Goal: Task Accomplishment & Management: Manage account settings

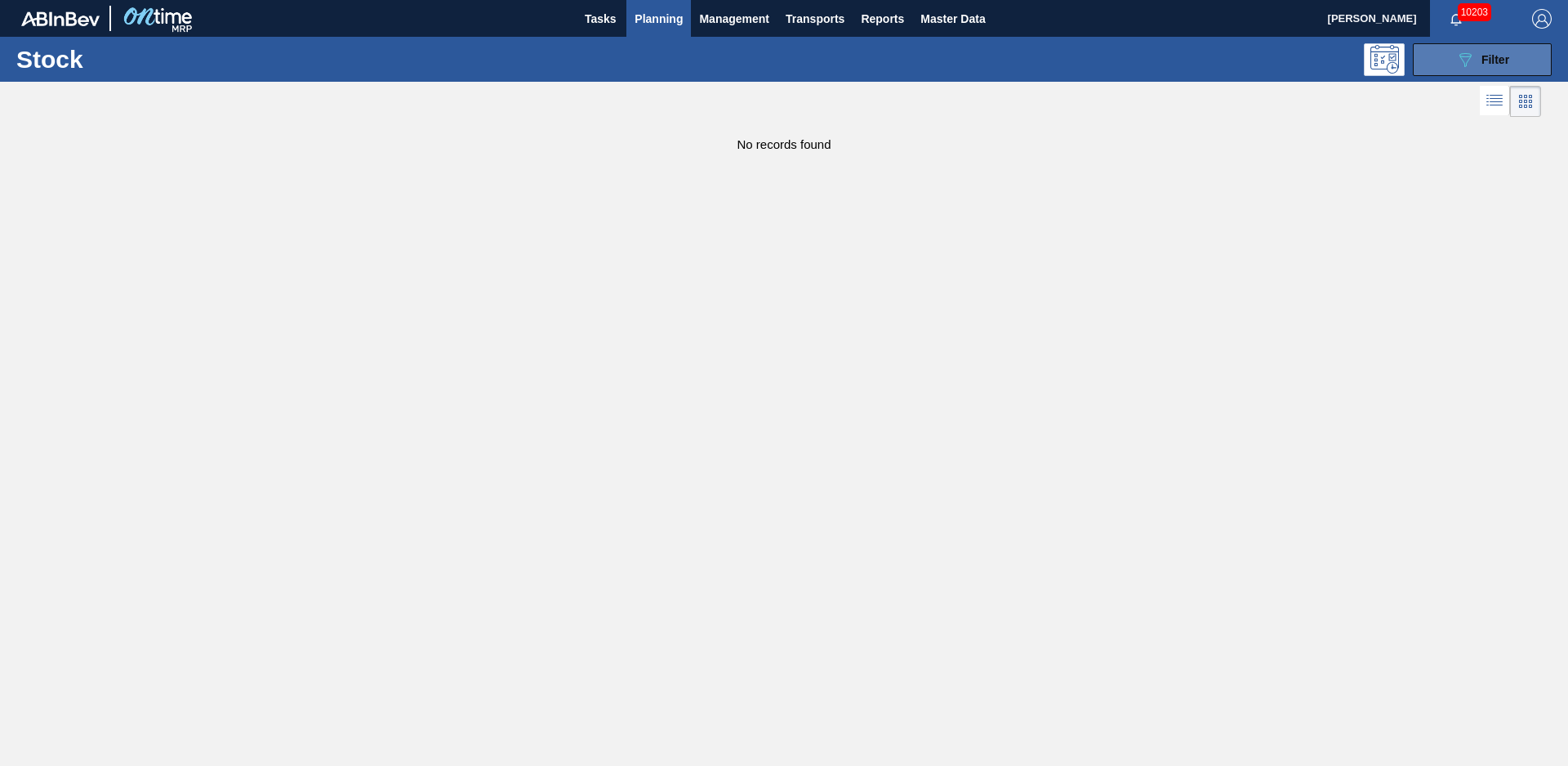
click at [1435, 66] on button "089F7B8B-B2A5-4AFE-B5C0-19BA573D28AC Filter" at bounding box center [1482, 59] width 139 height 33
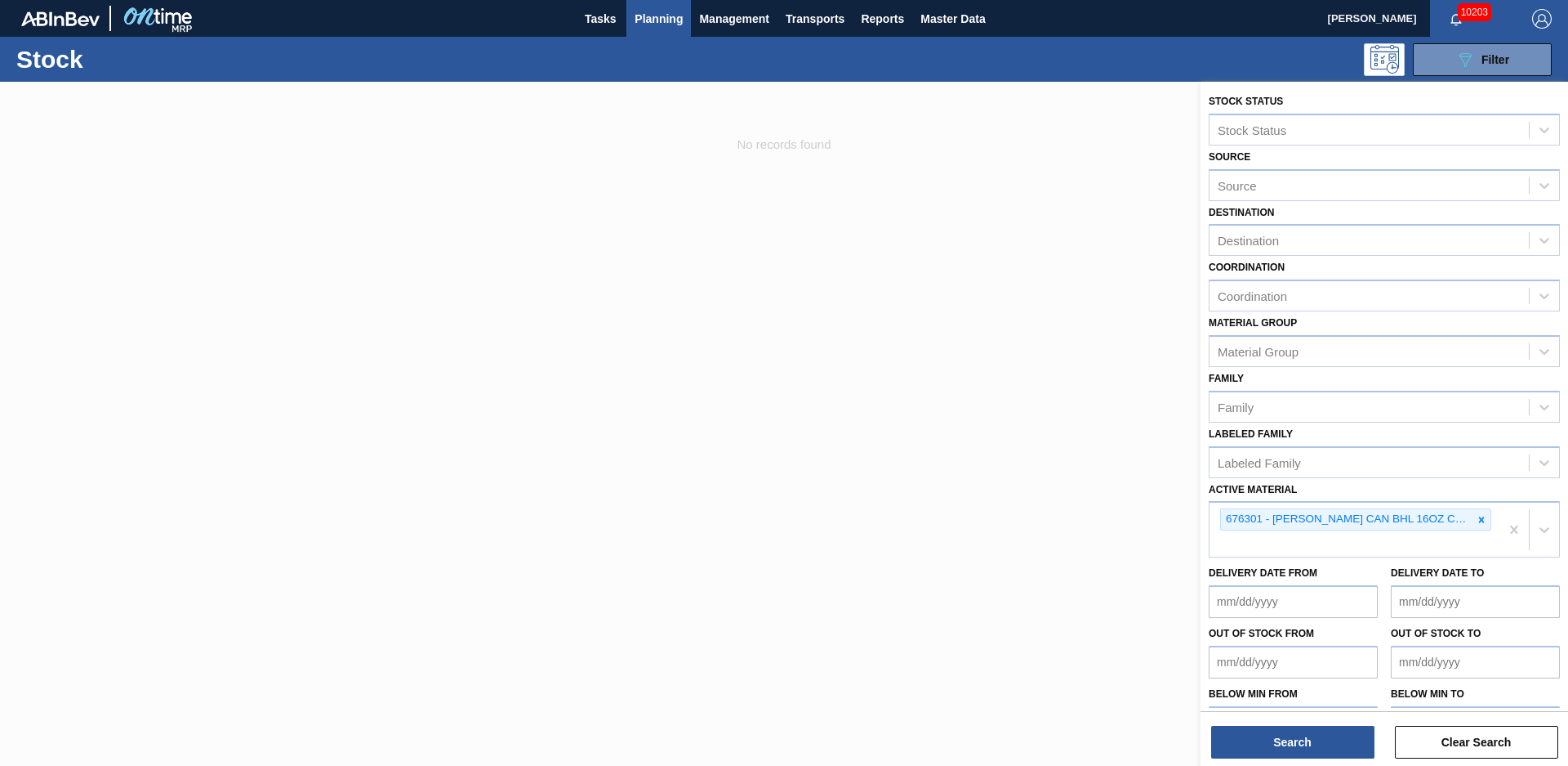
click at [1030, 458] on div at bounding box center [784, 464] width 1568 height 766
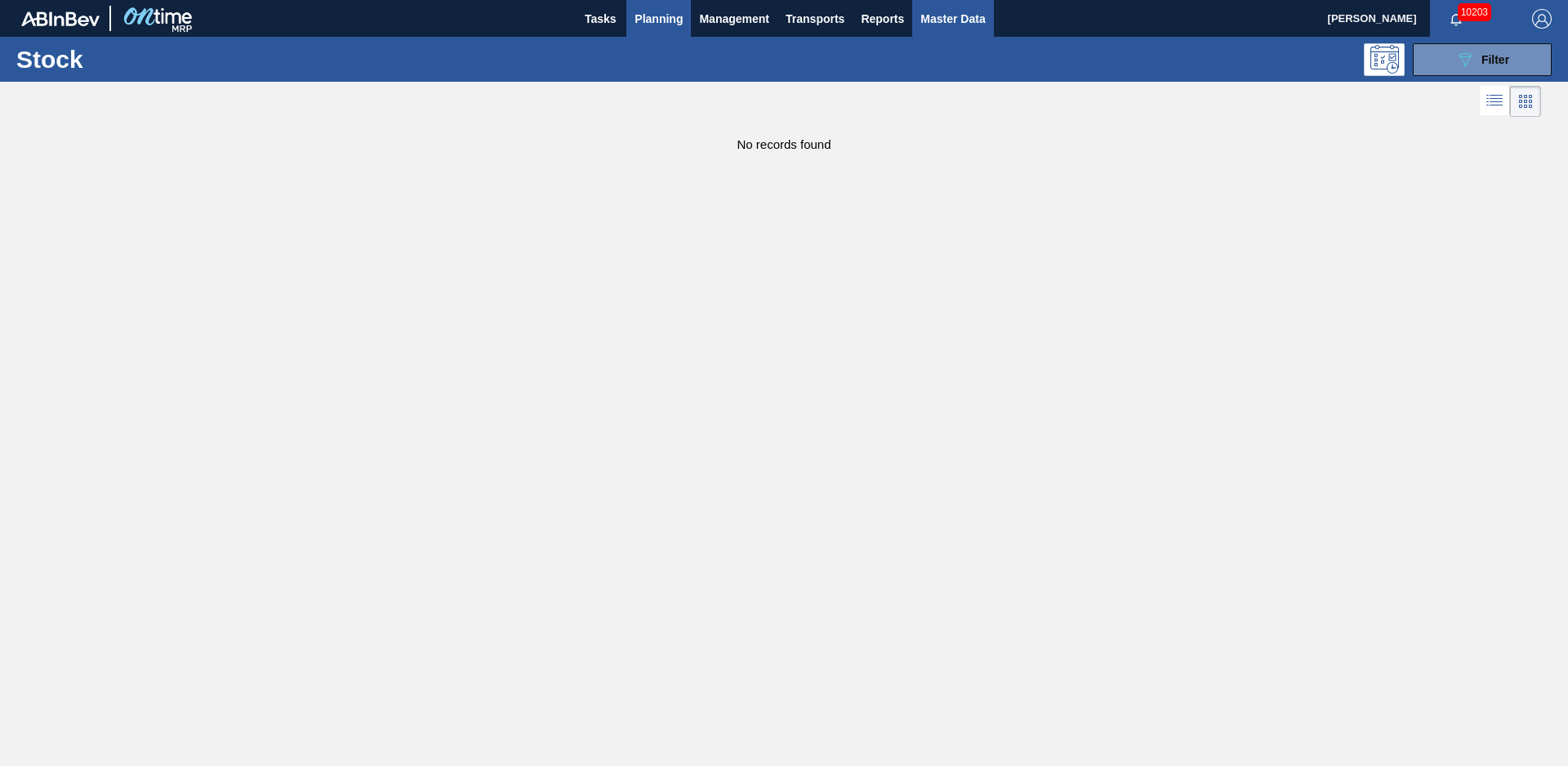
click at [956, 14] on span "Master Data" at bounding box center [952, 18] width 64 height 20
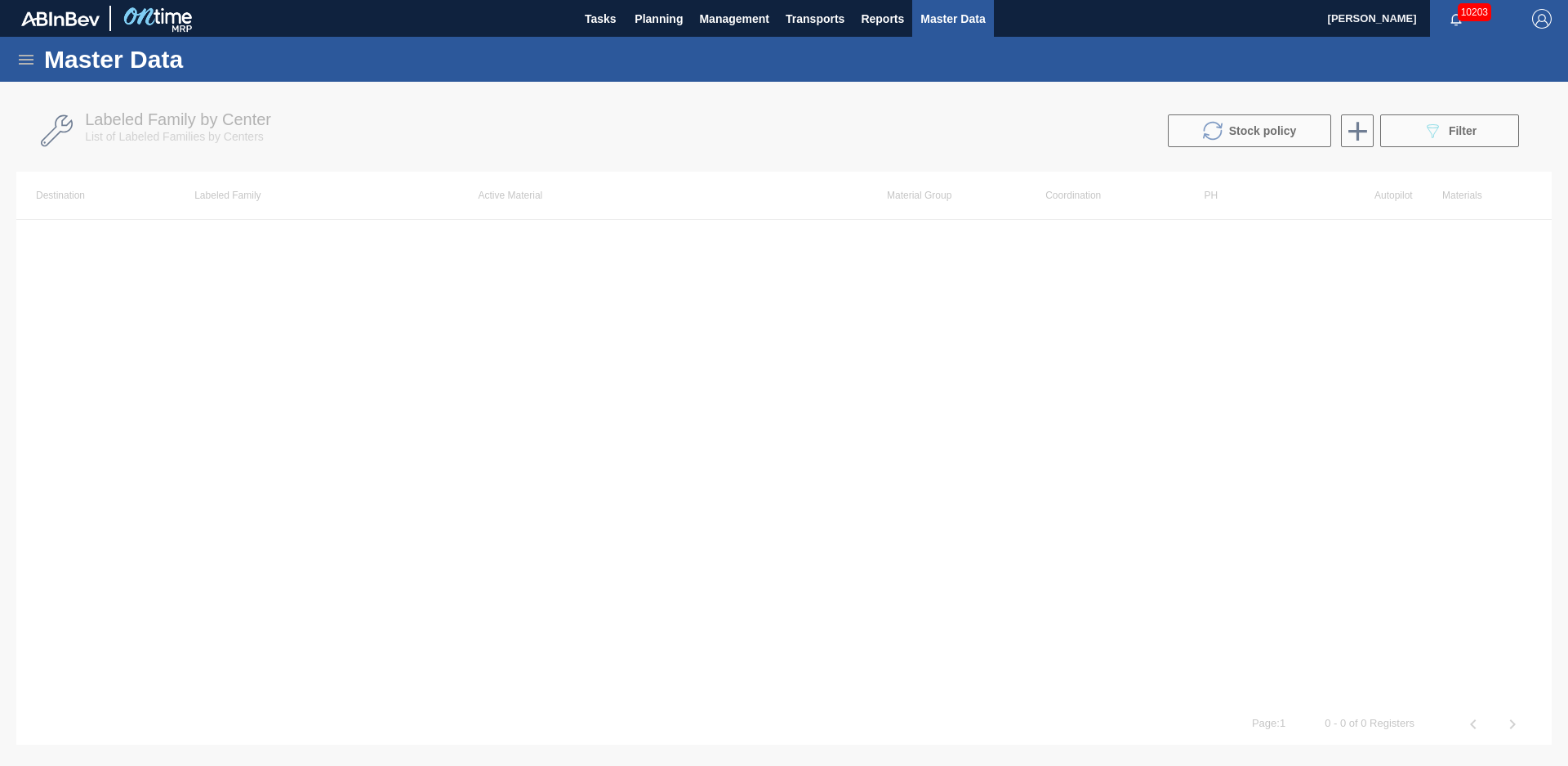
click at [19, 51] on icon at bounding box center [26, 59] width 20 height 20
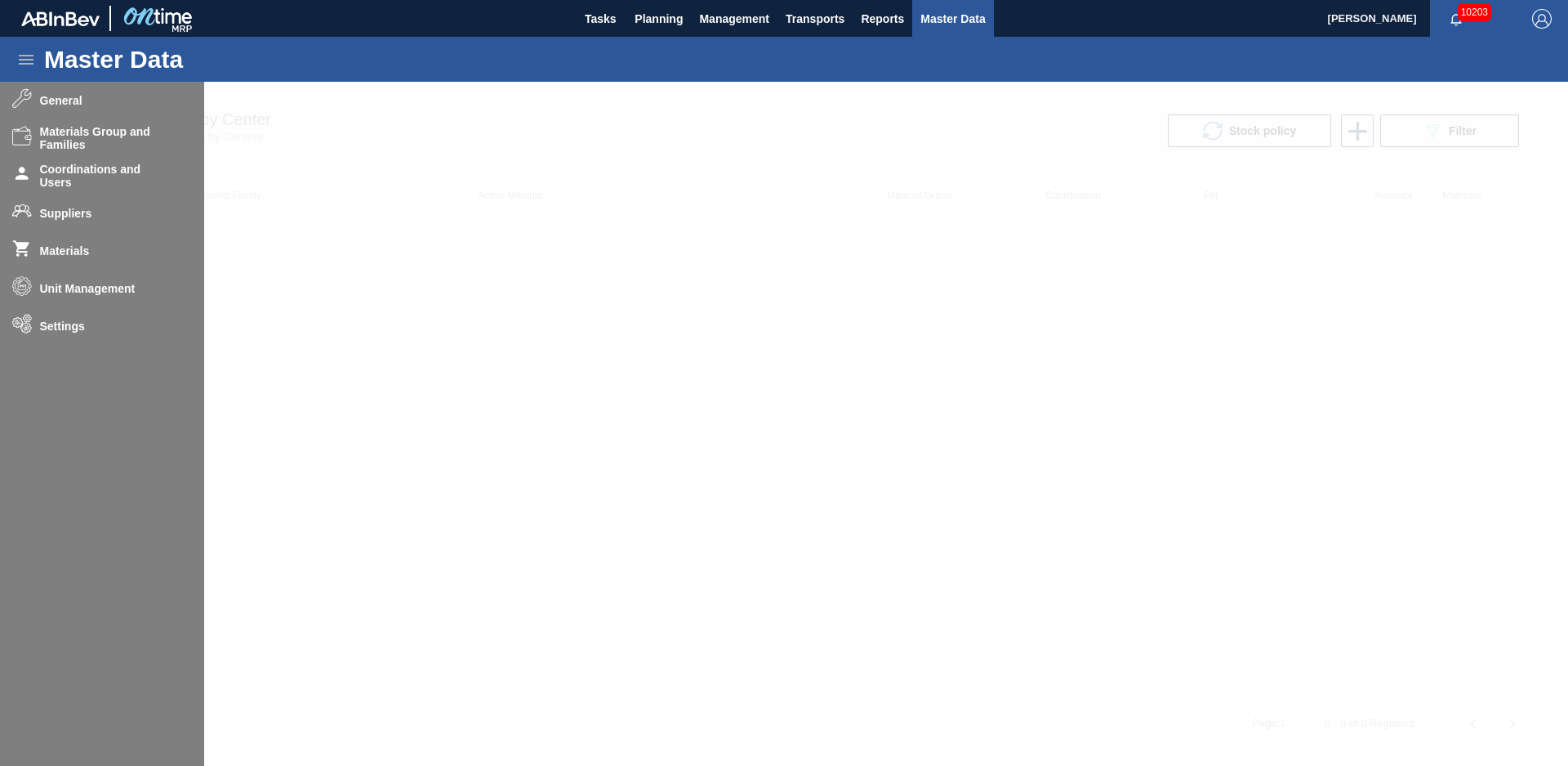
click at [99, 251] on div at bounding box center [784, 423] width 1568 height 684
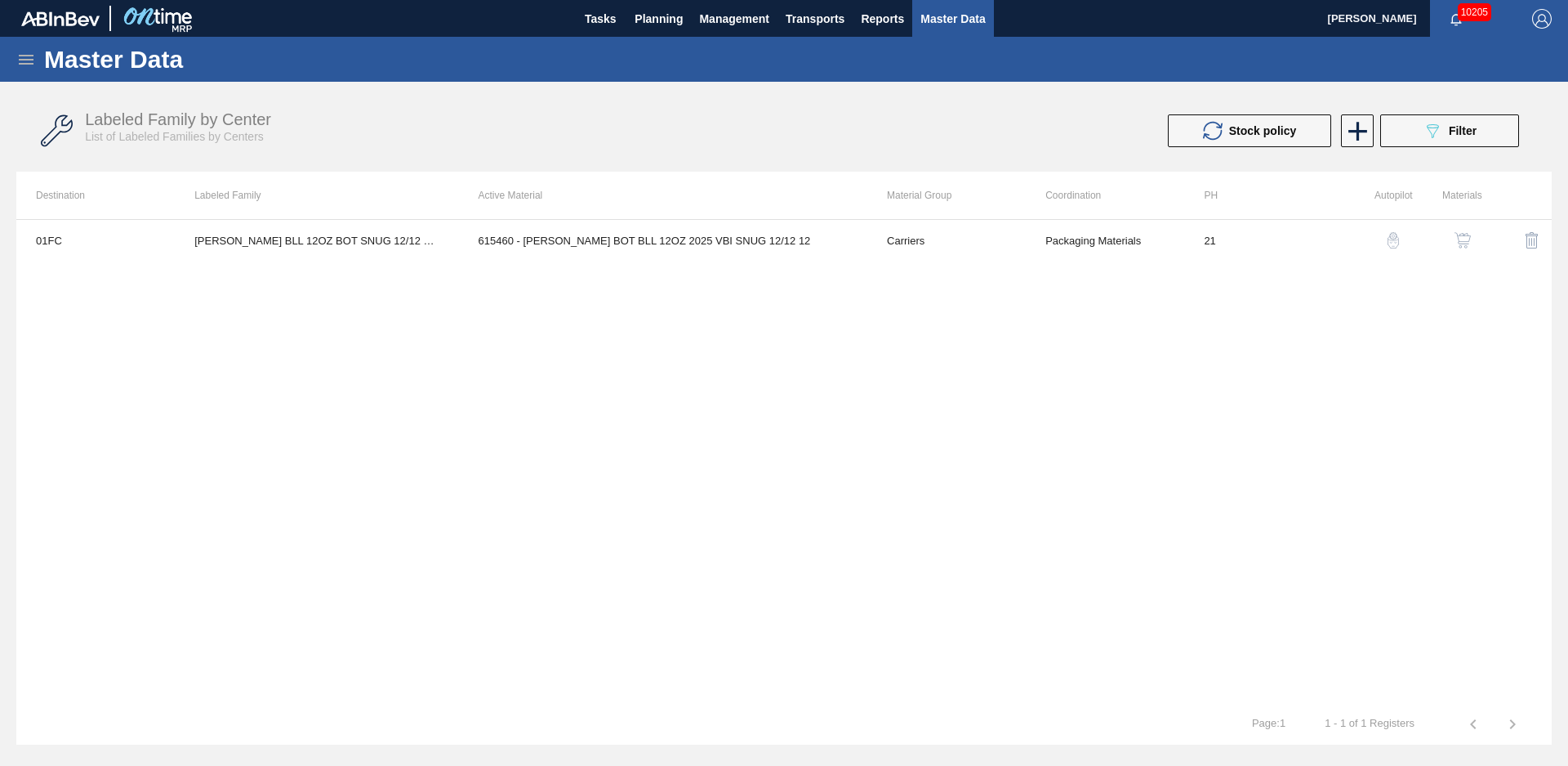
click at [418, 383] on div "01FC [PERSON_NAME] BLL 12OZ BOT SNUG 12/12 12OZ BOT 615460 - [PERSON_NAME] BOT …" at bounding box center [784, 461] width 1535 height 485
click at [1488, 142] on button "089F7B8B-B2A5-4AFE-B5C0-19BA573D28AC Filter" at bounding box center [1450, 130] width 139 height 33
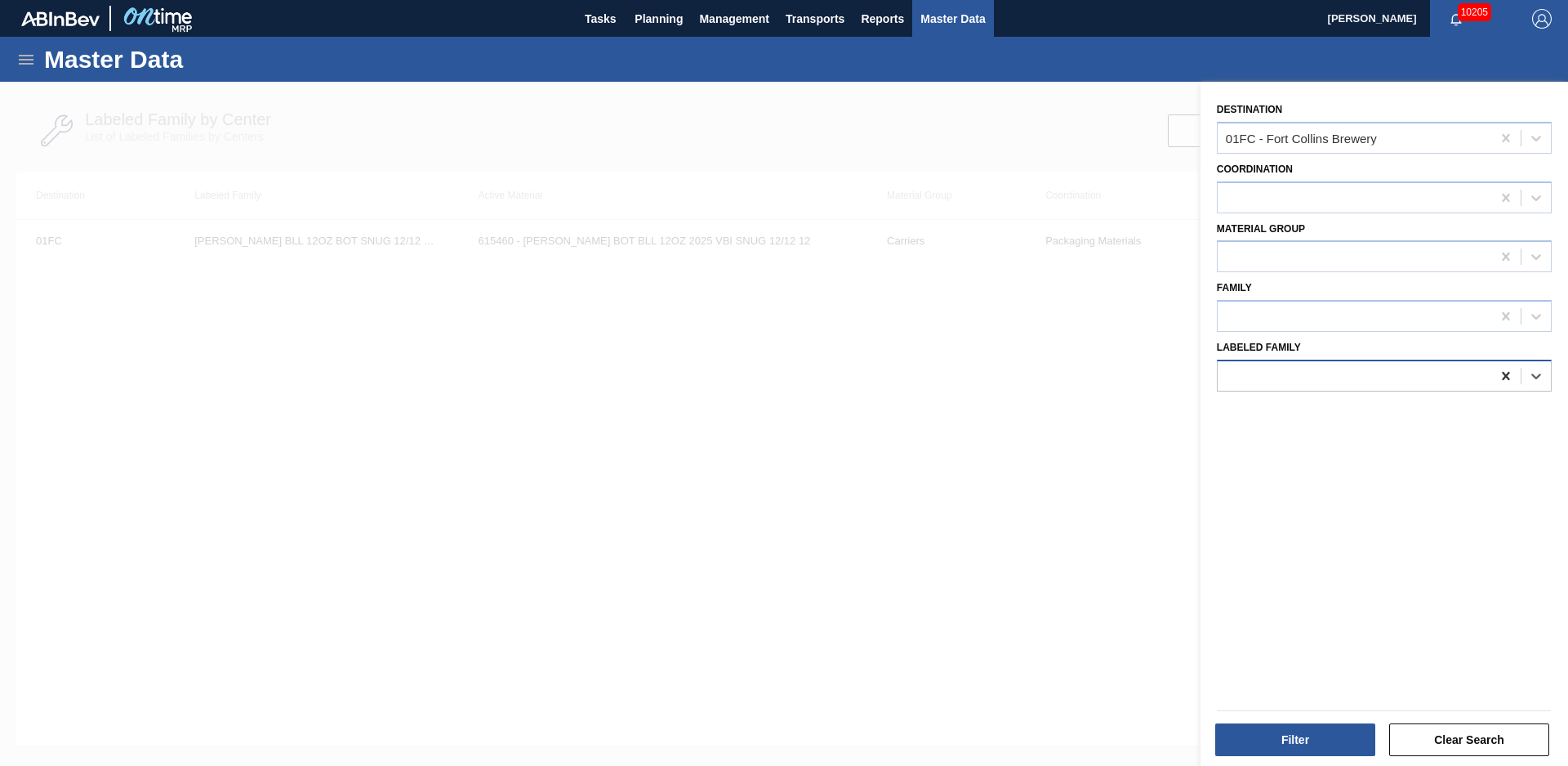
click at [1509, 372] on icon at bounding box center [1505, 376] width 16 height 16
type Family "676301"
click at [1500, 376] on icon at bounding box center [1505, 376] width 16 height 16
click at [1005, 494] on div at bounding box center [784, 464] width 1568 height 766
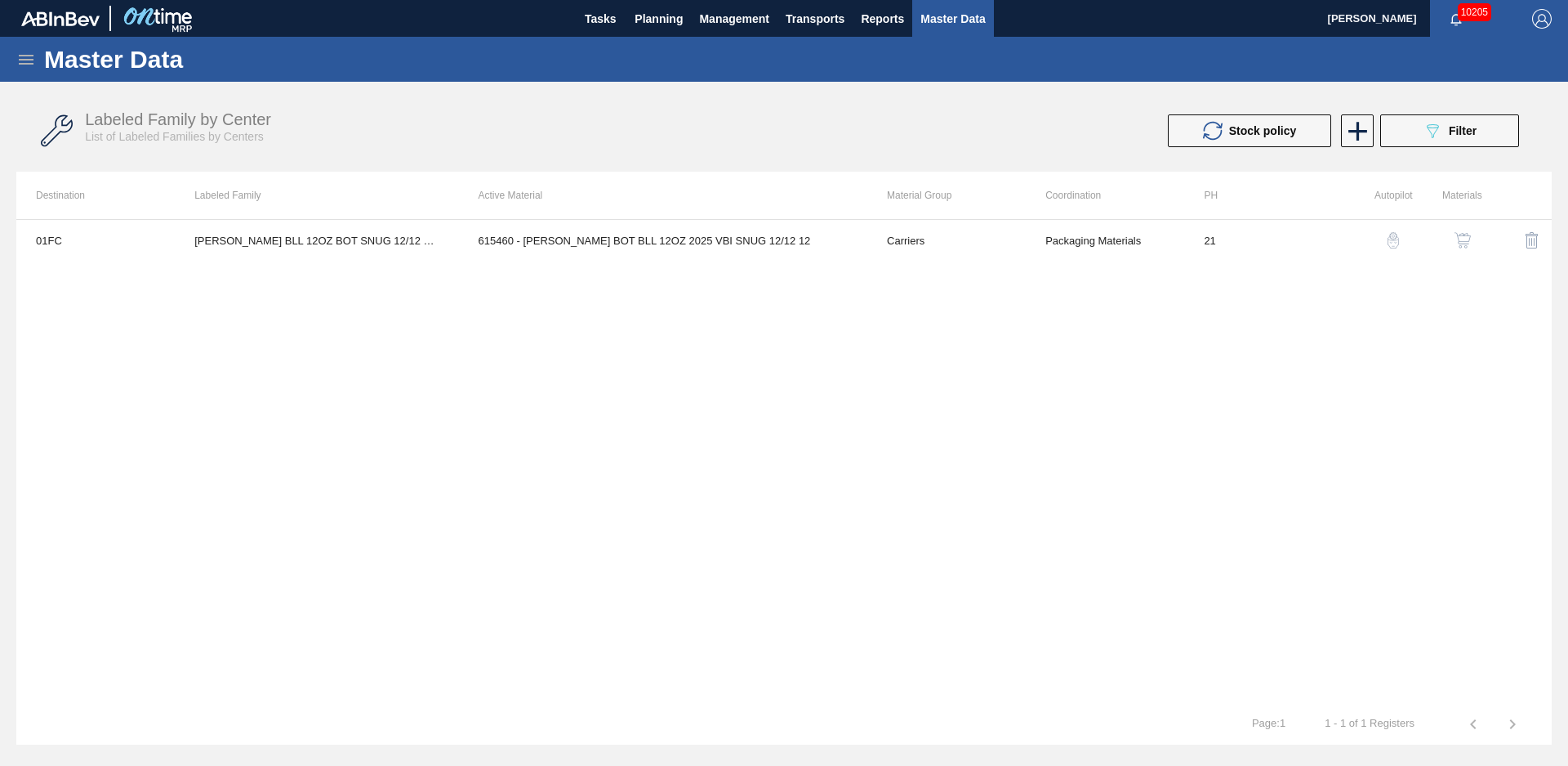
click at [33, 68] on icon at bounding box center [26, 59] width 20 height 20
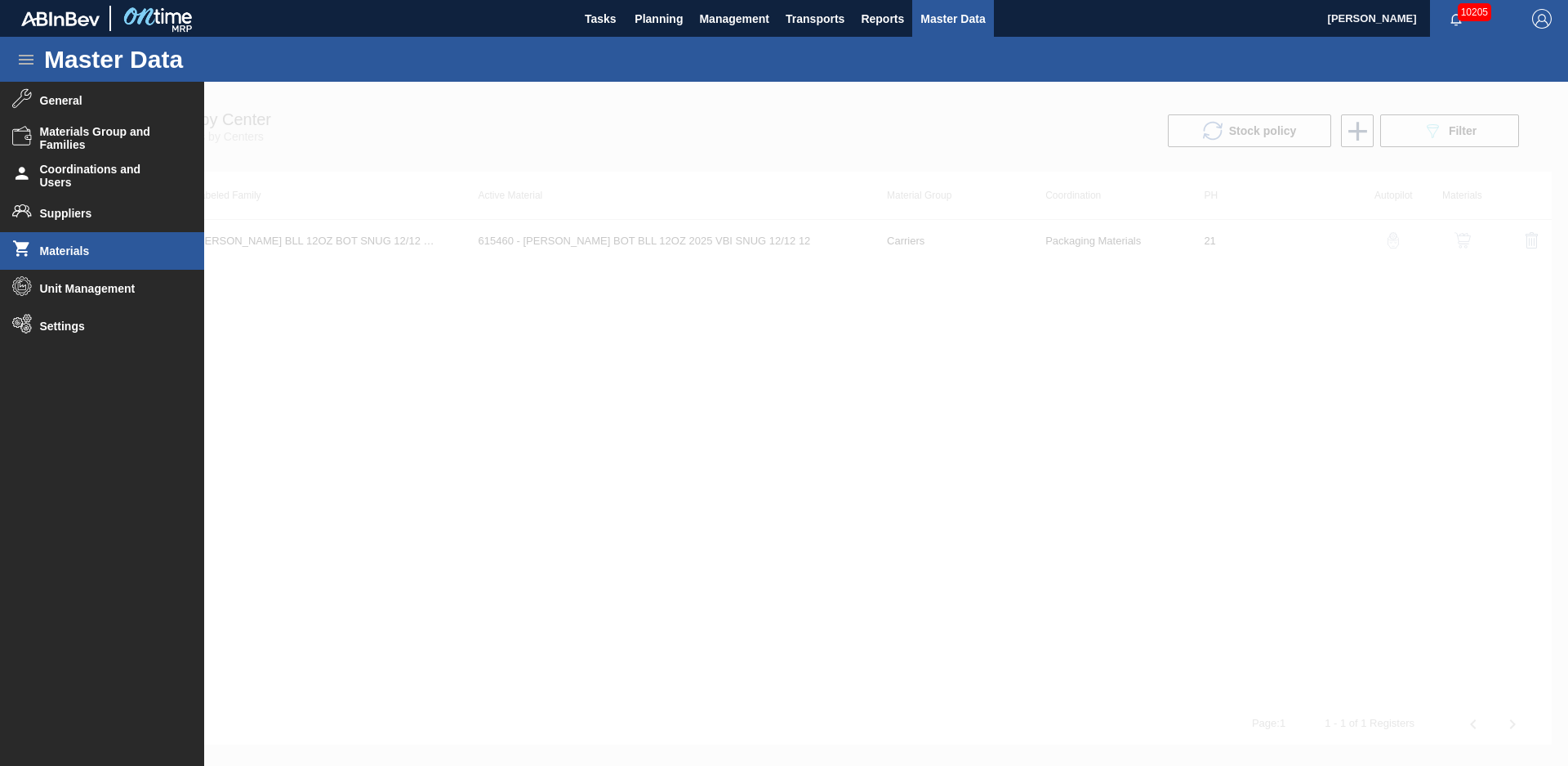
click at [76, 241] on li "Materials" at bounding box center [102, 251] width 204 height 38
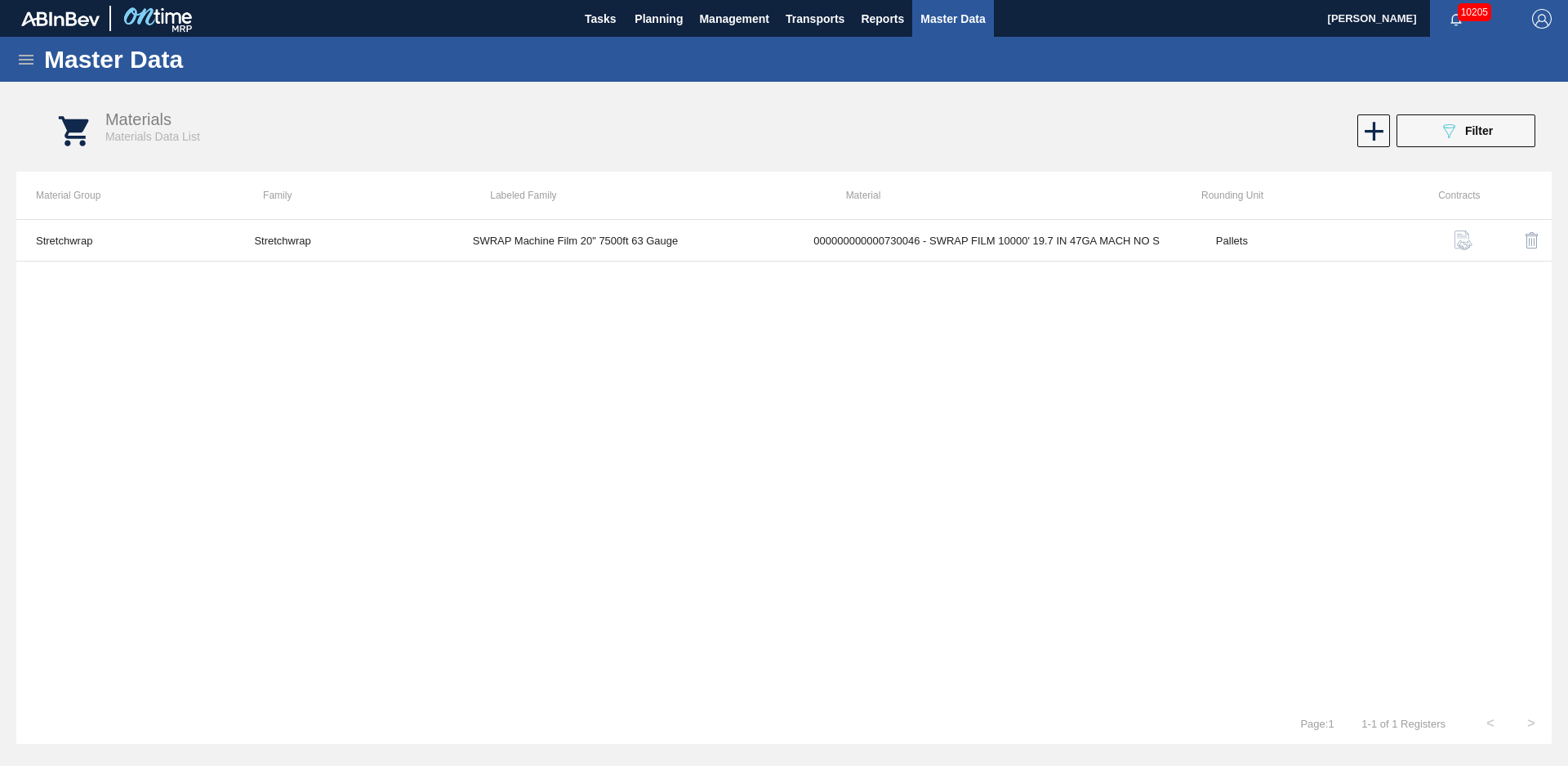
click at [1481, 132] on span "Filter" at bounding box center [1479, 130] width 27 height 13
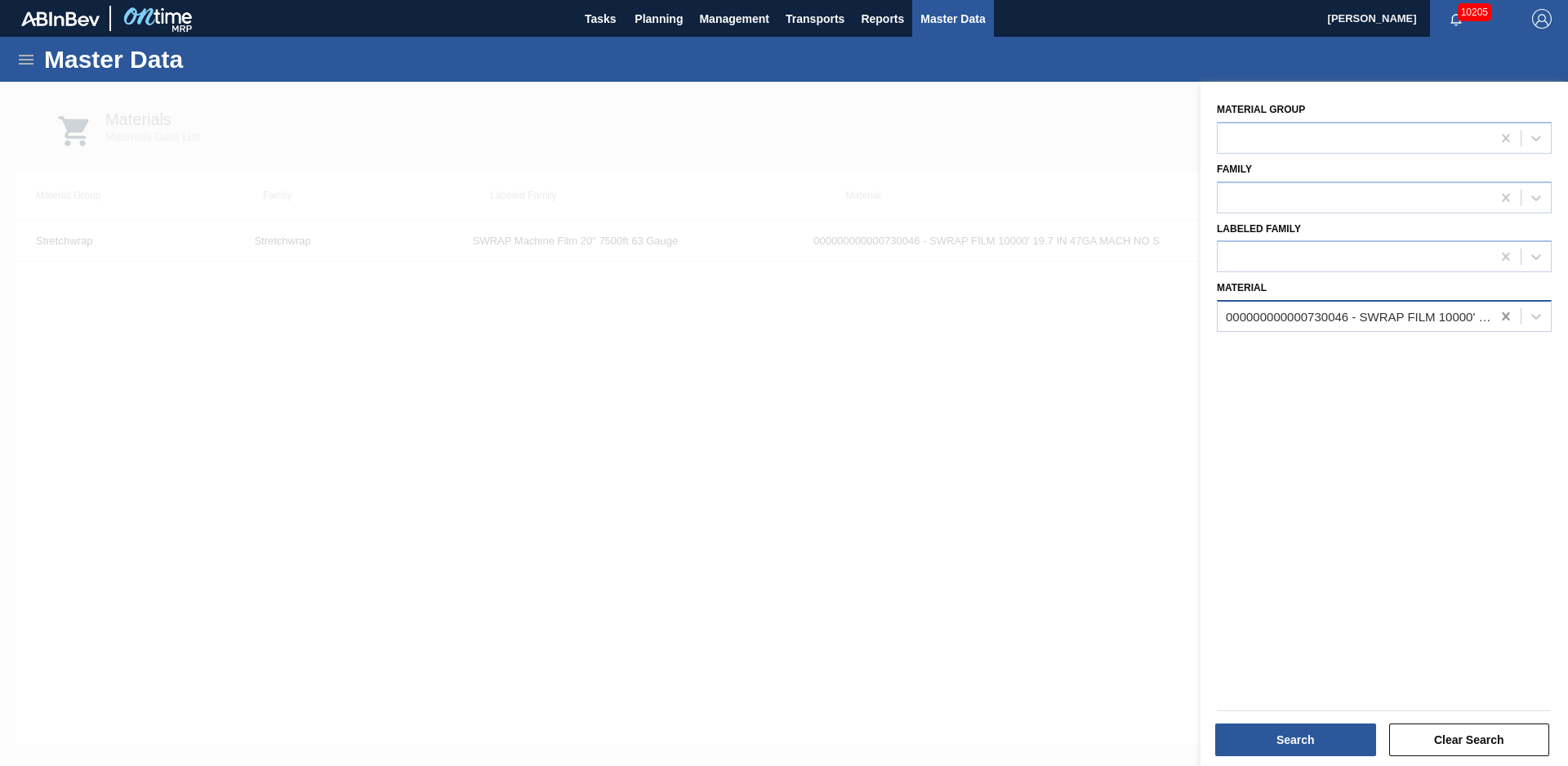
click at [1500, 318] on icon at bounding box center [1505, 316] width 16 height 16
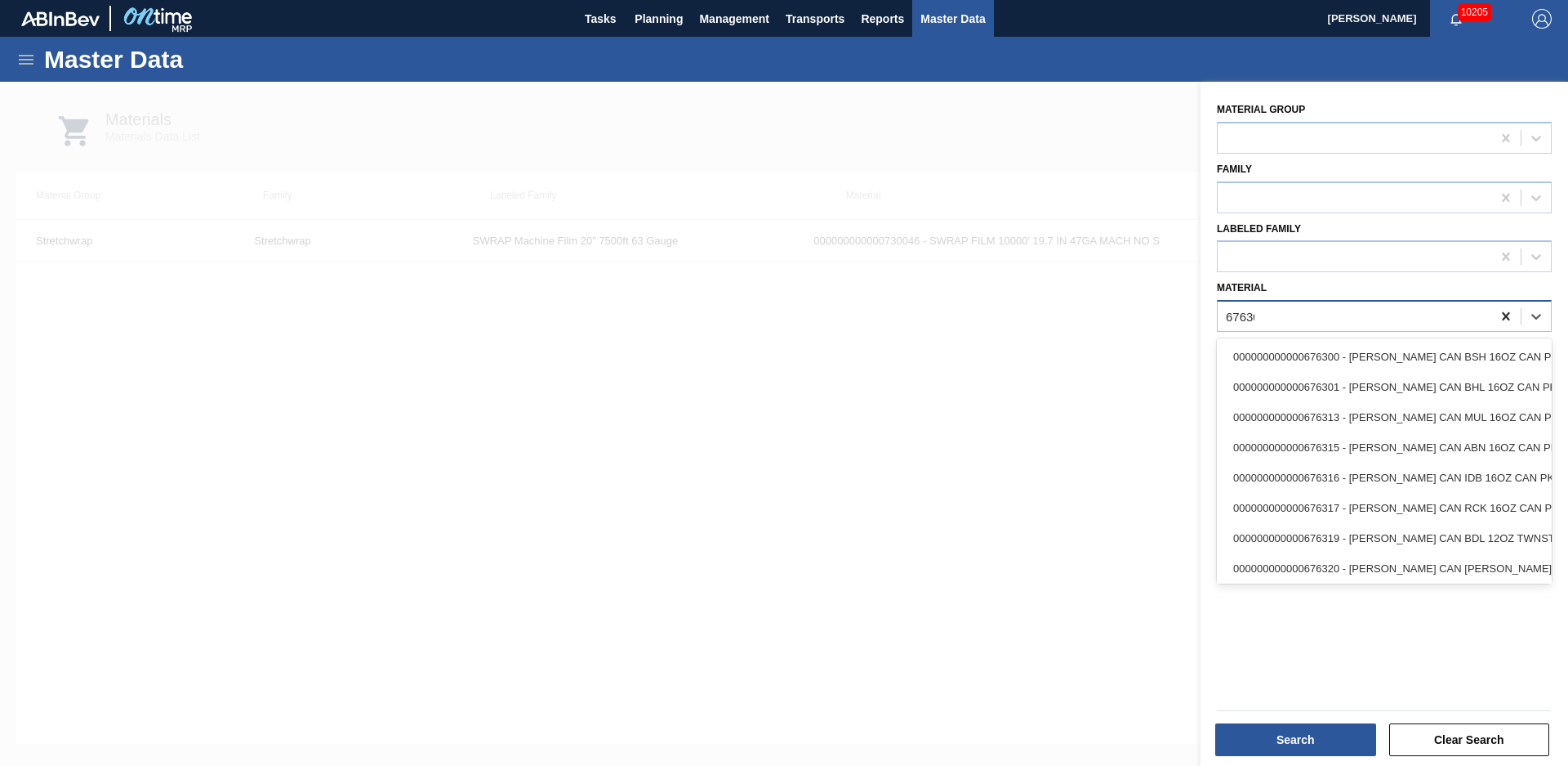
type input "676301"
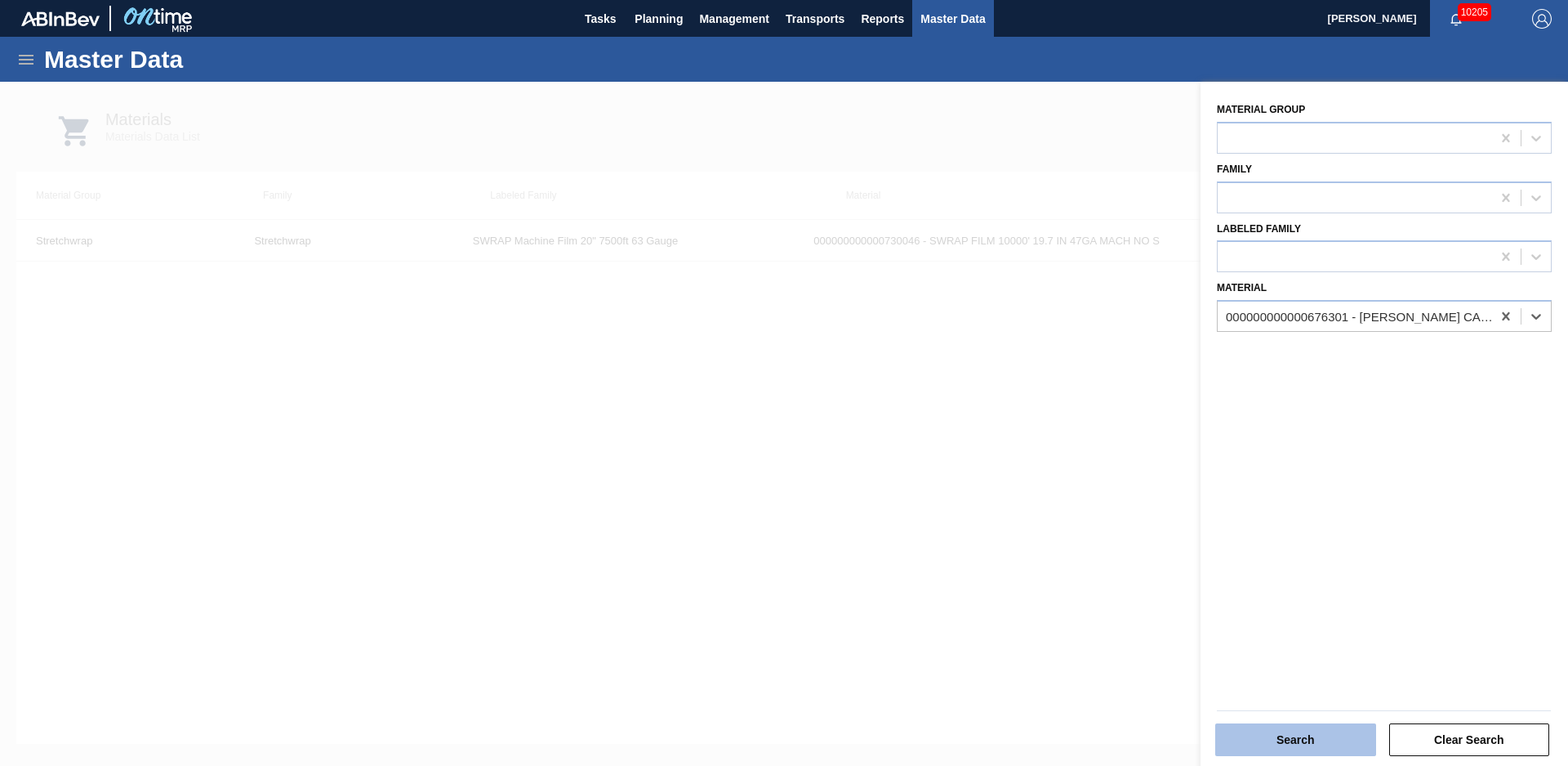
click at [1327, 724] on button "Search" at bounding box center [1295, 739] width 161 height 33
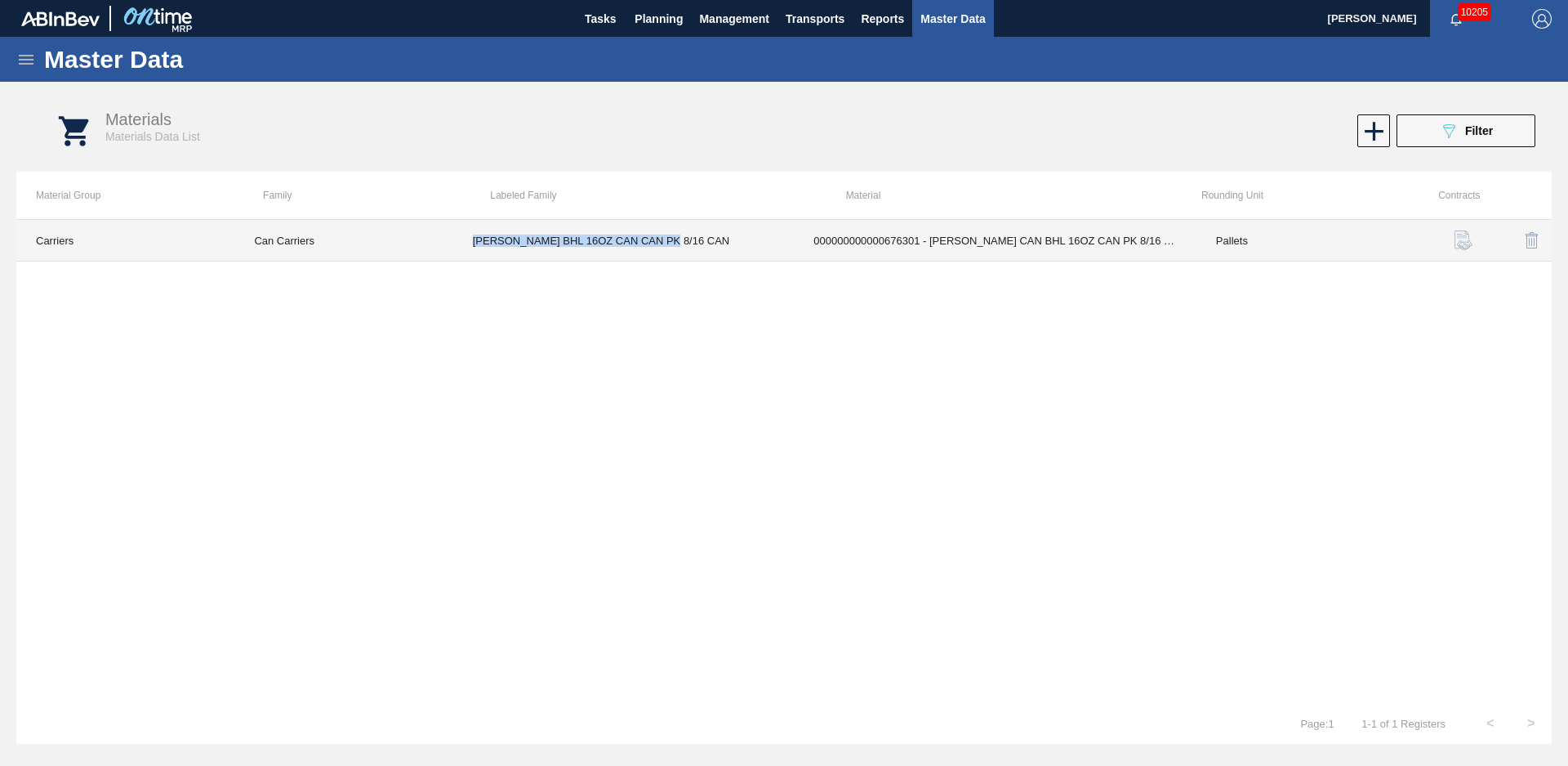
drag, startPoint x: 681, startPoint y: 239, endPoint x: 459, endPoint y: 244, distance: 222.1
click at [459, 244] on td "[PERSON_NAME] BHL 16OZ CAN CAN PK 8/16 CAN" at bounding box center [624, 240] width 341 height 42
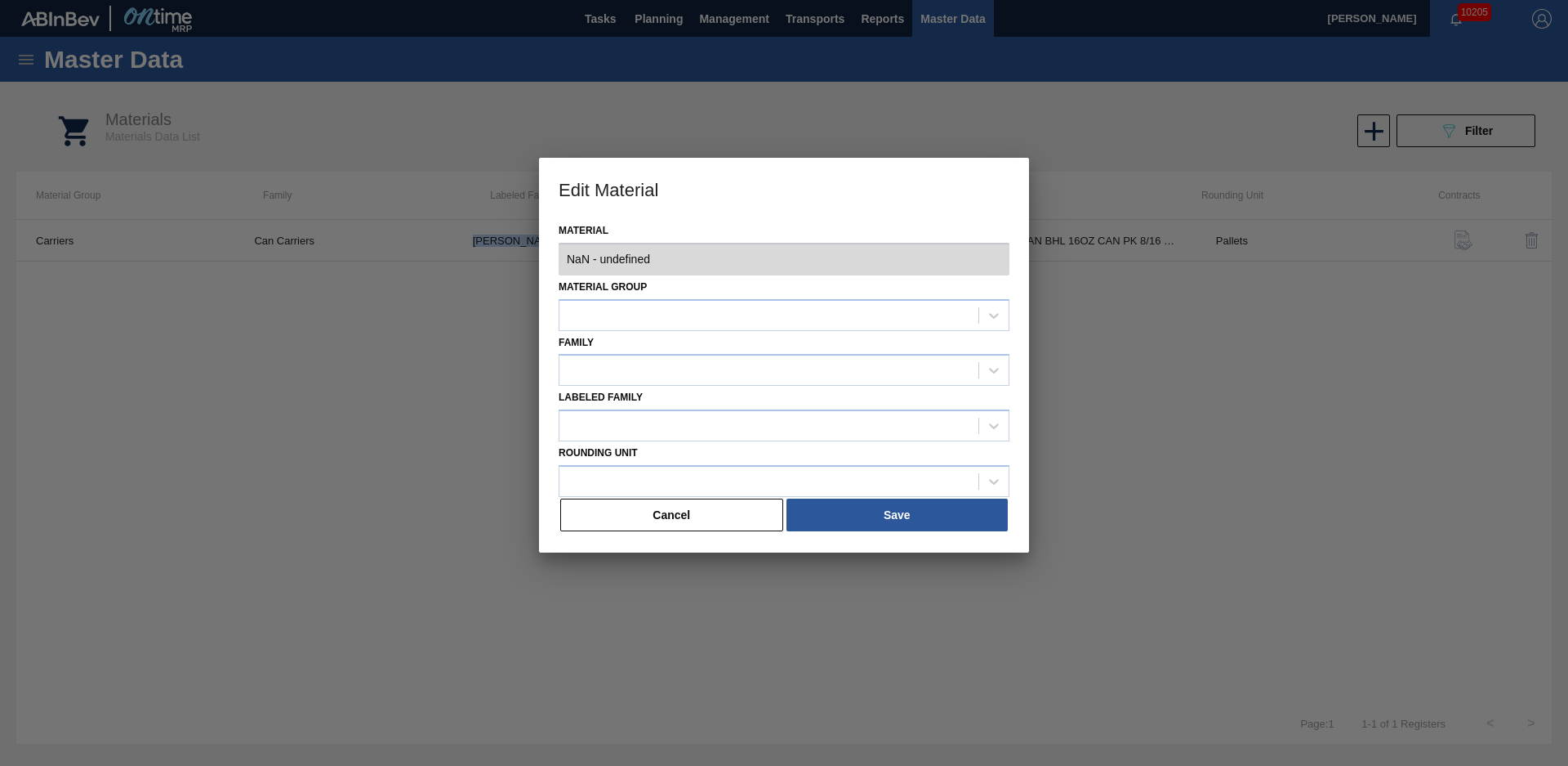
type input "676301 - 000000000000676301 - [PERSON_NAME] CAN BHL 16OZ CAN PK 8/16 CAN 0522 B"
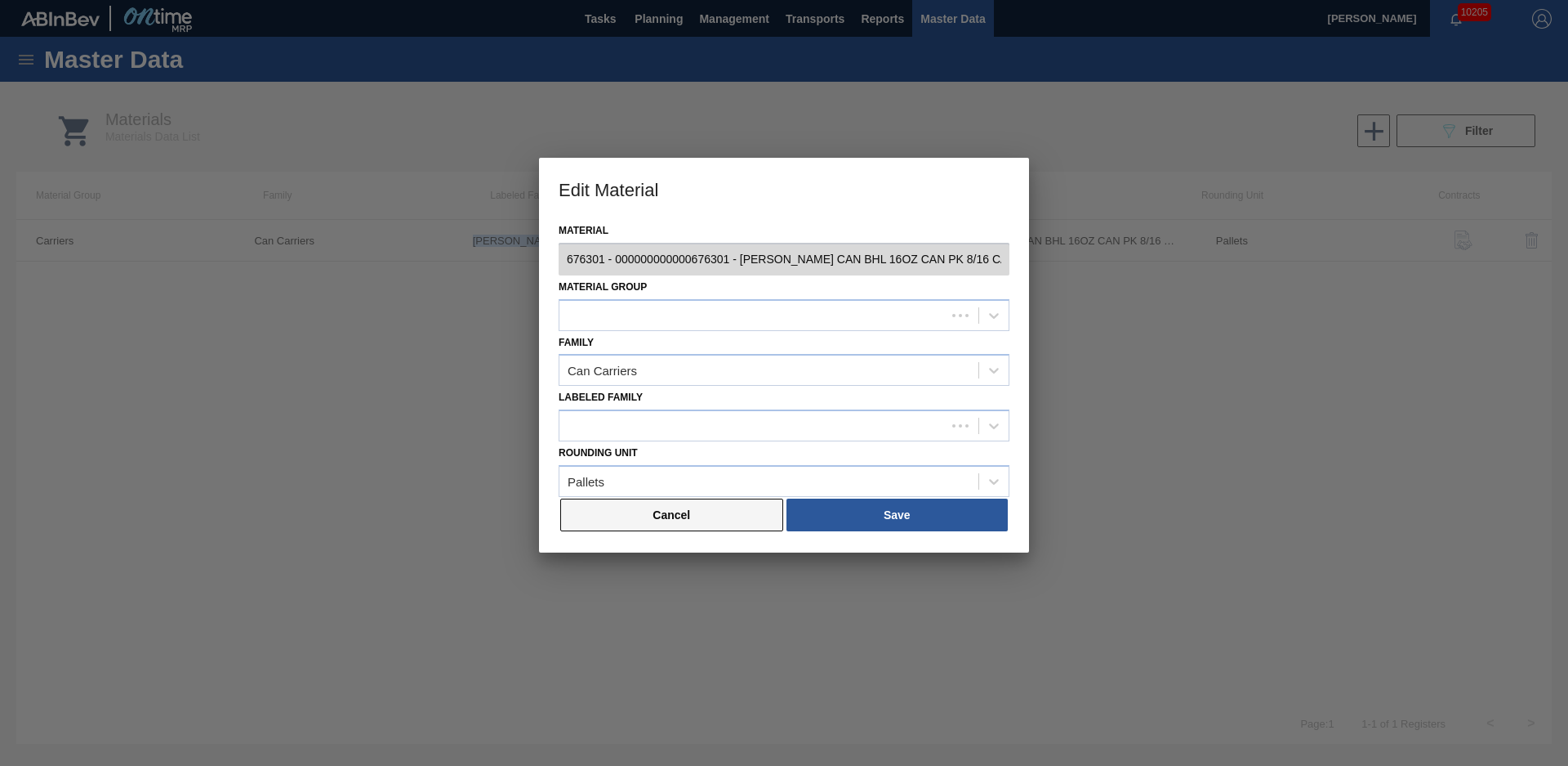
click at [677, 511] on button "Cancel" at bounding box center [671, 515] width 223 height 33
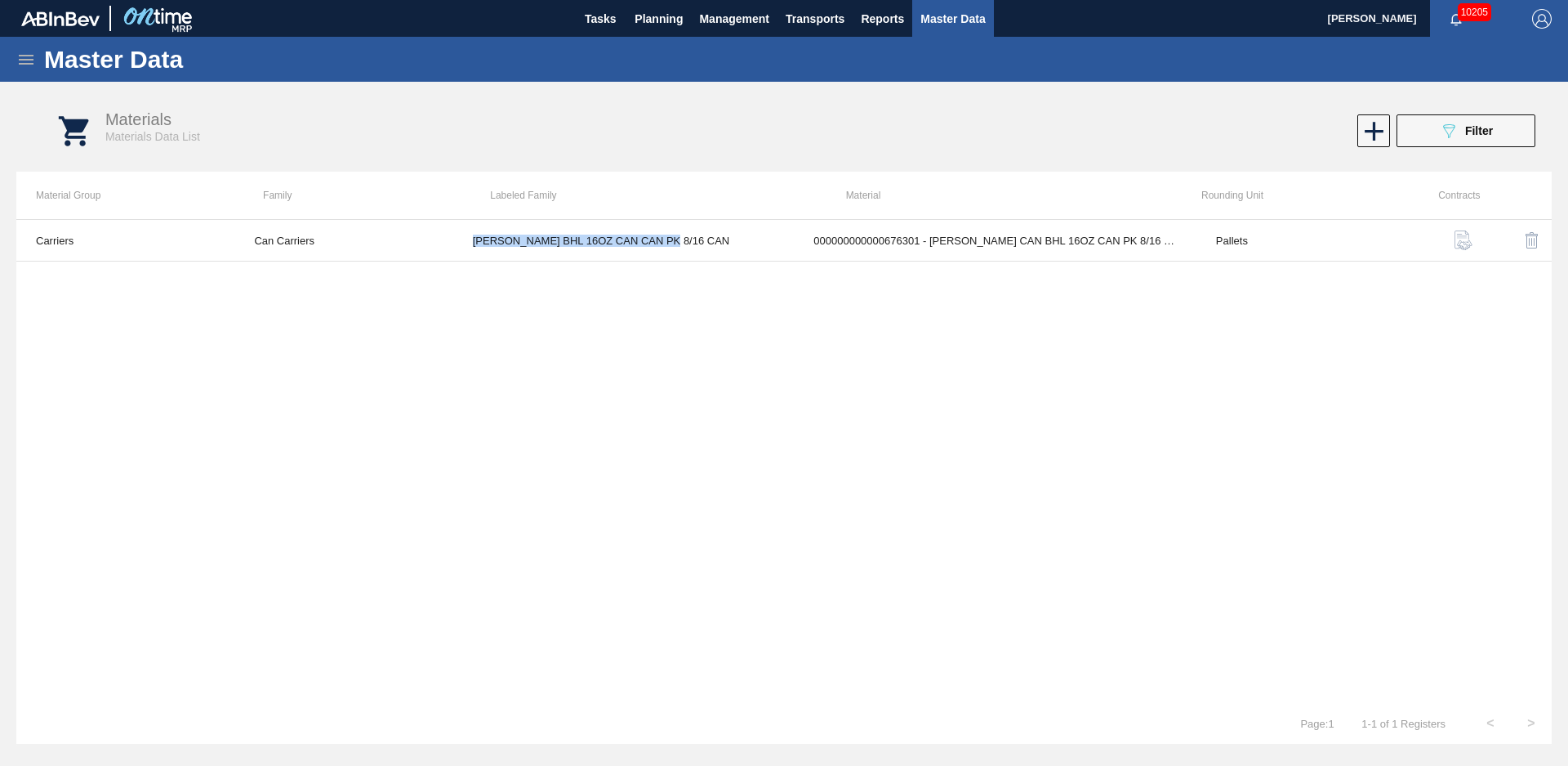
copy td "[PERSON_NAME] BHL 16OZ CAN CAN PK 8/16 CAN"
click at [27, 60] on icon at bounding box center [26, 59] width 20 height 20
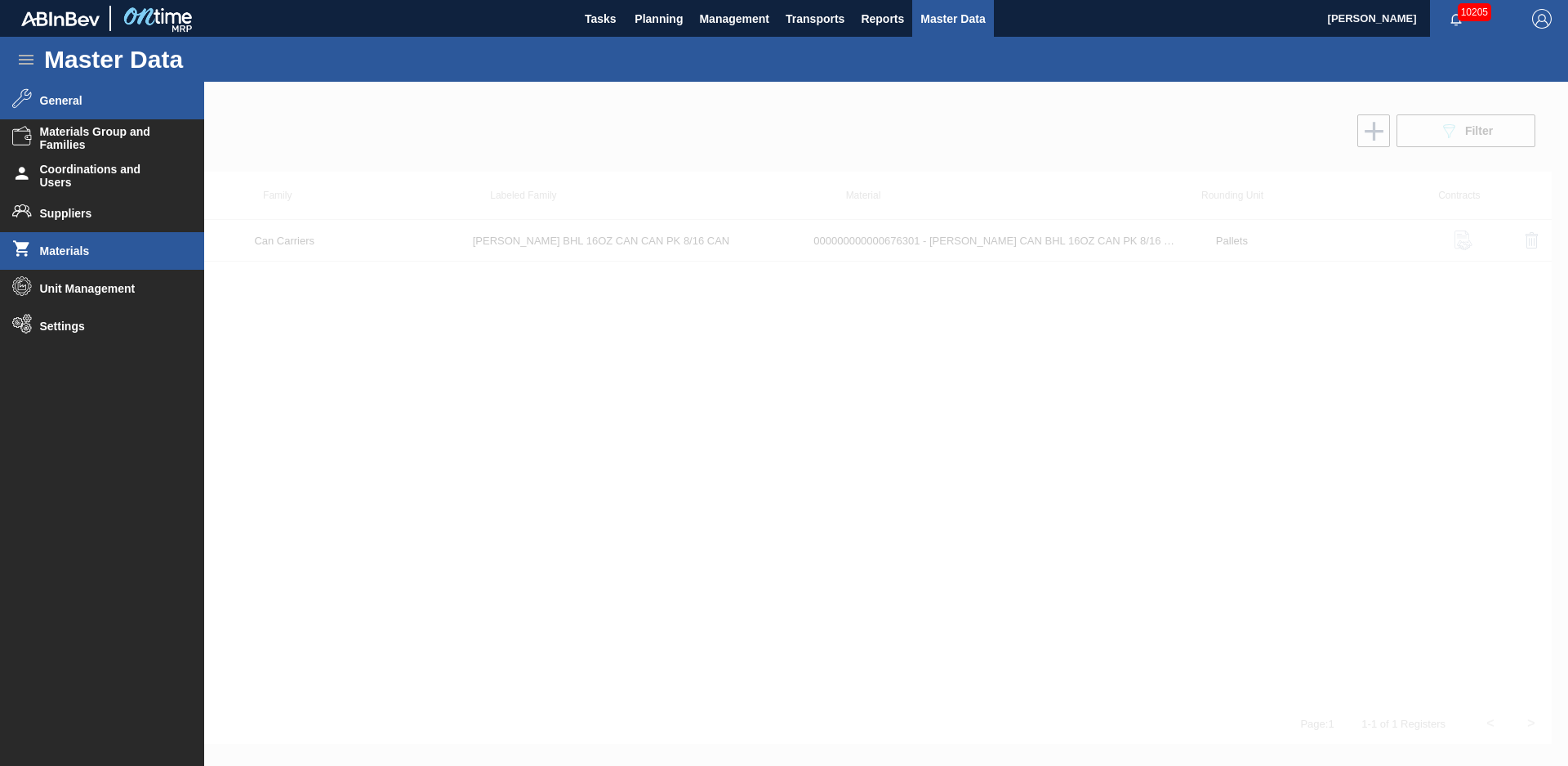
click at [31, 91] on li "General" at bounding box center [102, 100] width 204 height 38
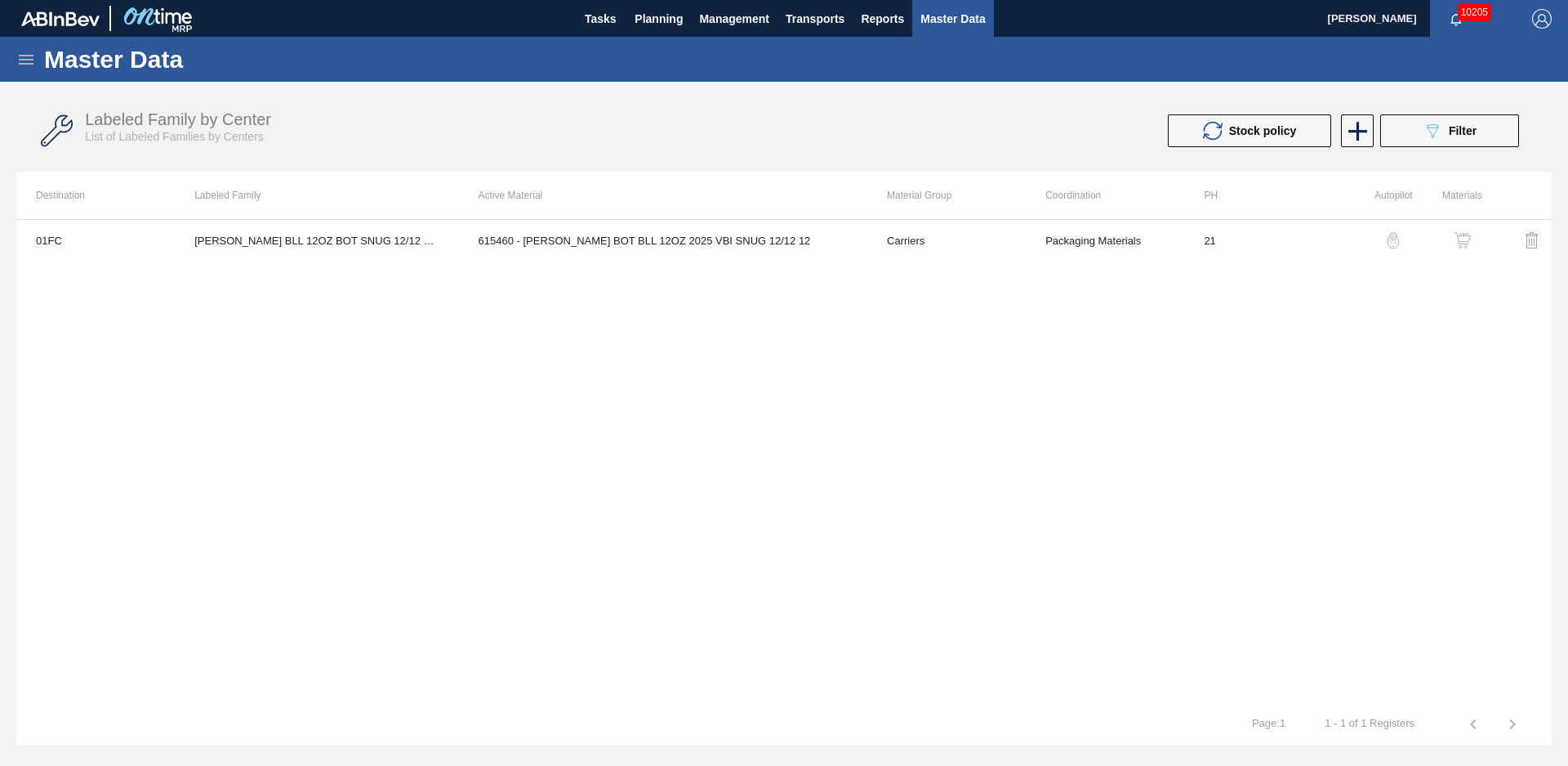
click at [1459, 127] on span "Filter" at bounding box center [1463, 130] width 27 height 13
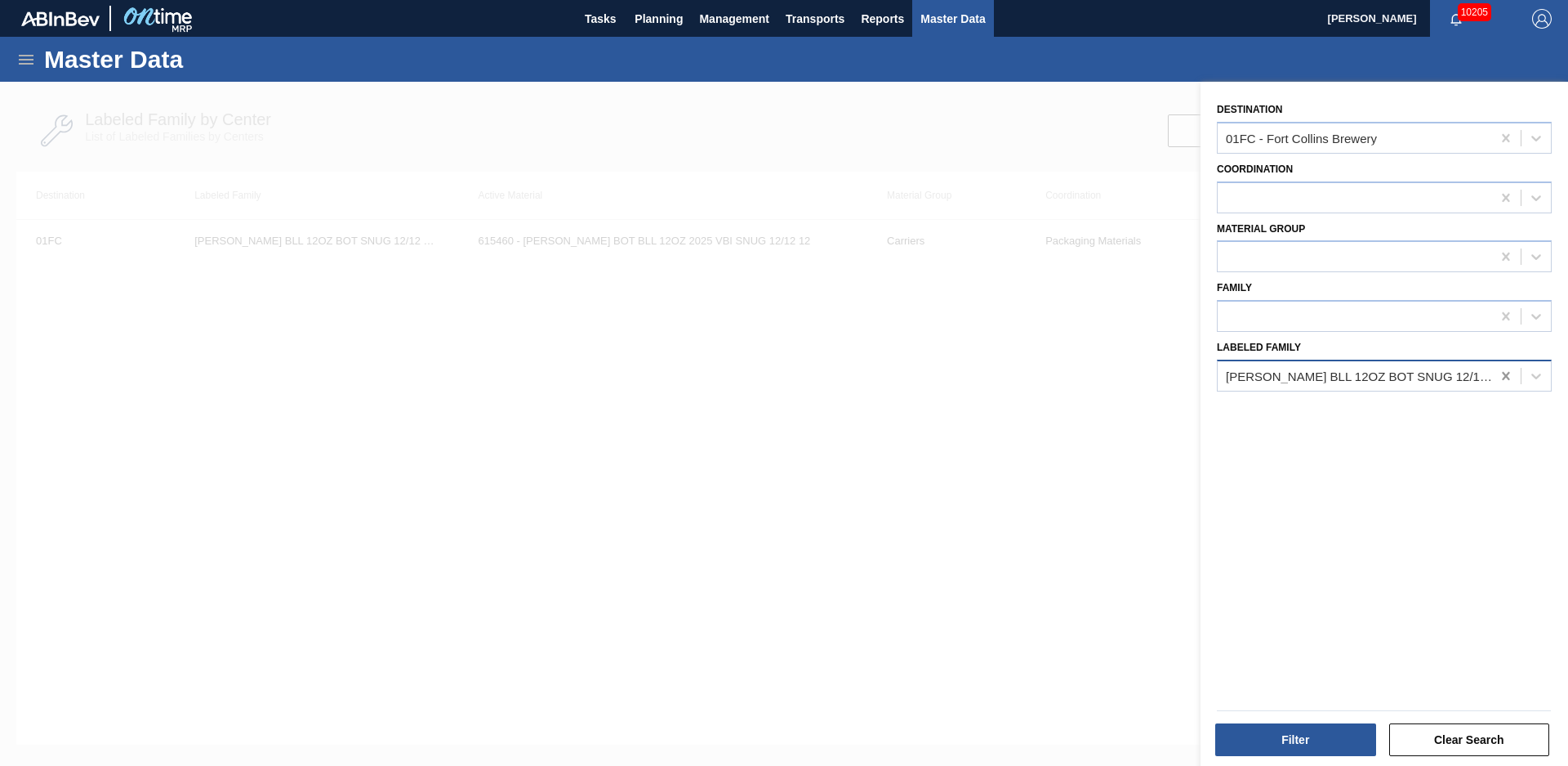
click at [1507, 375] on icon at bounding box center [1505, 376] width 16 height 16
paste Family "[PERSON_NAME] BHL 16OZ CAN CAN PK 8/16 CAN"
type Family "[PERSON_NAME] BHL 16OZ CAN CAN PK 8/16 CAN"
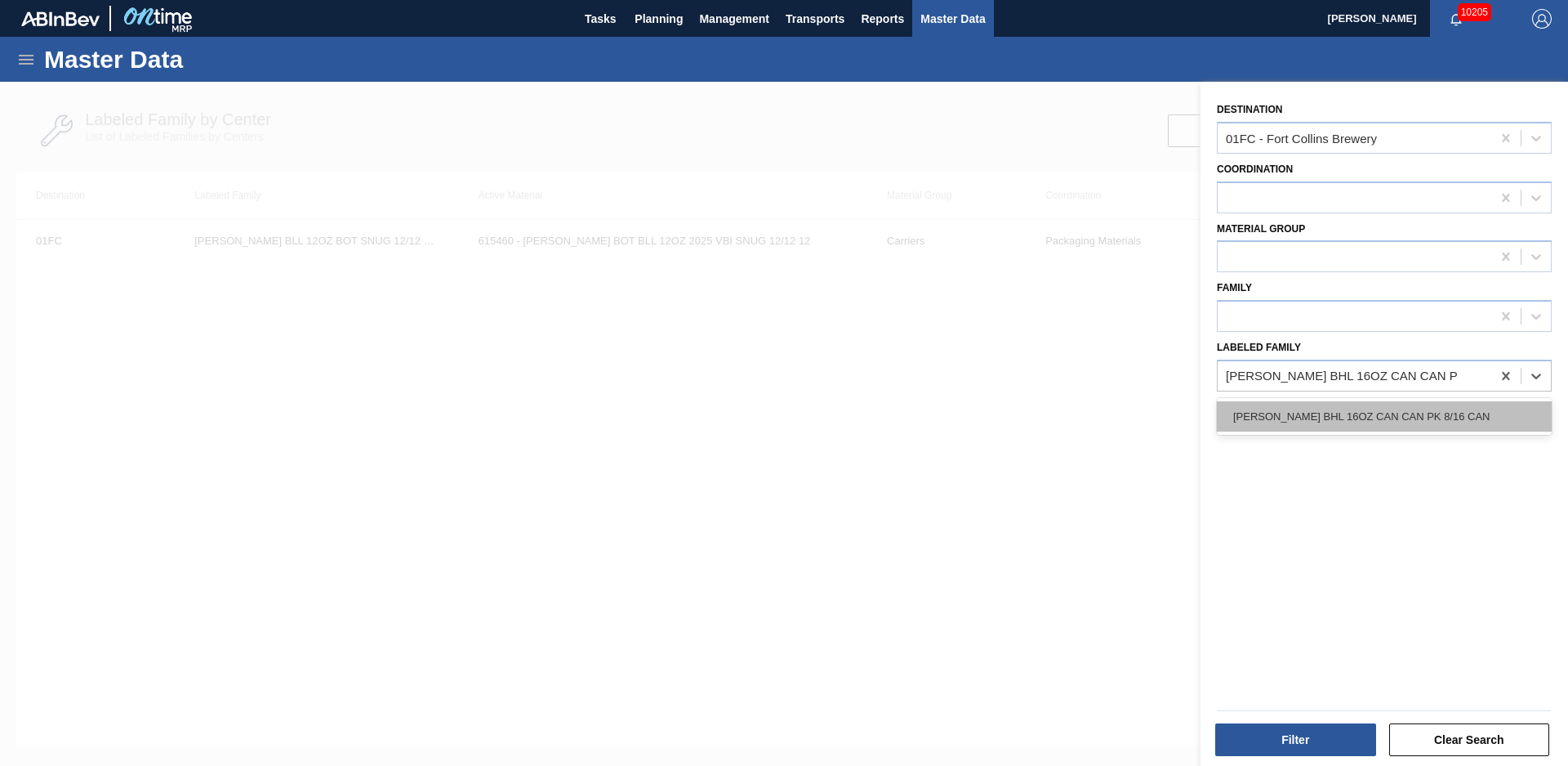
click at [1454, 411] on div "[PERSON_NAME] BHL 16OZ CAN CAN PK 8/16 CAN" at bounding box center [1384, 416] width 335 height 30
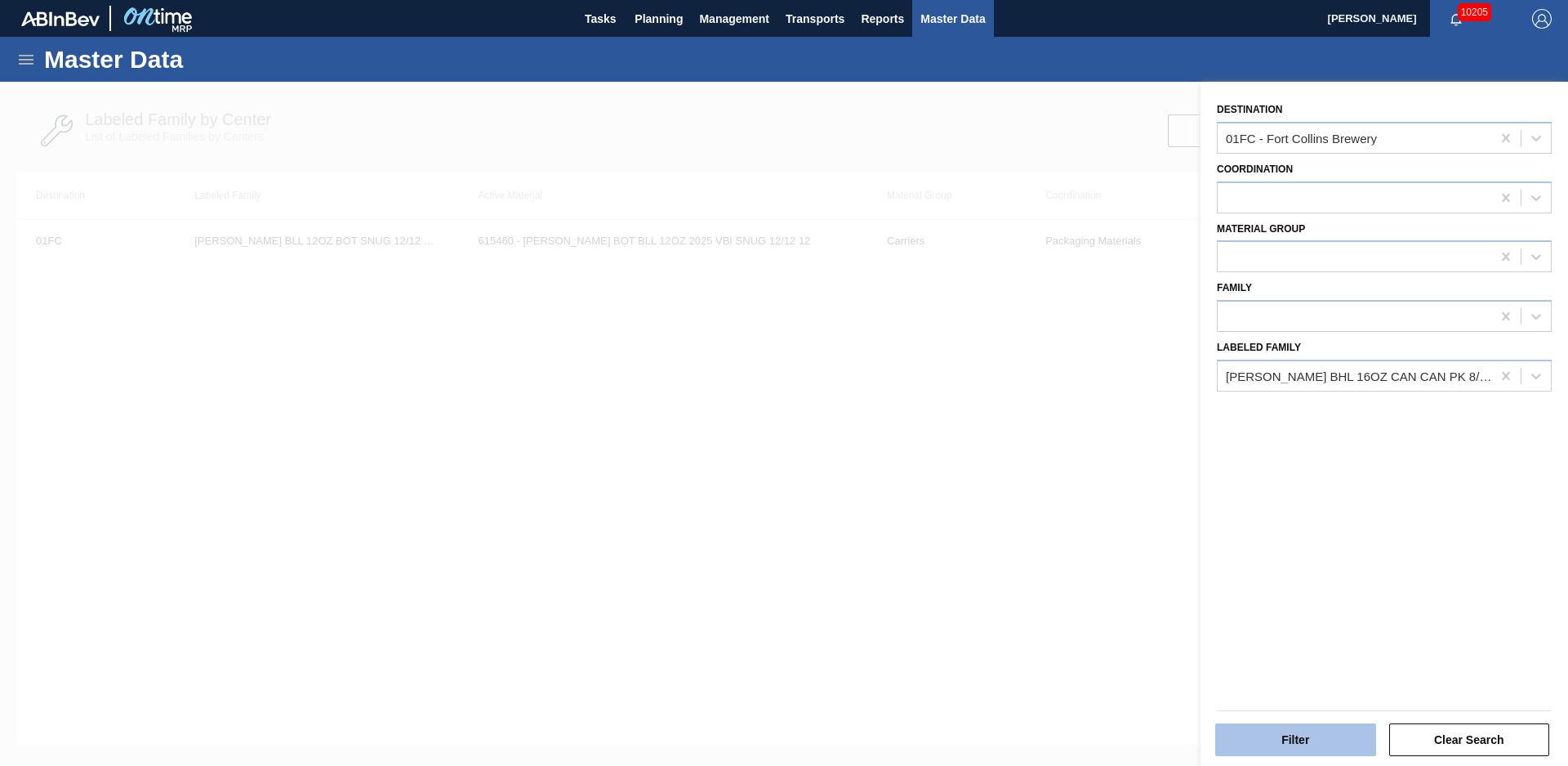
click at [1307, 727] on button "Filter" at bounding box center [1295, 739] width 161 height 33
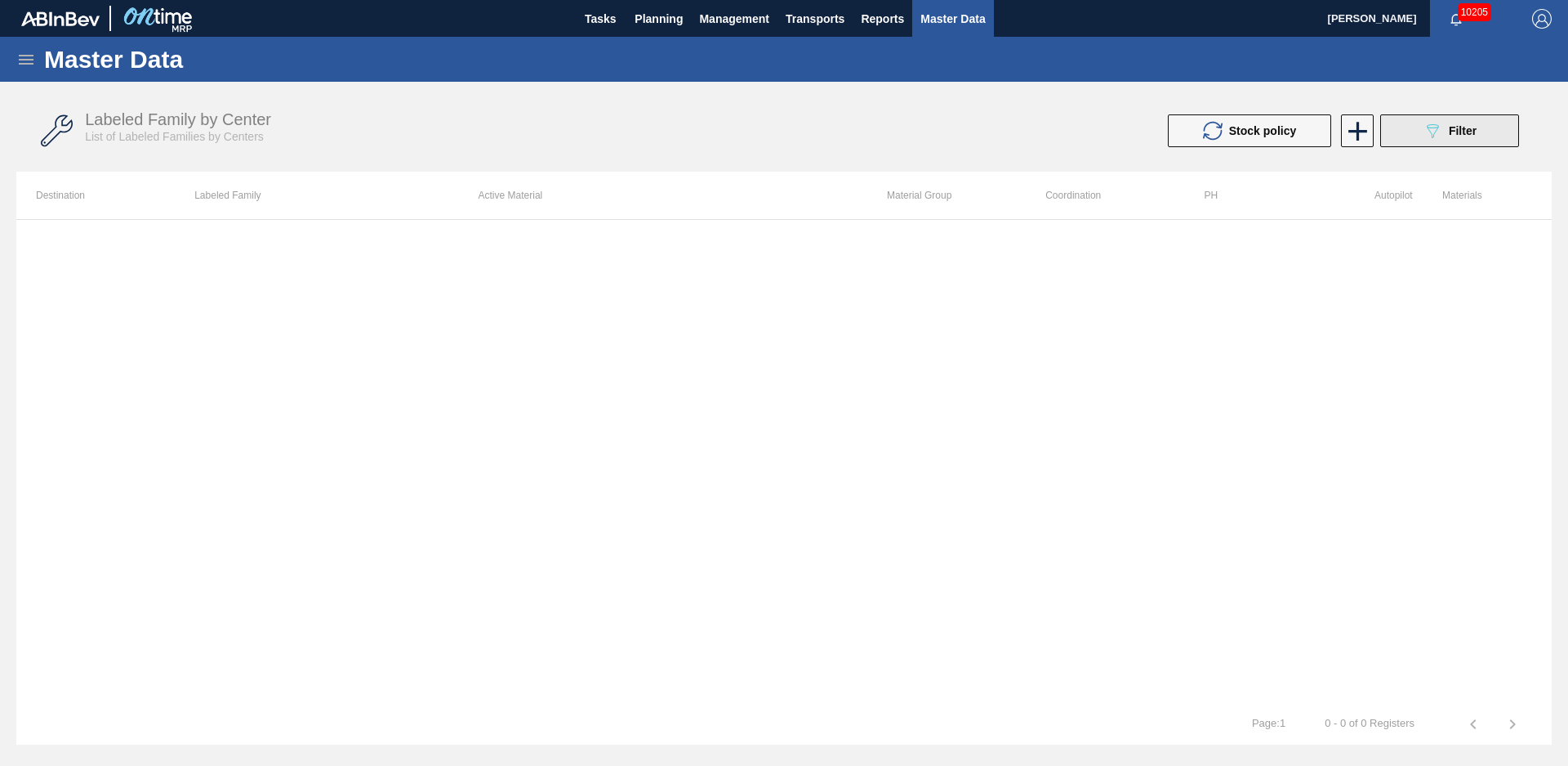
click at [1438, 141] on button "089F7B8B-B2A5-4AFE-B5C0-19BA573D28AC Filter" at bounding box center [1450, 130] width 139 height 33
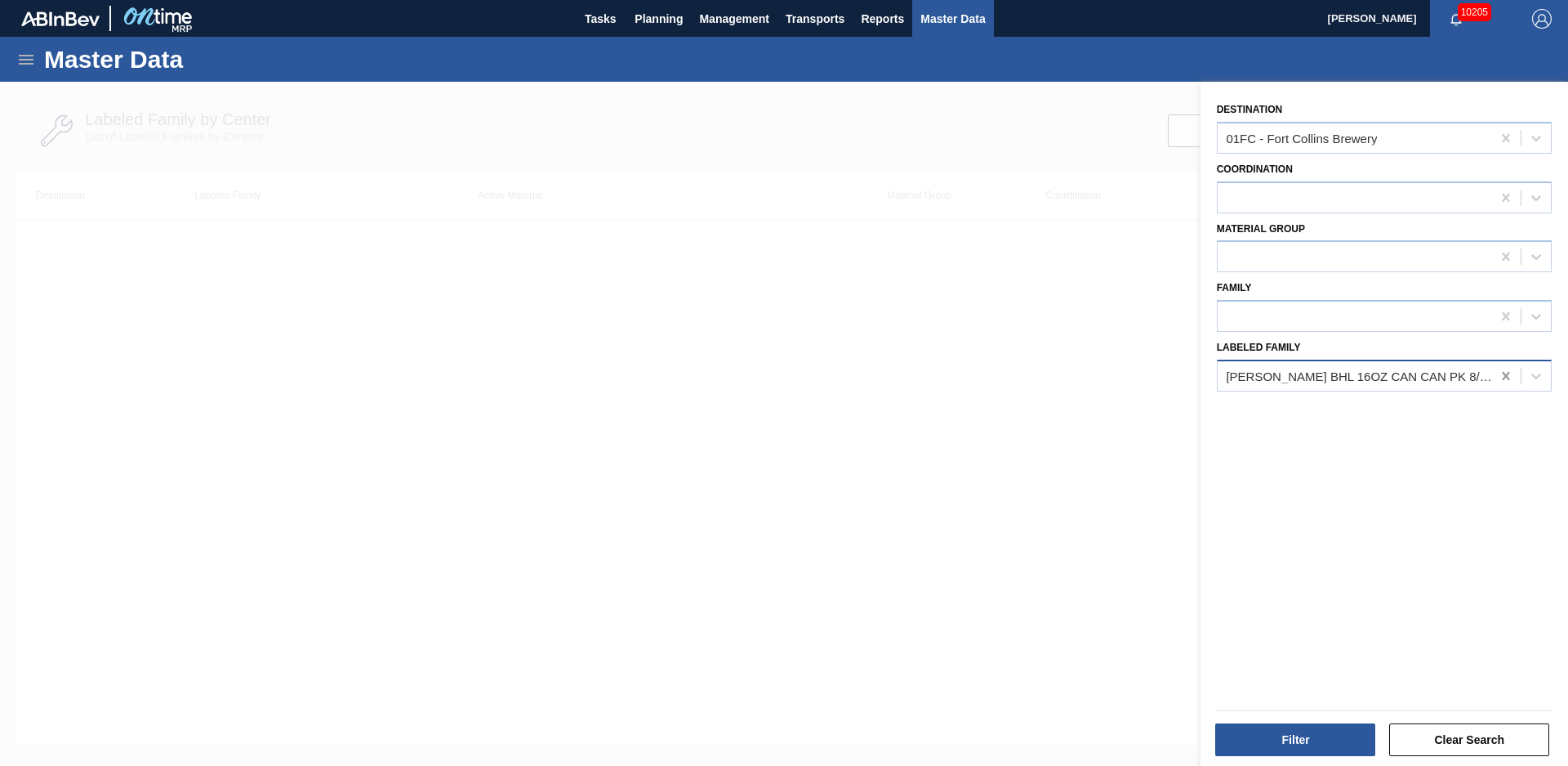
click at [1499, 377] on icon at bounding box center [1505, 376] width 16 height 16
paste Family "[PERSON_NAME] BHL 16OZ CAN CAN PK 8/16 CAN"
type Family "[PERSON_NAME] BHL 16OZ CAN CAN PK 8/16 CAN"
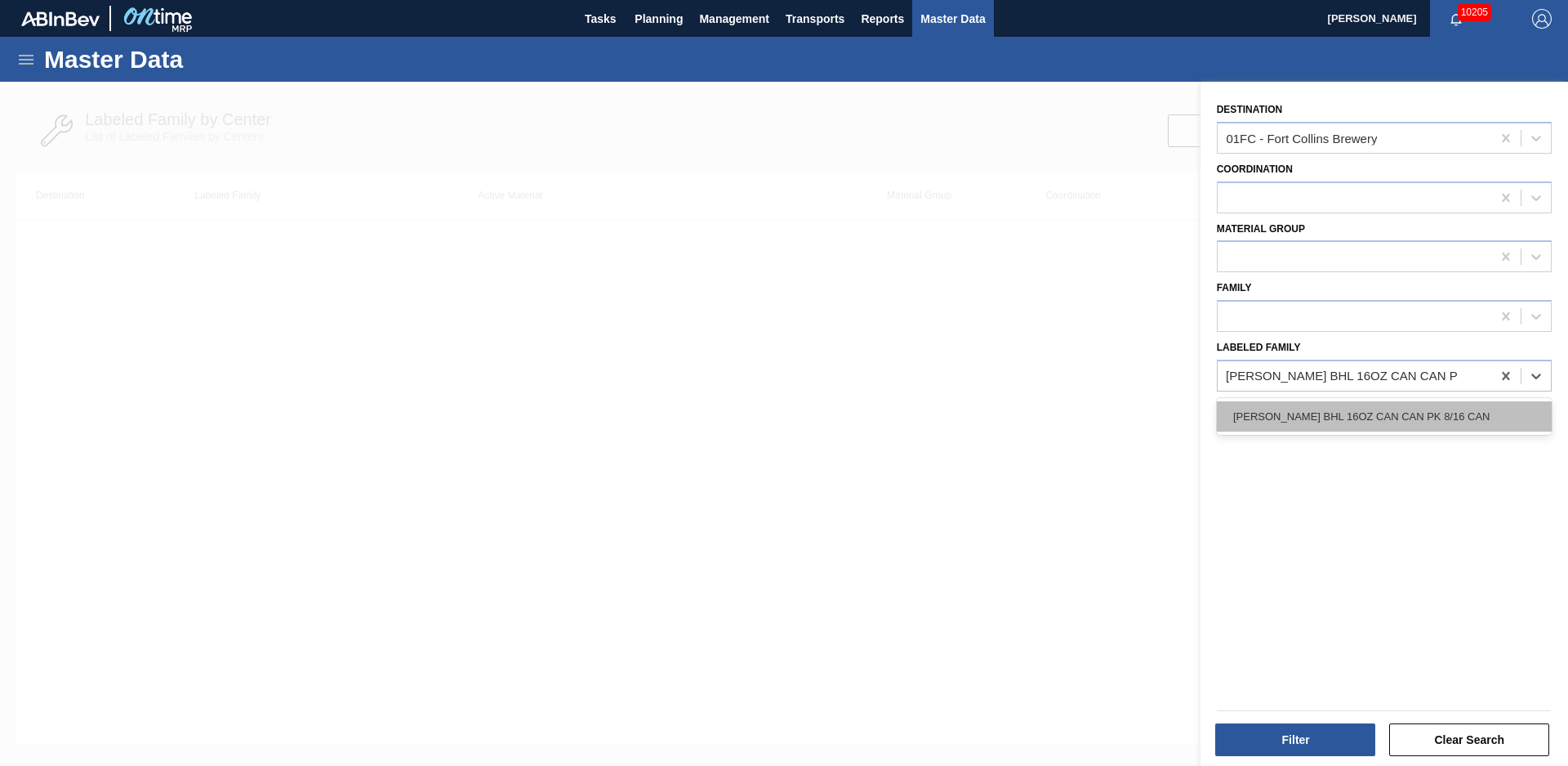
click at [1441, 422] on div "[PERSON_NAME] BHL 16OZ CAN CAN PK 8/16 CAN" at bounding box center [1384, 416] width 335 height 30
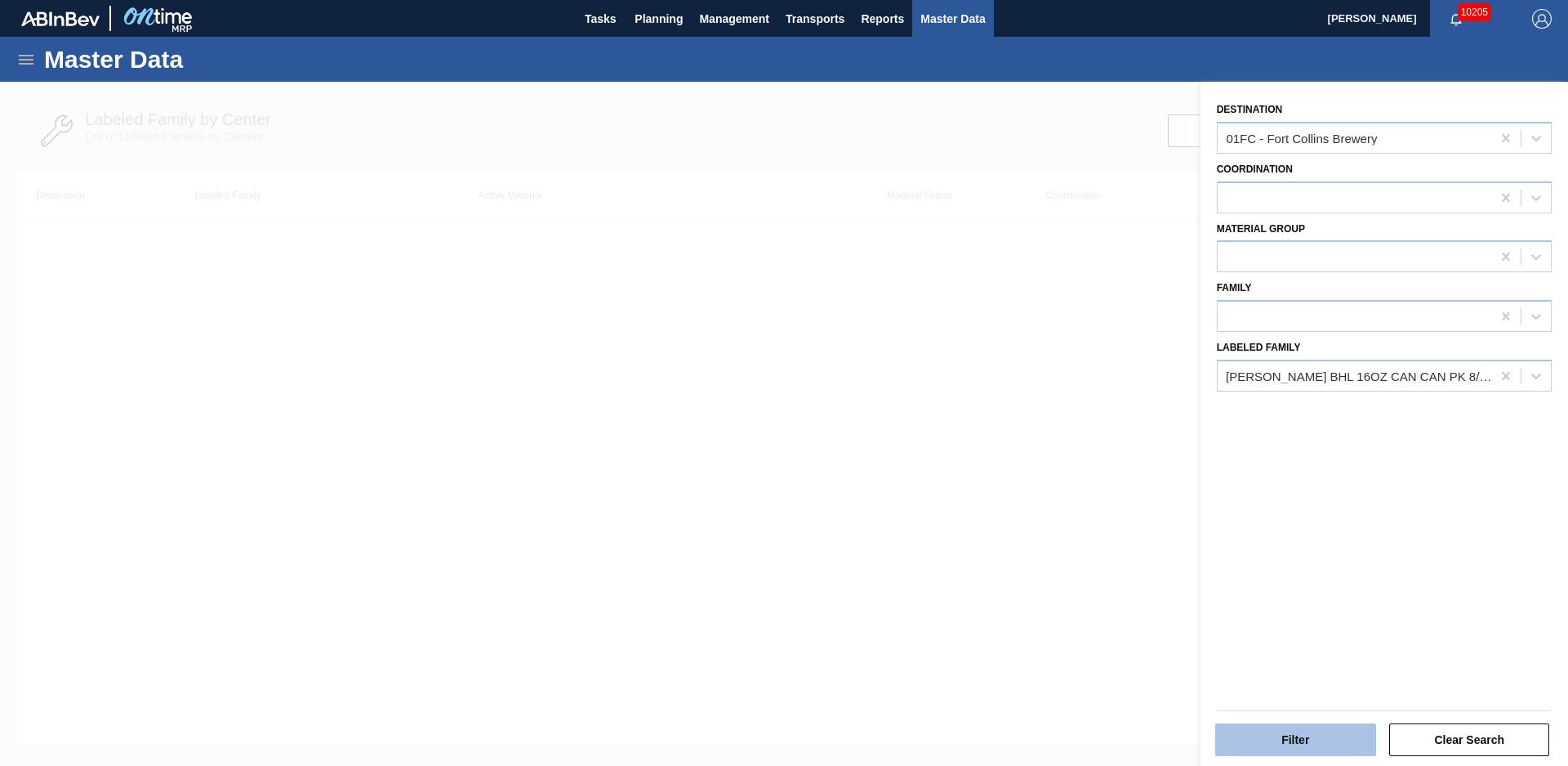
click at [1310, 734] on button "Filter" at bounding box center [1295, 739] width 161 height 33
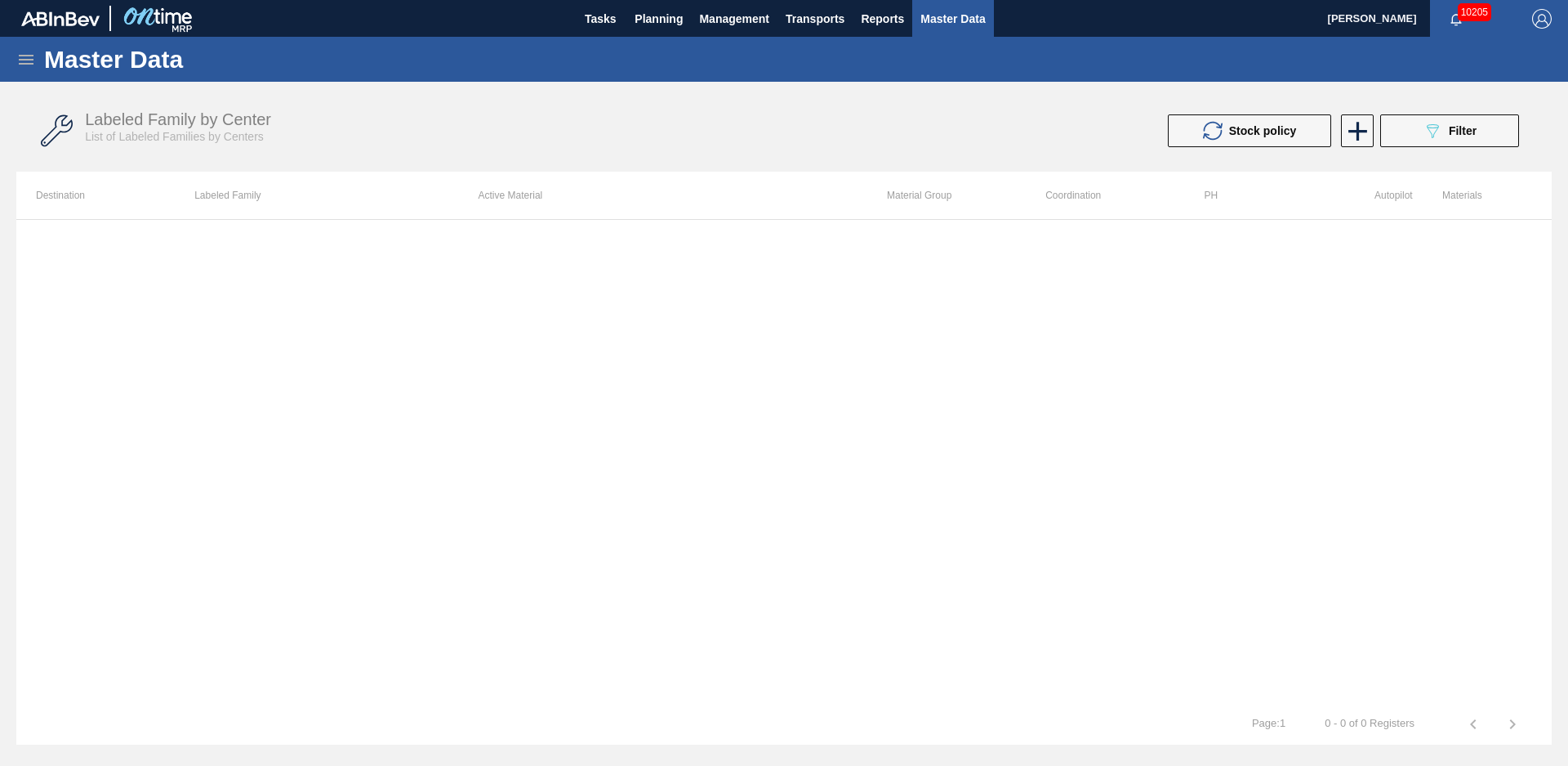
click at [695, 280] on div at bounding box center [784, 461] width 1535 height 485
click at [792, 145] on div "Labeled Family by Center List of Labeled Families by Centers Stock policy 089F7…" at bounding box center [784, 130] width 1535 height 61
click at [559, 254] on div at bounding box center [784, 461] width 1535 height 485
click at [646, 21] on span "Planning" at bounding box center [658, 18] width 48 height 20
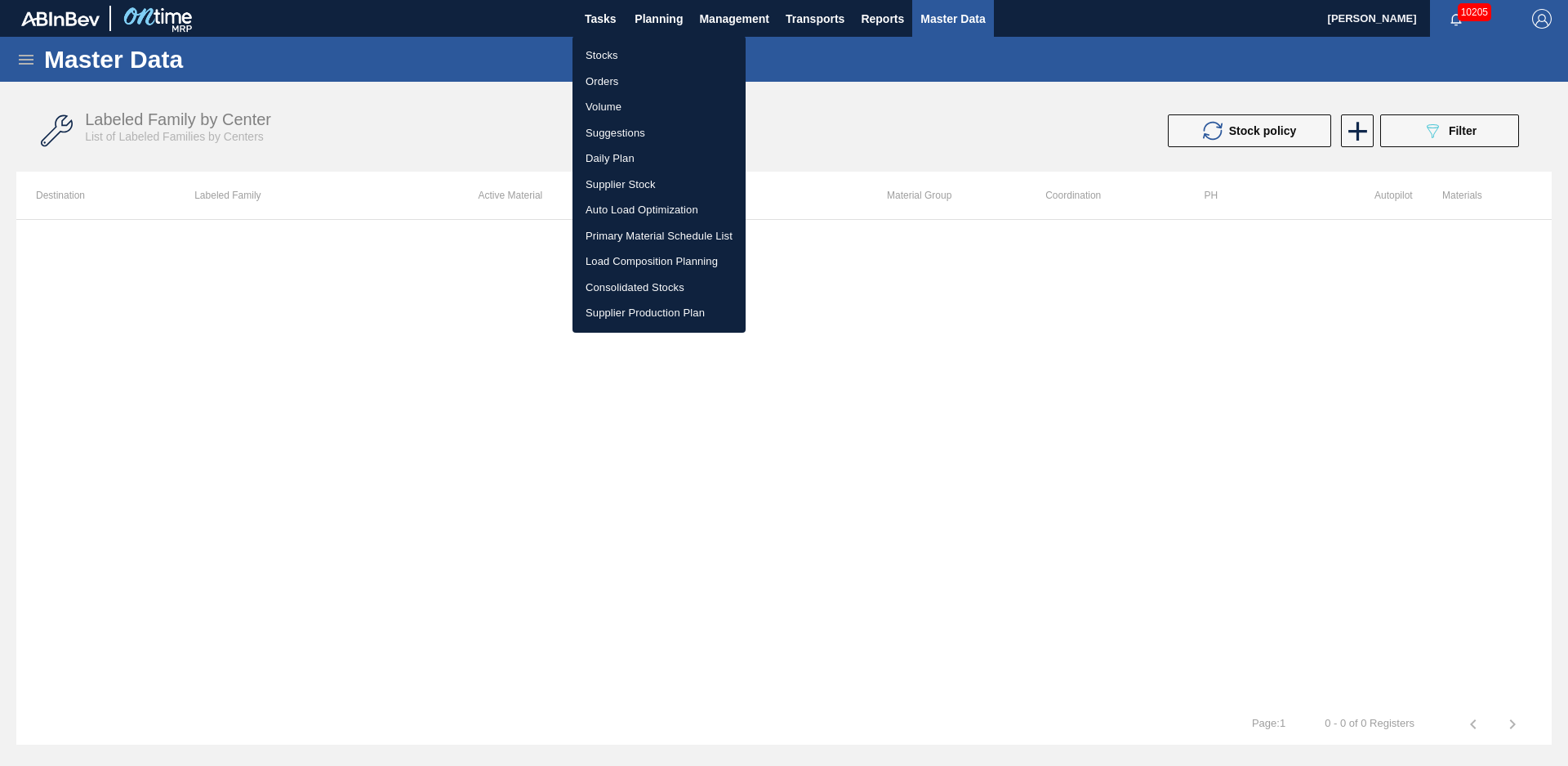
click at [619, 55] on li "Stocks" at bounding box center [659, 56] width 173 height 26
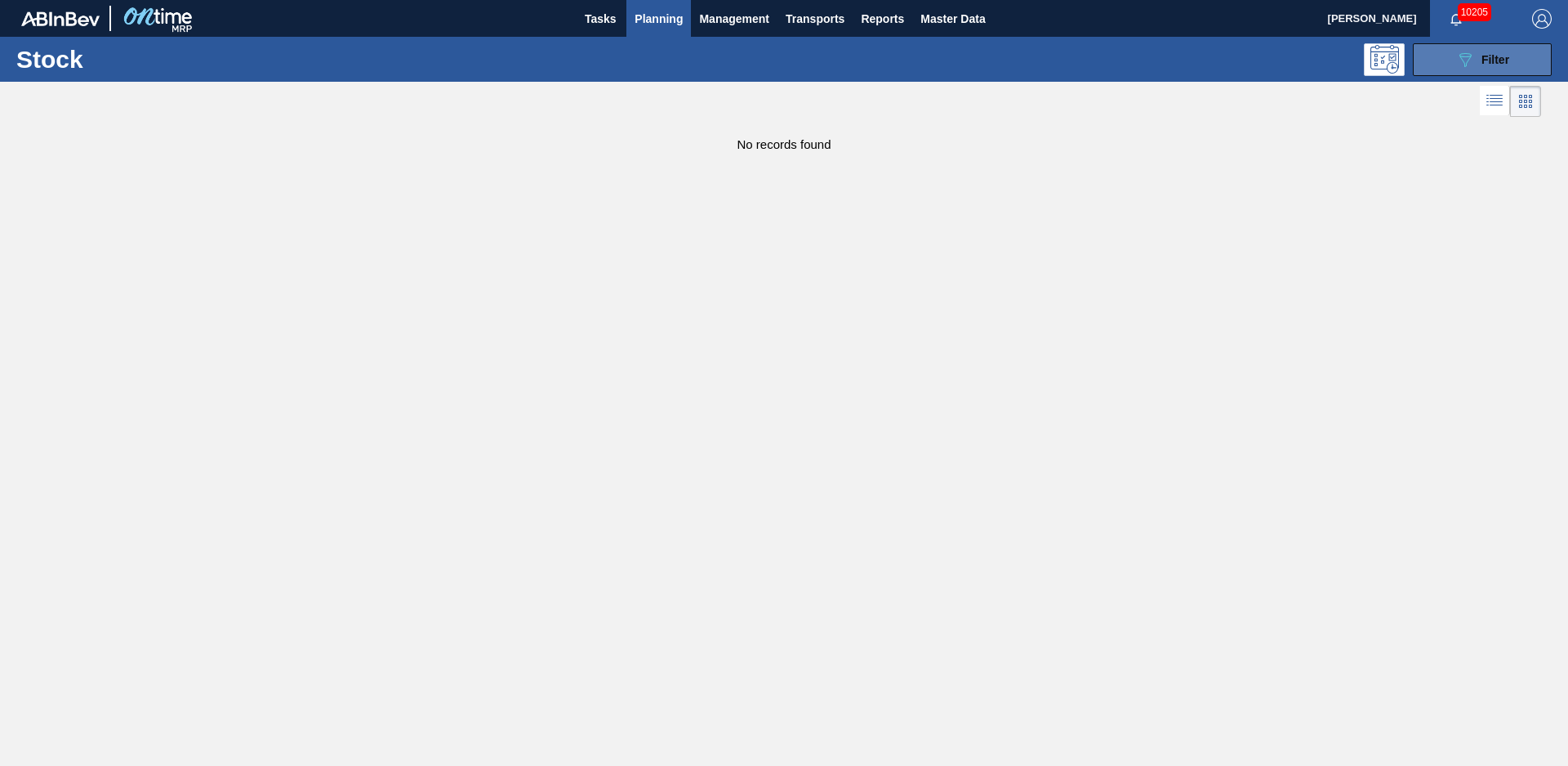
click at [1445, 55] on button "089F7B8B-B2A5-4AFE-B5C0-19BA573D28AC Filter" at bounding box center [1482, 59] width 139 height 33
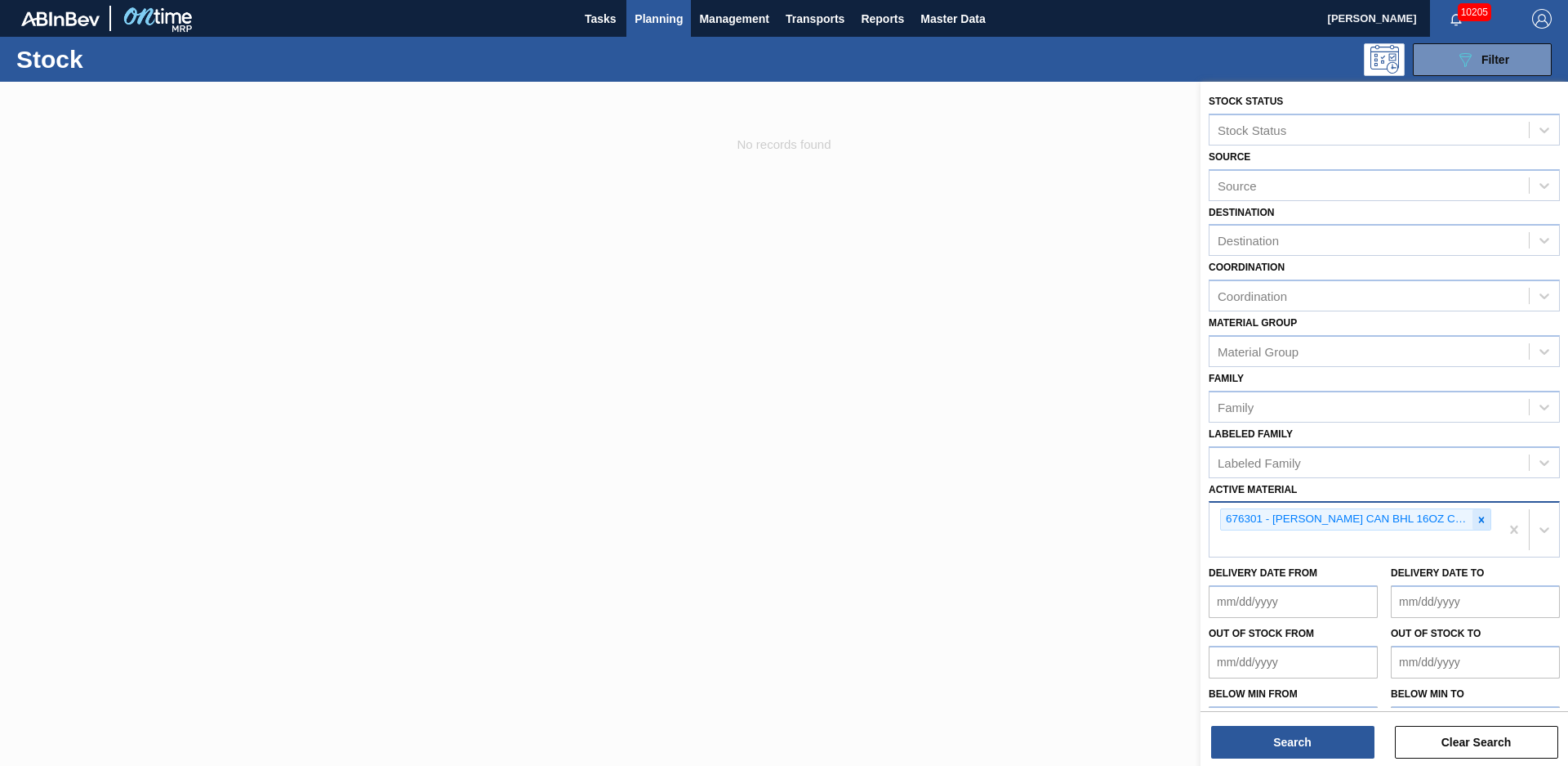
click at [1480, 521] on icon at bounding box center [1481, 519] width 6 height 6
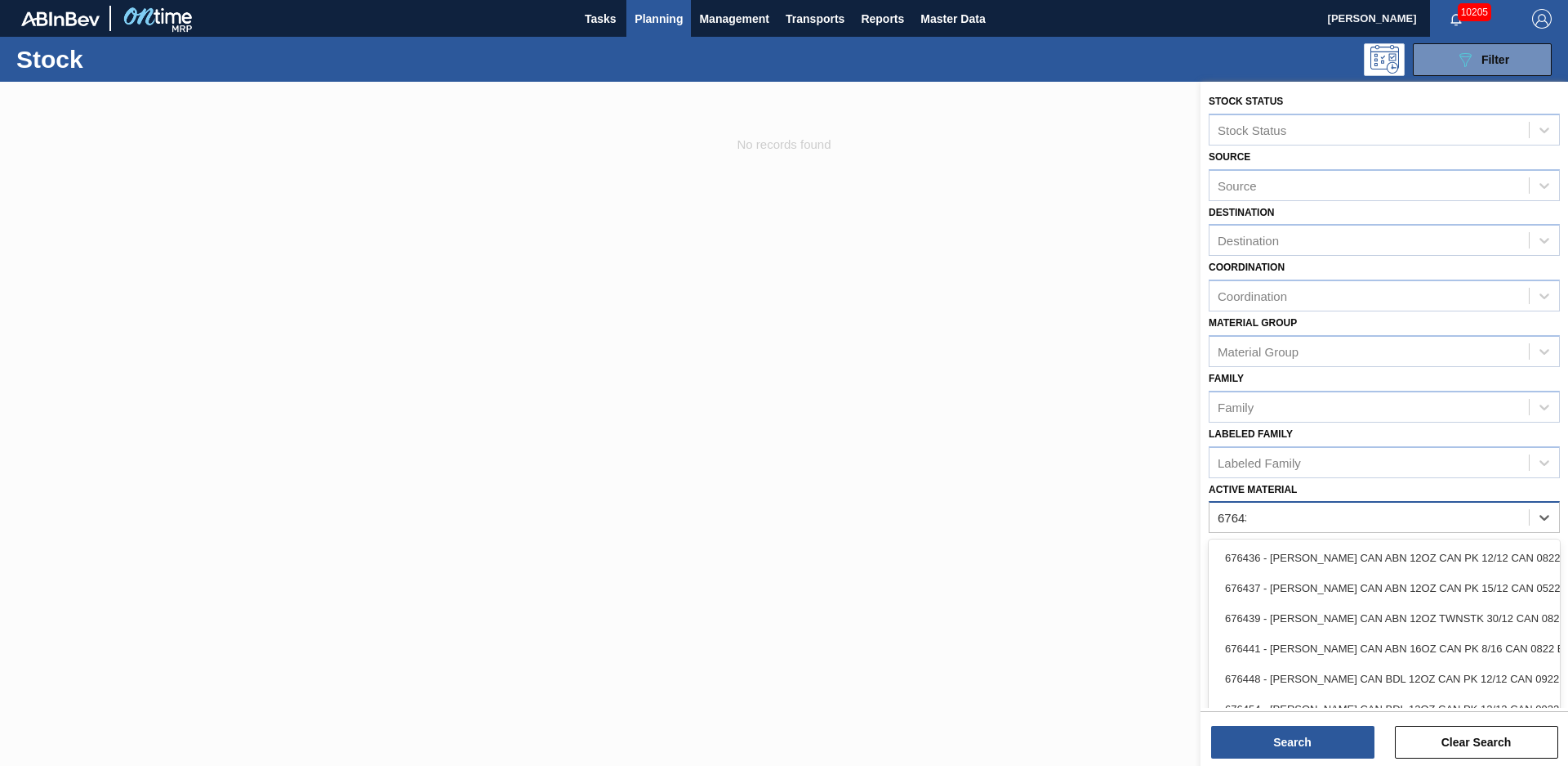
type Material "676439"
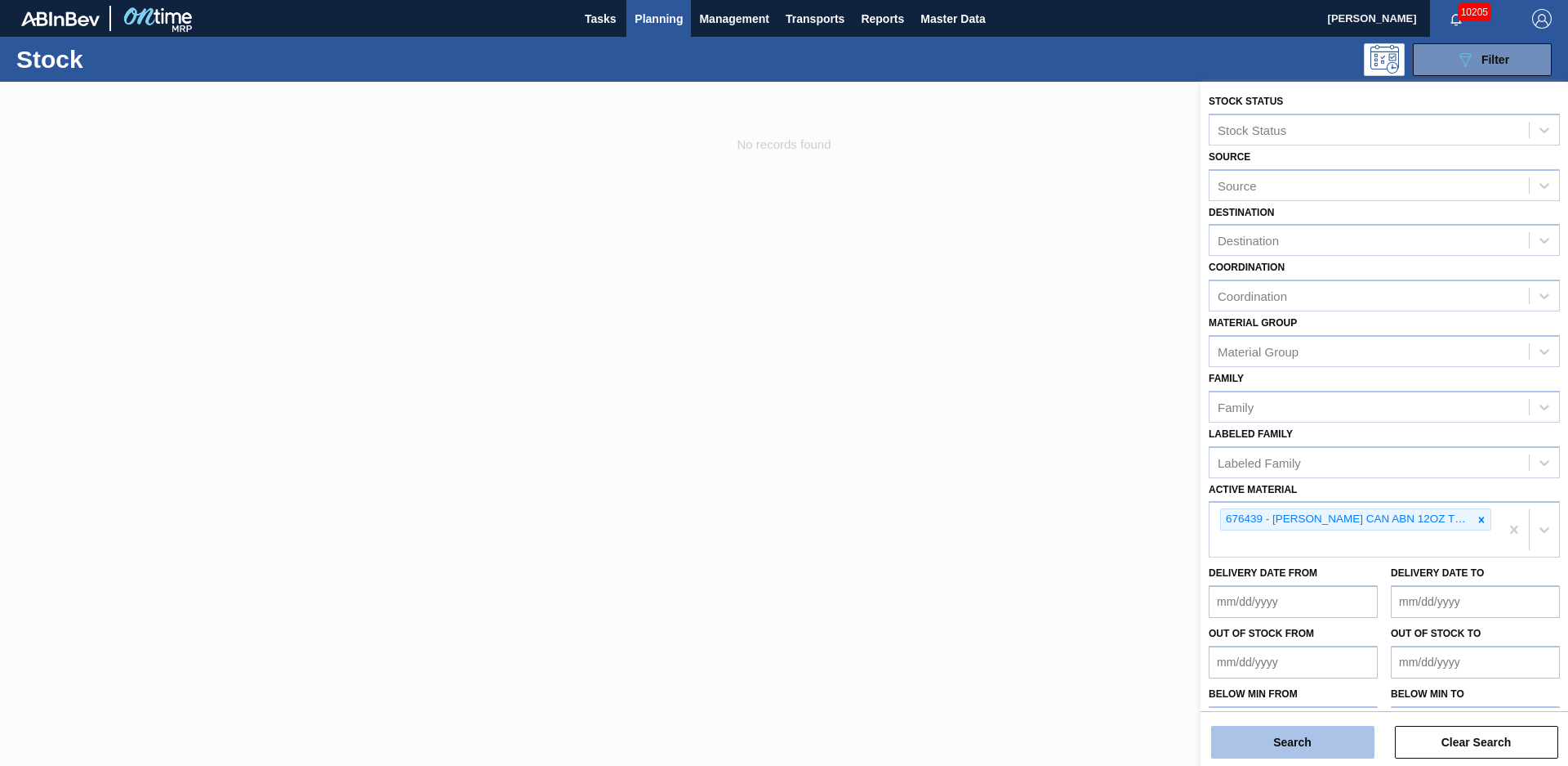
click at [1339, 728] on button "Search" at bounding box center [1293, 742] width 164 height 33
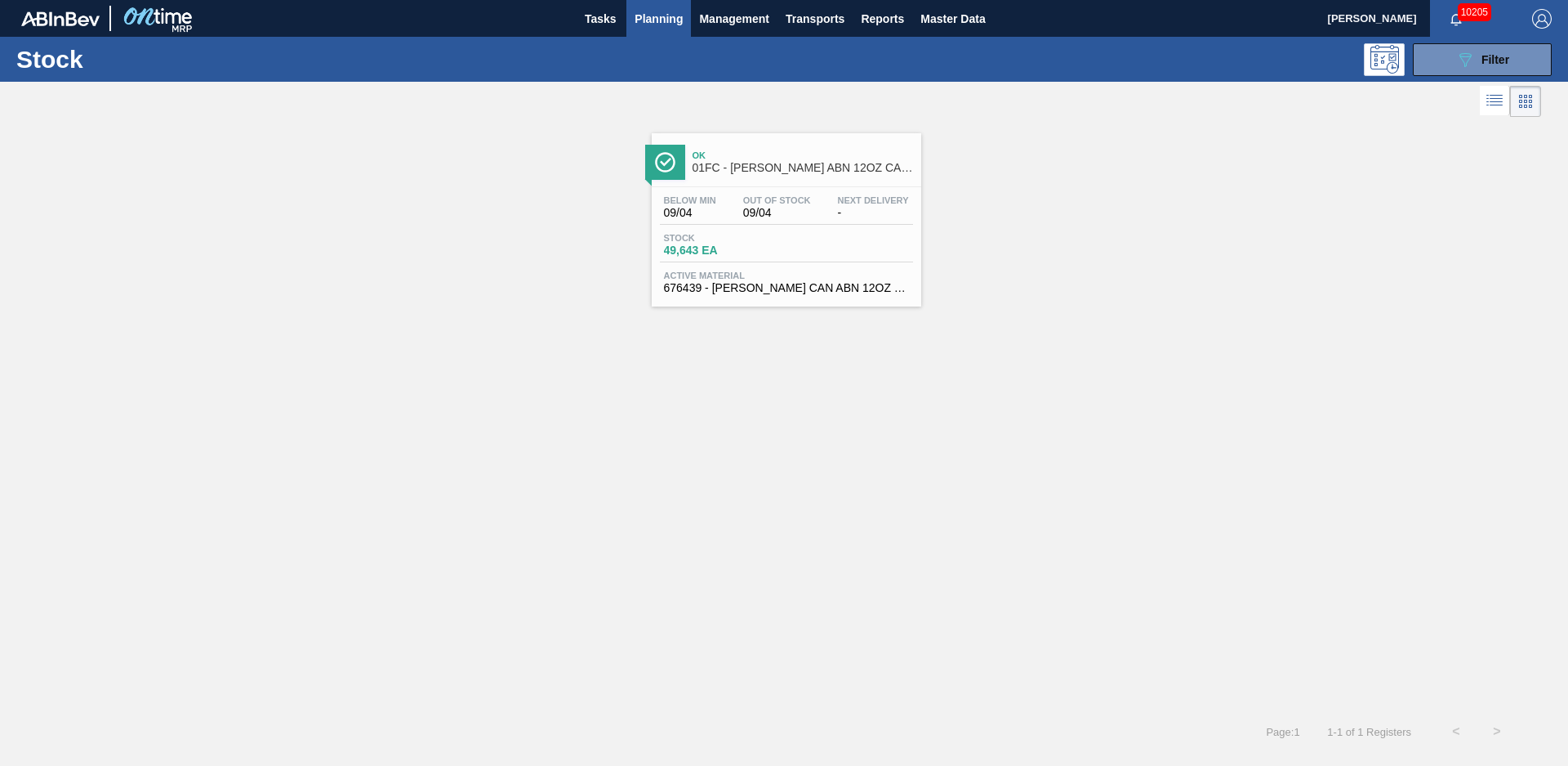
click at [783, 153] on span "Ok" at bounding box center [802, 154] width 220 height 9
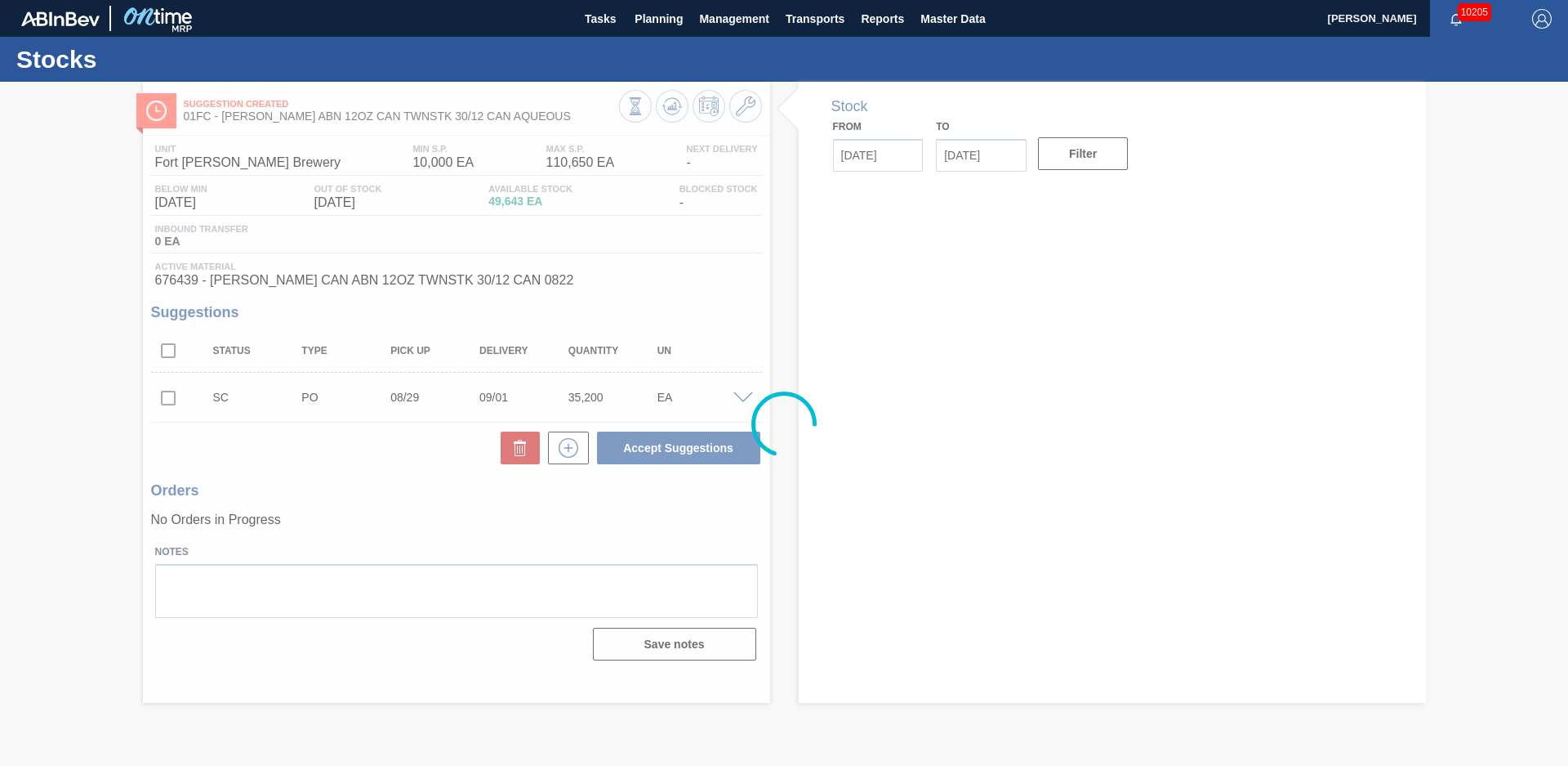
type input "[DATE]"
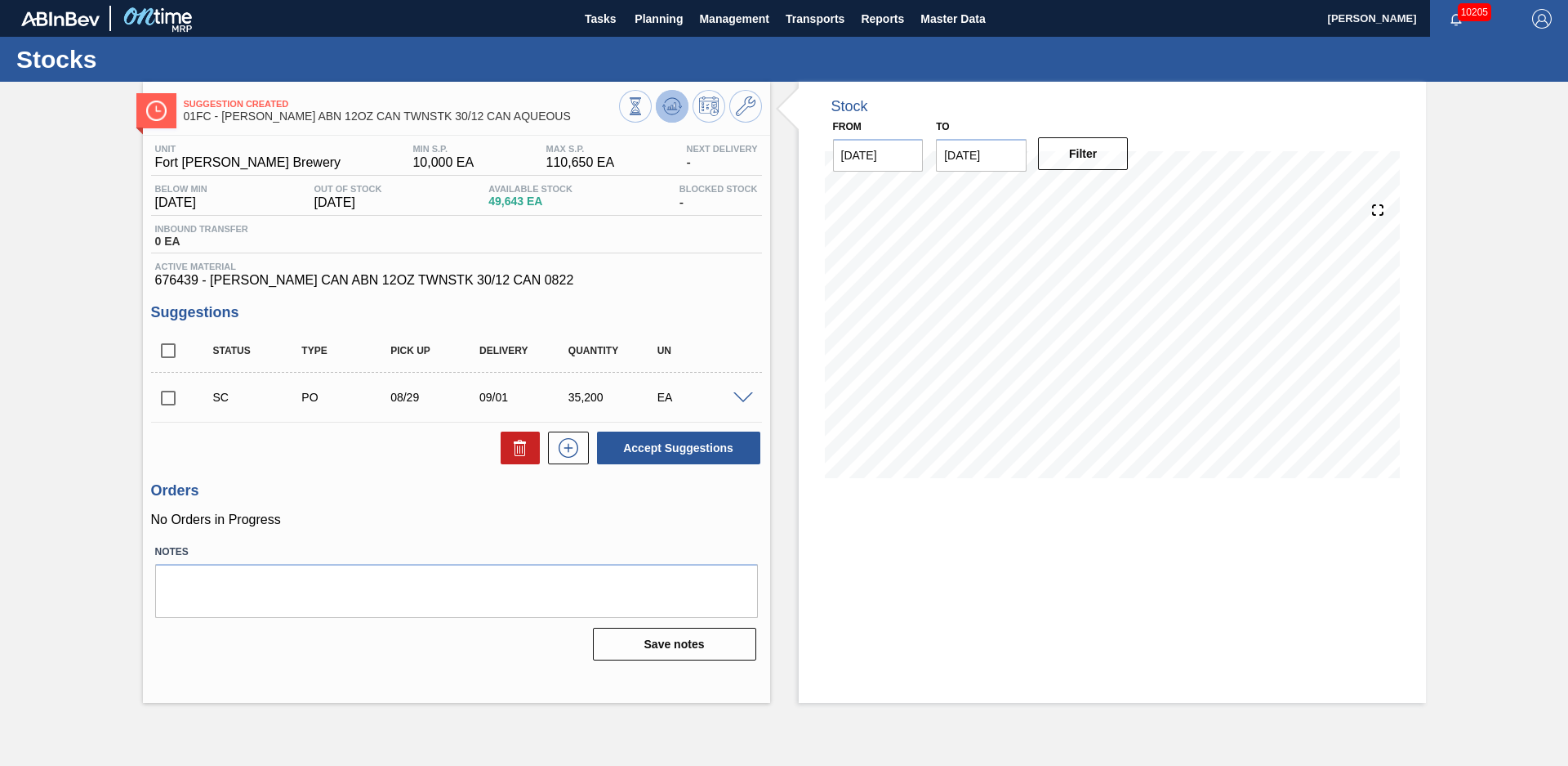
click at [645, 113] on icon at bounding box center [635, 106] width 18 height 18
click at [167, 399] on input "checkbox" at bounding box center [168, 398] width 34 height 34
click at [164, 397] on input "checkbox" at bounding box center [168, 398] width 34 height 34
click at [702, 455] on button "Accept Suggestions" at bounding box center [678, 448] width 164 height 33
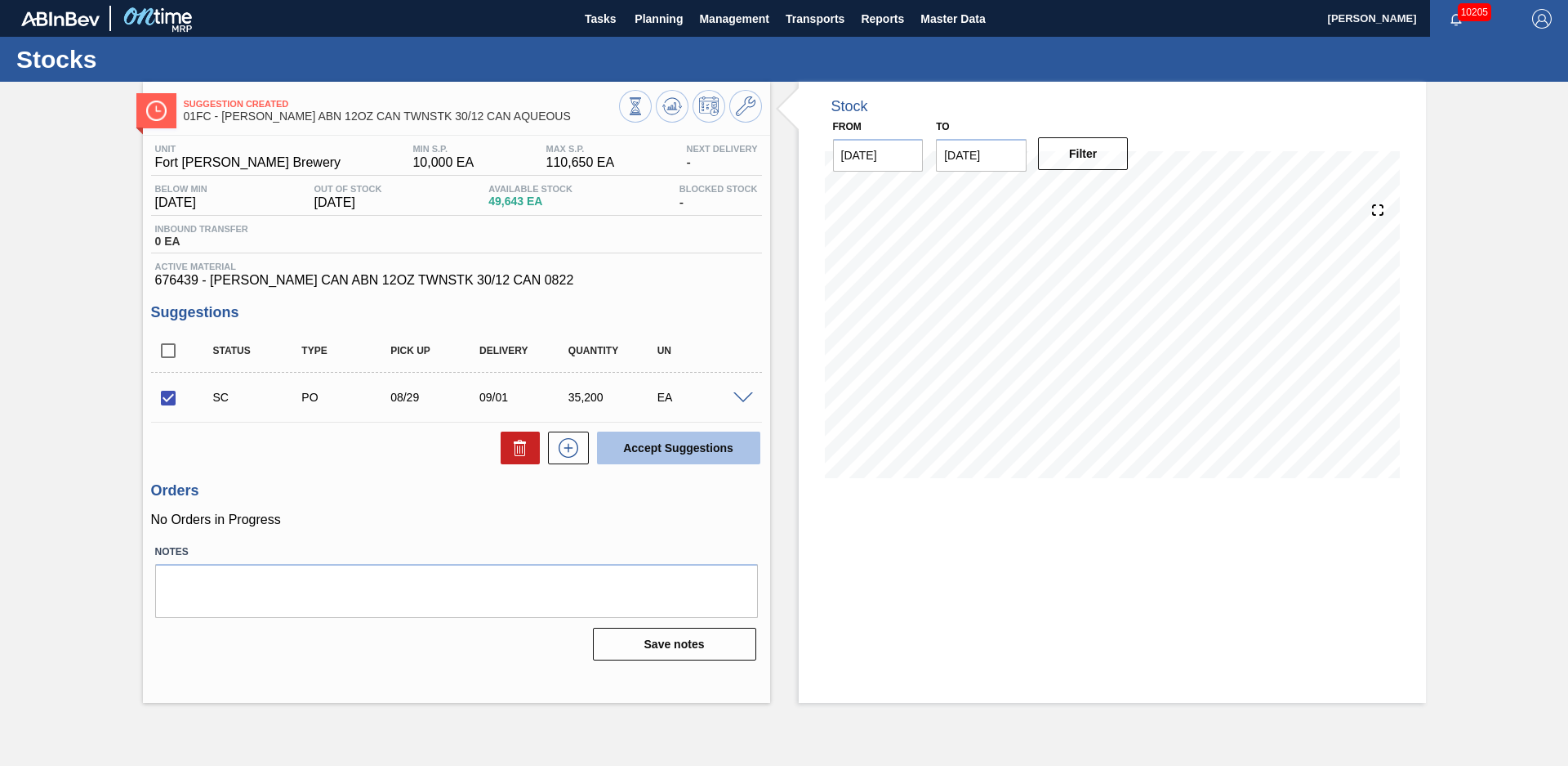
checkbox input "false"
click at [645, 23] on span "Planning" at bounding box center [658, 18] width 48 height 20
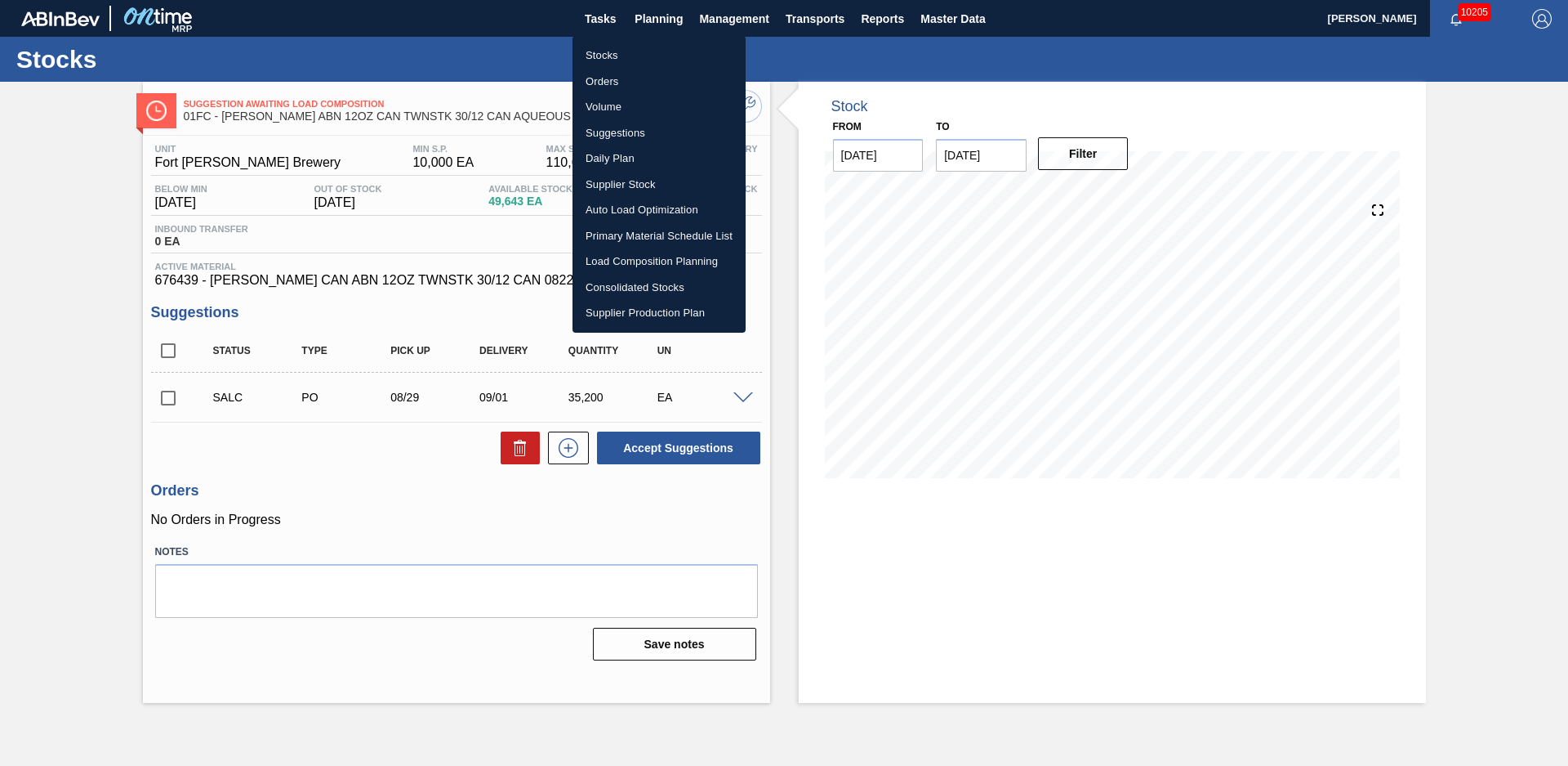
click at [602, 58] on li "Stocks" at bounding box center [659, 56] width 173 height 26
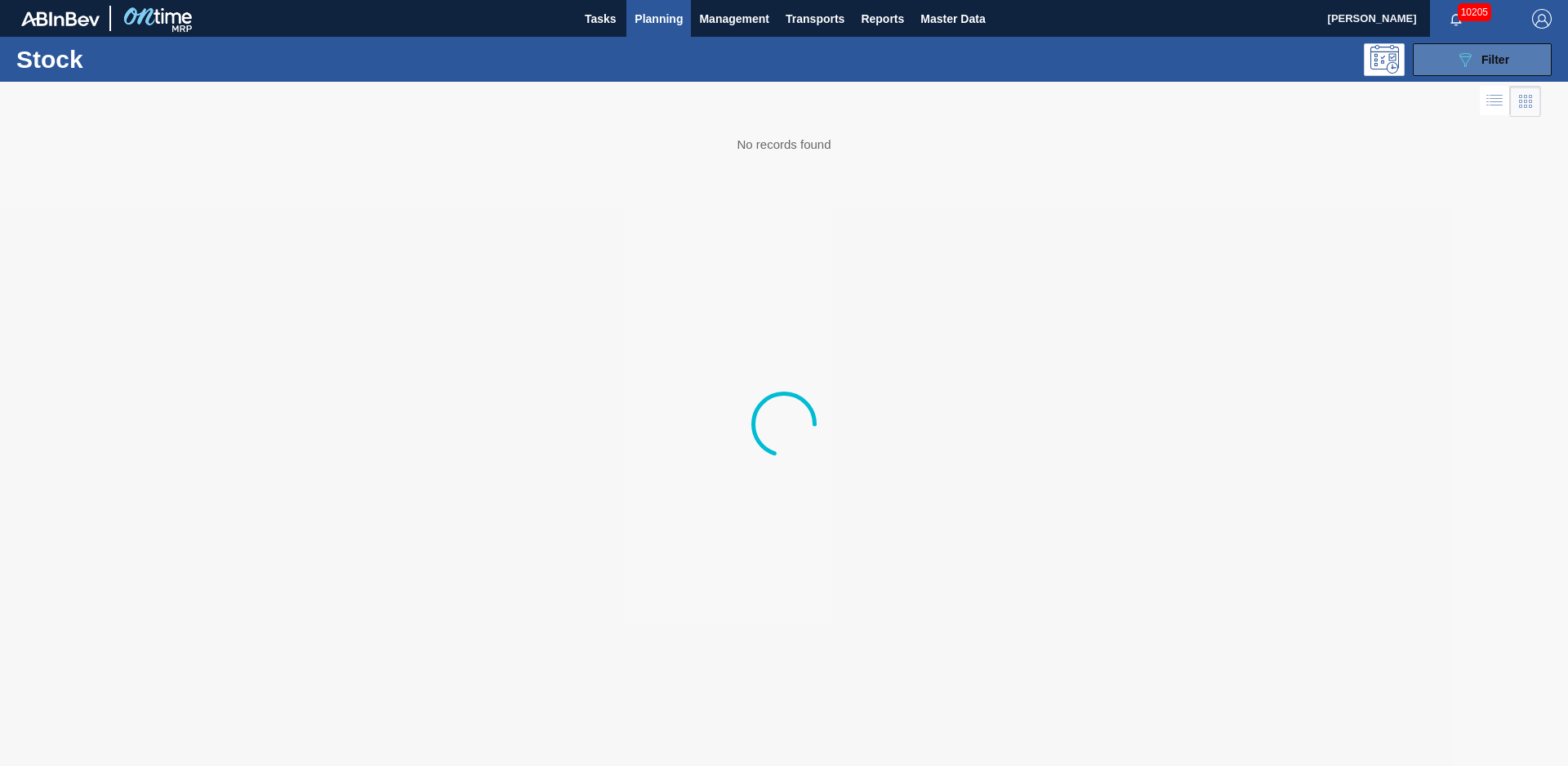
click at [1488, 64] on span "Filter" at bounding box center [1495, 59] width 27 height 13
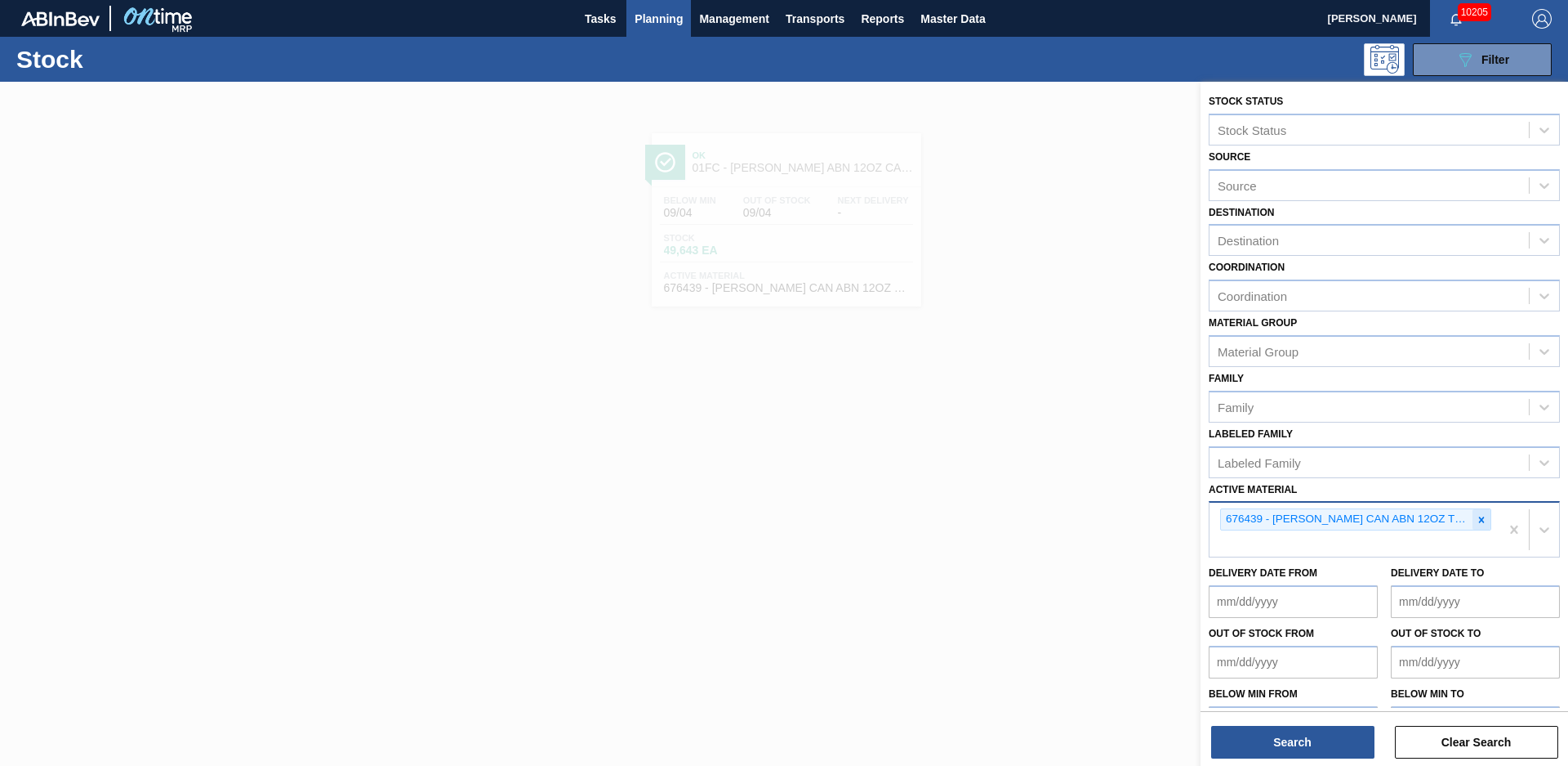
click at [1474, 526] on div at bounding box center [1481, 519] width 18 height 21
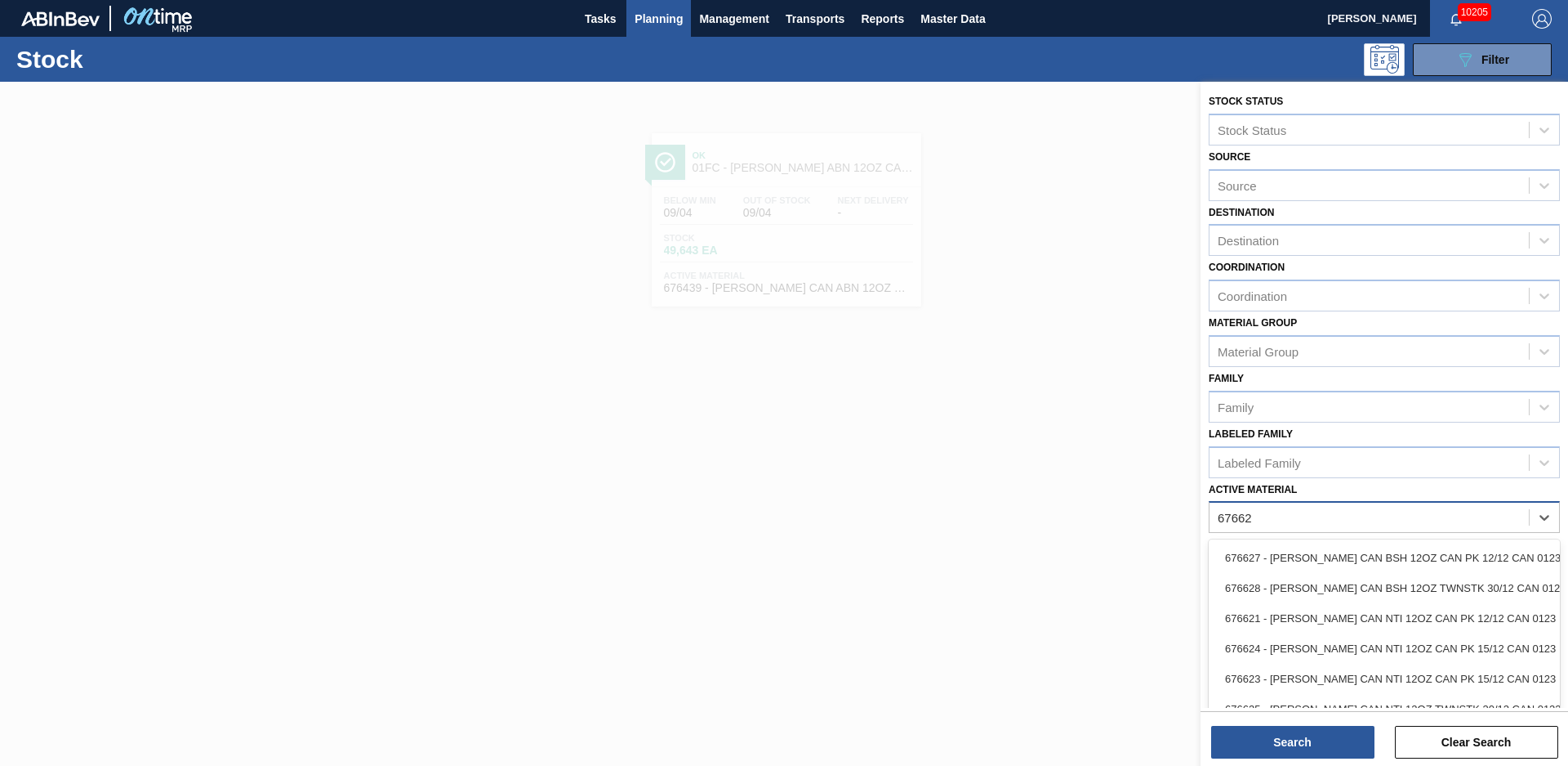
type Material "676623"
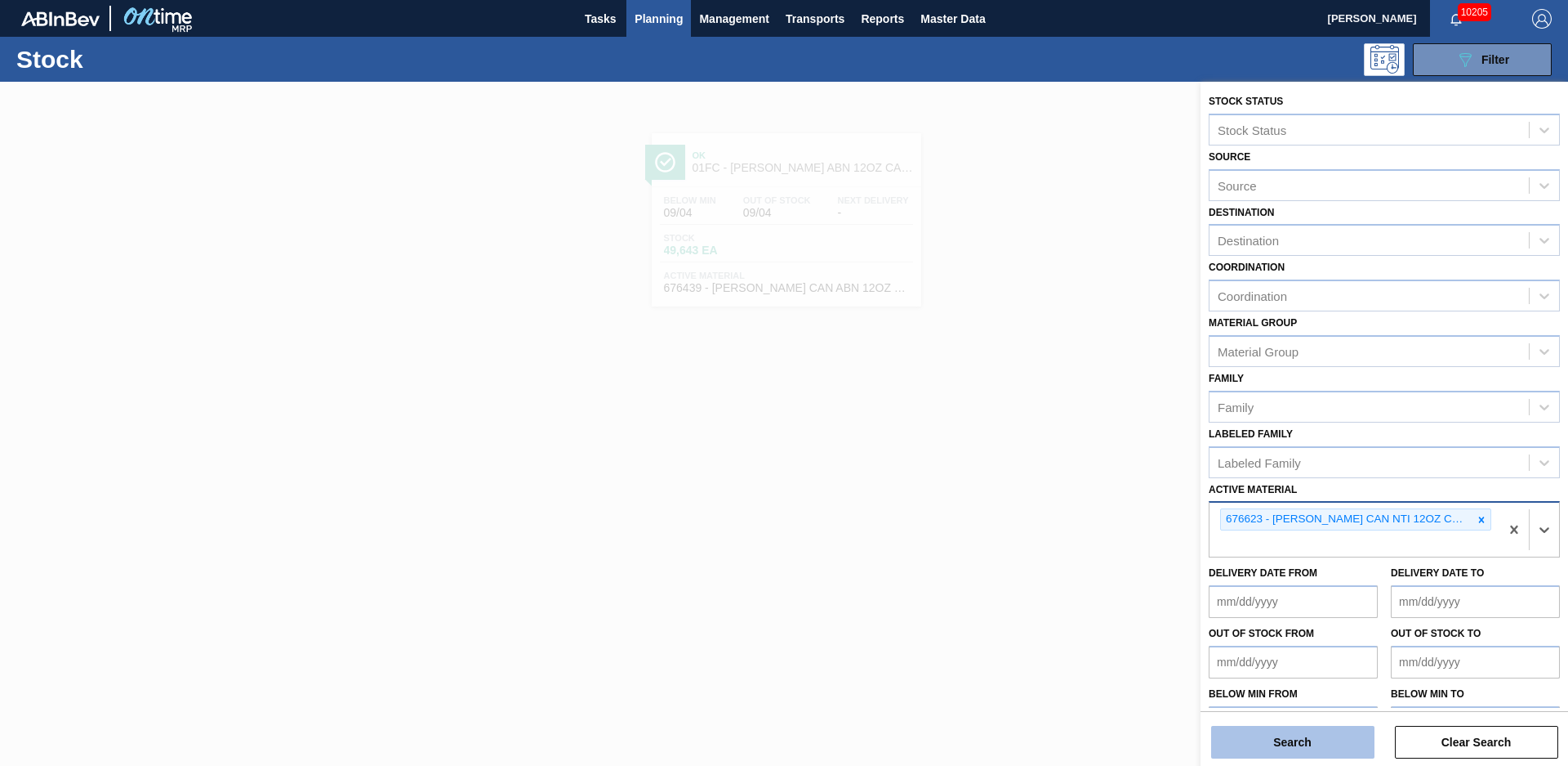
click at [1360, 735] on button "Search" at bounding box center [1293, 742] width 164 height 33
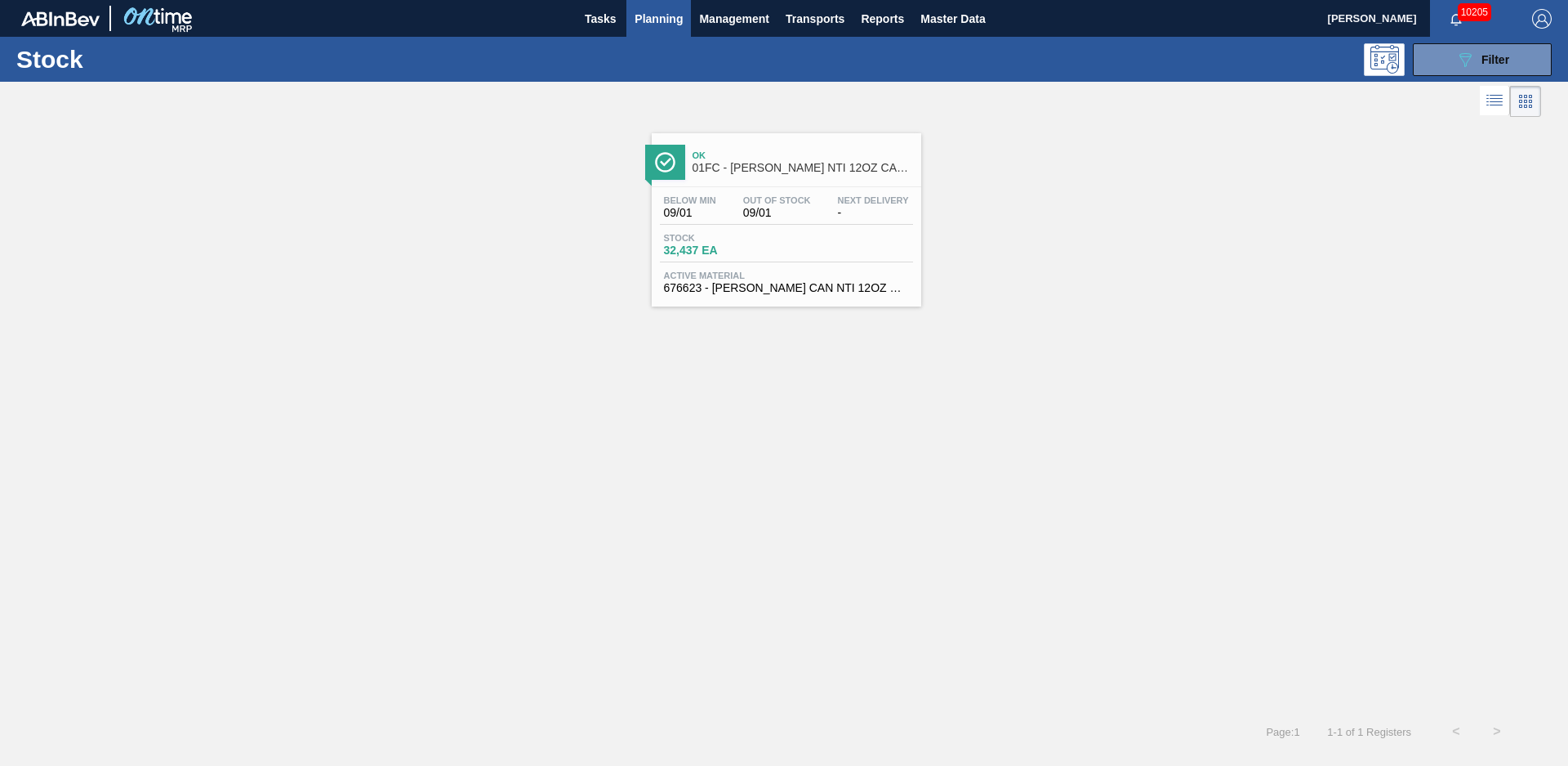
click at [825, 164] on span "01FC - [PERSON_NAME] NTI 12OZ CAN 15/12 CAN PK" at bounding box center [802, 168] width 220 height 12
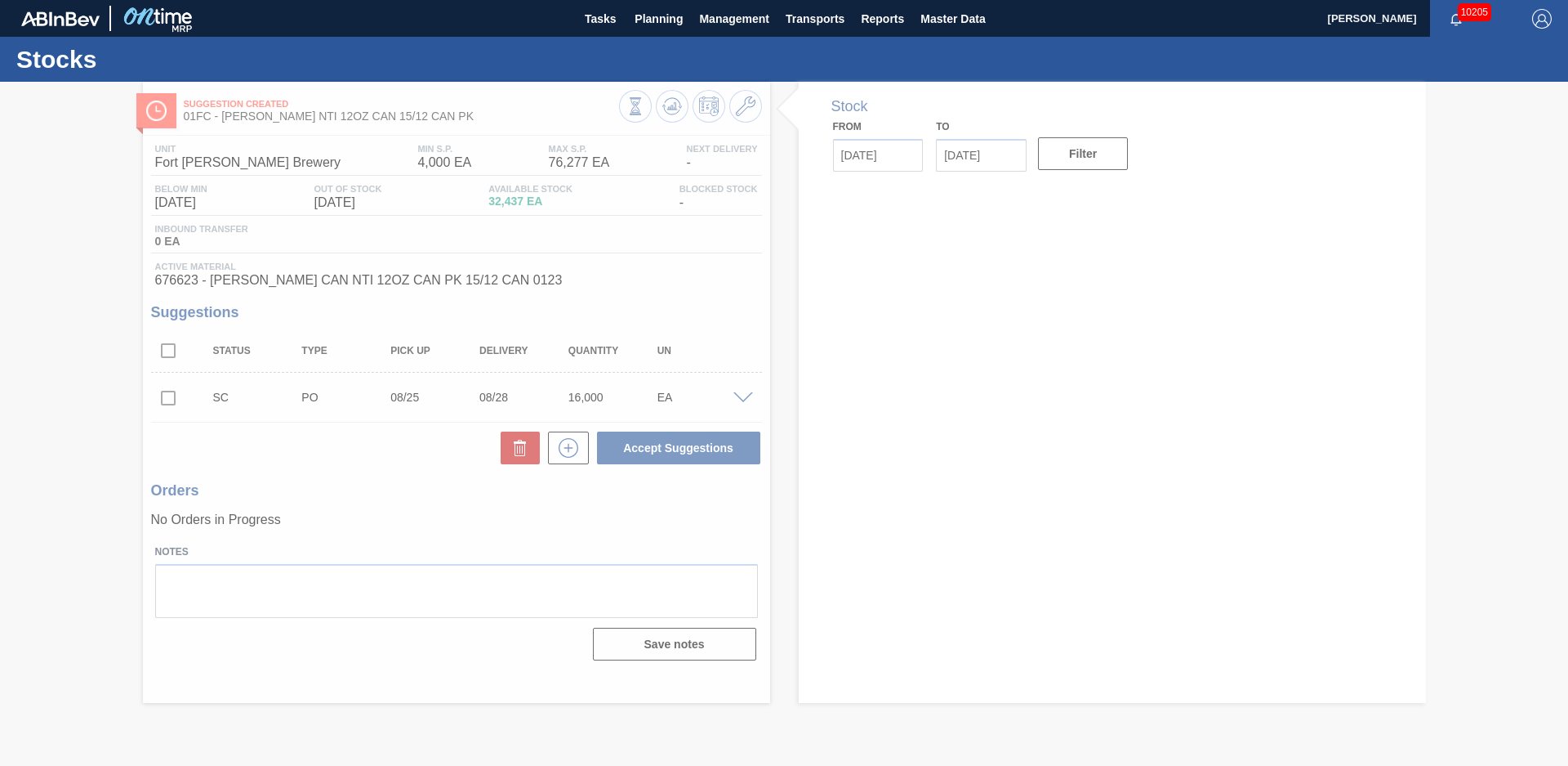
type input "[DATE]"
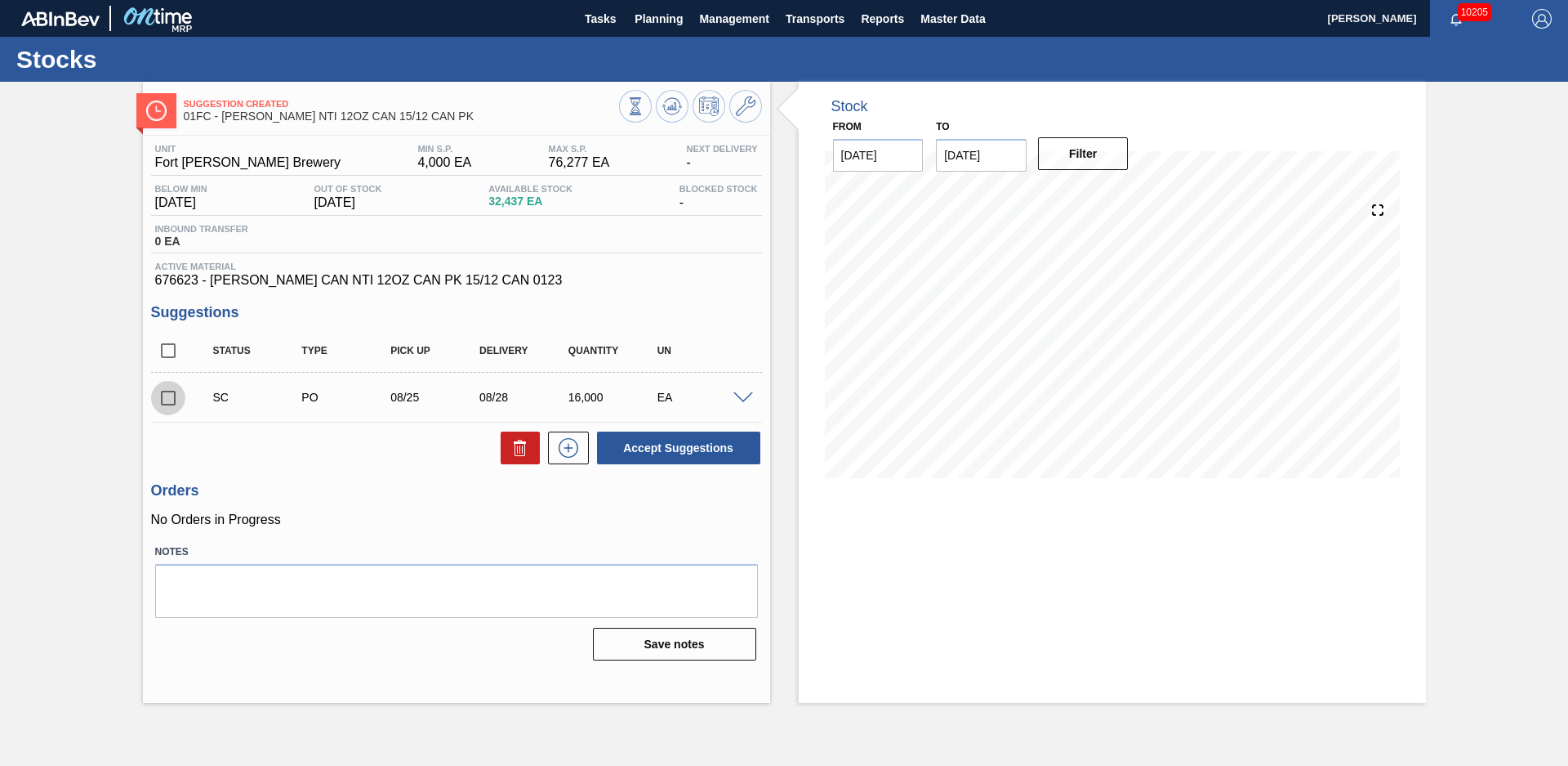
click at [165, 401] on input "checkbox" at bounding box center [168, 398] width 34 height 34
click at [654, 449] on button "Accept Suggestions" at bounding box center [678, 448] width 164 height 33
checkbox input "false"
click at [652, 22] on span "Planning" at bounding box center [658, 18] width 48 height 20
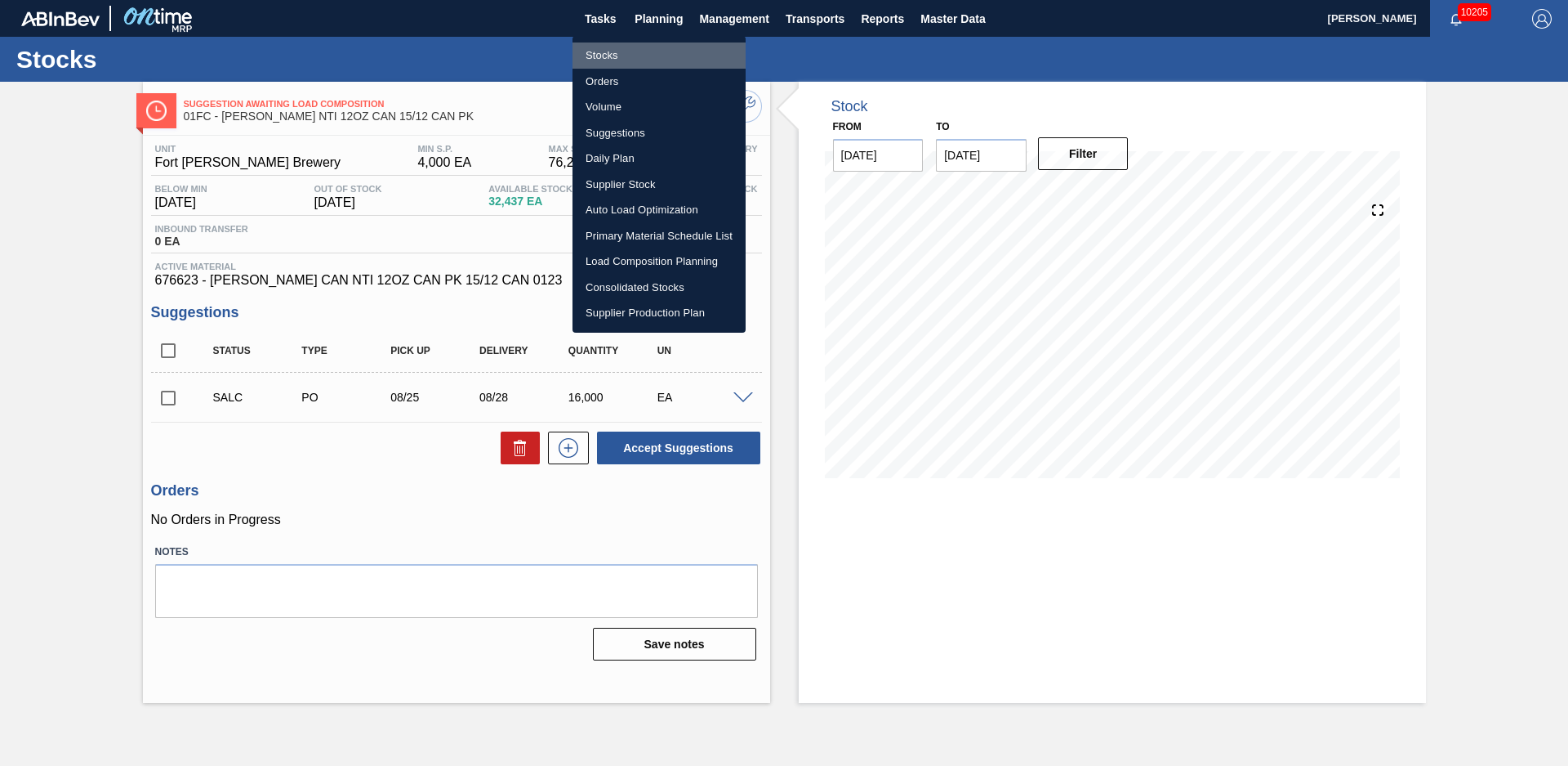
click at [586, 50] on li "Stocks" at bounding box center [659, 56] width 173 height 26
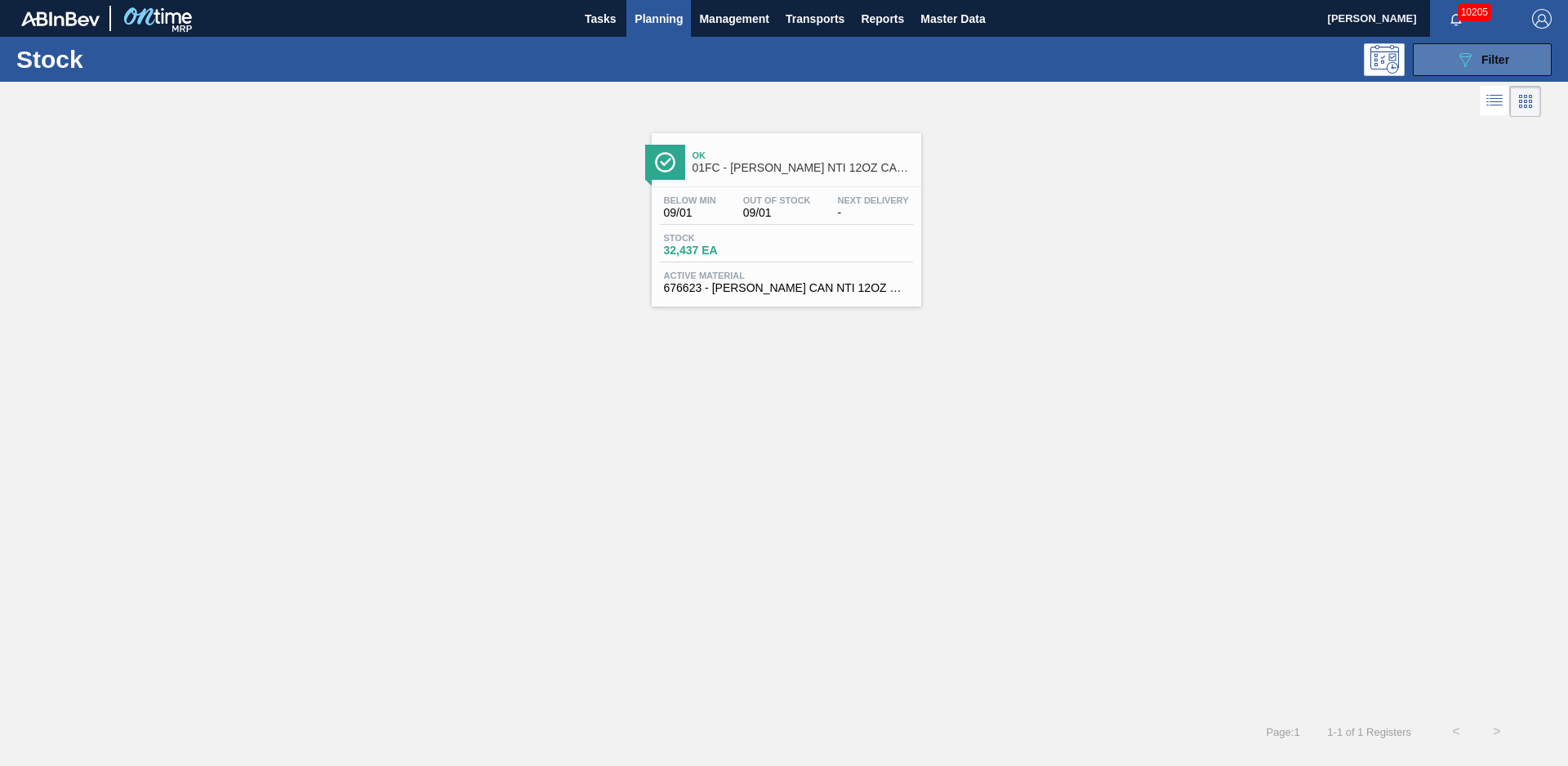
click at [1429, 59] on button "089F7B8B-B2A5-4AFE-B5C0-19BA573D28AC Filter" at bounding box center [1482, 59] width 139 height 33
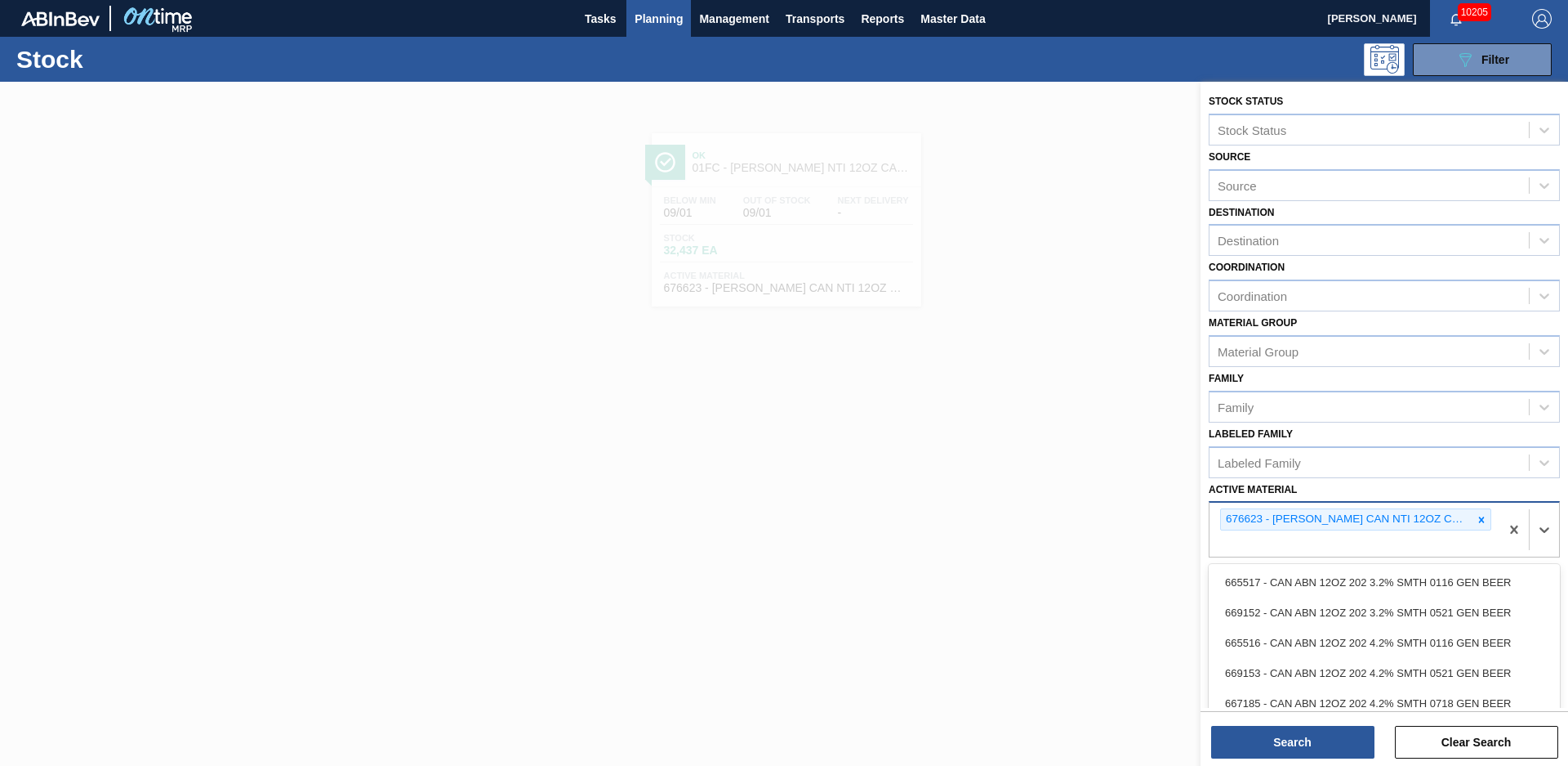
click at [1489, 522] on div "676623 - [PERSON_NAME] CAN NTI 12OZ CAN PK 15/12 CAN 0123" at bounding box center [1355, 529] width 290 height 54
click at [1483, 522] on icon at bounding box center [1481, 519] width 11 height 11
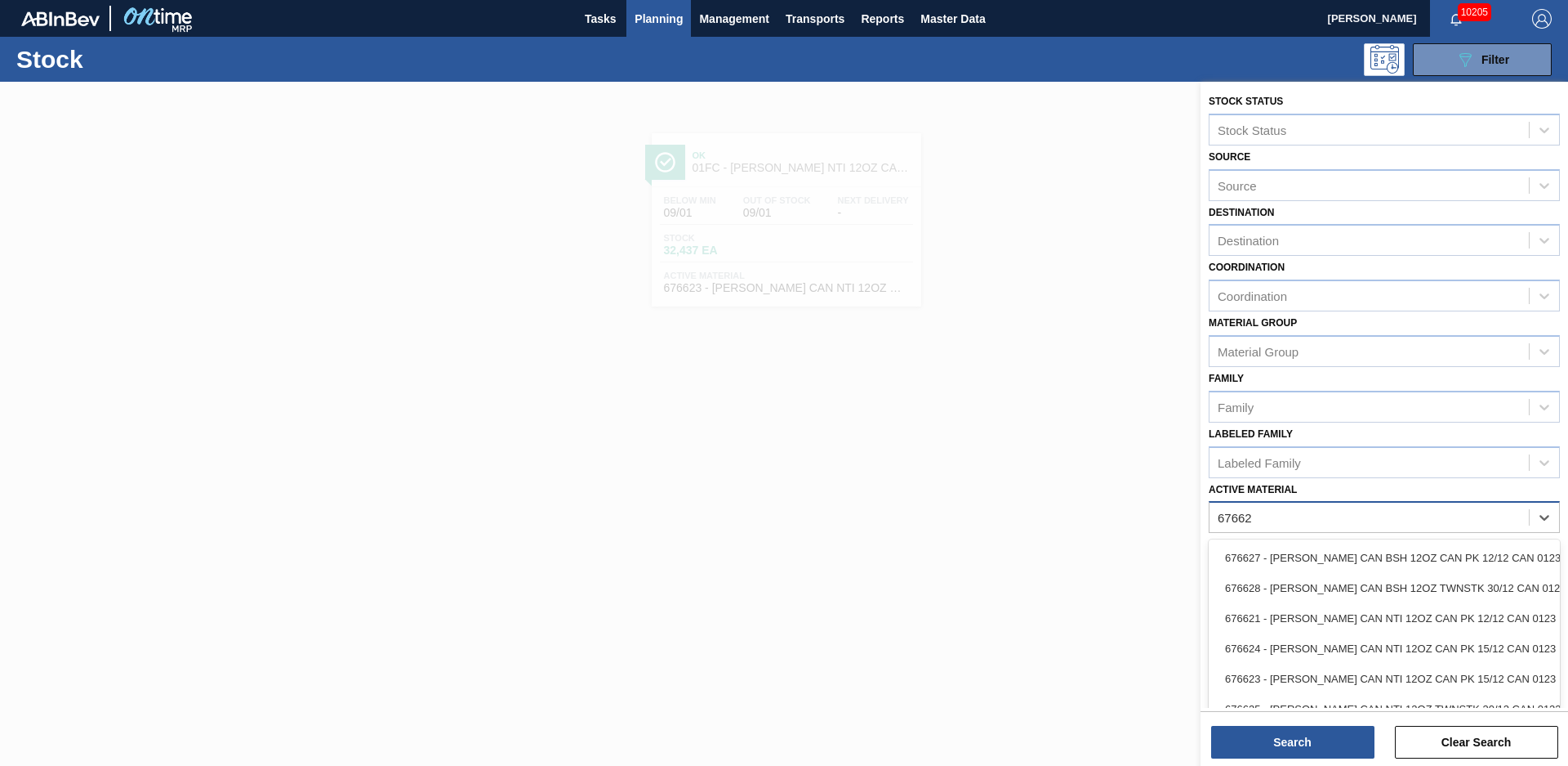
type Material "676625"
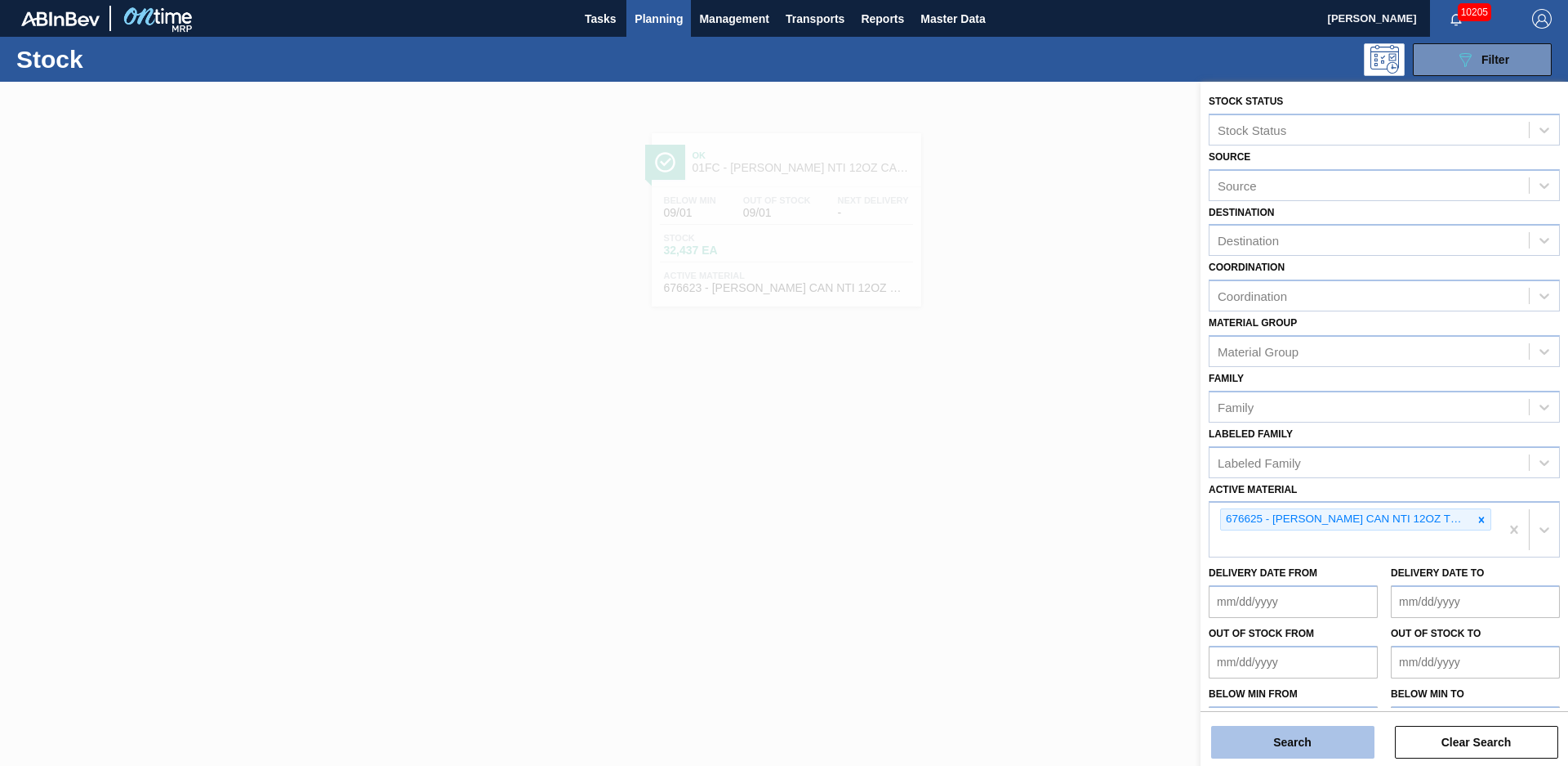
click at [1288, 731] on button "Search" at bounding box center [1293, 742] width 164 height 33
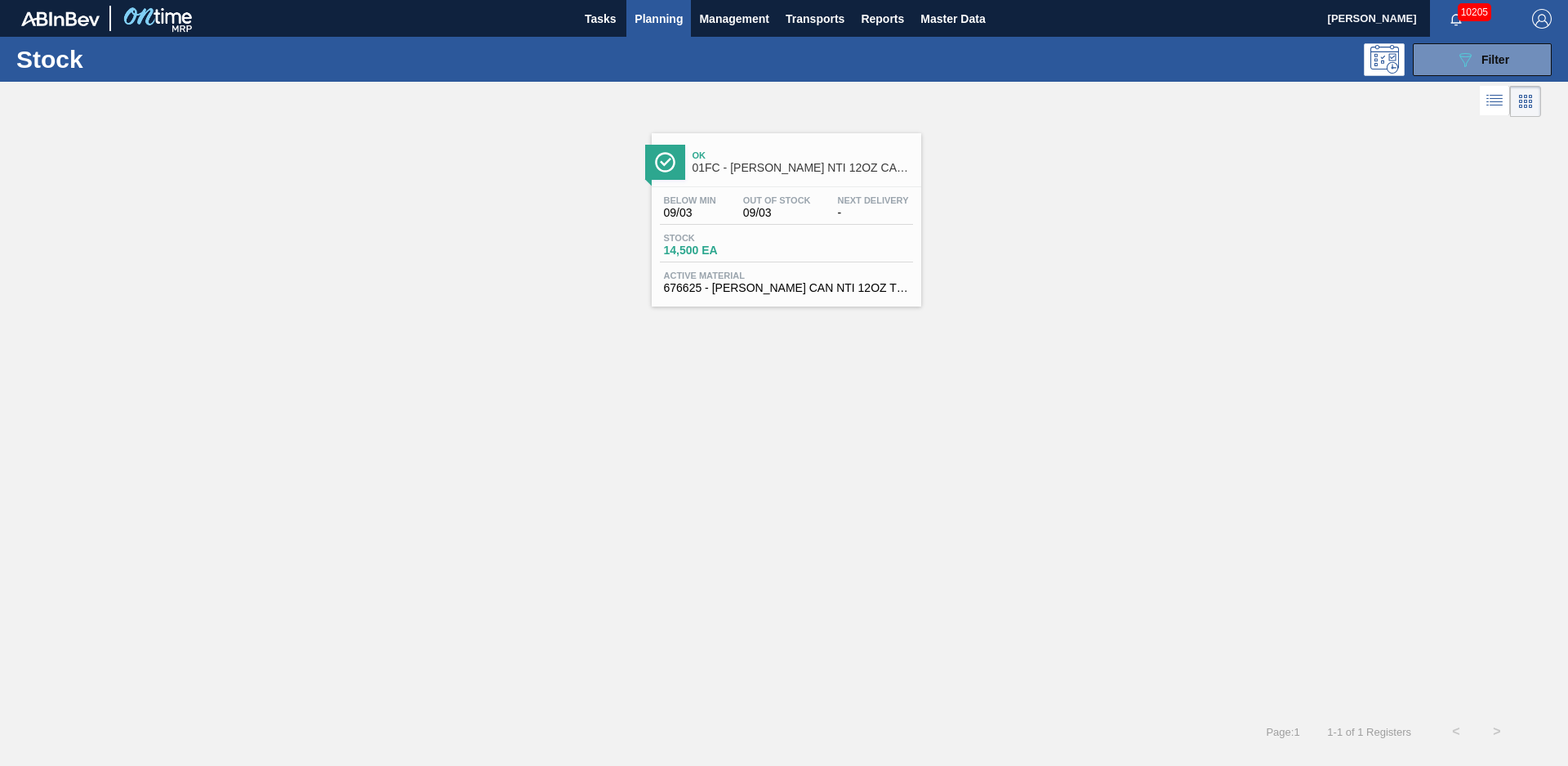
click at [795, 156] on span "Ok" at bounding box center [802, 154] width 220 height 9
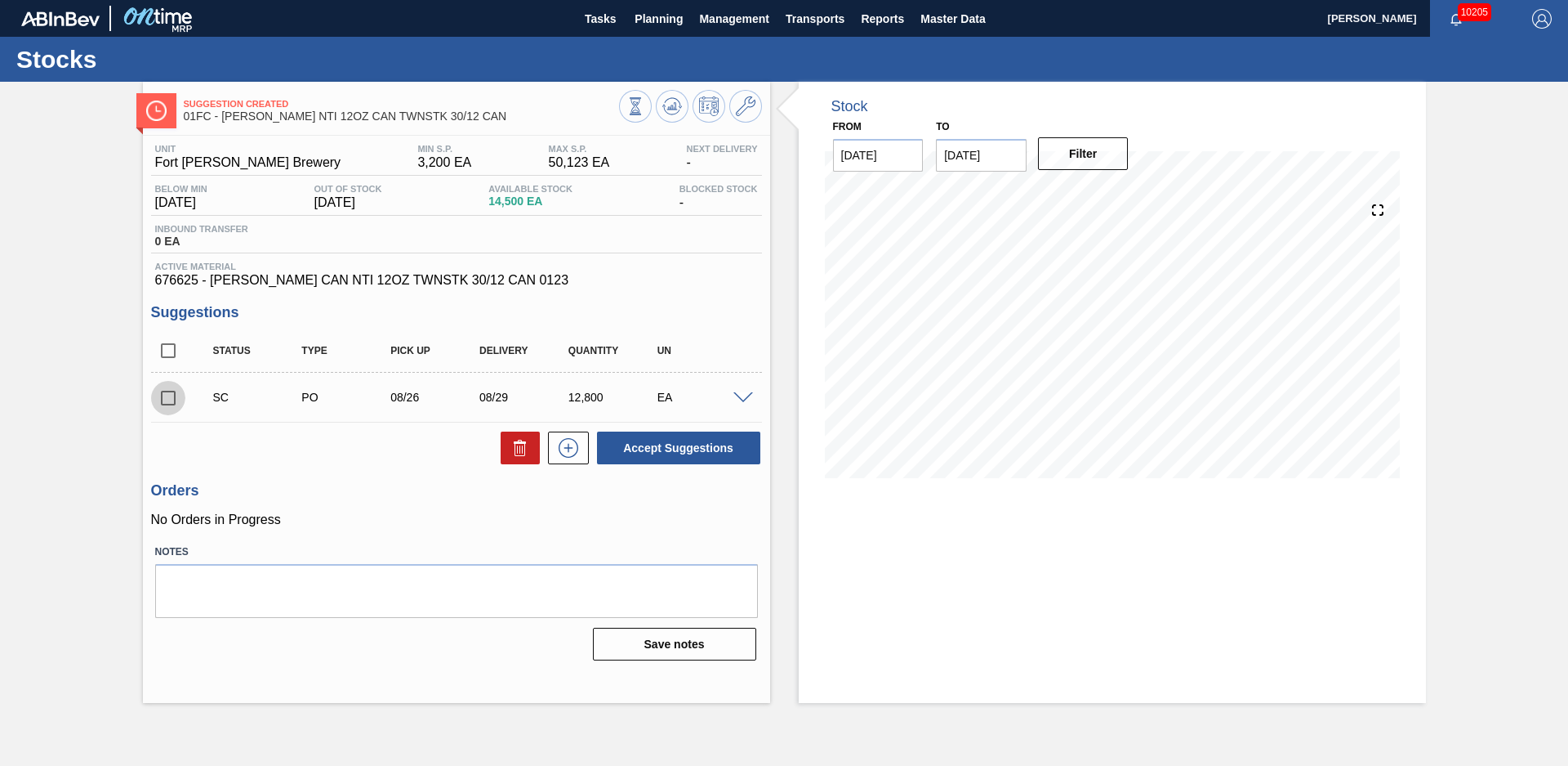
click at [181, 399] on input "checkbox" at bounding box center [168, 398] width 34 height 34
click at [657, 452] on button "Accept Suggestions" at bounding box center [678, 448] width 164 height 33
checkbox input "false"
click at [64, 341] on div "Suggestion Awaiting Load Composition 01FC - [PERSON_NAME] NTI 12OZ CAN TWNSTK 3…" at bounding box center [784, 392] width 1568 height 621
click at [676, 19] on span "Planning" at bounding box center [658, 18] width 48 height 20
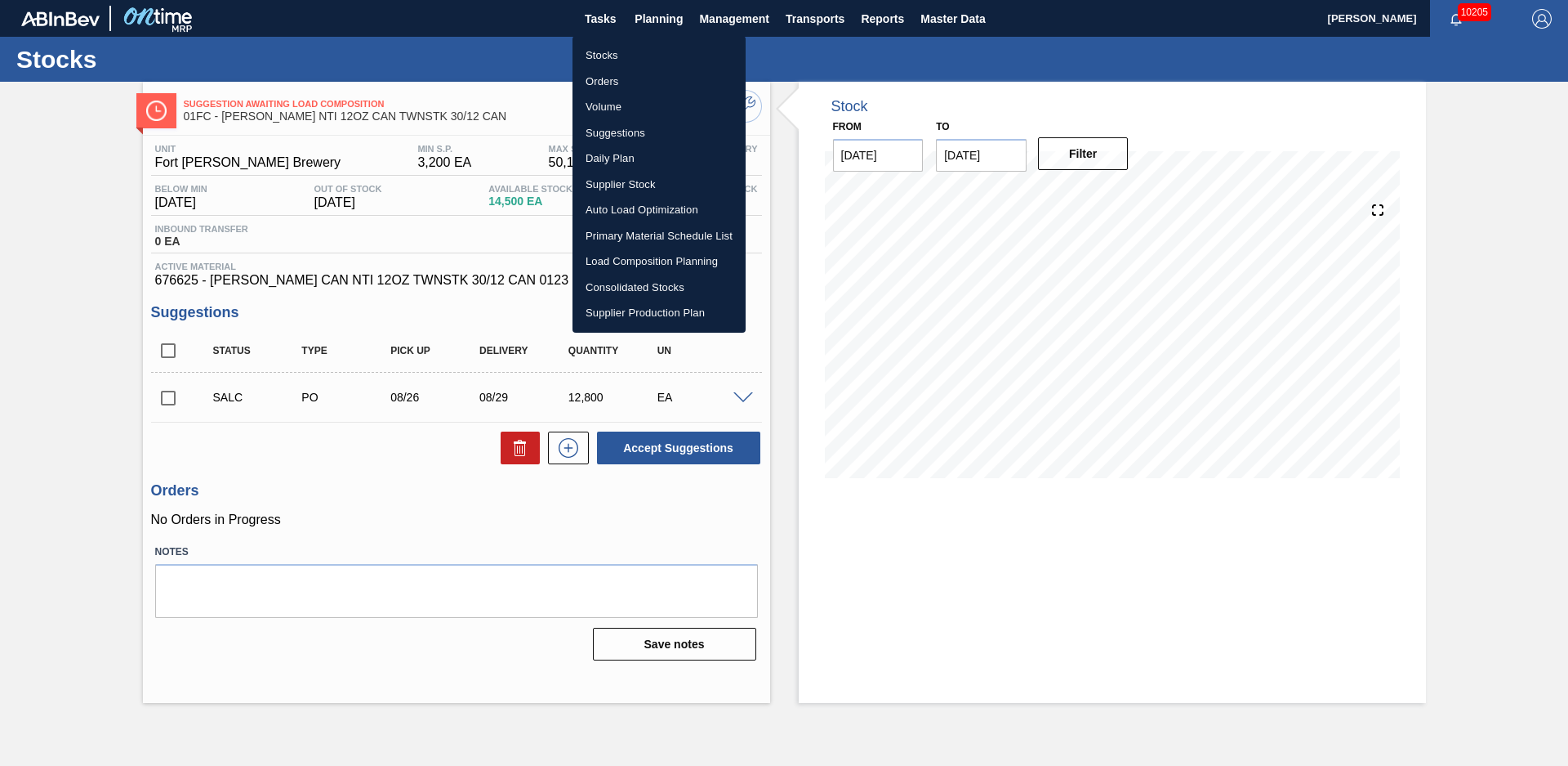
click at [640, 49] on li "Stocks" at bounding box center [659, 56] width 173 height 26
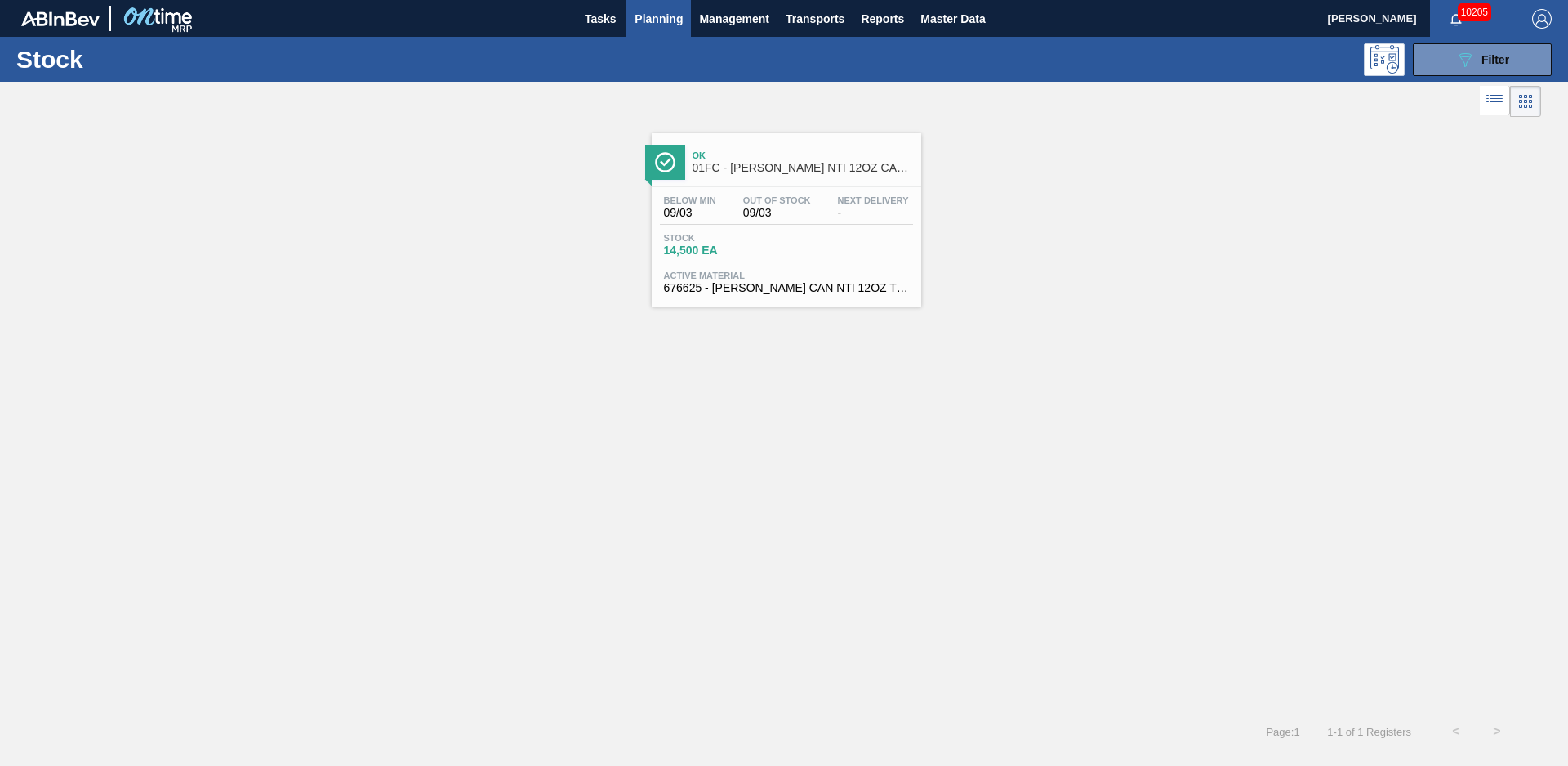
click at [1443, 77] on div "Stock 089F7B8B-B2A5-4AFE-B5C0-19BA573D28AC Filter" at bounding box center [784, 59] width 1568 height 45
click at [1441, 66] on button "089F7B8B-B2A5-4AFE-B5C0-19BA573D28AC Filter" at bounding box center [1482, 59] width 139 height 33
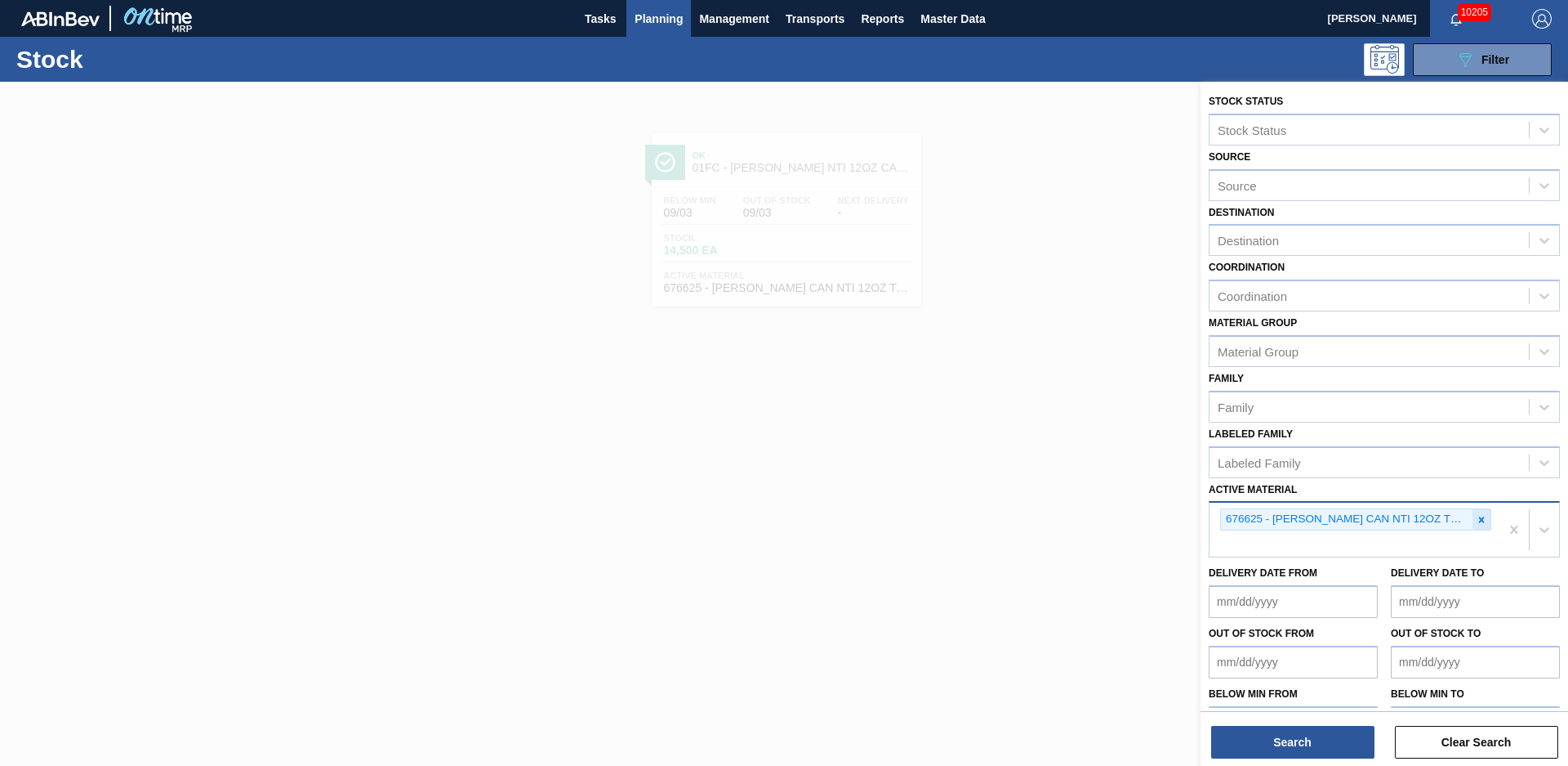
click at [1475, 517] on icon at bounding box center [1481, 519] width 11 height 11
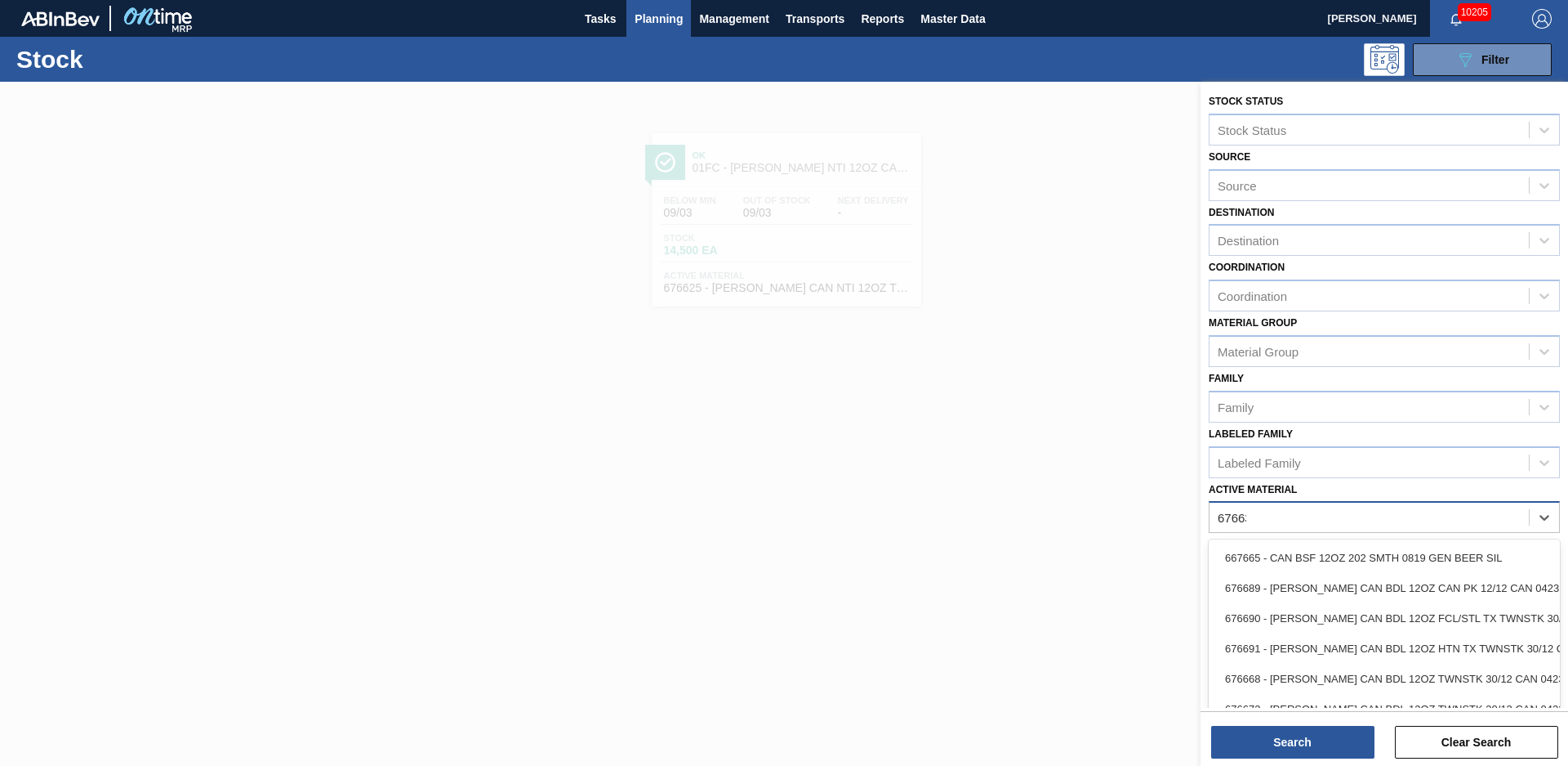
type Material "676634"
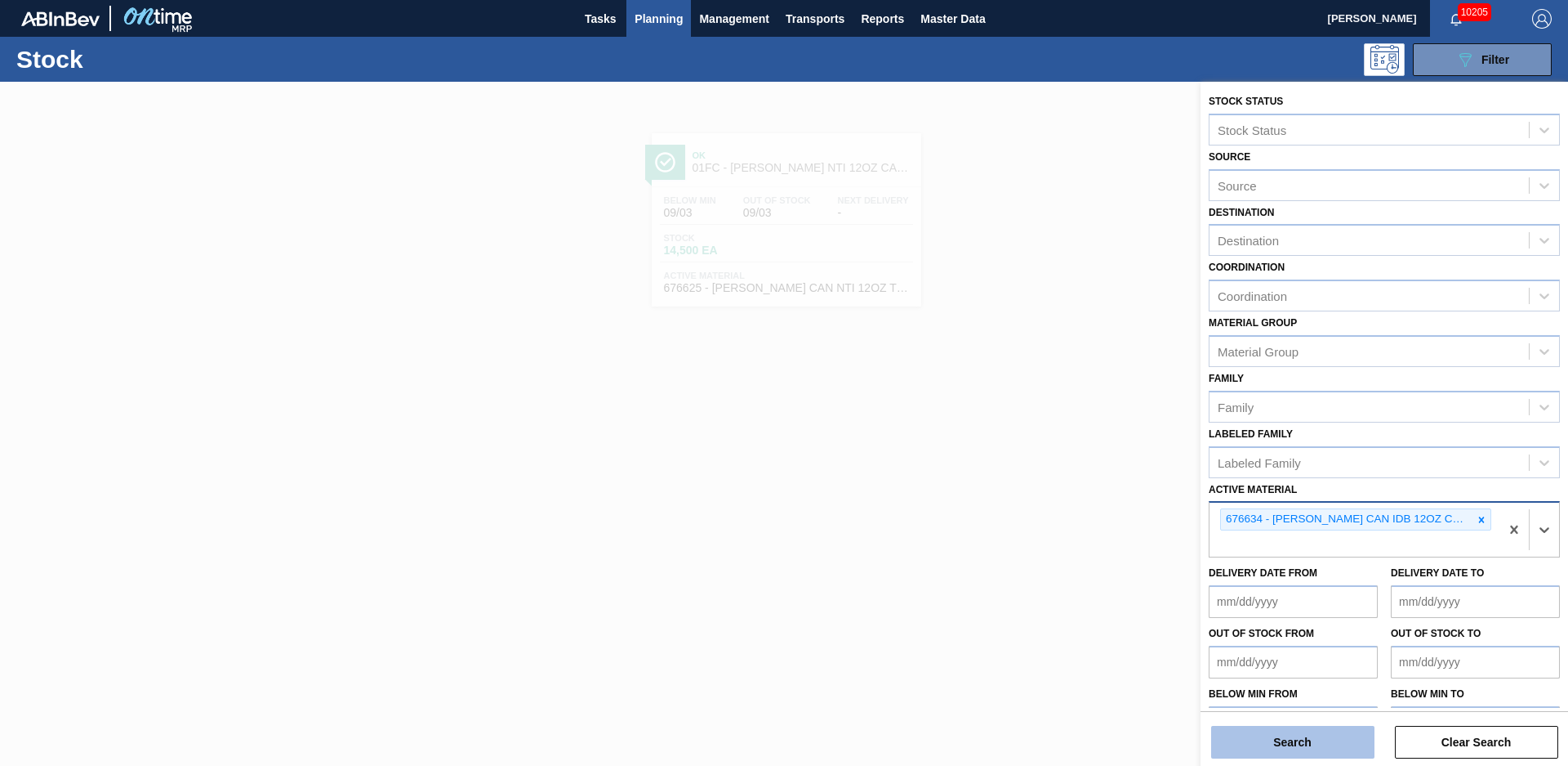
click at [1298, 748] on button "Search" at bounding box center [1293, 742] width 164 height 33
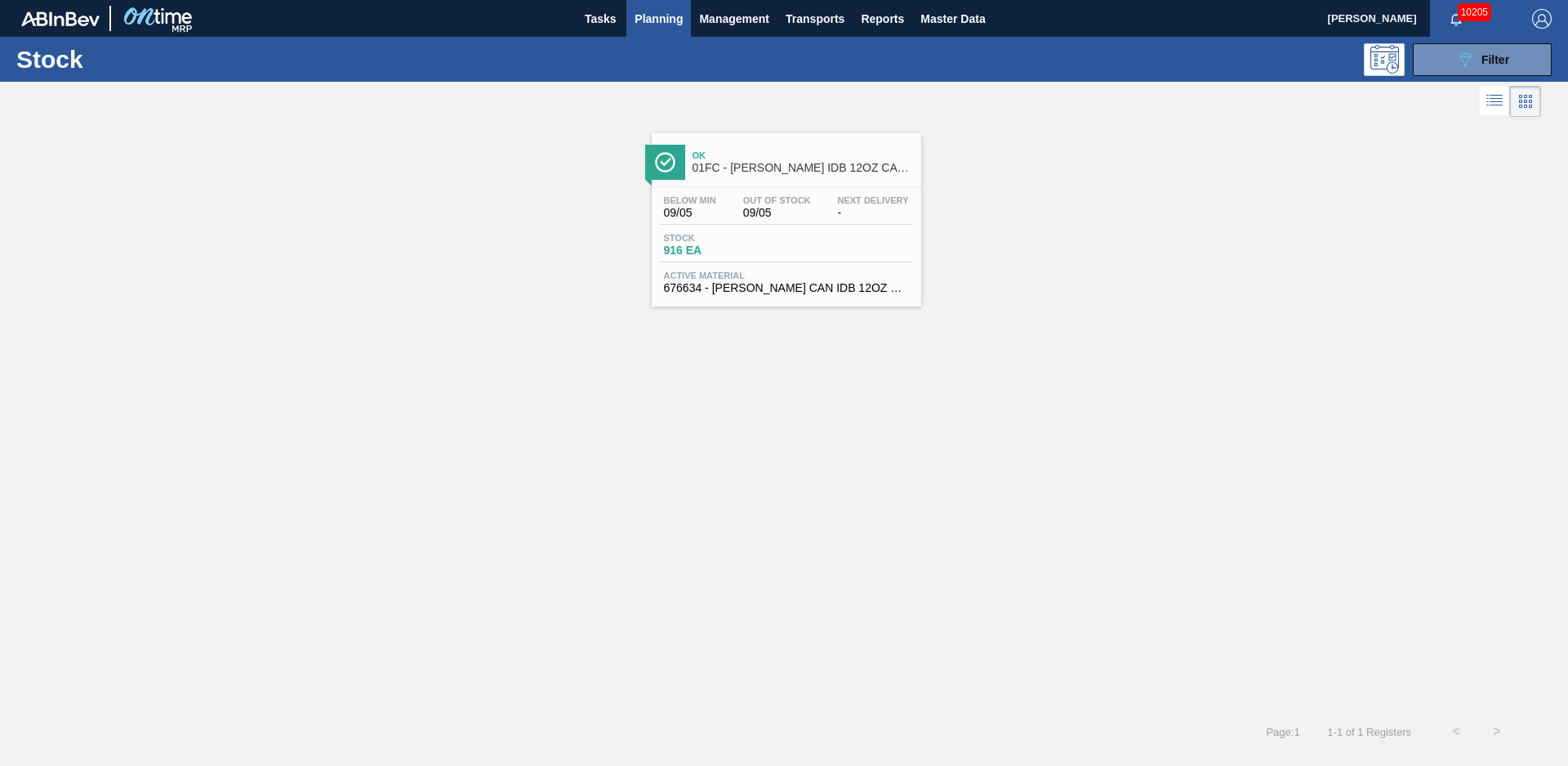
click at [778, 147] on div "Ok 01FC - [PERSON_NAME] IDB 12OZ CAN CAN PK 12/12 CAN" at bounding box center [802, 162] width 220 height 37
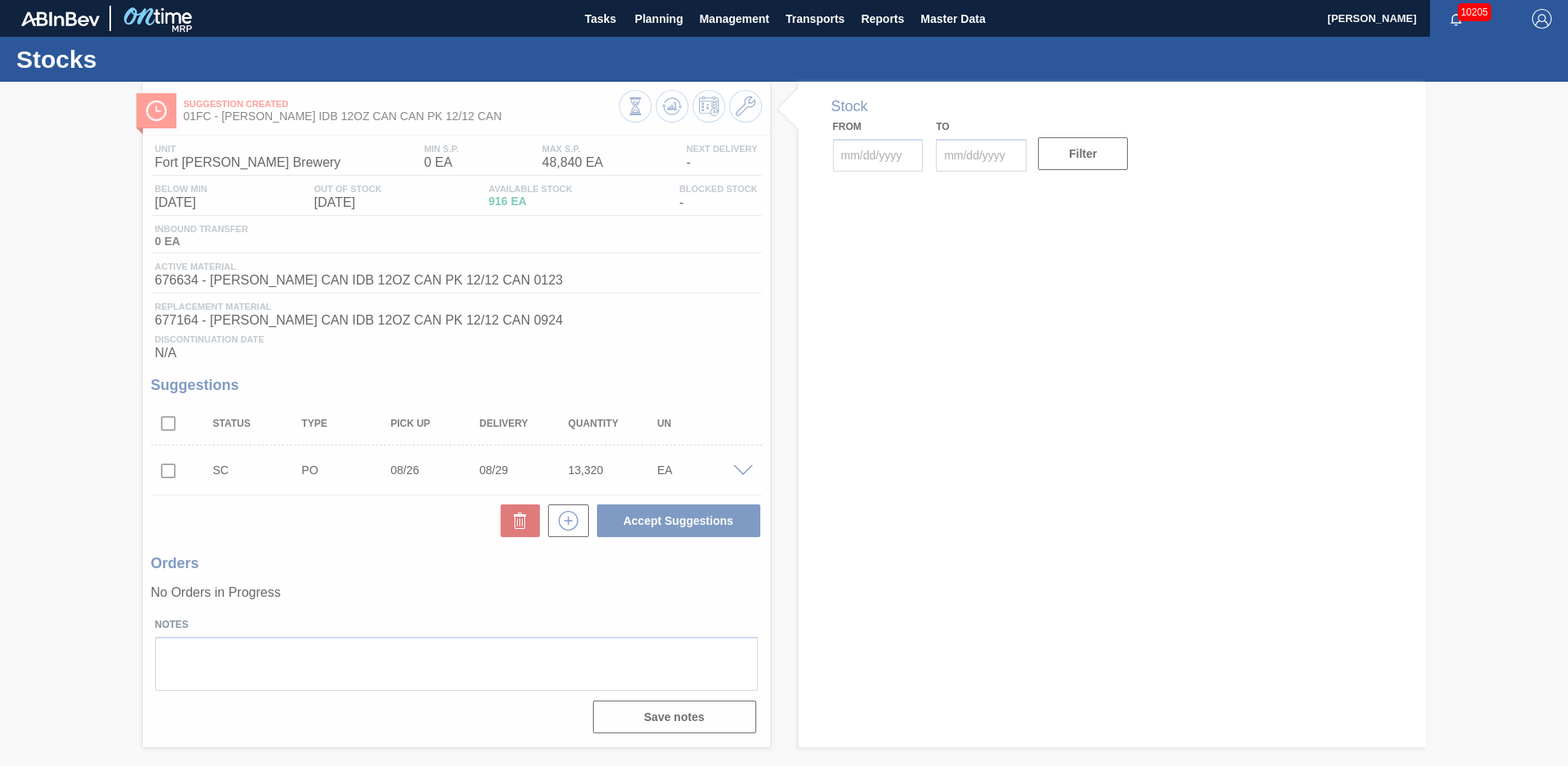
type input "[DATE]"
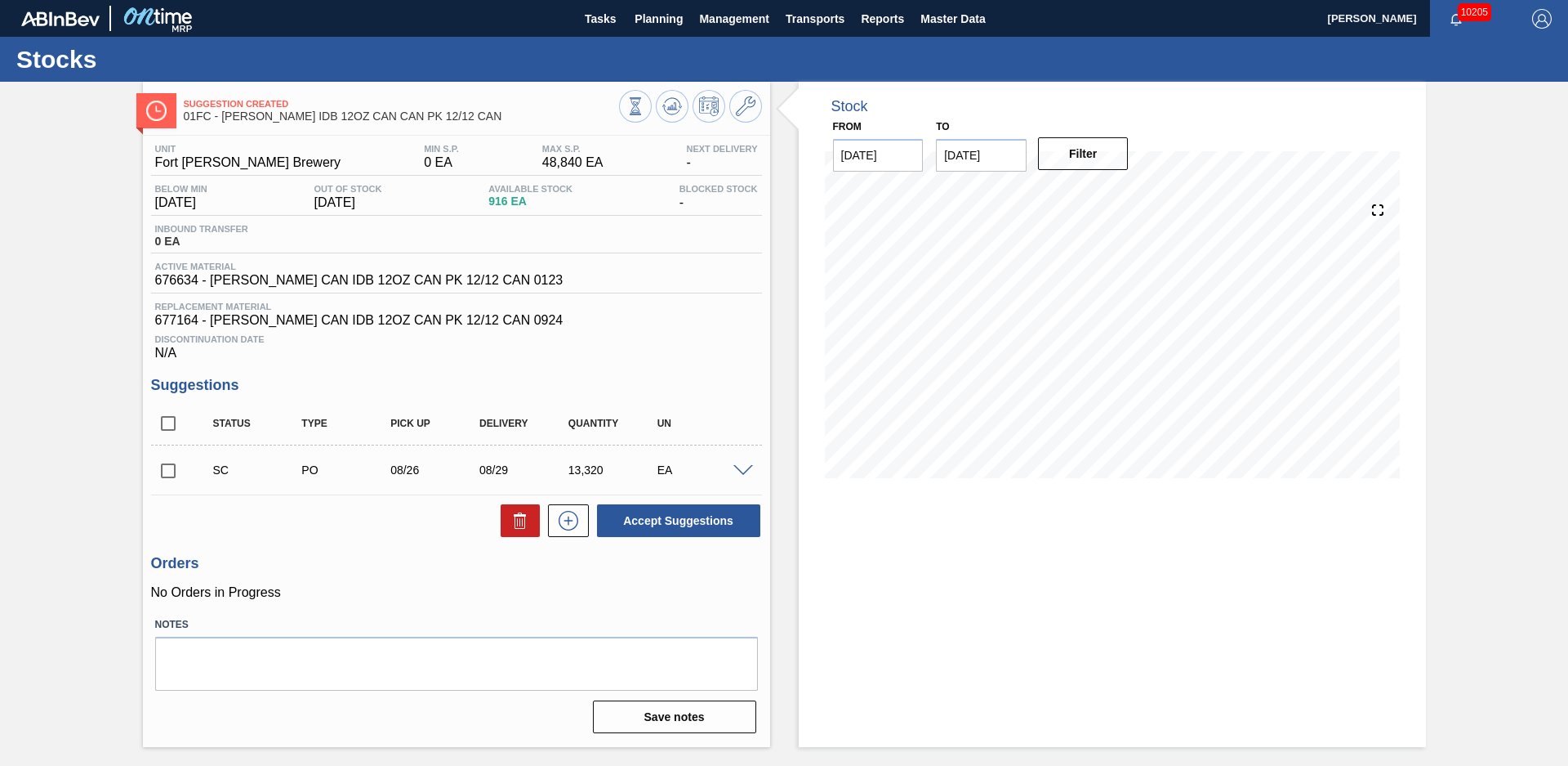
click at [786, 283] on div "Stock From [DATE] to [DATE] Filter" at bounding box center [1097, 413] width 656 height 665
click at [162, 466] on input "checkbox" at bounding box center [168, 471] width 34 height 34
checkbox input "true"
click at [645, 105] on icon at bounding box center [635, 106] width 18 height 18
click at [748, 104] on icon at bounding box center [745, 106] width 20 height 20
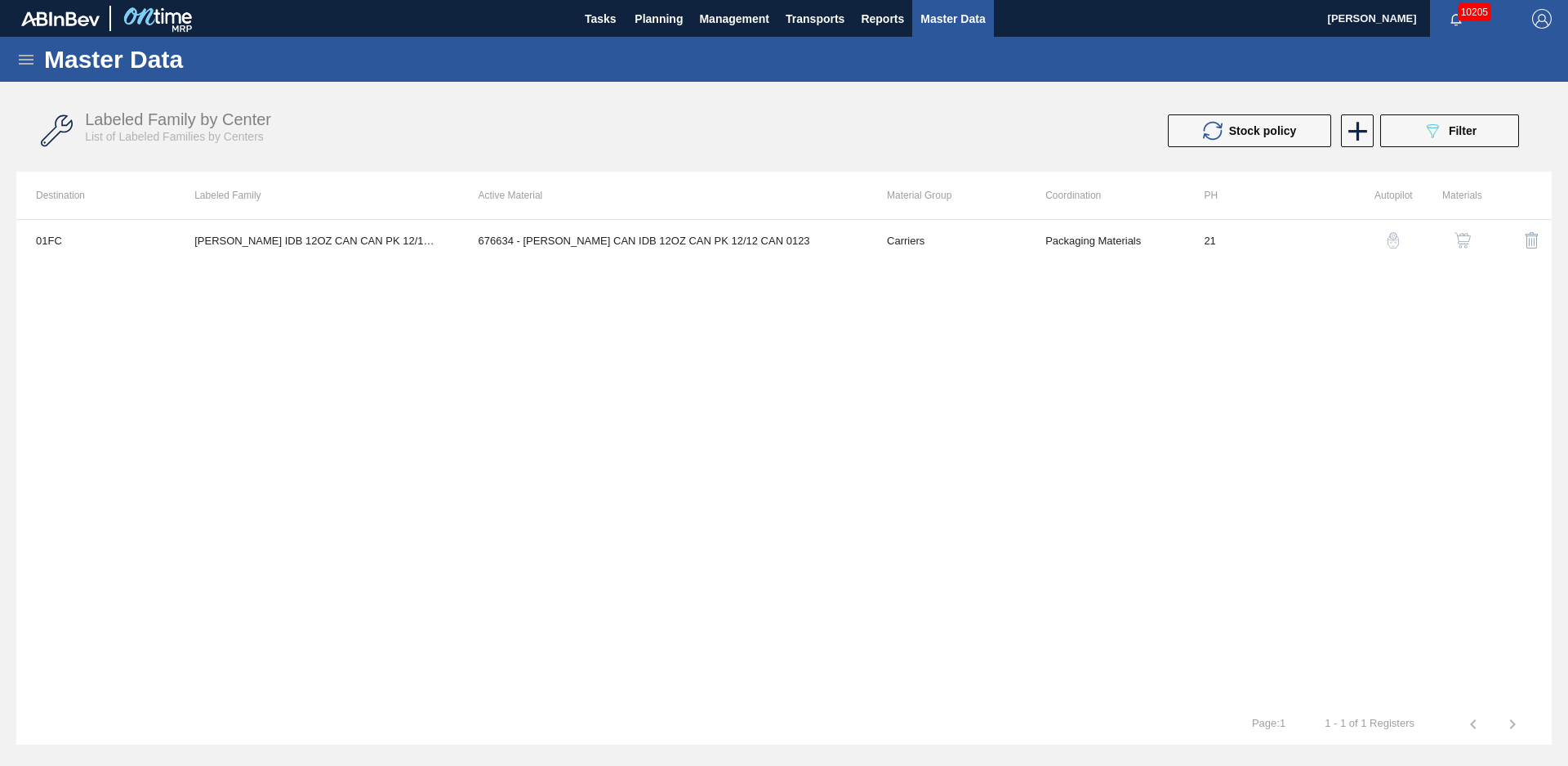
click at [1396, 232] on img "button" at bounding box center [1392, 240] width 16 height 16
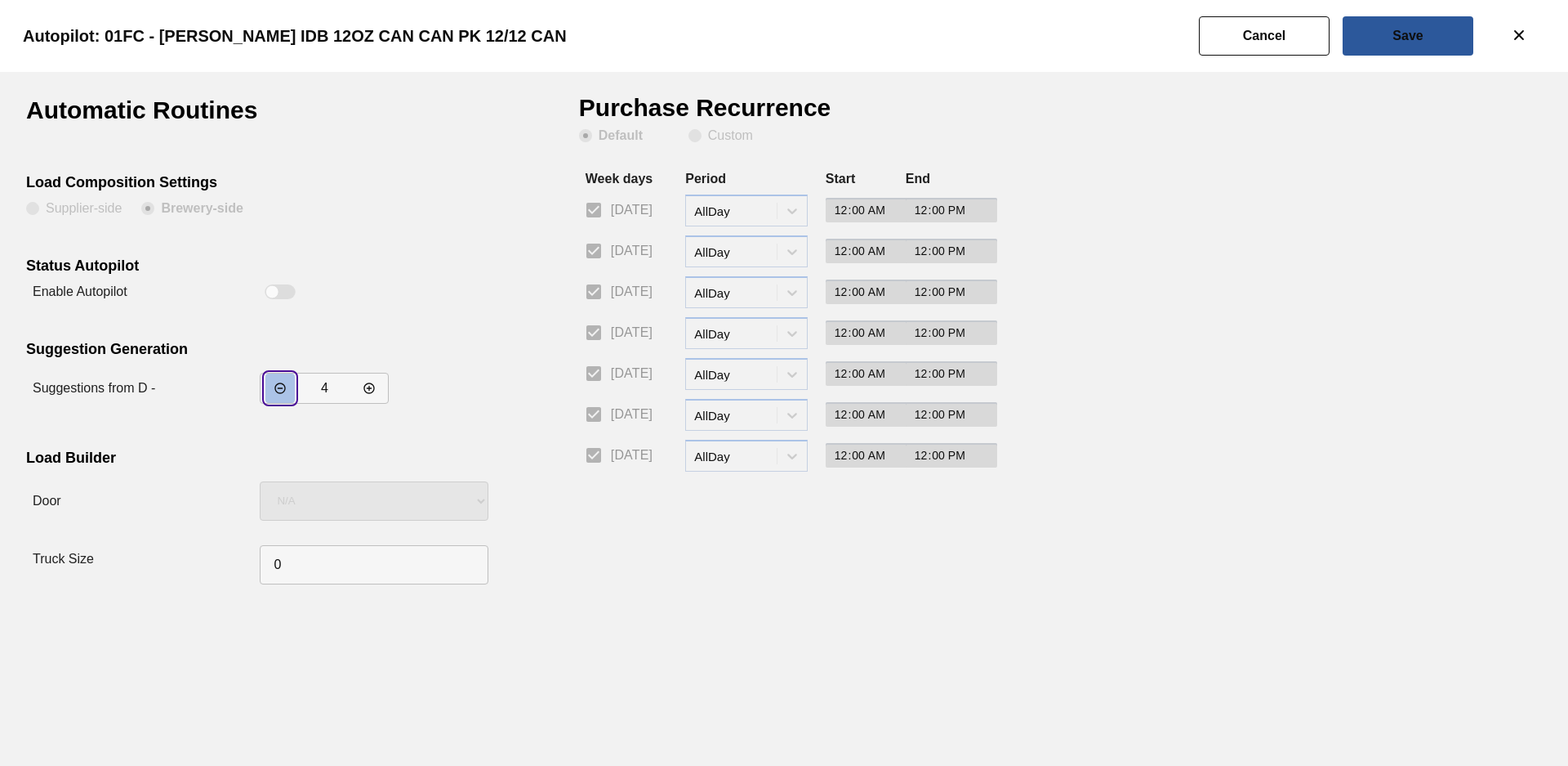
click at [270, 386] on button "incrementar valor" at bounding box center [280, 388] width 29 height 29
type input "3"
click at [1349, 50] on button "Save" at bounding box center [1408, 36] width 130 height 39
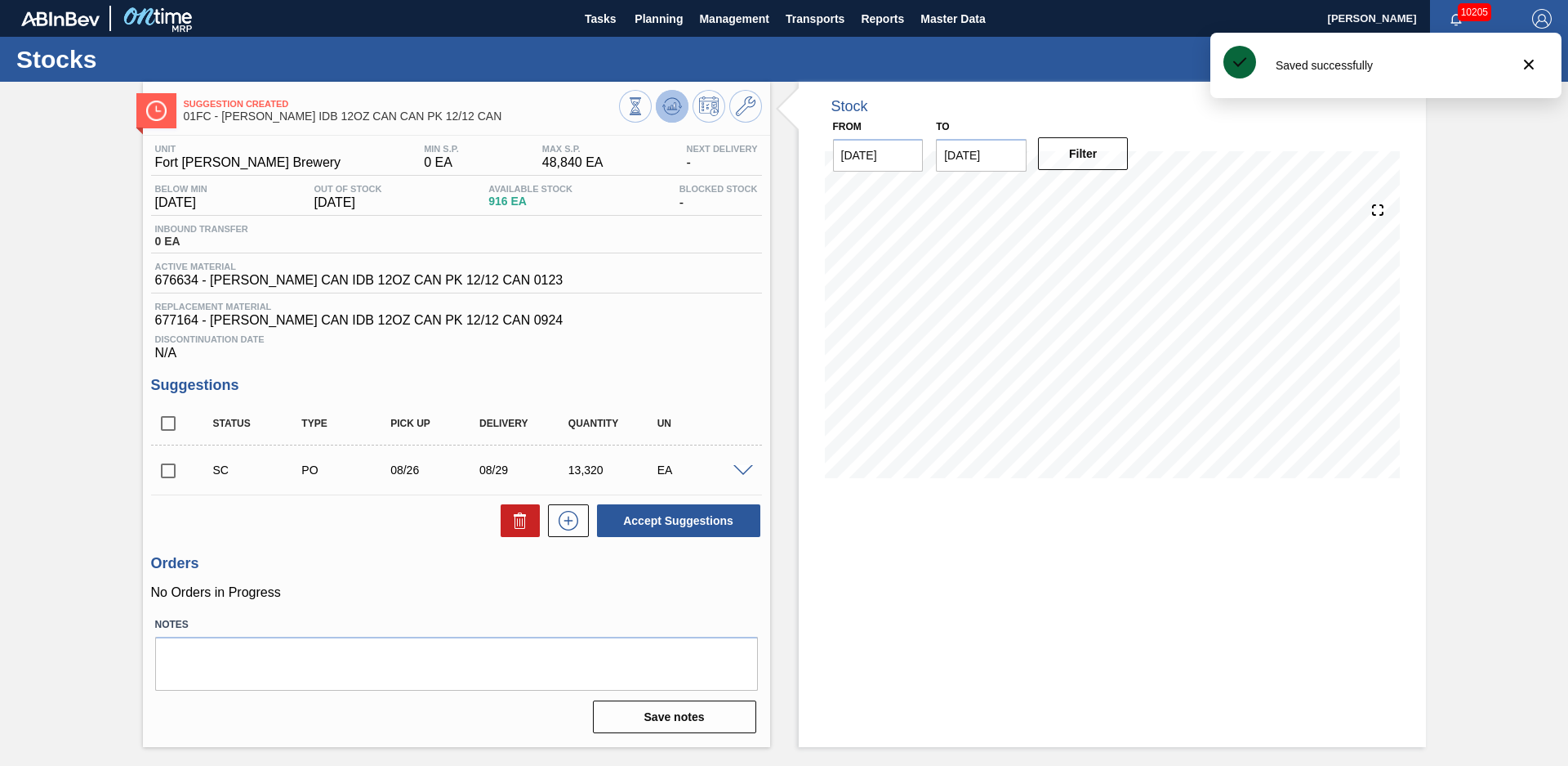
click at [645, 114] on icon at bounding box center [635, 106] width 18 height 18
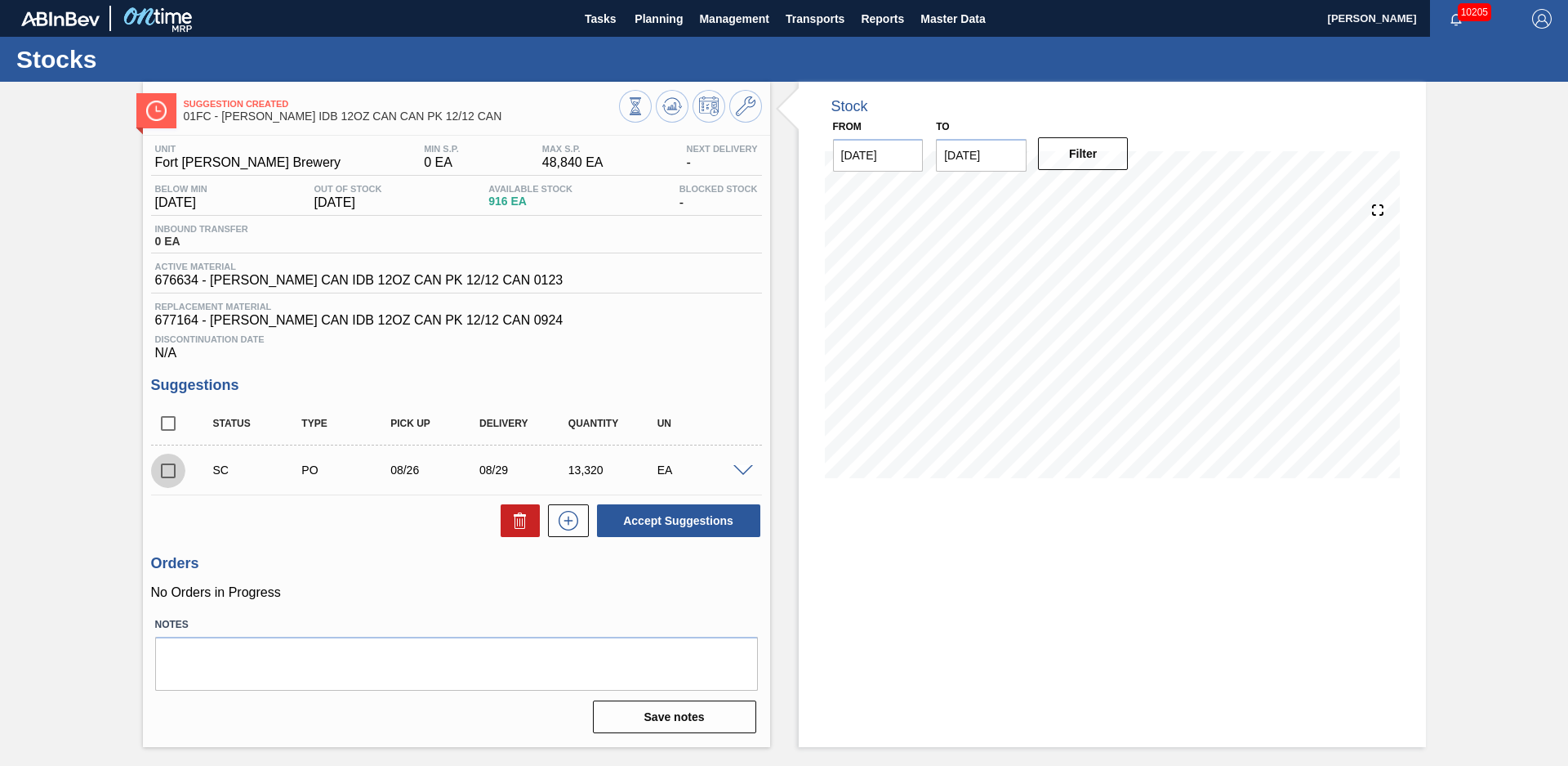
click at [167, 470] on input "checkbox" at bounding box center [168, 471] width 34 height 34
click at [728, 514] on button "Accept Suggestions" at bounding box center [678, 521] width 164 height 33
checkbox input "false"
click at [116, 284] on div "Suggestion Awaiting Load Composition 01FC - [PERSON_NAME] IDB 12OZ CAN CAN PK 1…" at bounding box center [784, 413] width 1568 height 665
click at [86, 335] on div "Suggestion Awaiting Load Composition 01FC - [PERSON_NAME] IDB 12OZ CAN CAN PK 1…" at bounding box center [784, 413] width 1568 height 665
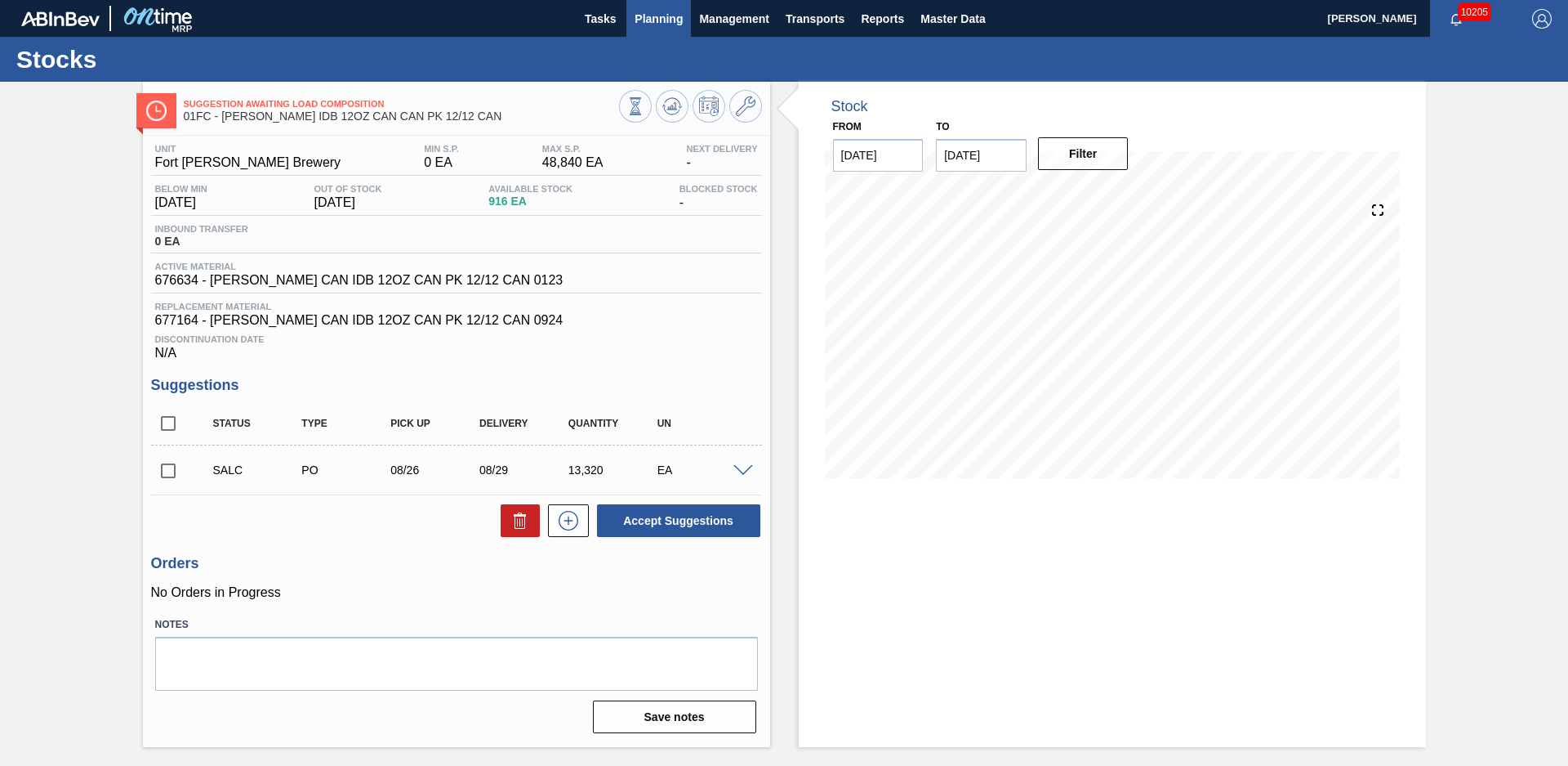
click at [634, 8] on button "Planning" at bounding box center [658, 18] width 64 height 37
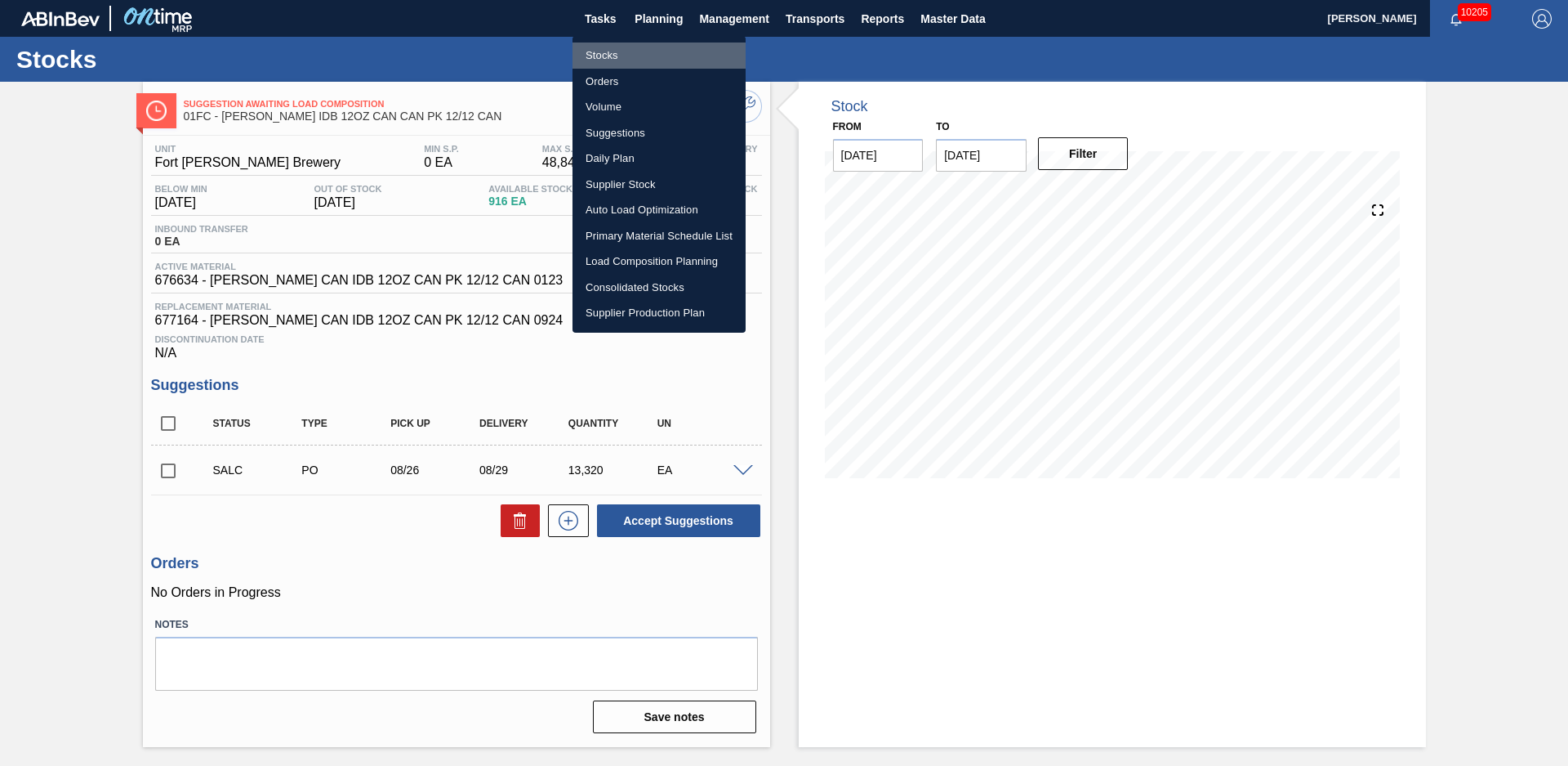
click at [586, 51] on li "Stocks" at bounding box center [659, 56] width 173 height 26
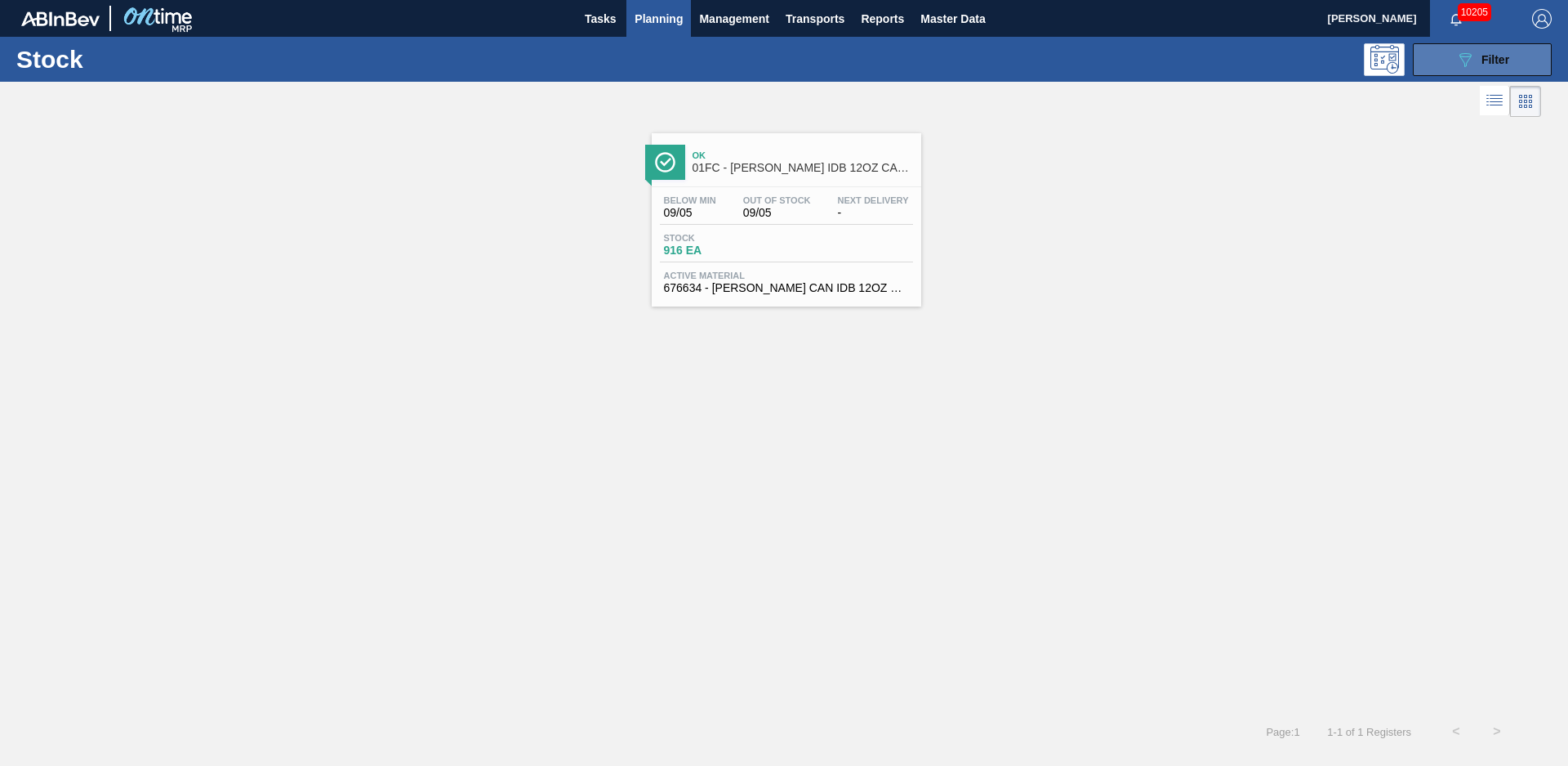
click at [1416, 57] on button "089F7B8B-B2A5-4AFE-B5C0-19BA573D28AC Filter" at bounding box center [1482, 59] width 139 height 33
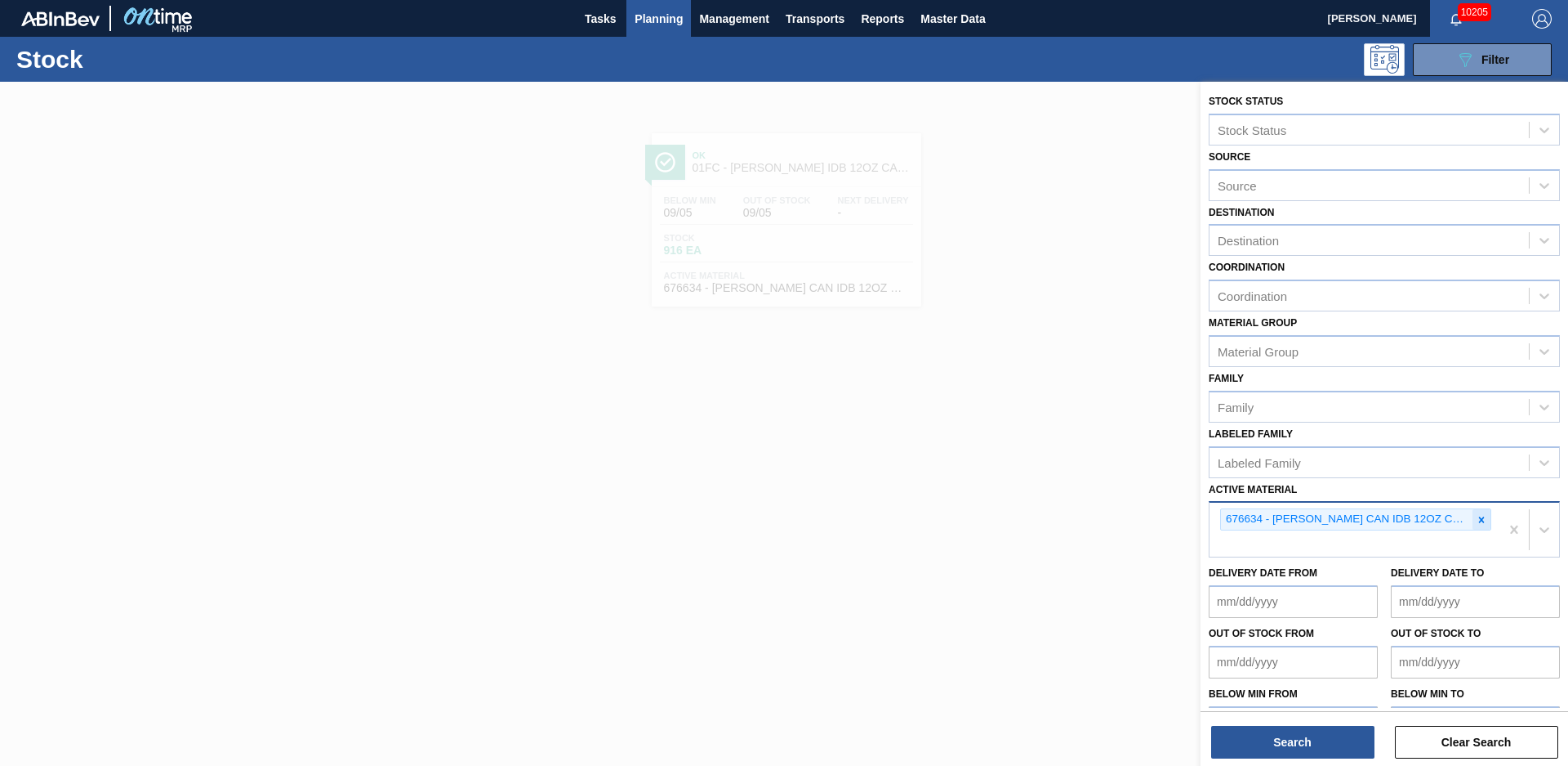
click at [1483, 522] on icon at bounding box center [1481, 519] width 11 height 11
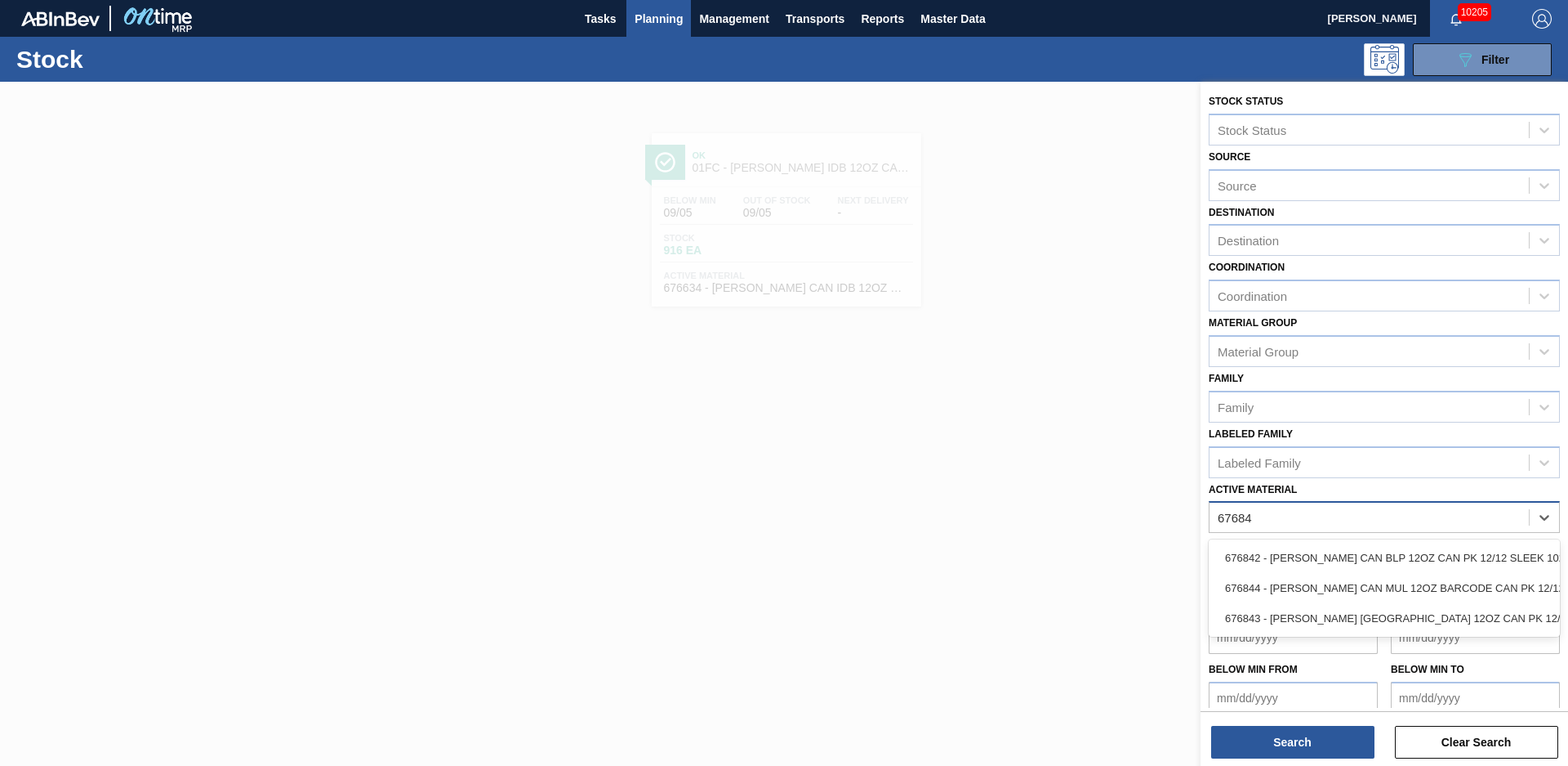
type Material "676843"
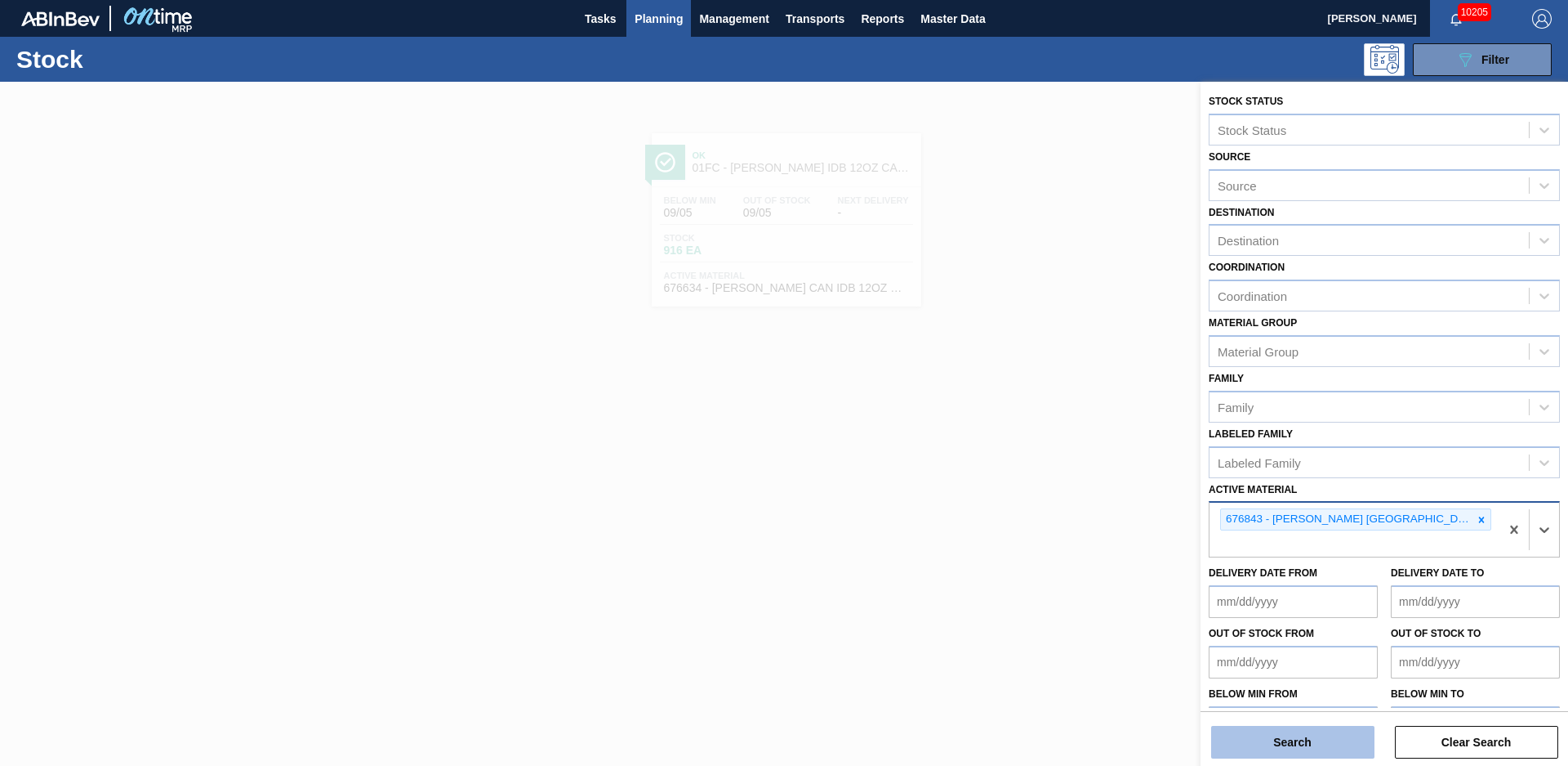
click at [1299, 747] on button "Search" at bounding box center [1293, 742] width 164 height 33
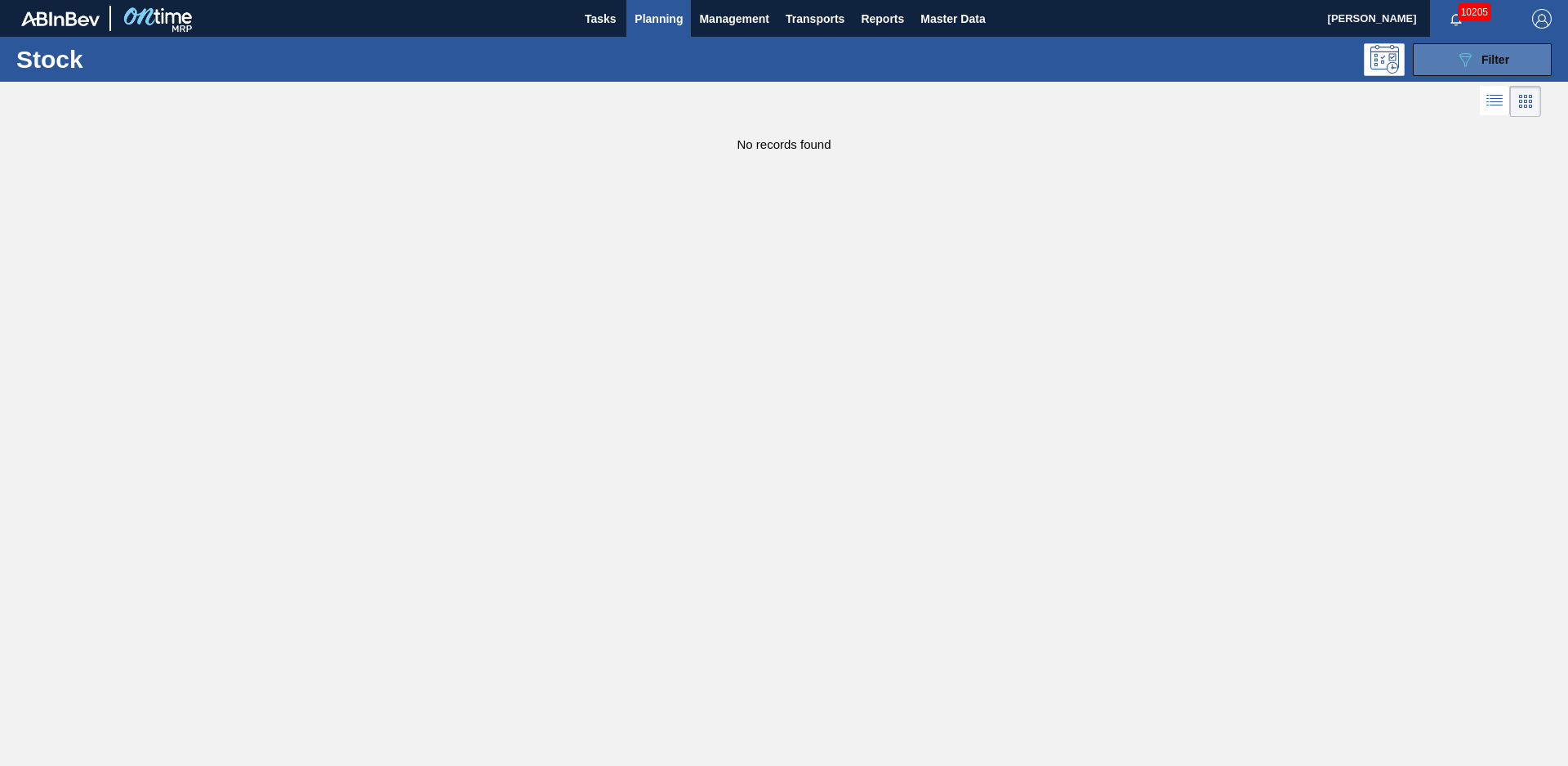
click at [1471, 63] on icon "089F7B8B-B2A5-4AFE-B5C0-19BA573D28AC" at bounding box center [1464, 59] width 20 height 20
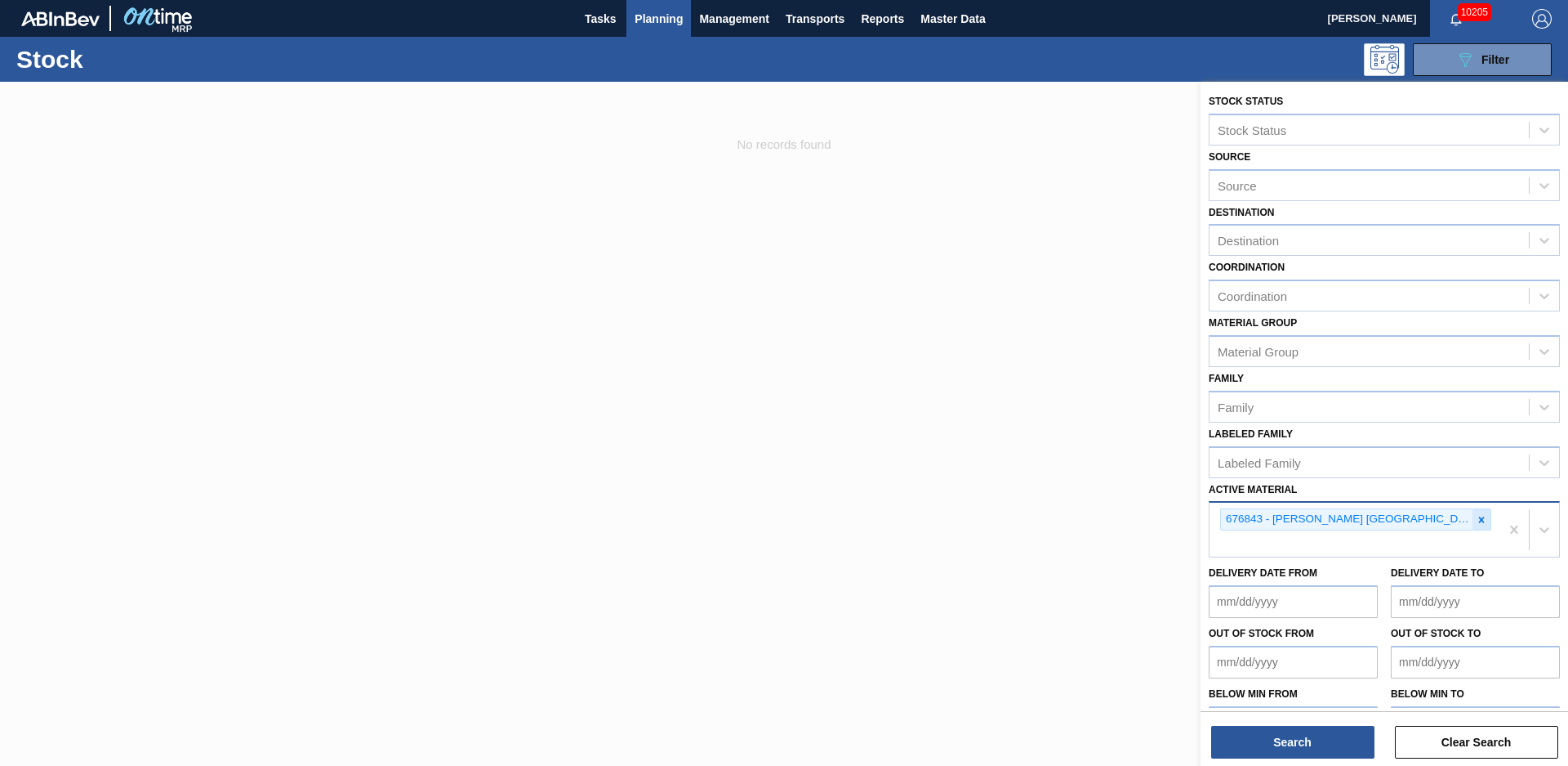
click at [1479, 523] on icon at bounding box center [1481, 519] width 11 height 11
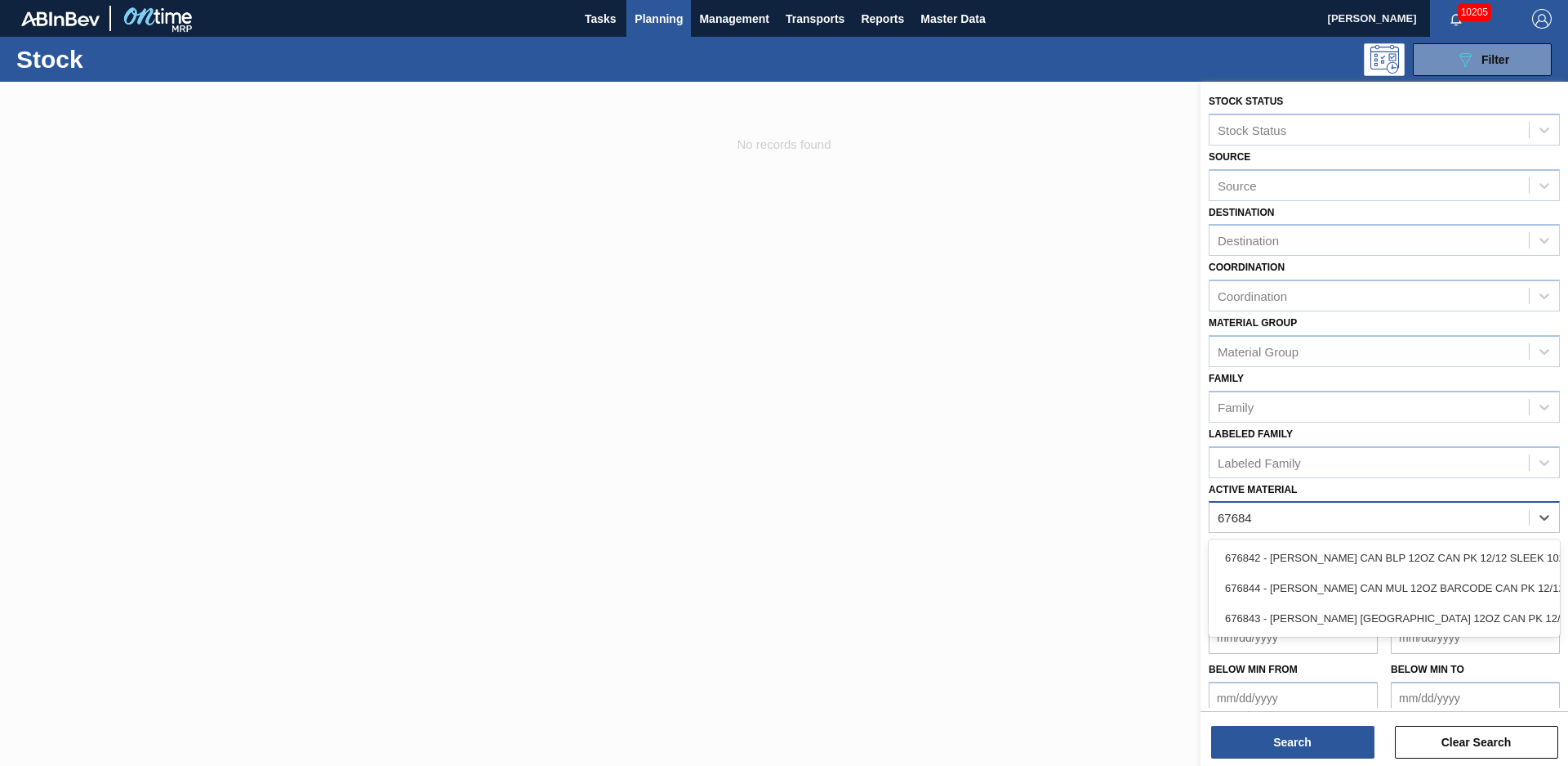
type Material "676844"
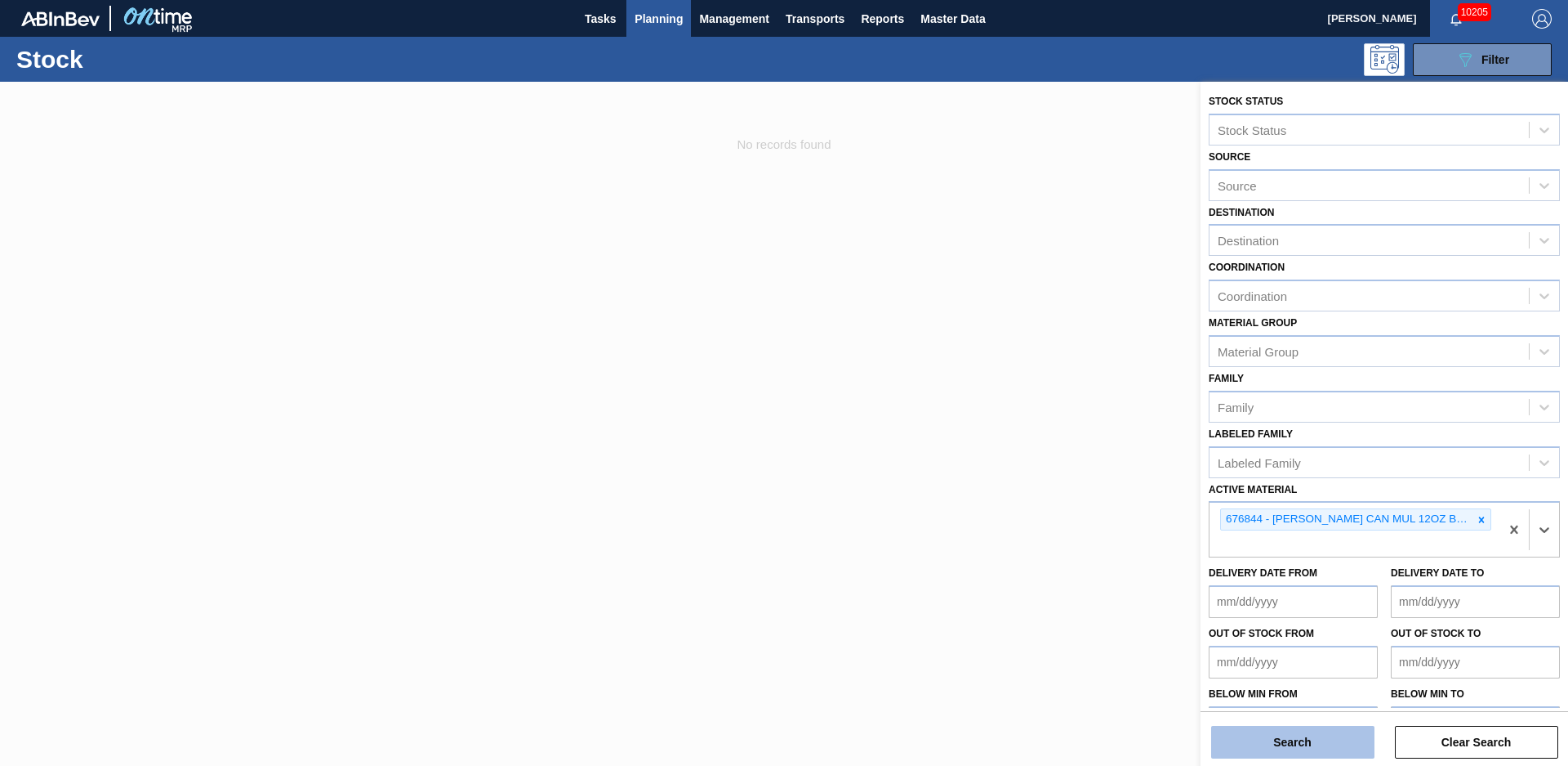
click at [1299, 748] on button "Search" at bounding box center [1293, 742] width 164 height 33
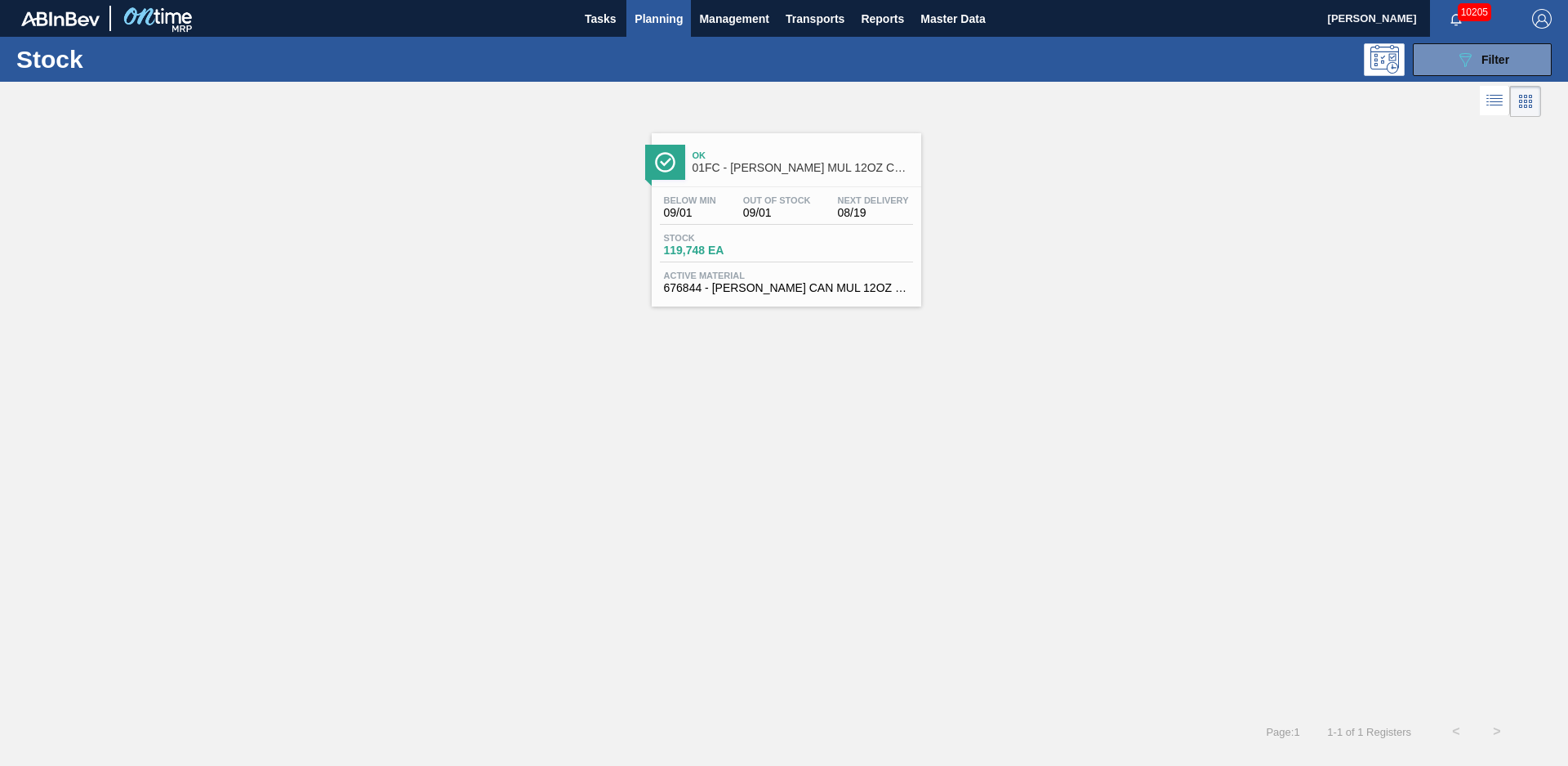
click at [792, 178] on div "Ok 01FC - [PERSON_NAME] MUL 12OZ CAN CAN PK 12/12 SLEEK AQUEOUS COATING" at bounding box center [802, 162] width 220 height 37
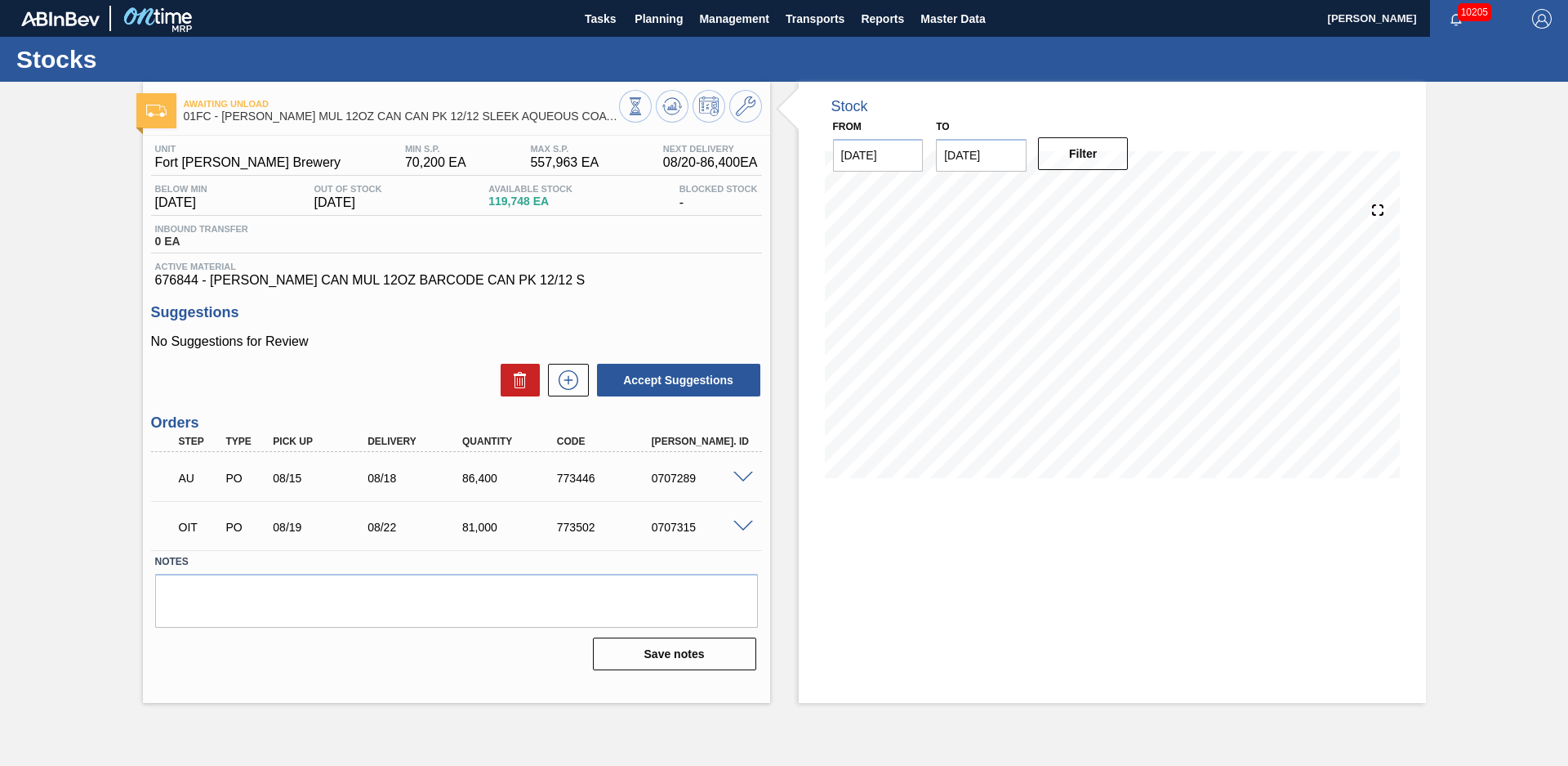
click at [103, 254] on div "Awaiting Unload 01FC - [PERSON_NAME] MUL 12OZ CAN CAN PK 12/12 SLEEK AQUEOUS CO…" at bounding box center [784, 392] width 1568 height 621
click at [111, 335] on div "Awaiting Unload 01FC - [PERSON_NAME] MUL 12OZ CAN CAN PK 12/12 SLEEK AQUEOUS CO…" at bounding box center [784, 392] width 1568 height 621
click at [527, 321] on div "Suggestions No Suggestions for Review Accept Suggestions" at bounding box center [456, 351] width 610 height 94
click at [667, 117] on button at bounding box center [672, 106] width 33 height 33
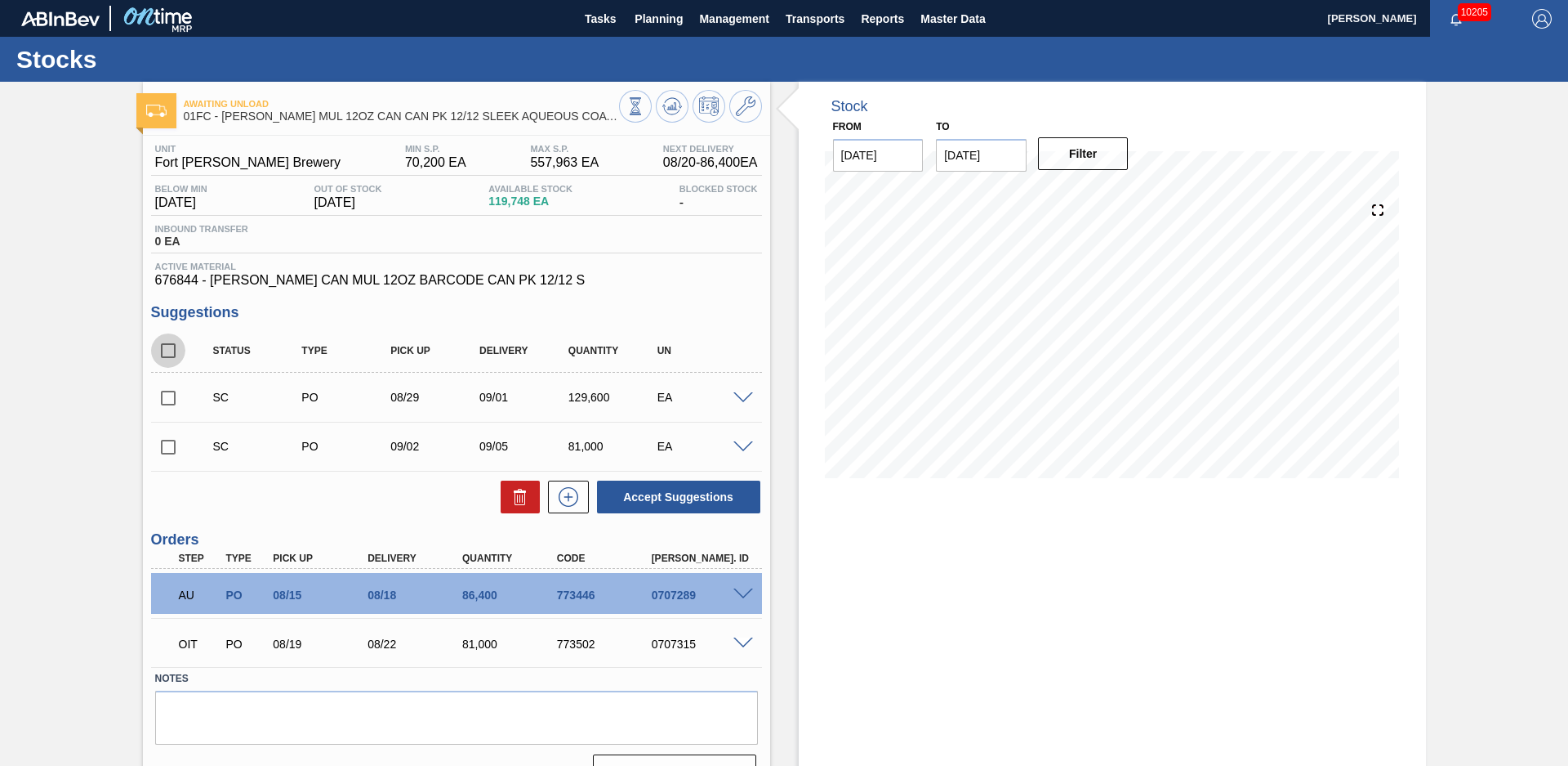
click at [168, 353] on input "checkbox" at bounding box center [168, 351] width 34 height 34
checkbox input "true"
click at [168, 353] on input "checkbox" at bounding box center [168, 351] width 34 height 34
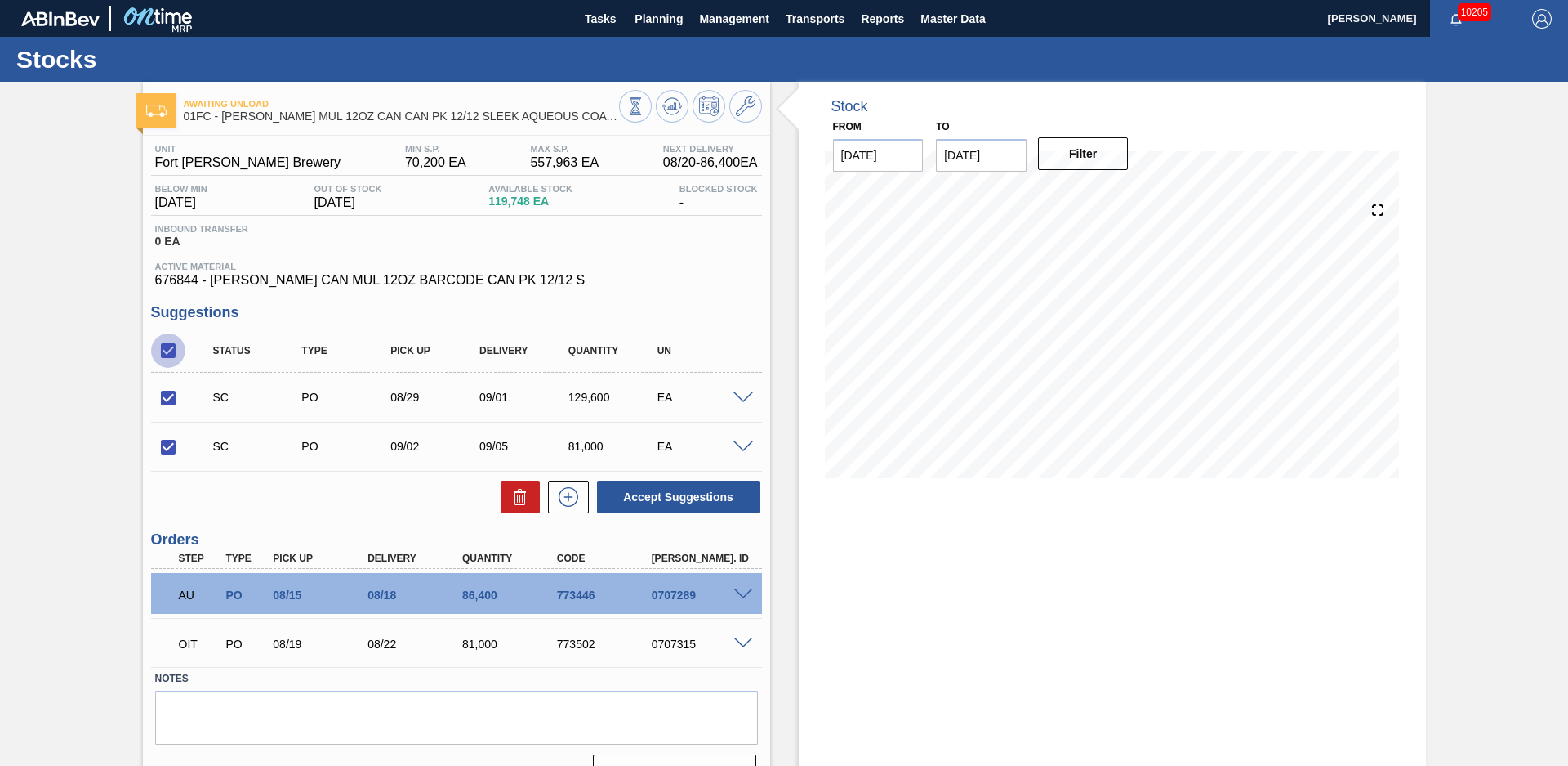
checkbox input "false"
click at [164, 402] on input "checkbox" at bounding box center [168, 398] width 34 height 34
click at [749, 400] on span at bounding box center [742, 398] width 20 height 12
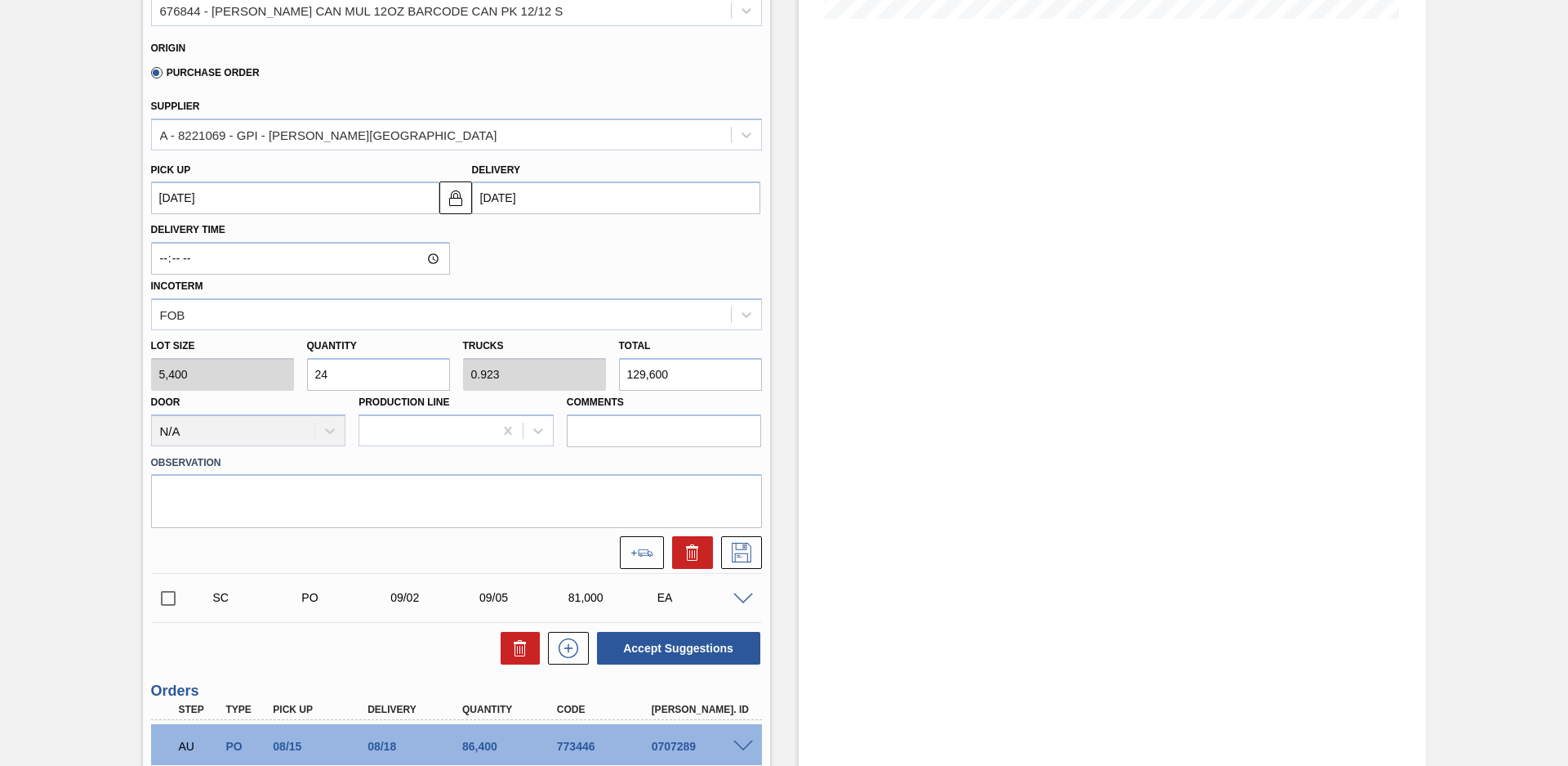
scroll to position [344, 0]
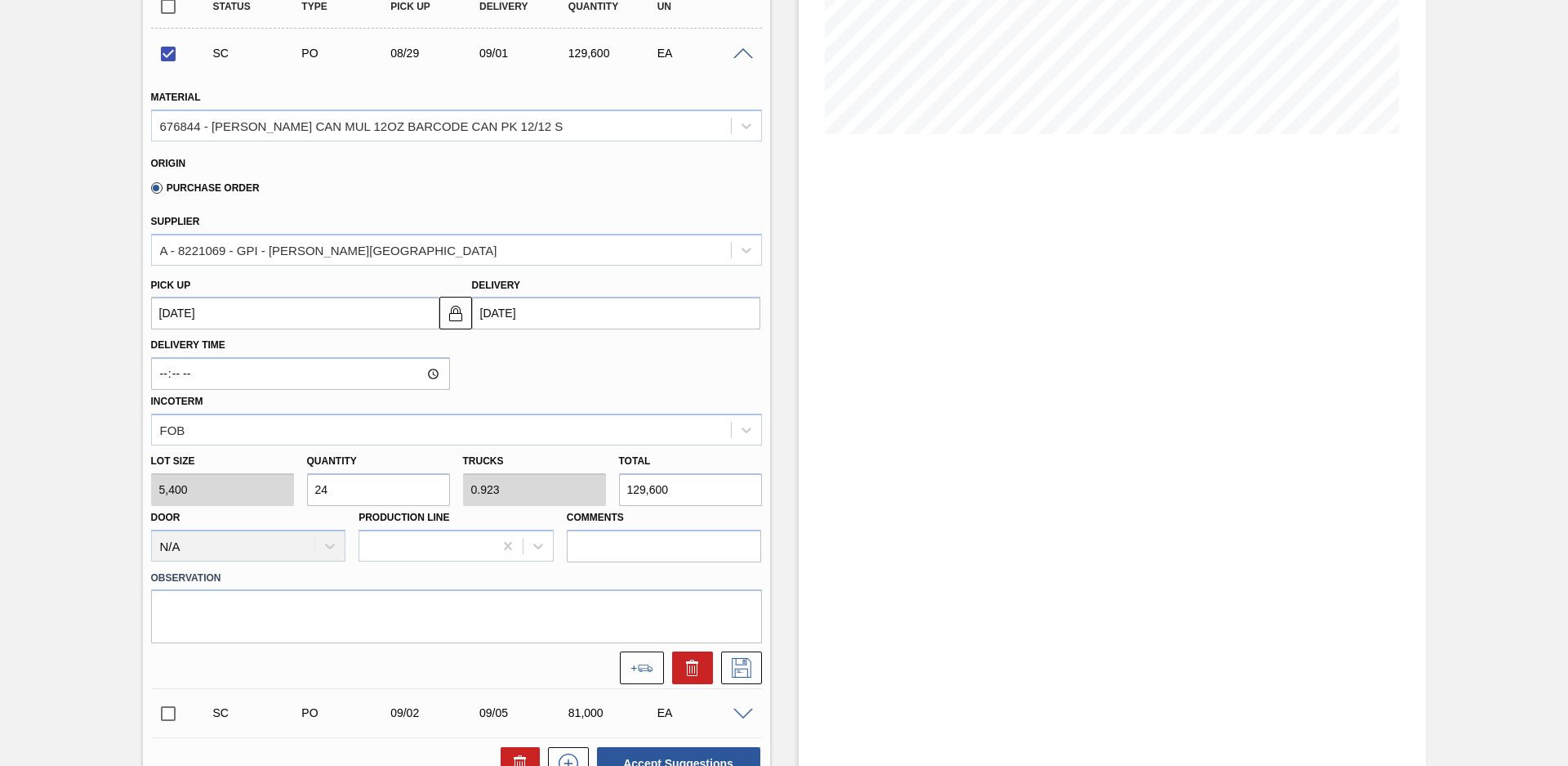
drag, startPoint x: 394, startPoint y: 498, endPoint x: 308, endPoint y: 498, distance: 86.0
click at [308, 498] on input "24" at bounding box center [378, 490] width 143 height 33
checkbox input "false"
type input "2"
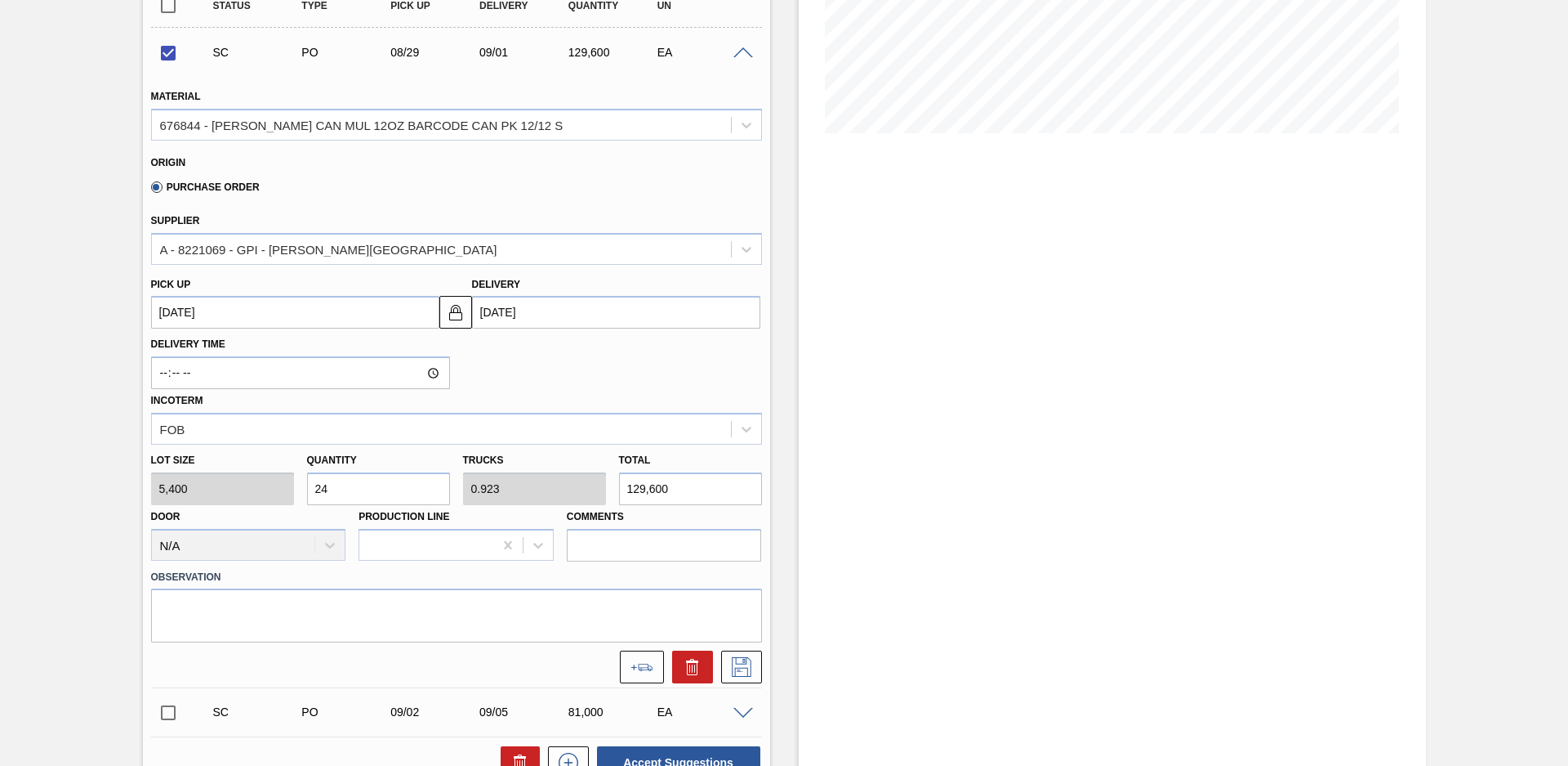
type input "0.077"
type input "10,800"
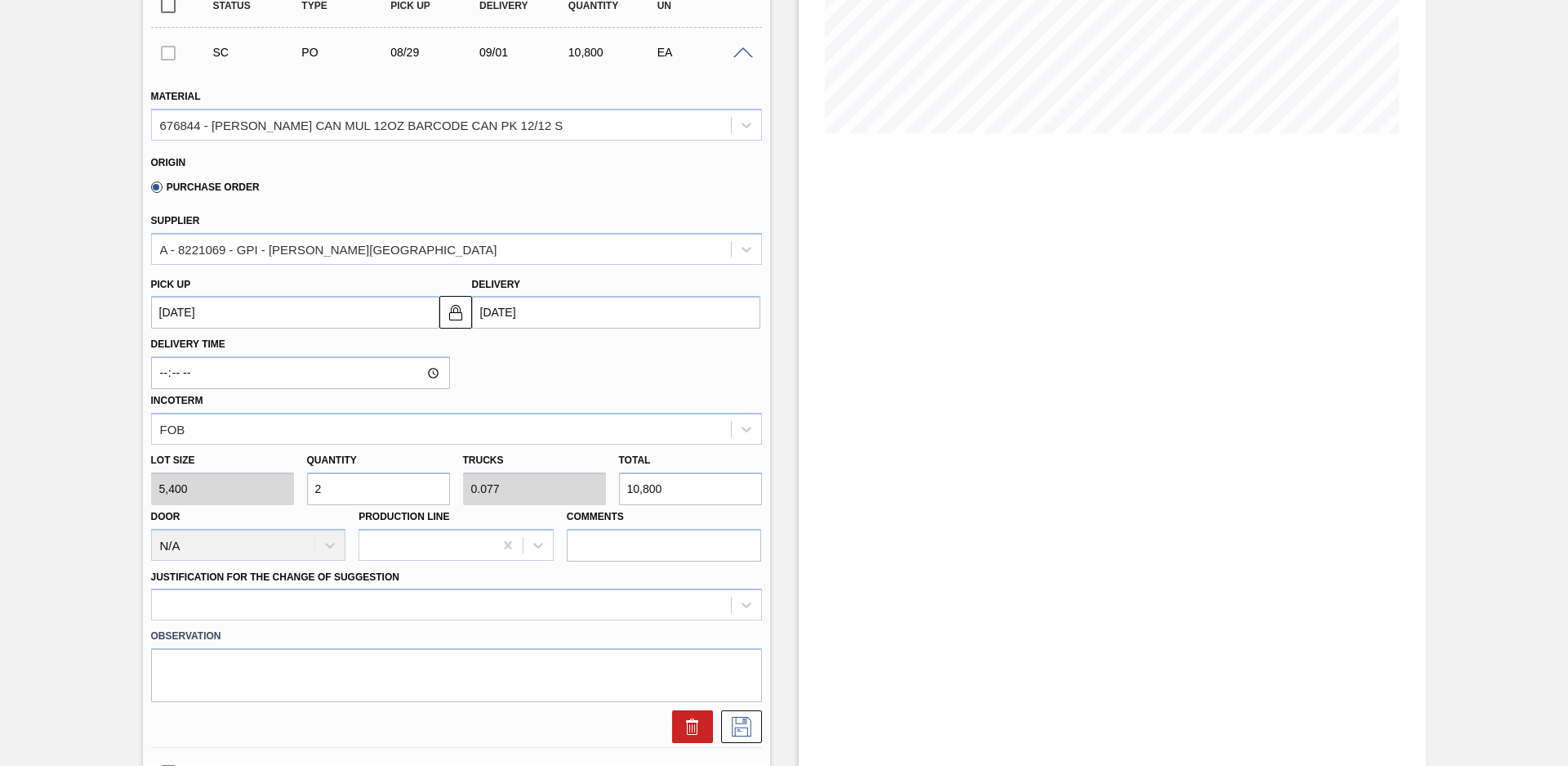
type input "26"
type input "1"
type input "140,400"
type input "26"
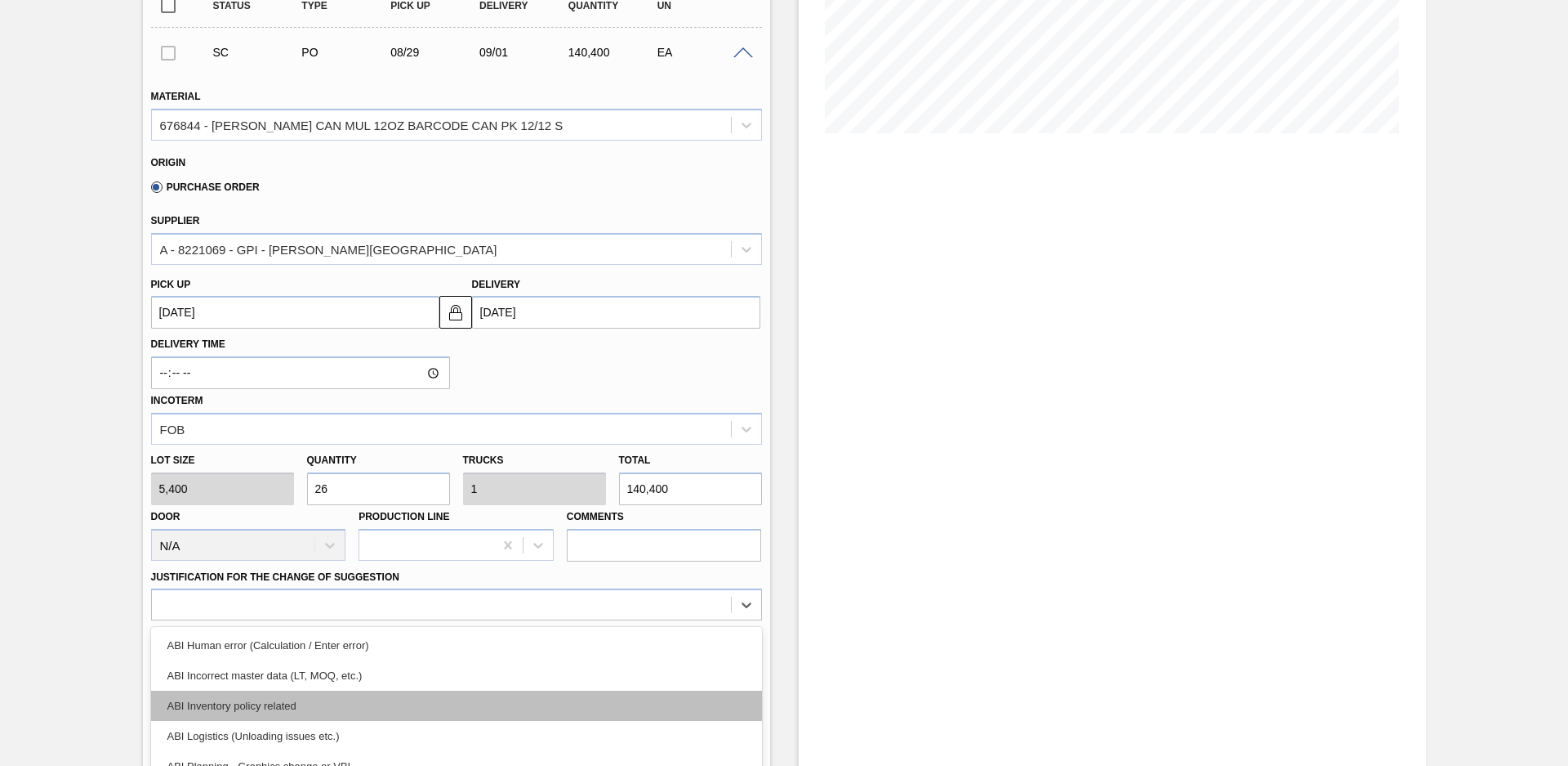
click at [334, 596] on div "option ABI Inventory policy related focused, 3 of 18. 18 results available. Use…" at bounding box center [456, 604] width 610 height 32
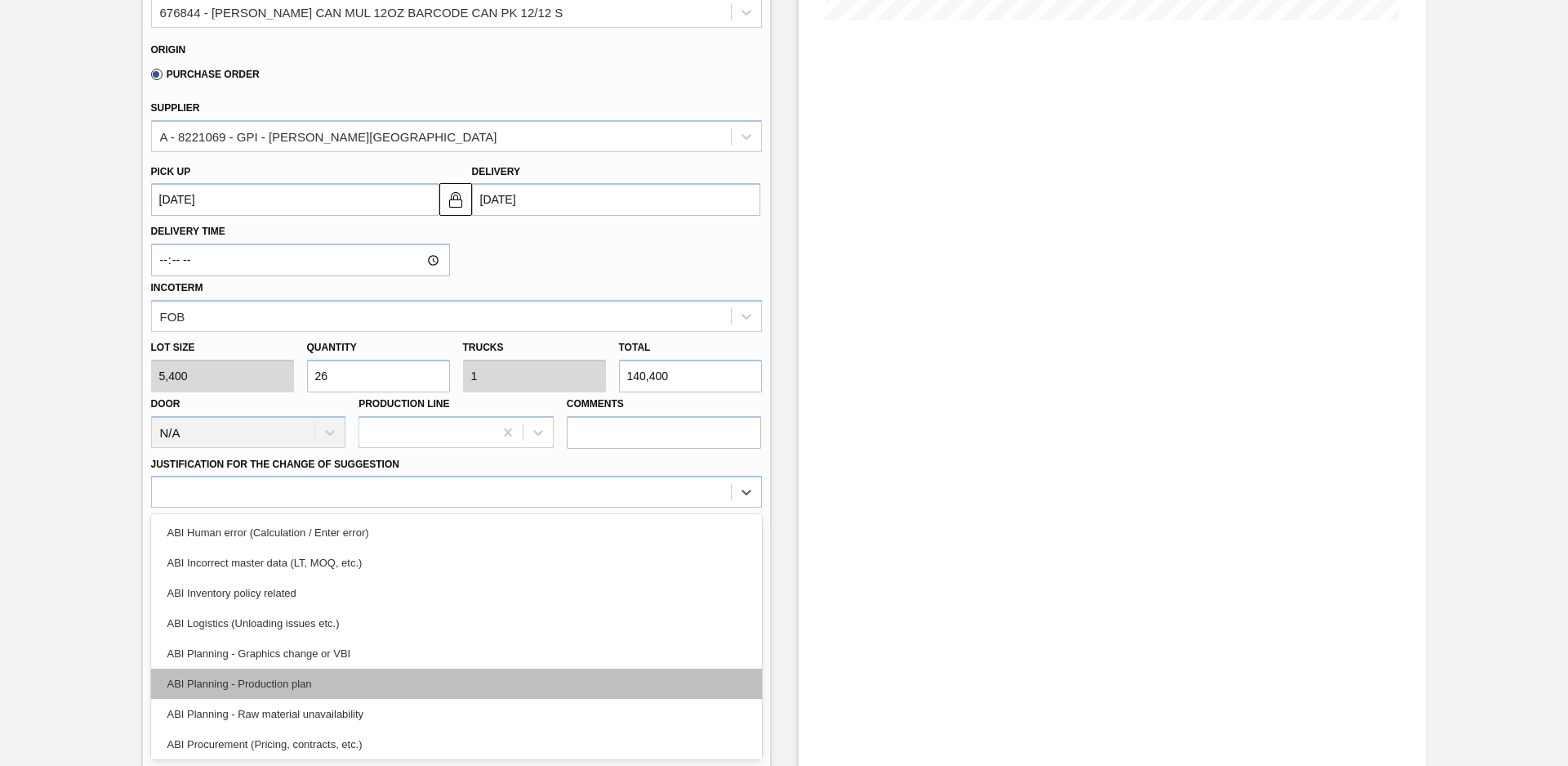
scroll to position [74, 0]
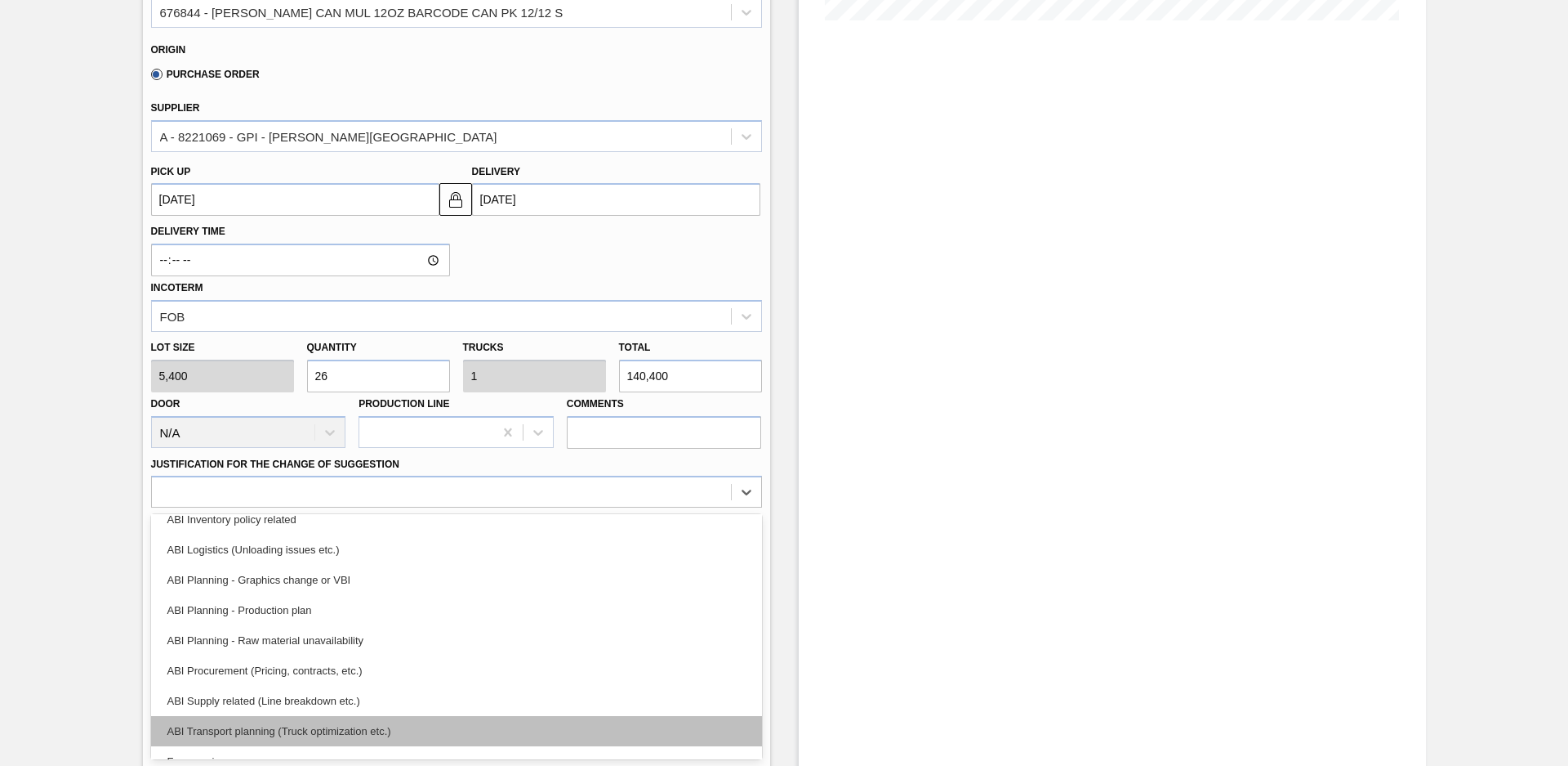
click at [321, 729] on div "ABI Transport planning (Truck optimization etc.)" at bounding box center [456, 730] width 610 height 30
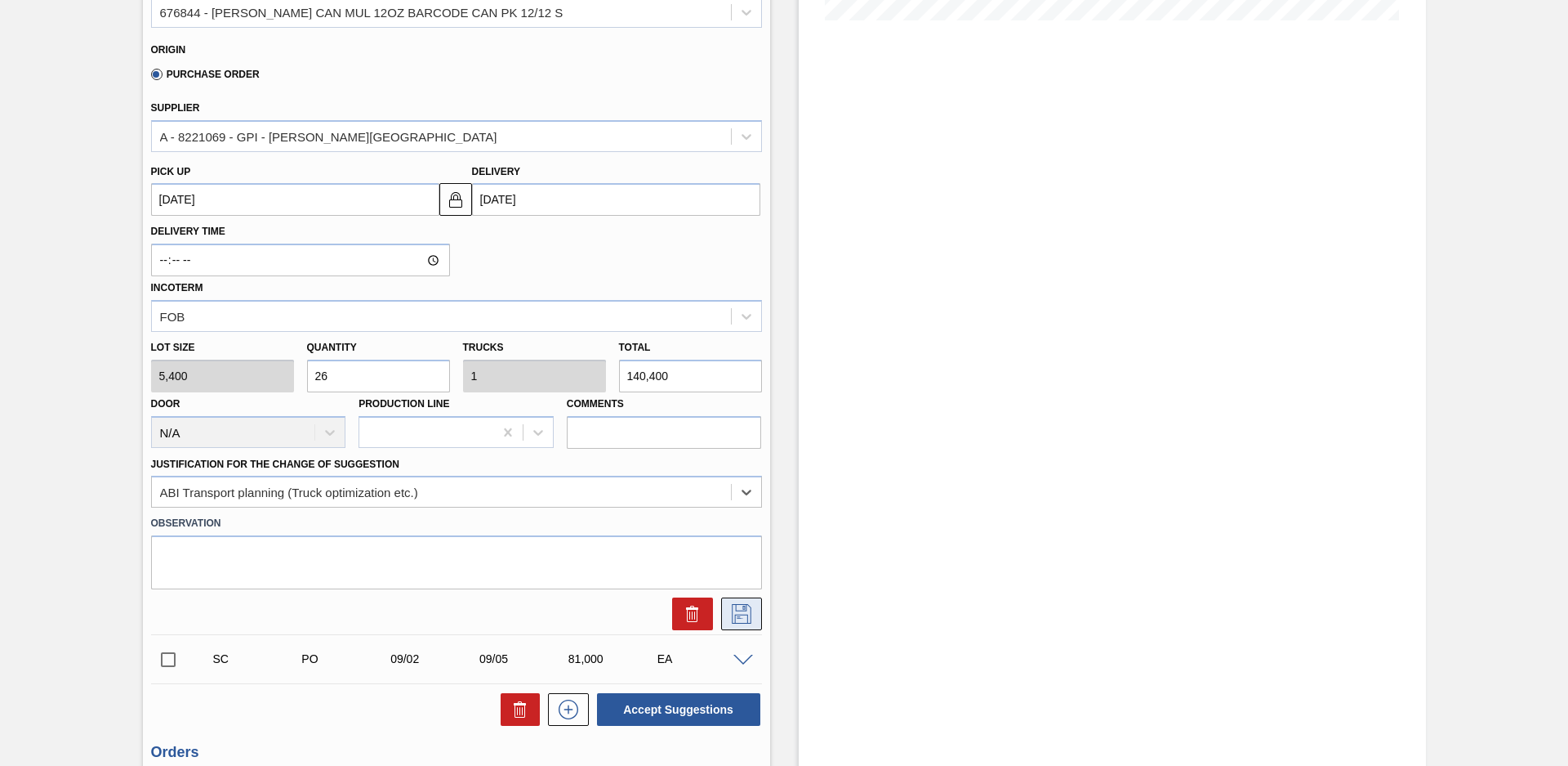
click at [743, 614] on icon at bounding box center [741, 613] width 20 height 20
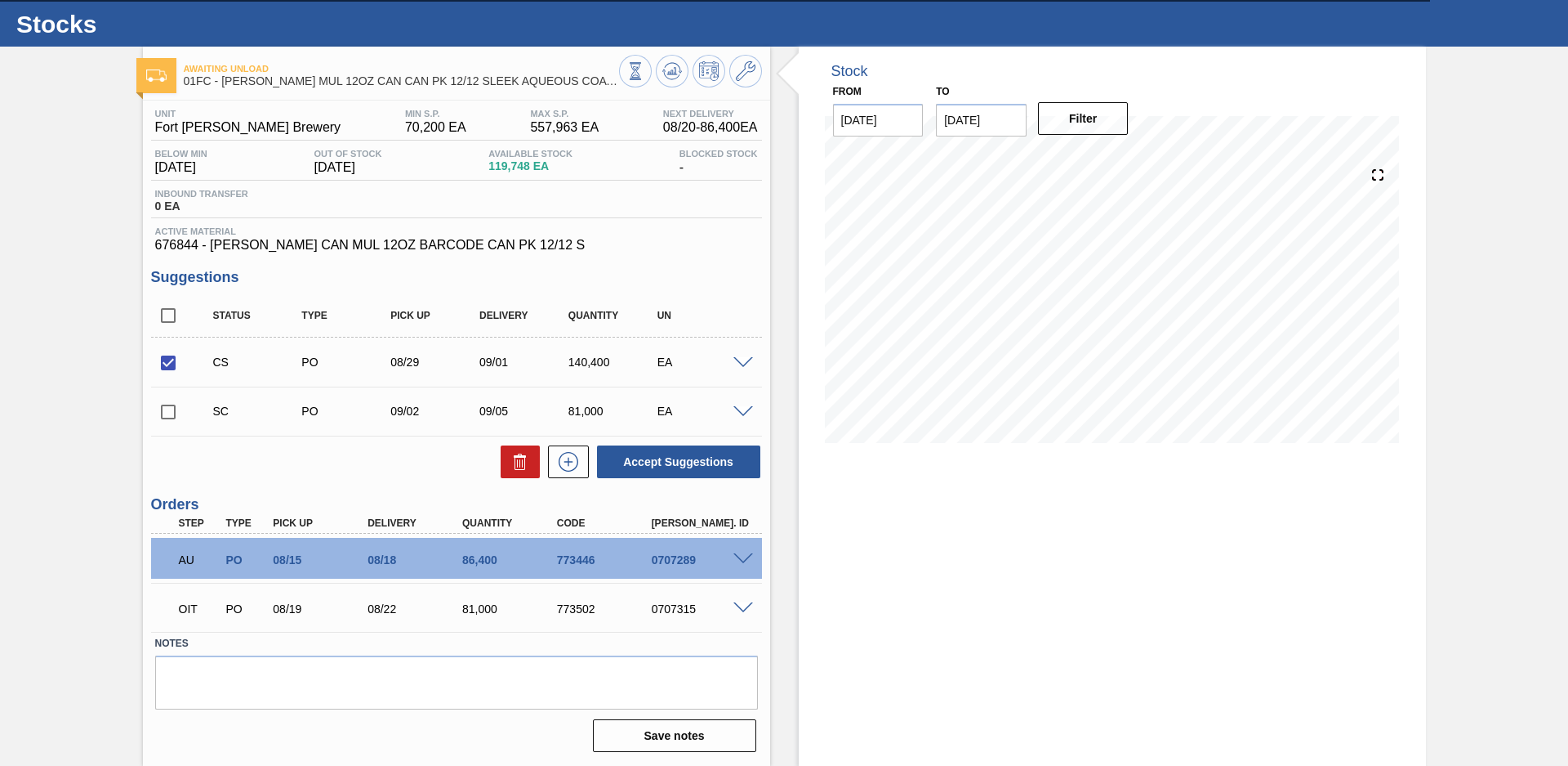
scroll to position [35, 0]
click at [173, 359] on input "checkbox" at bounding box center [168, 363] width 34 height 34
click at [165, 361] on input "checkbox" at bounding box center [168, 363] width 34 height 34
click at [640, 455] on button "Accept Suggestions" at bounding box center [678, 461] width 164 height 33
checkbox input "false"
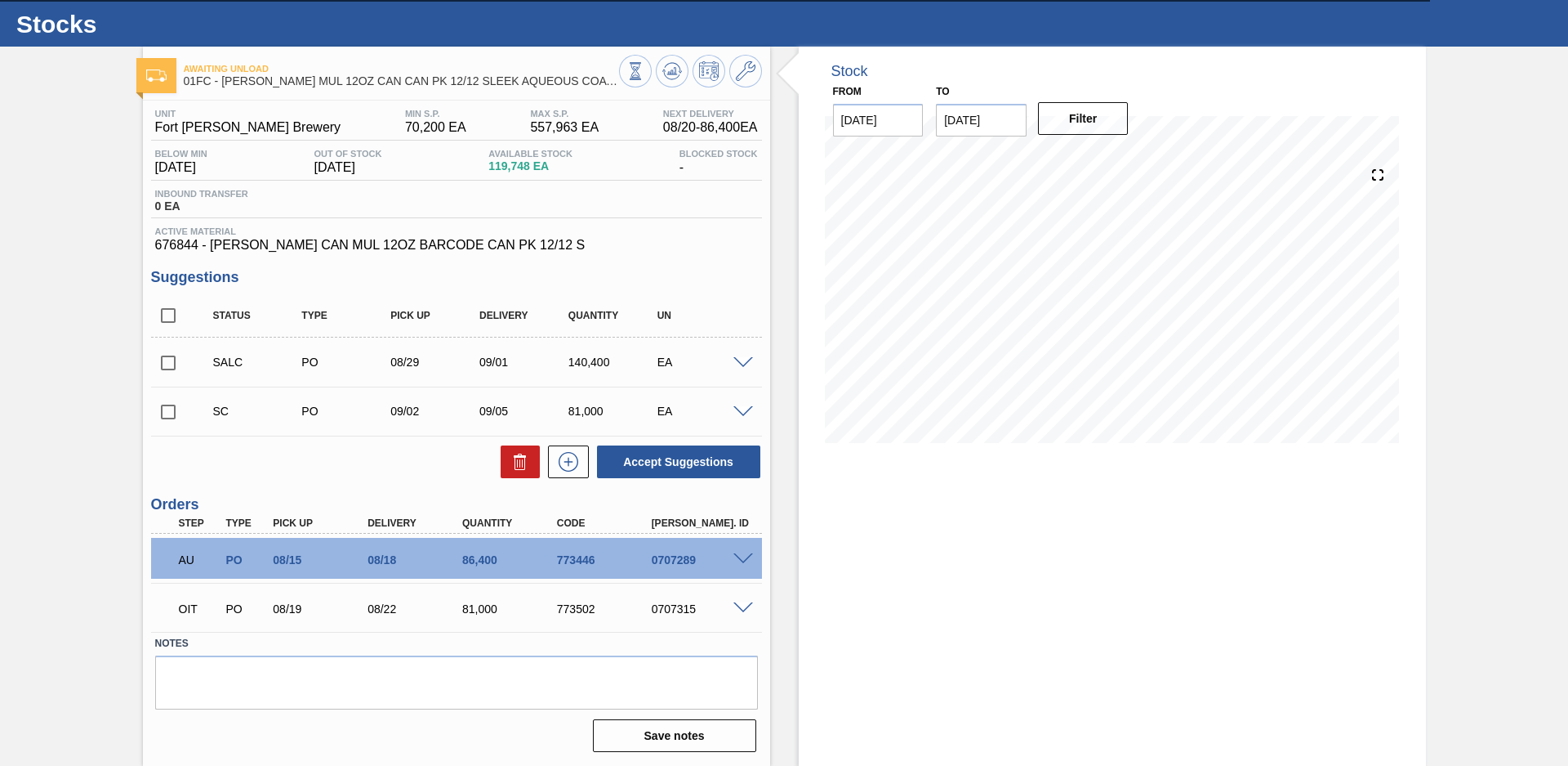
click at [741, 363] on span at bounding box center [742, 363] width 20 height 12
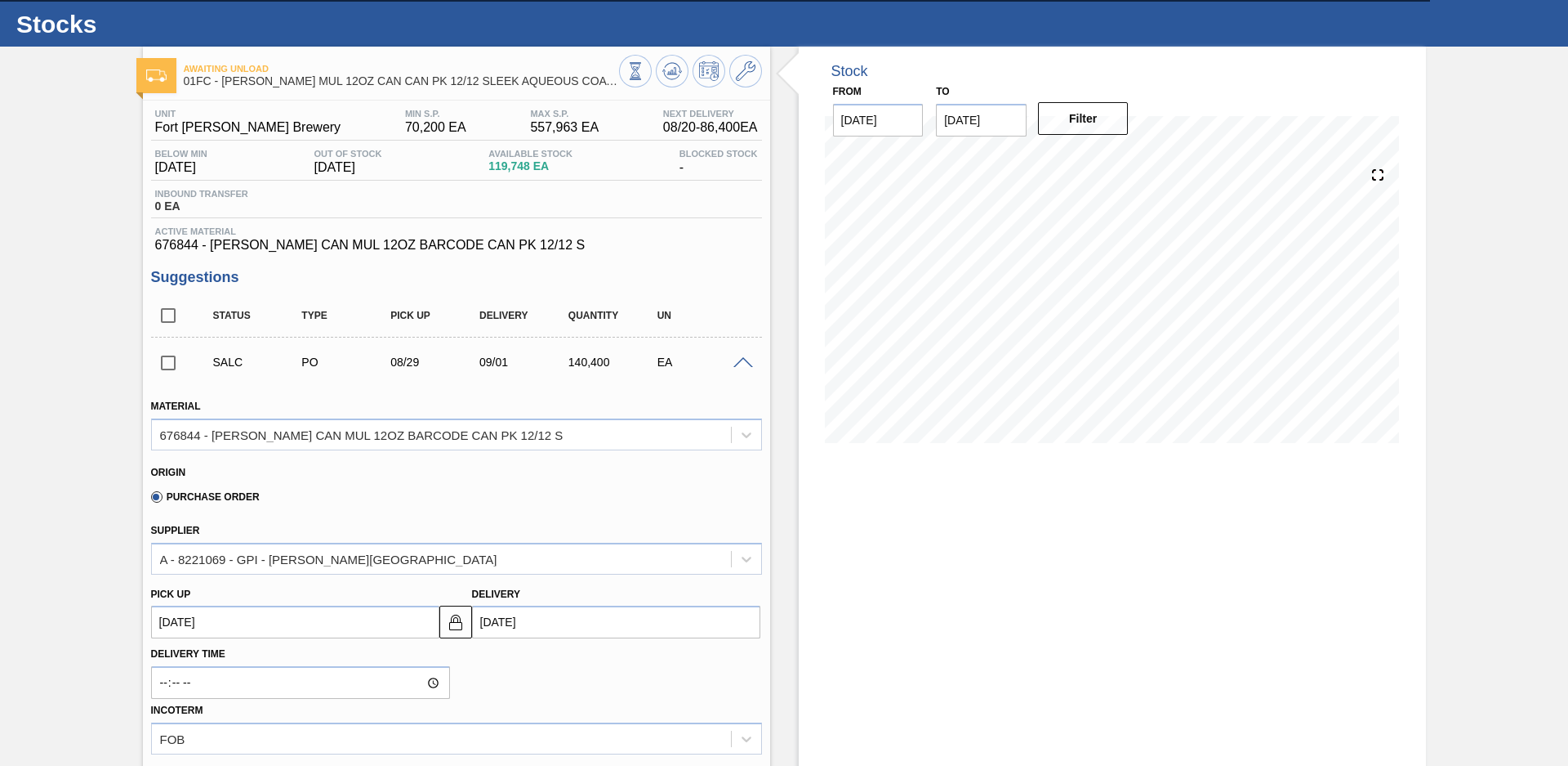
scroll to position [379, 0]
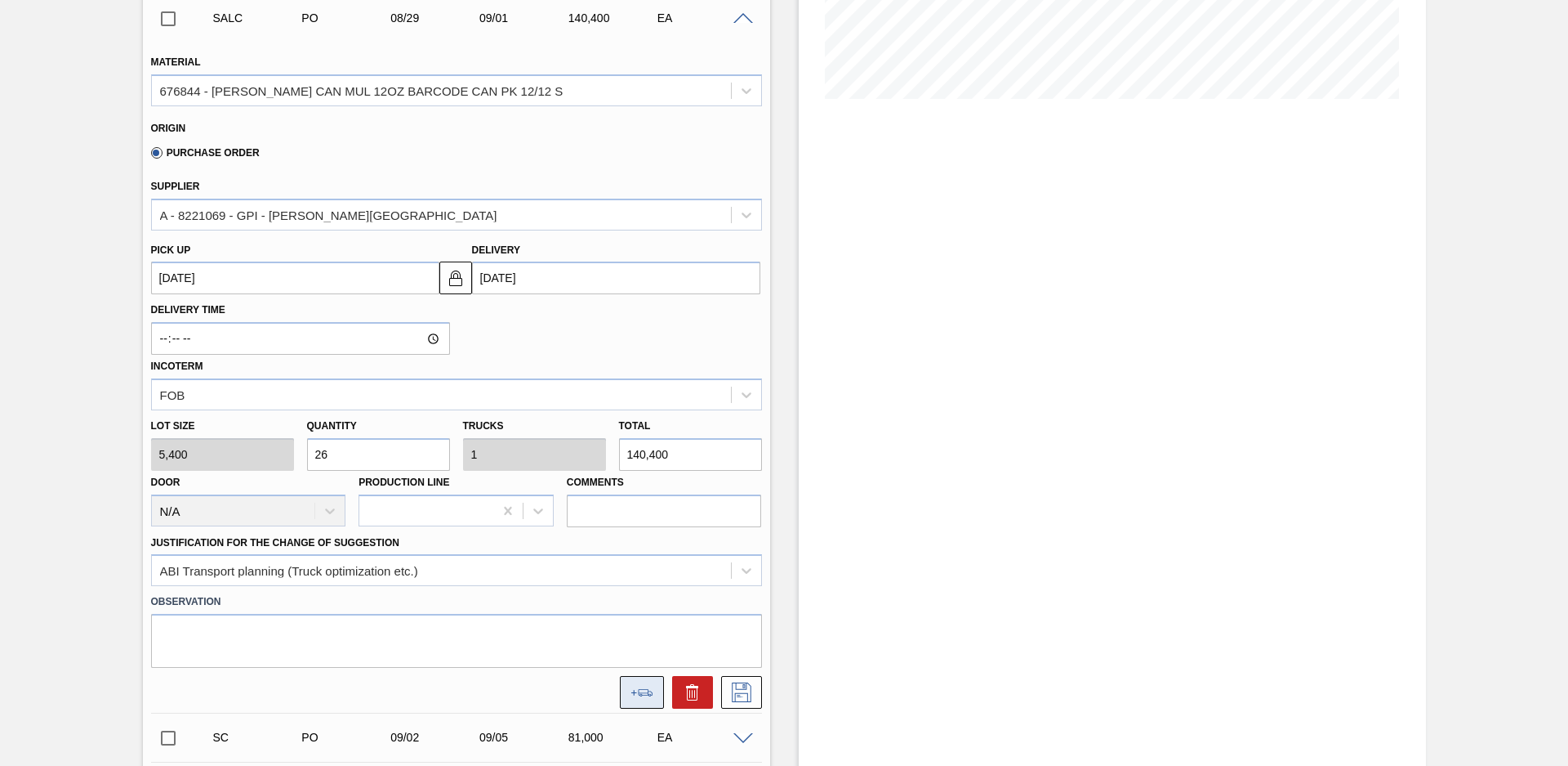
click at [638, 681] on button at bounding box center [641, 692] width 44 height 33
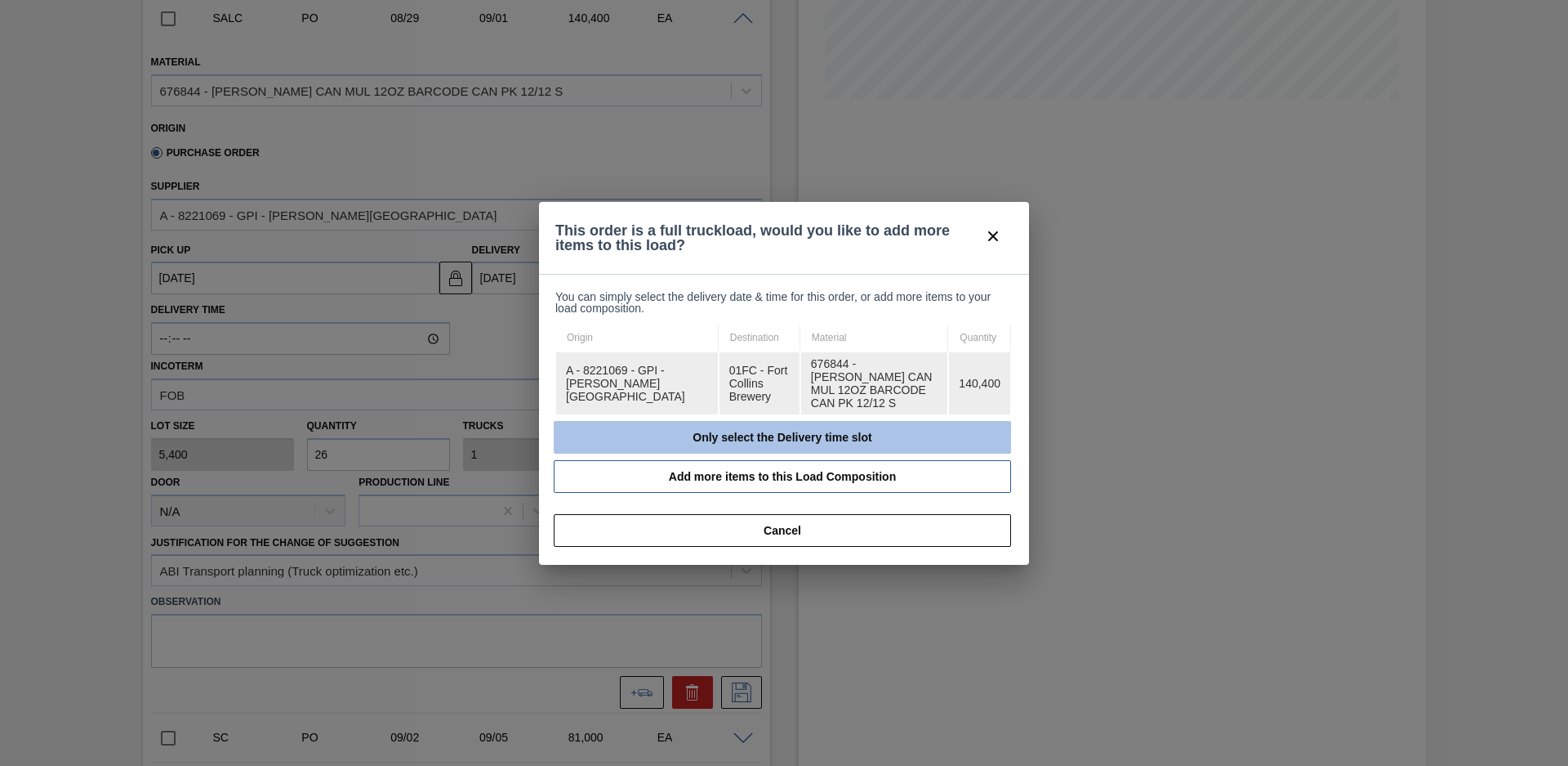
click at [652, 423] on button "Only select the Delivery time slot" at bounding box center [782, 437] width 457 height 33
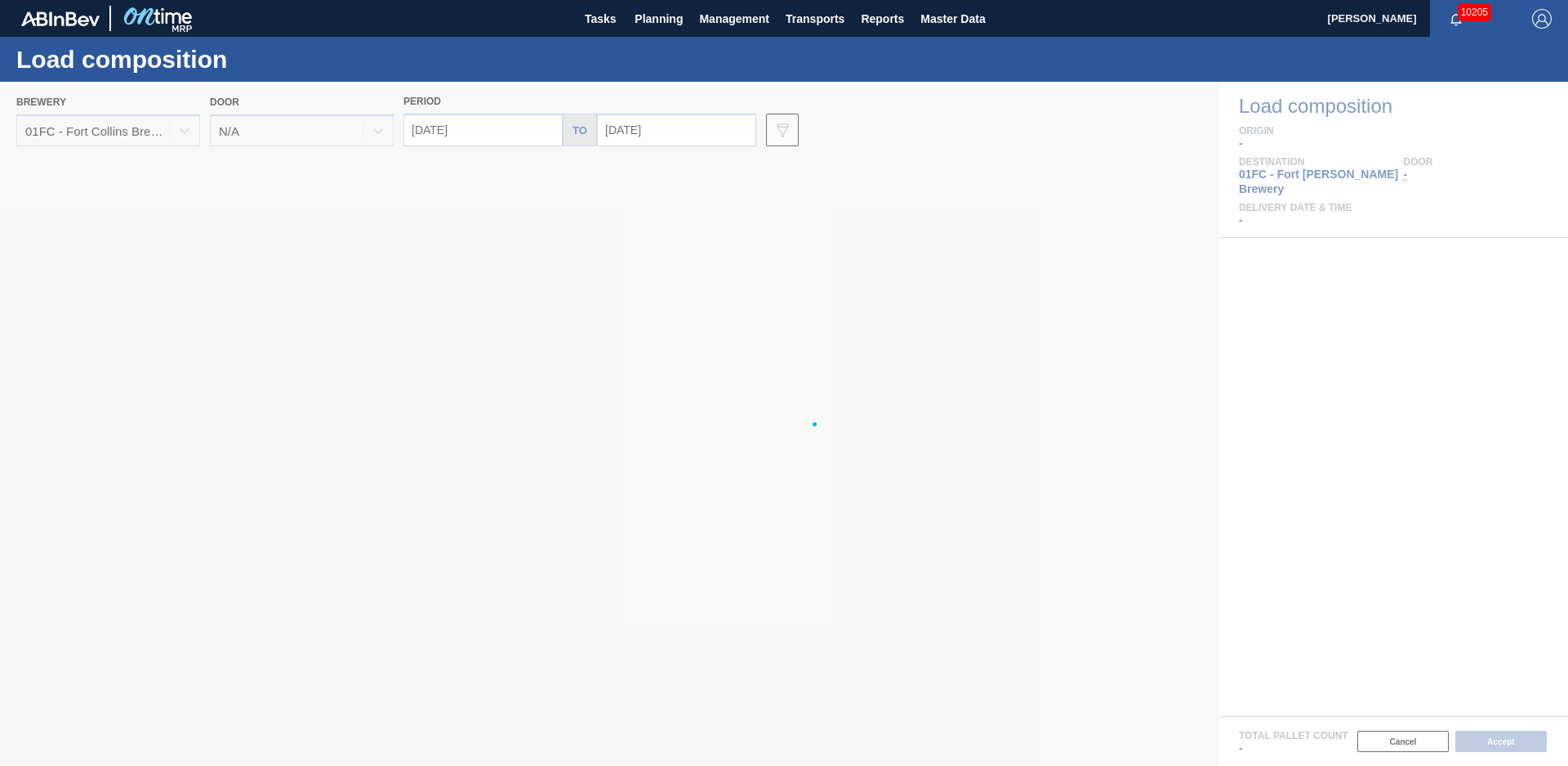
type input "[DATE]"
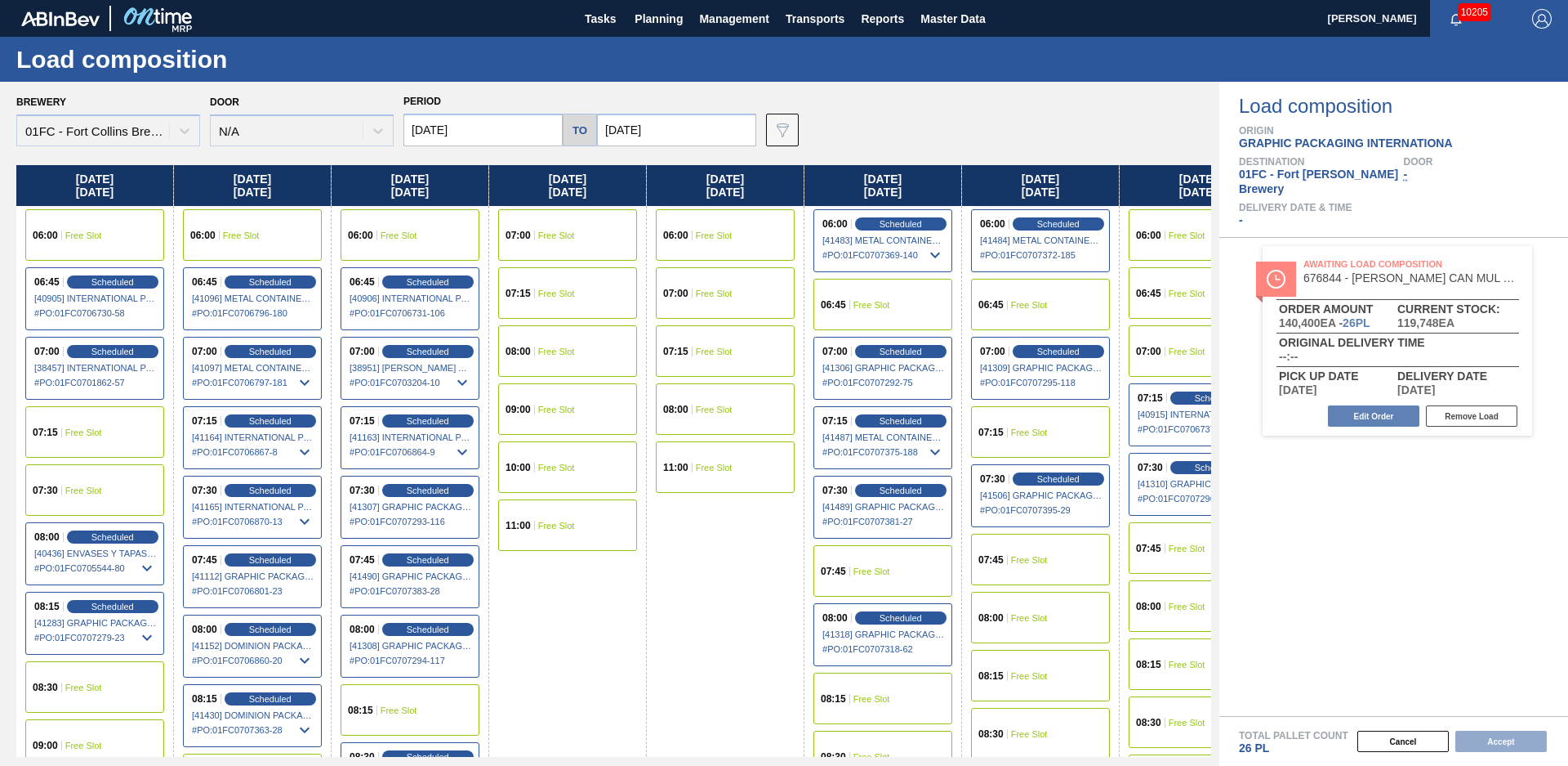
click at [674, 128] on input "[DATE]" at bounding box center [676, 130] width 159 height 33
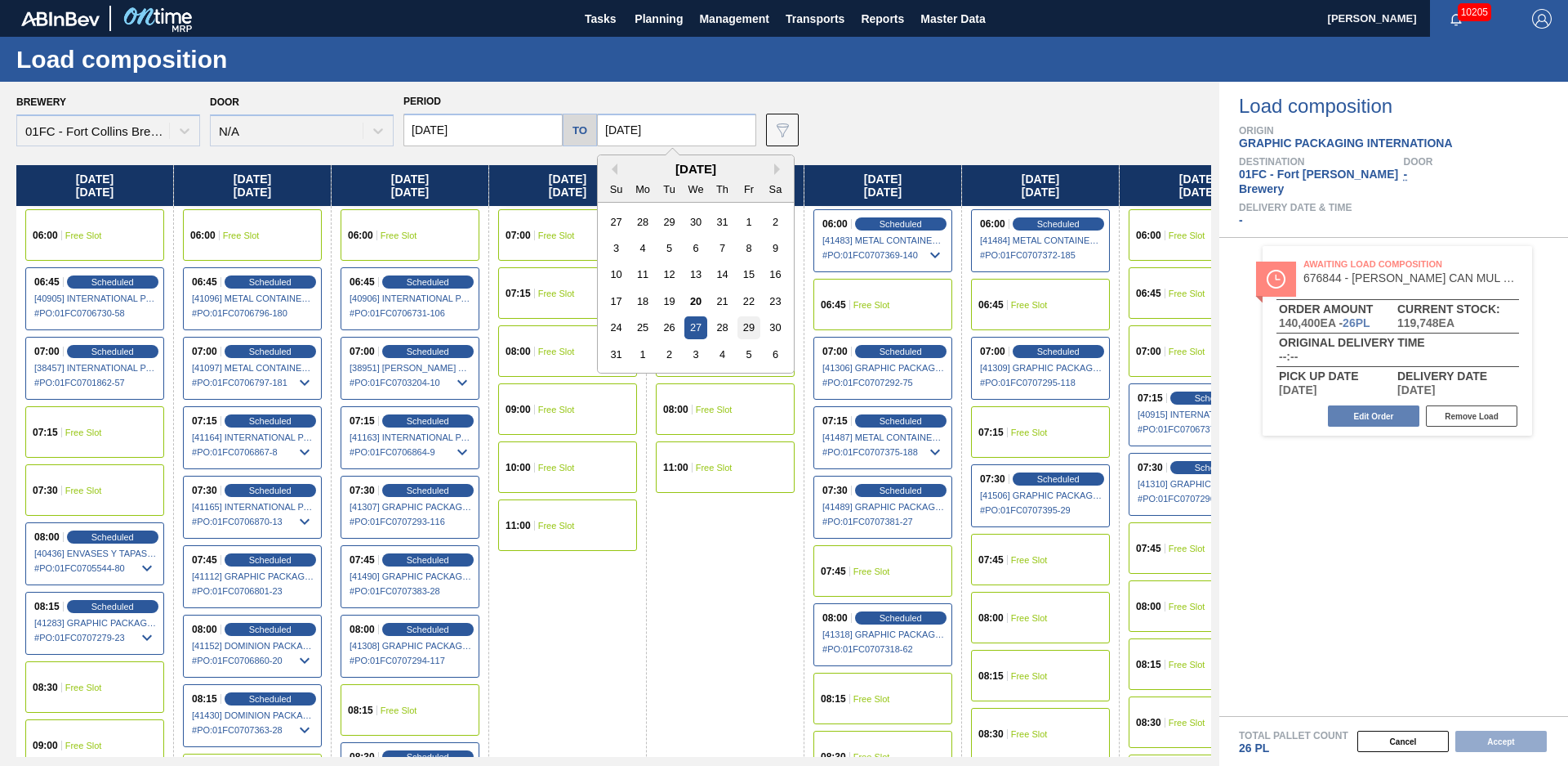
click at [748, 328] on div "29" at bounding box center [748, 328] width 22 height 22
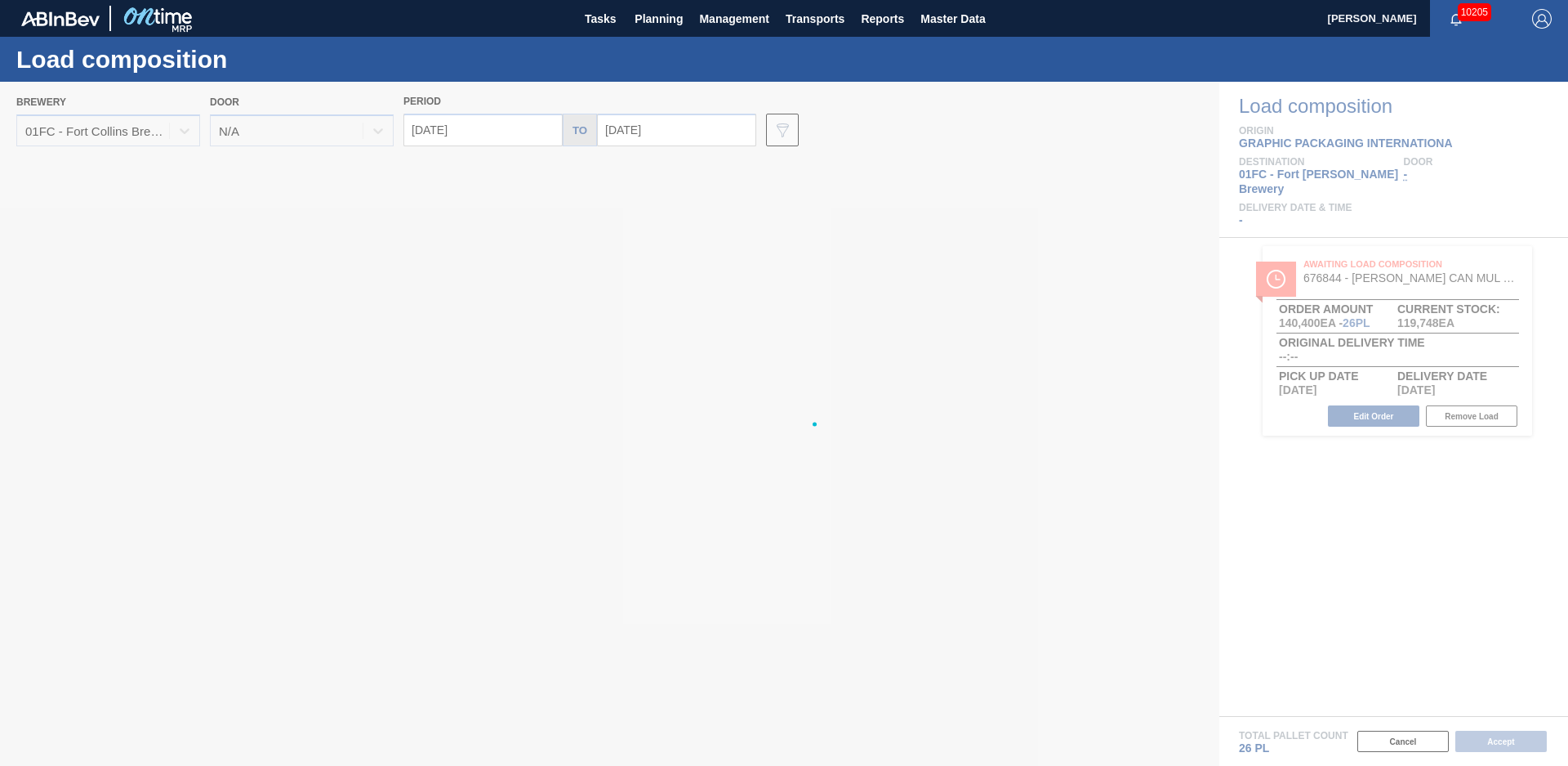
type input "[DATE]"
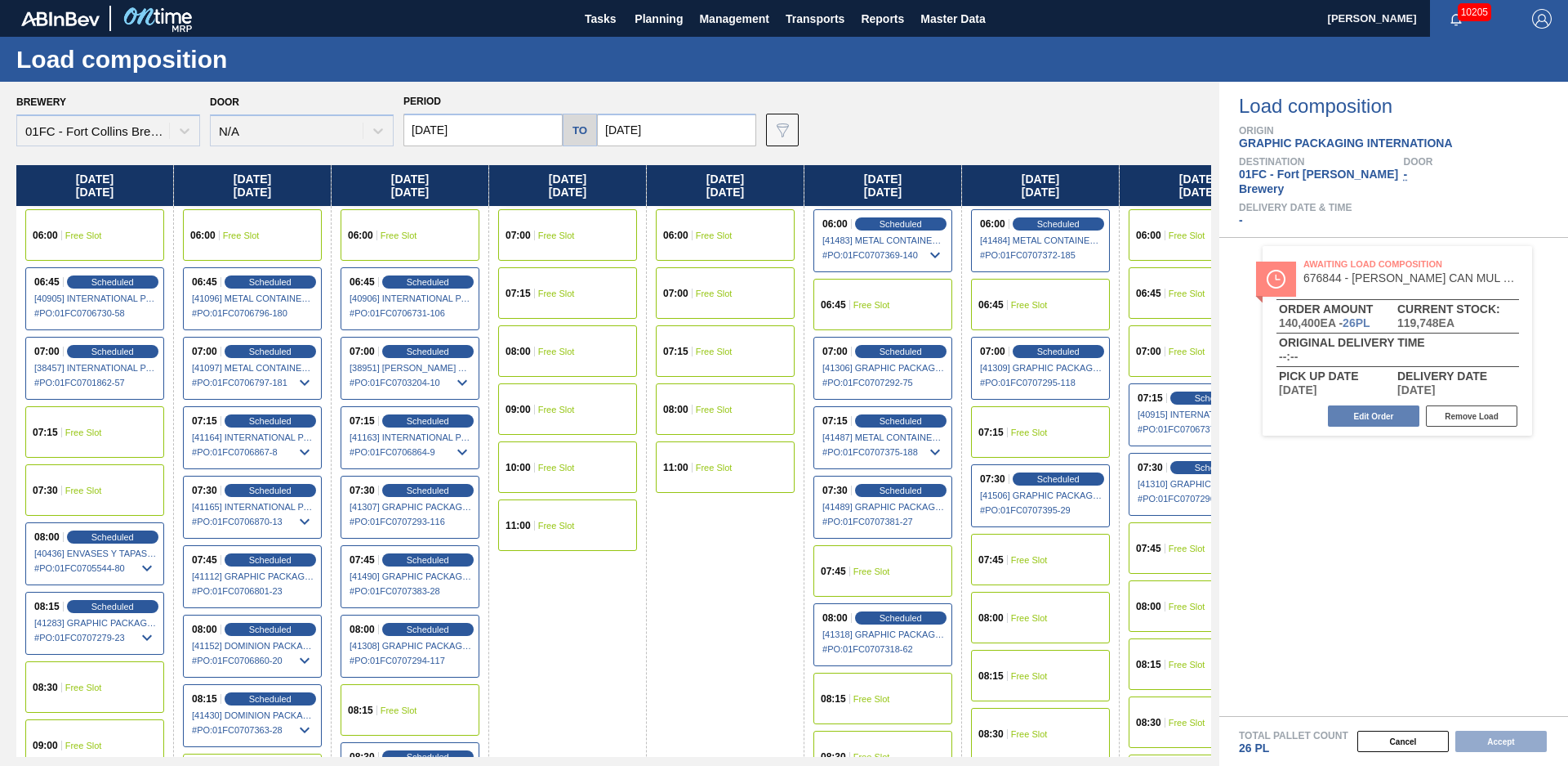
scroll to position [0, 381]
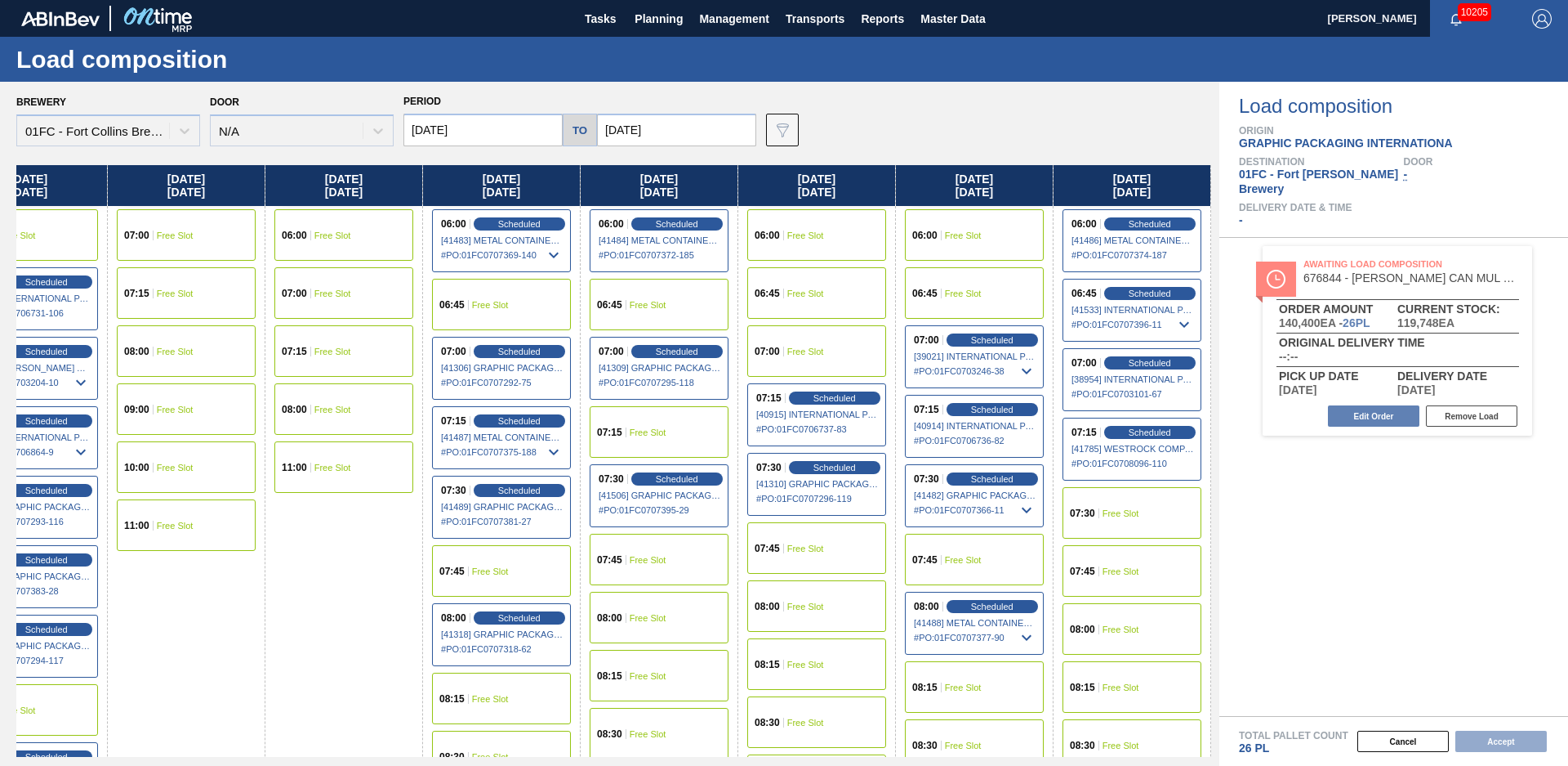
drag, startPoint x: 676, startPoint y: 575, endPoint x: 1225, endPoint y: 461, distance: 560.7
click at [1127, 511] on span "Free Slot" at bounding box center [1120, 512] width 37 height 9
click at [1475, 734] on button "Accept" at bounding box center [1500, 741] width 92 height 21
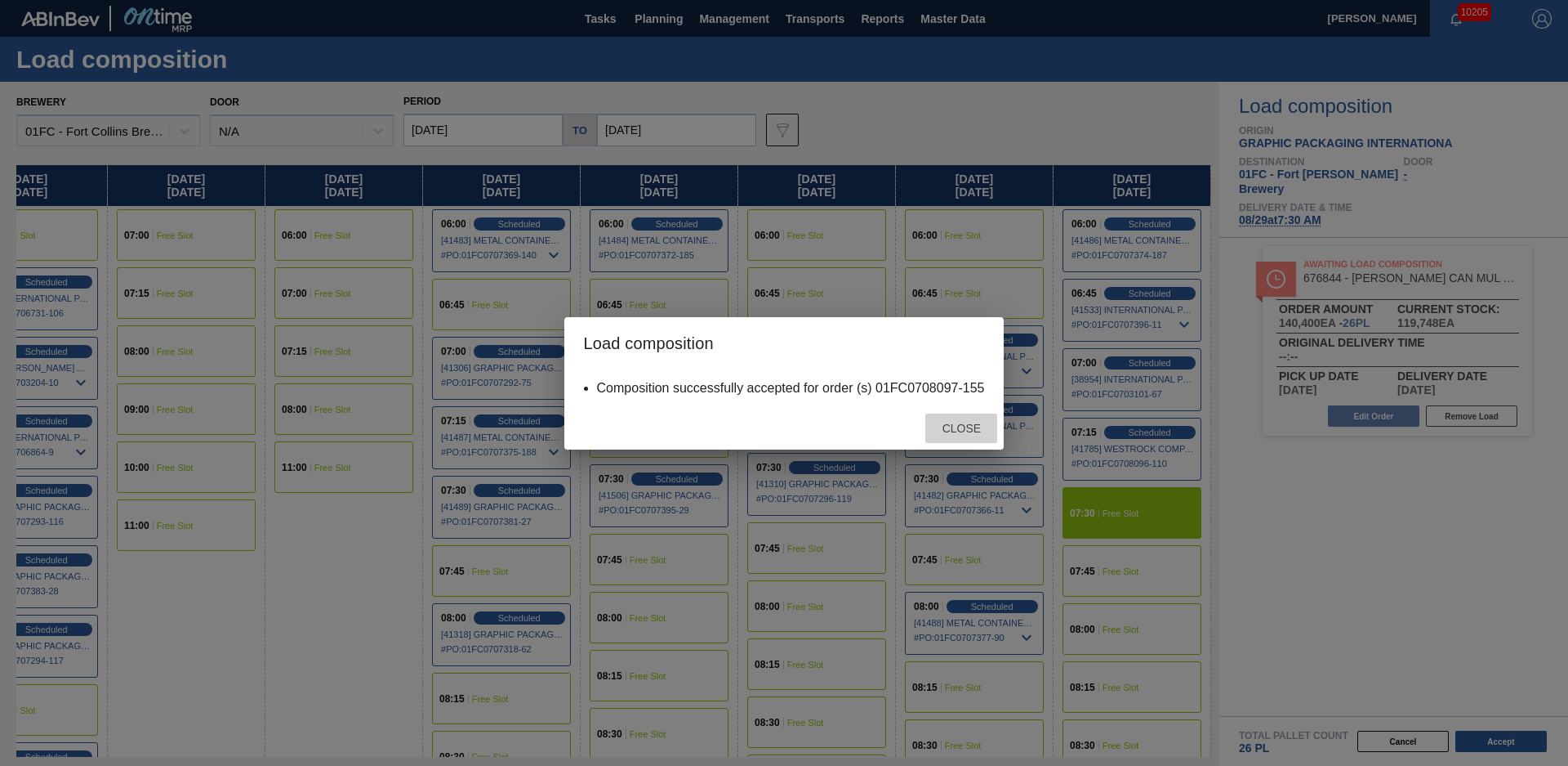
click at [961, 427] on span "Close" at bounding box center [961, 428] width 64 height 13
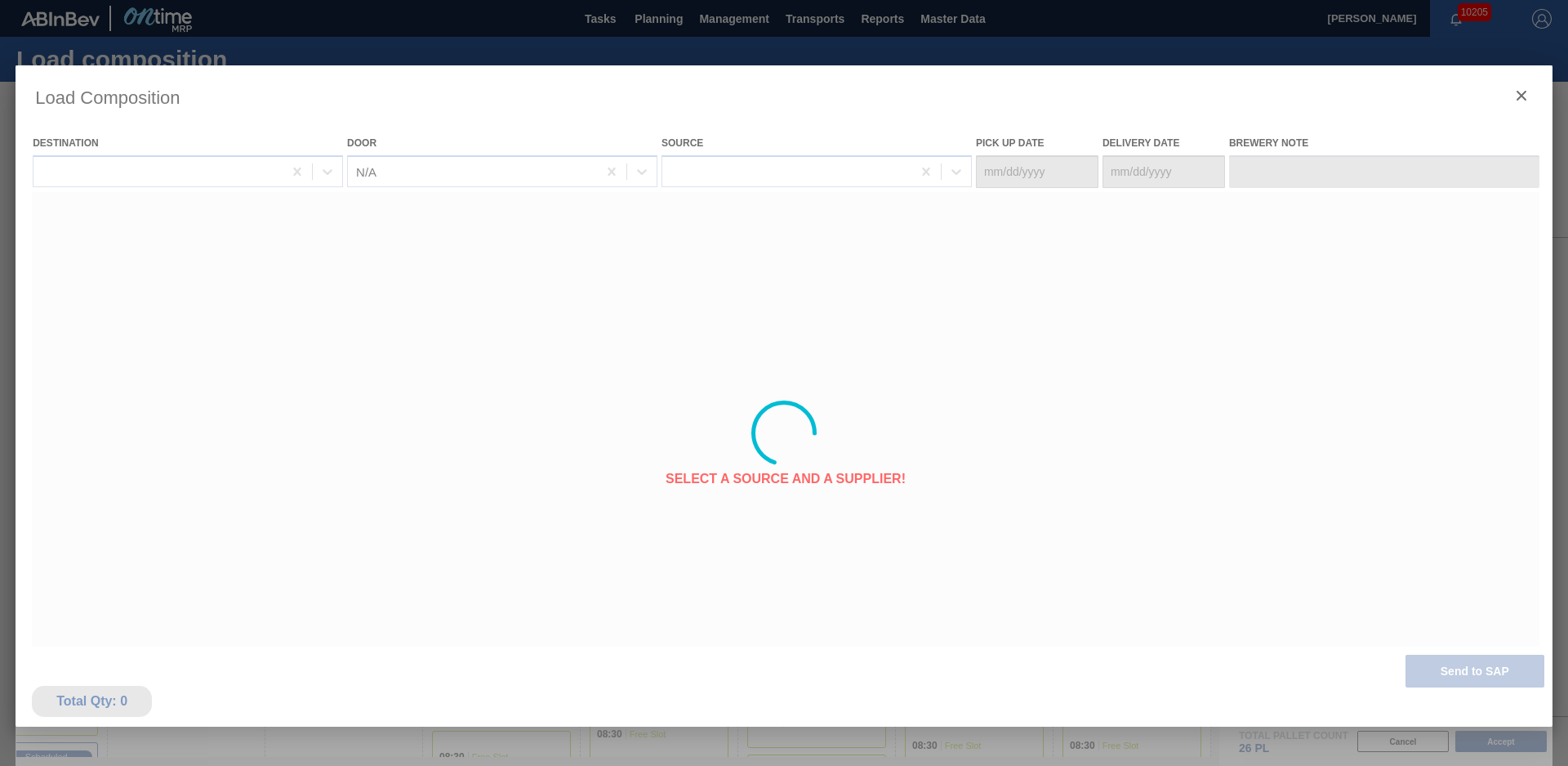
type Date "[DATE]"
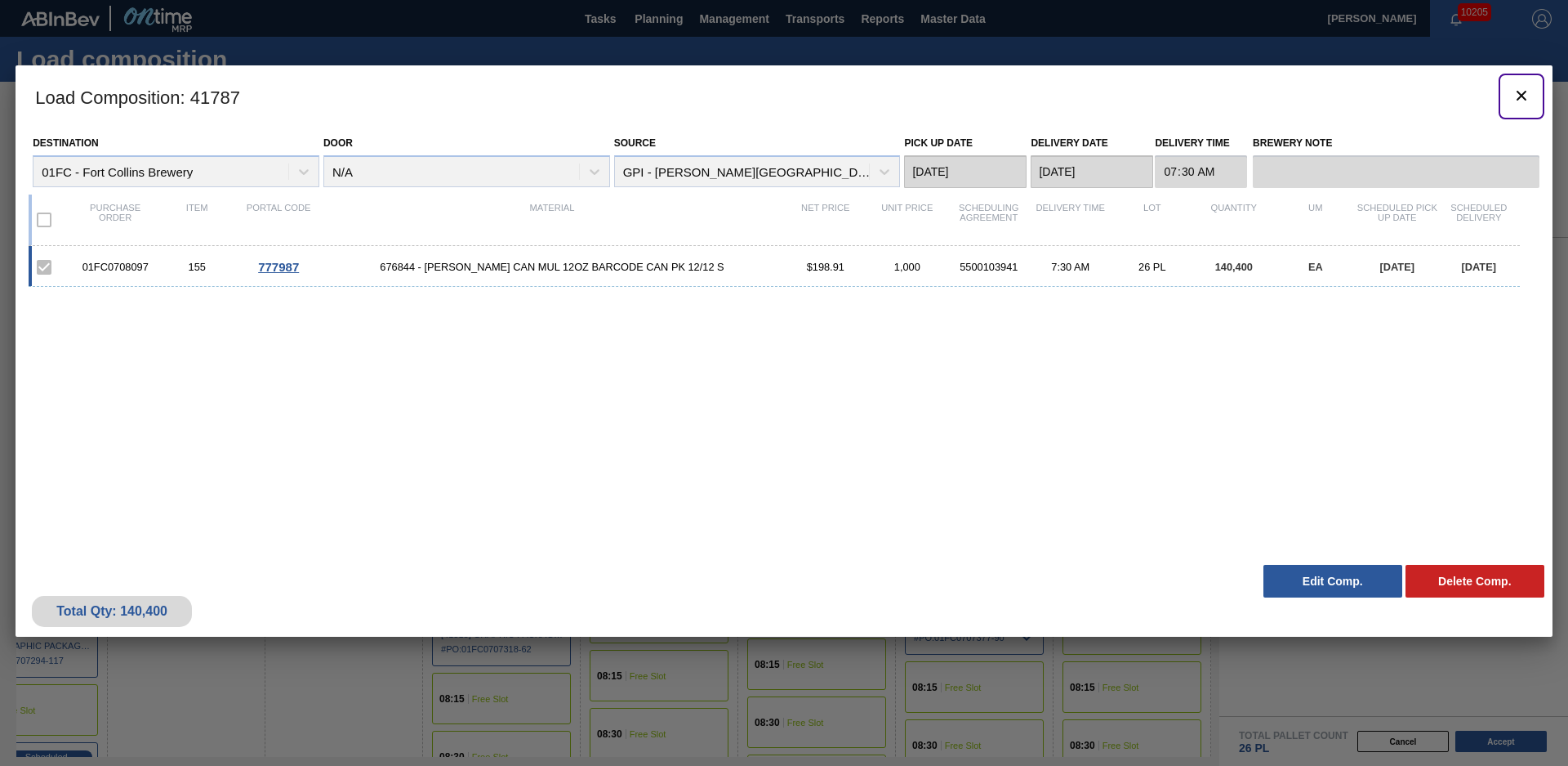
click at [1521, 94] on icon "botão de ícone" at bounding box center [1521, 95] width 9 height 9
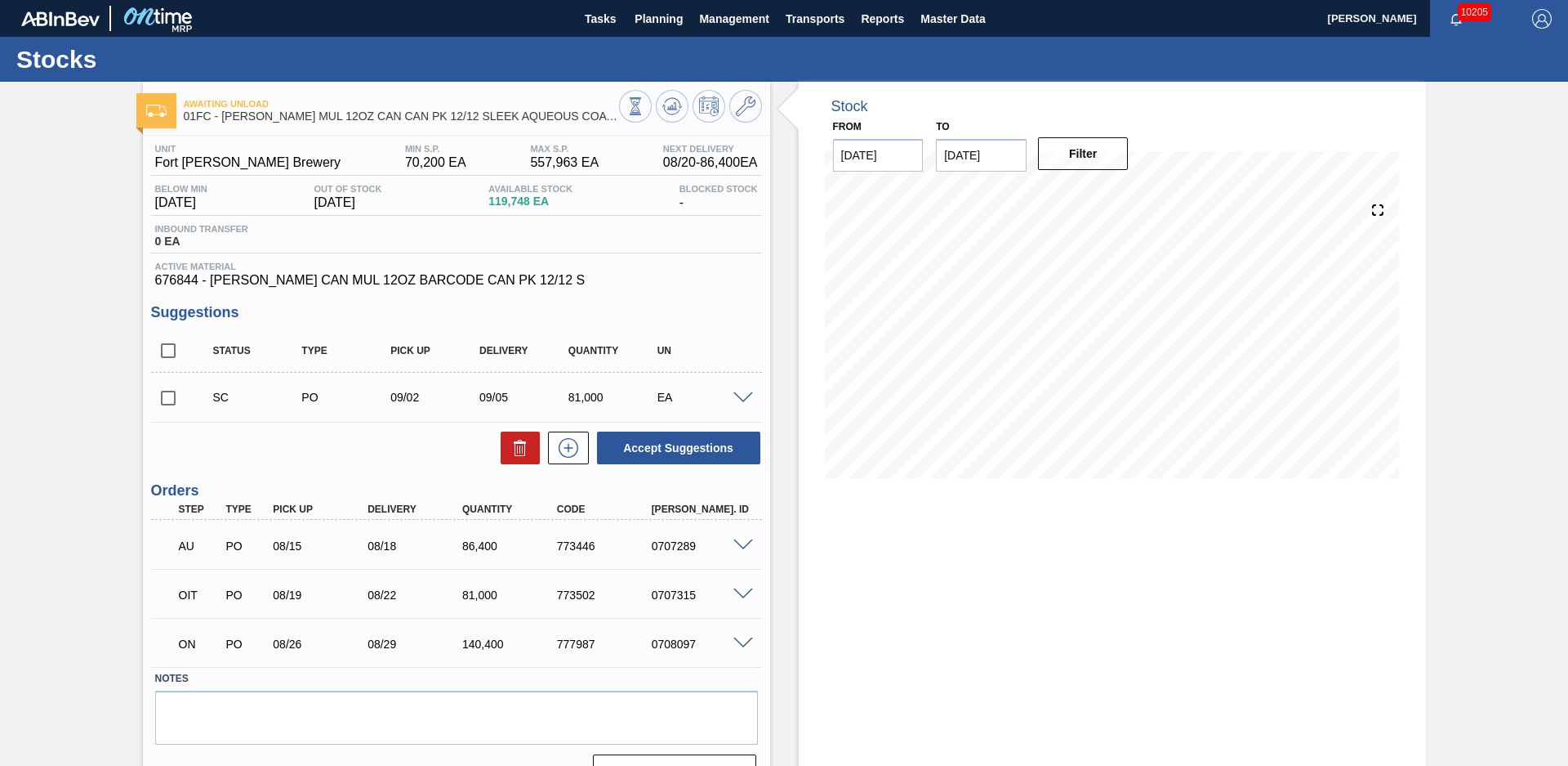
click at [778, 320] on div "Stock From [DATE] to [DATE] Filter" at bounding box center [1097, 441] width 656 height 719
click at [674, 106] on icon at bounding box center [671, 106] width 10 height 8
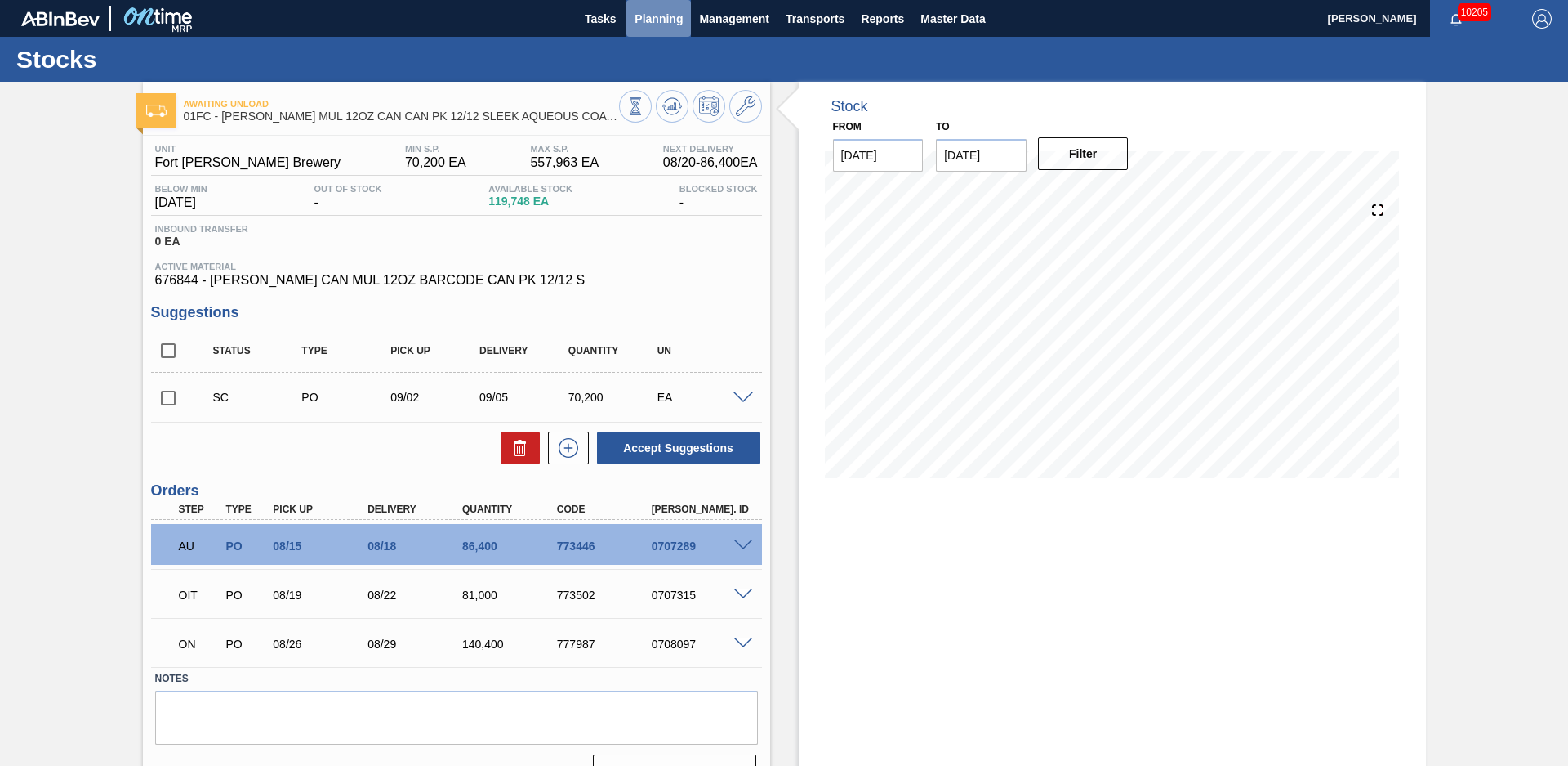
click at [656, 27] on button "Planning" at bounding box center [658, 18] width 64 height 37
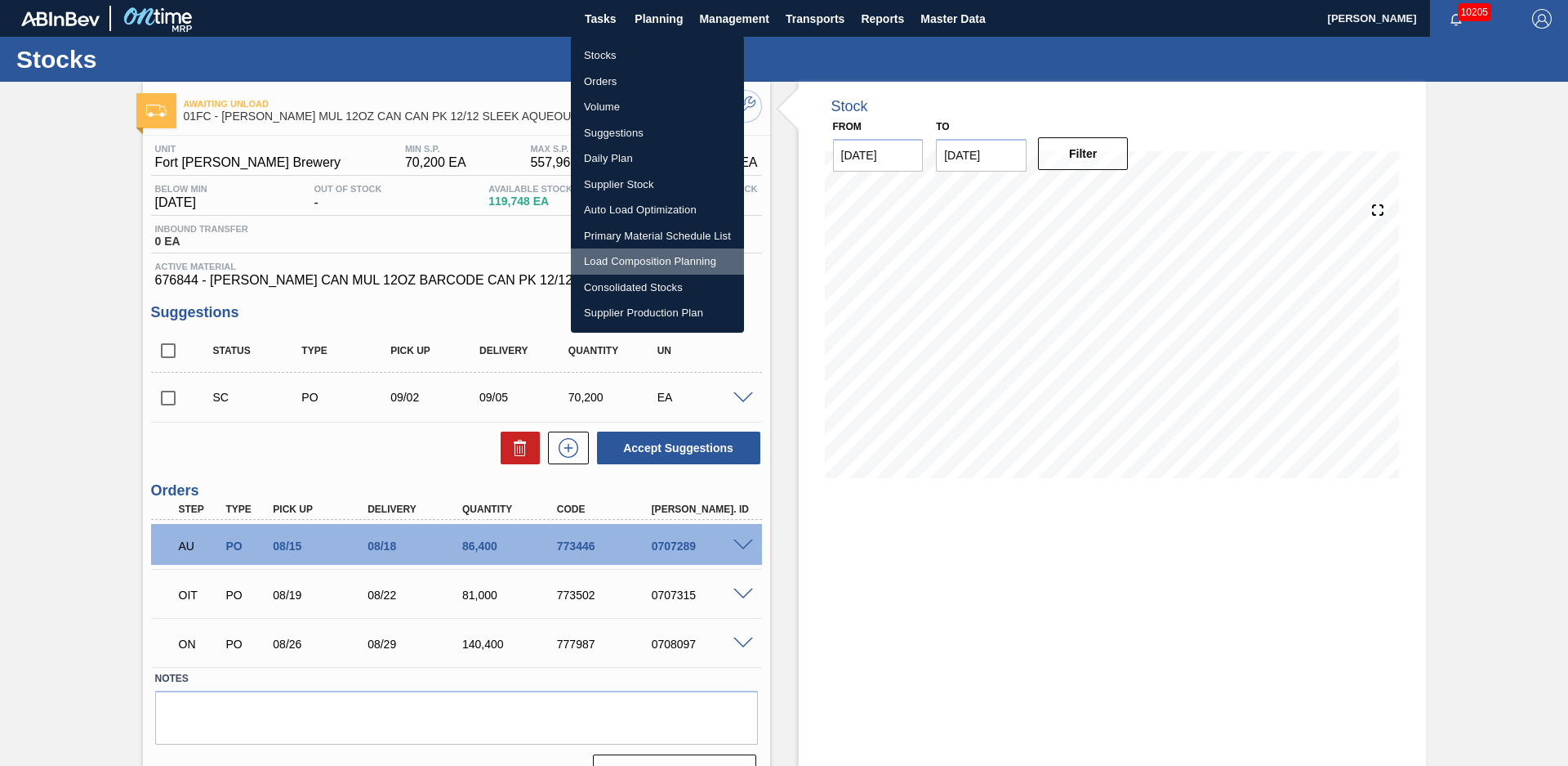
click at [632, 262] on li "Load Composition Planning" at bounding box center [658, 262] width 173 height 26
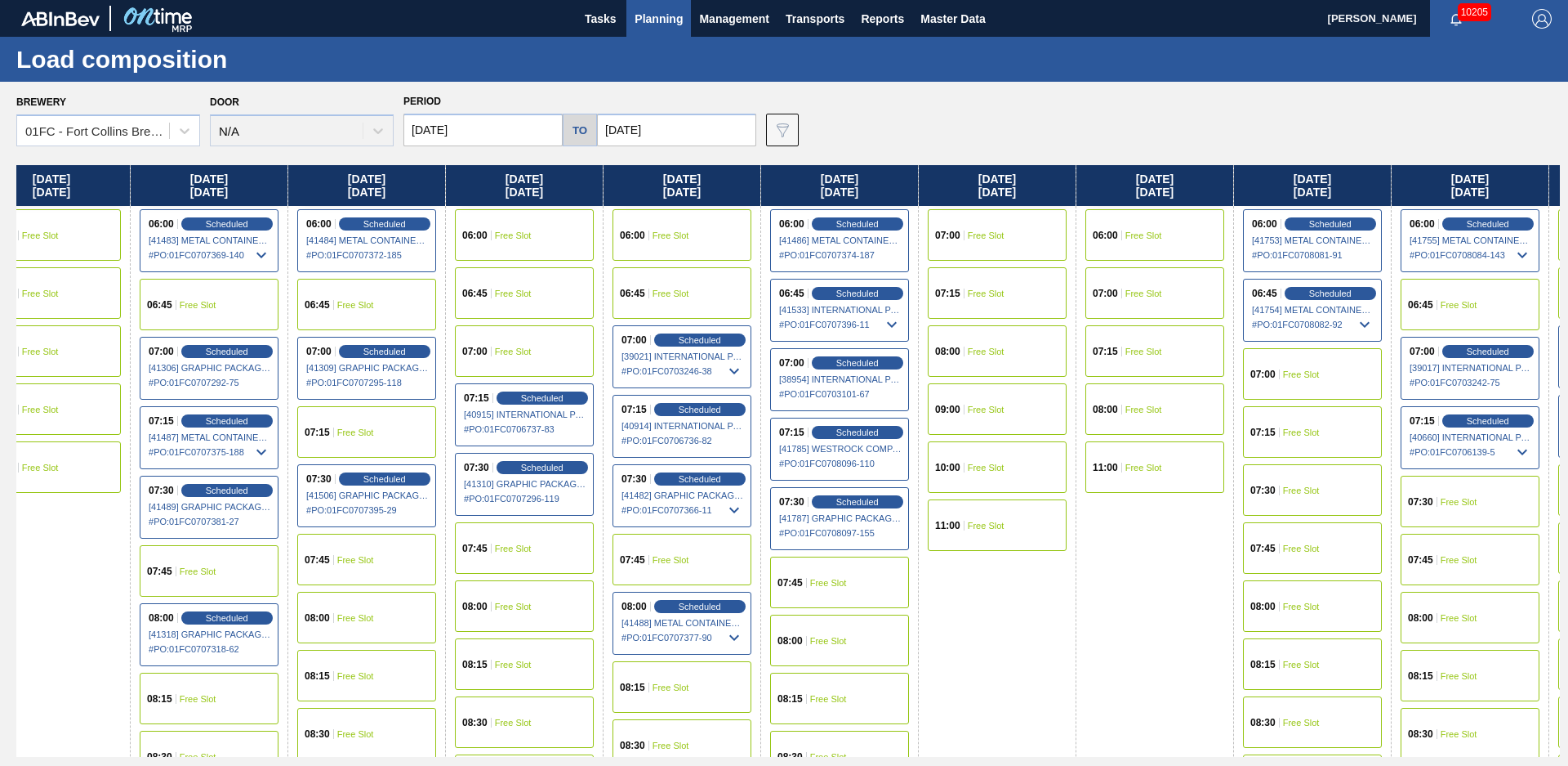
scroll to position [0, 1083]
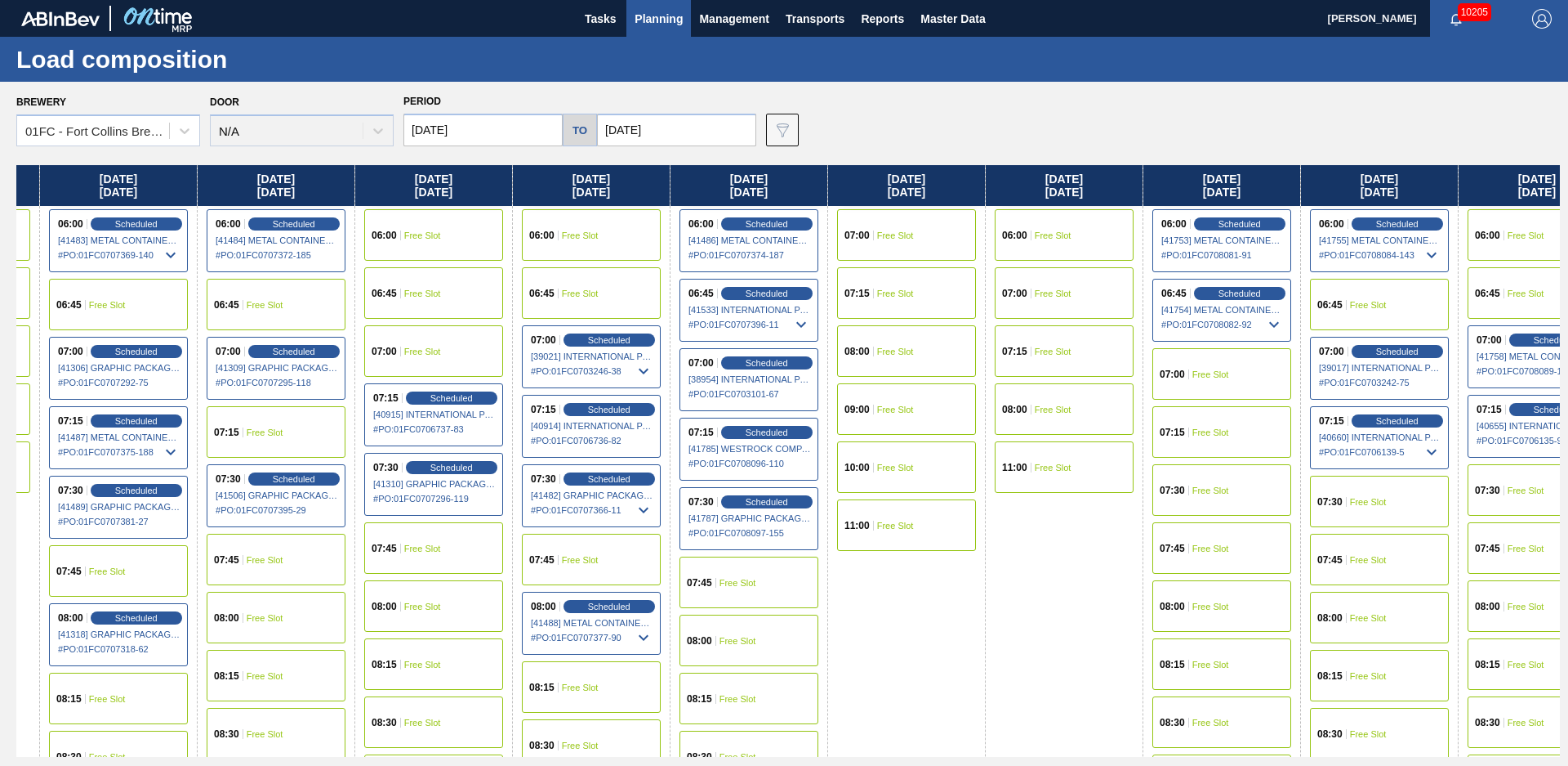
drag, startPoint x: 940, startPoint y: 672, endPoint x: 1004, endPoint y: 659, distance: 65.3
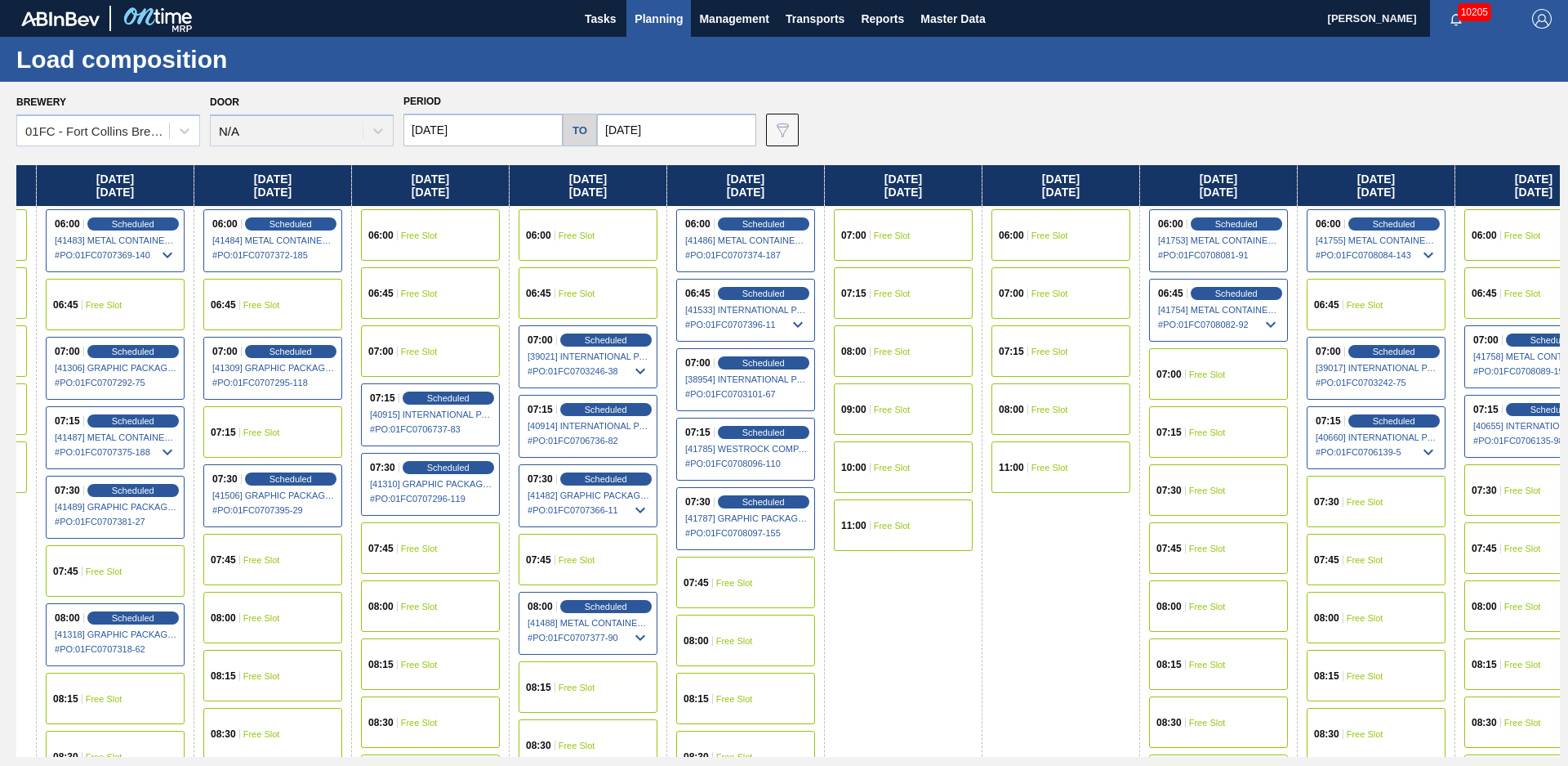
click at [748, 431] on span "Scheduled" at bounding box center [764, 431] width 43 height 9
click at [753, 433] on span "Scheduled" at bounding box center [764, 431] width 43 height 9
drag, startPoint x: 784, startPoint y: 432, endPoint x: 828, endPoint y: 497, distance: 78.5
click at [784, 432] on span "Scheduled" at bounding box center [764, 431] width 43 height 9
drag, startPoint x: 765, startPoint y: 429, endPoint x: 205, endPoint y: 1, distance: 704.8
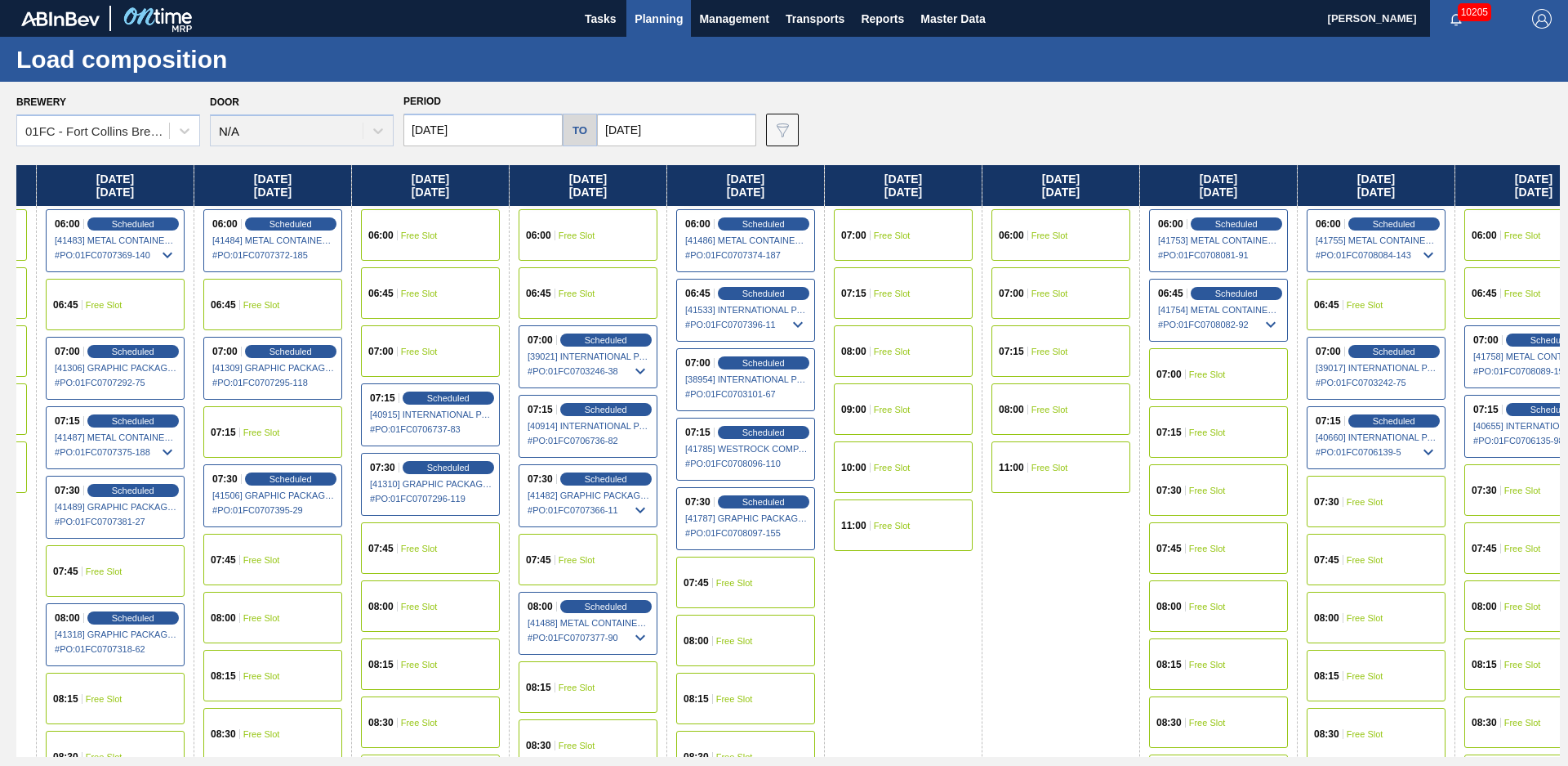
click at [765, 429] on span "Scheduled" at bounding box center [764, 431] width 43 height 9
click at [851, 108] on div "Brewery 01FC - [GEOGRAPHIC_DATA][PERSON_NAME] Brewery Door N/A Period [DATE] to…" at bounding box center [788, 118] width 1543 height 57
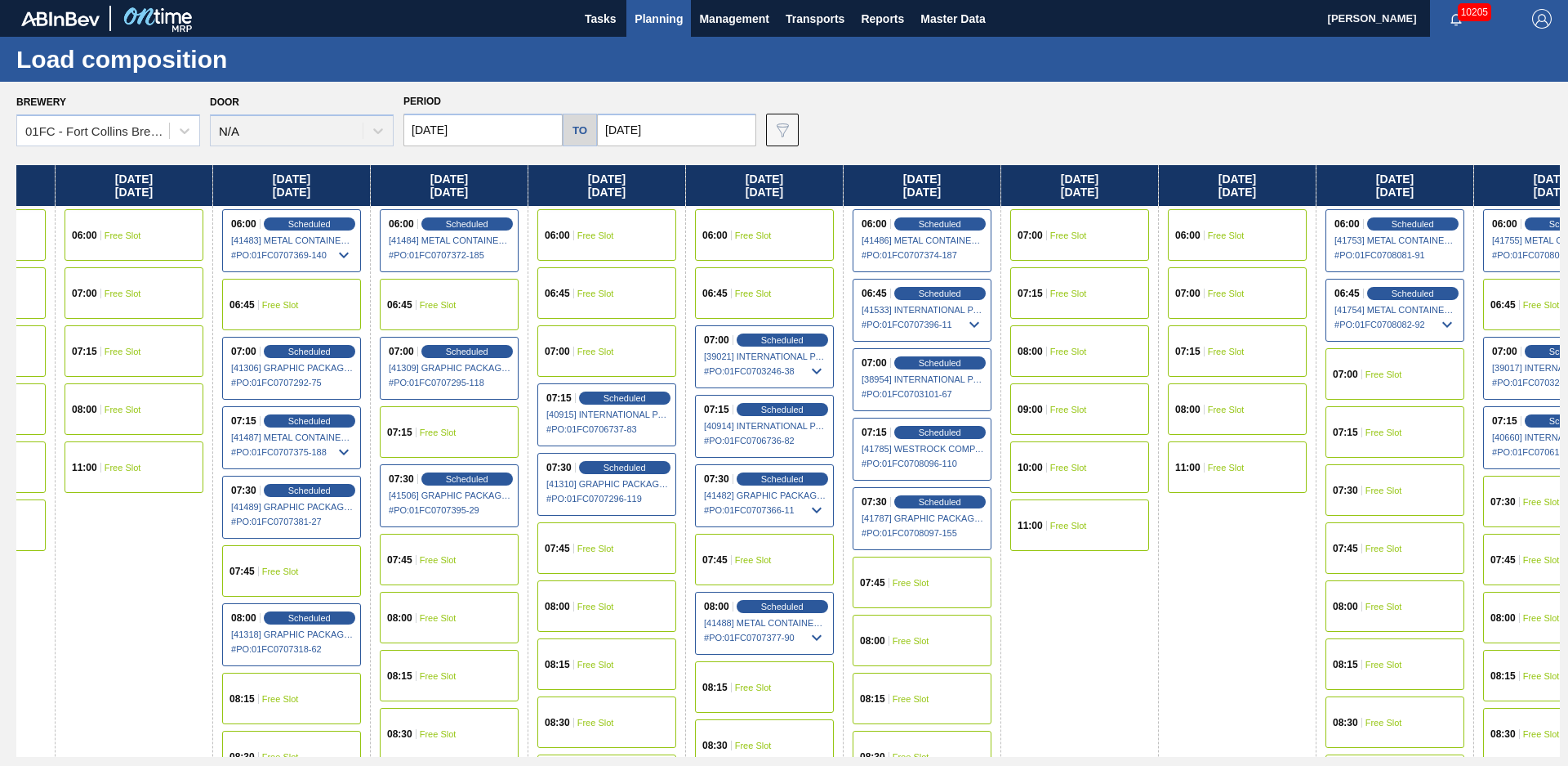
drag, startPoint x: 984, startPoint y: 612, endPoint x: 1050, endPoint y: 580, distance: 73.3
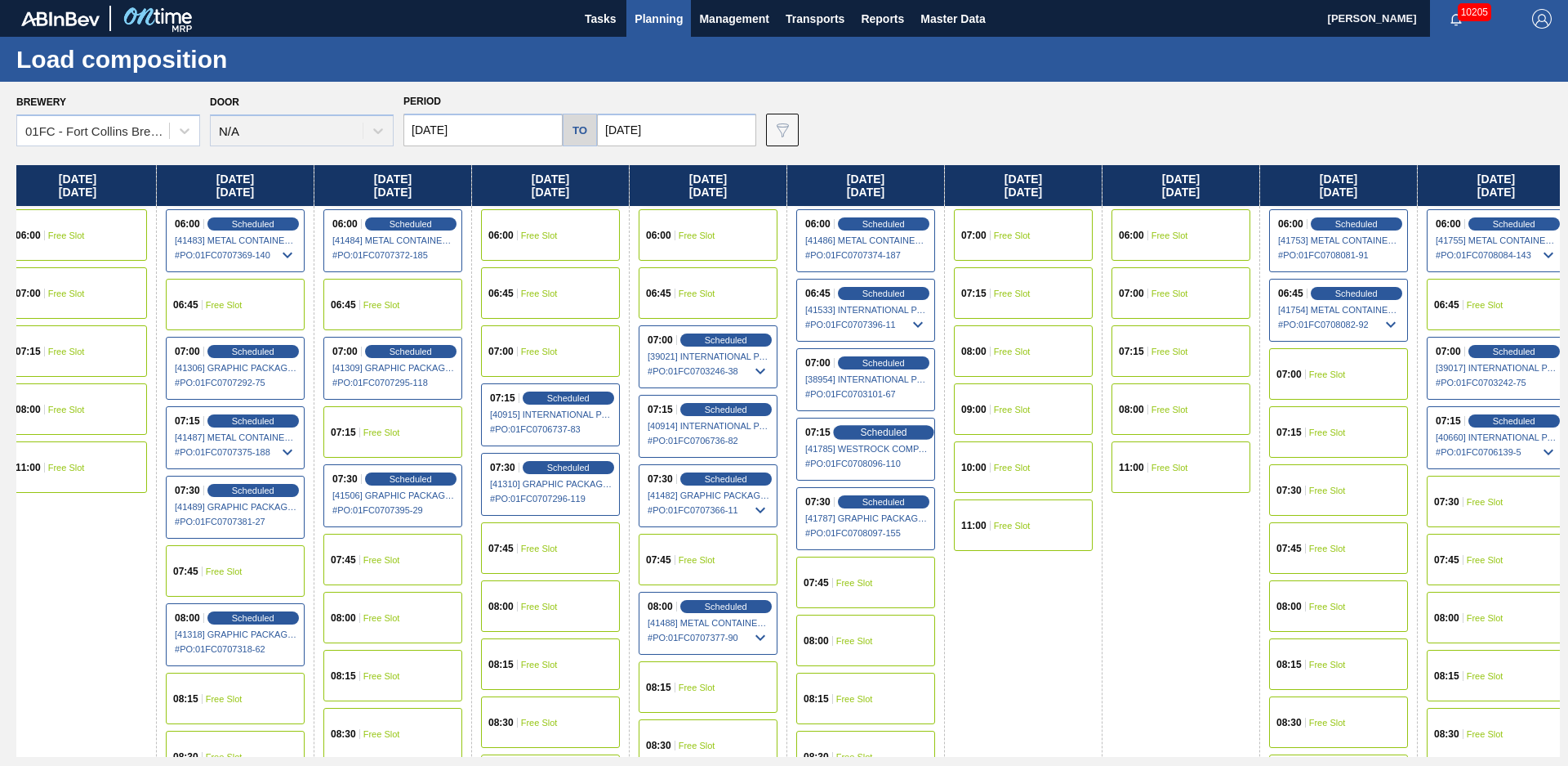
click at [891, 434] on span "Scheduled" at bounding box center [883, 431] width 46 height 10
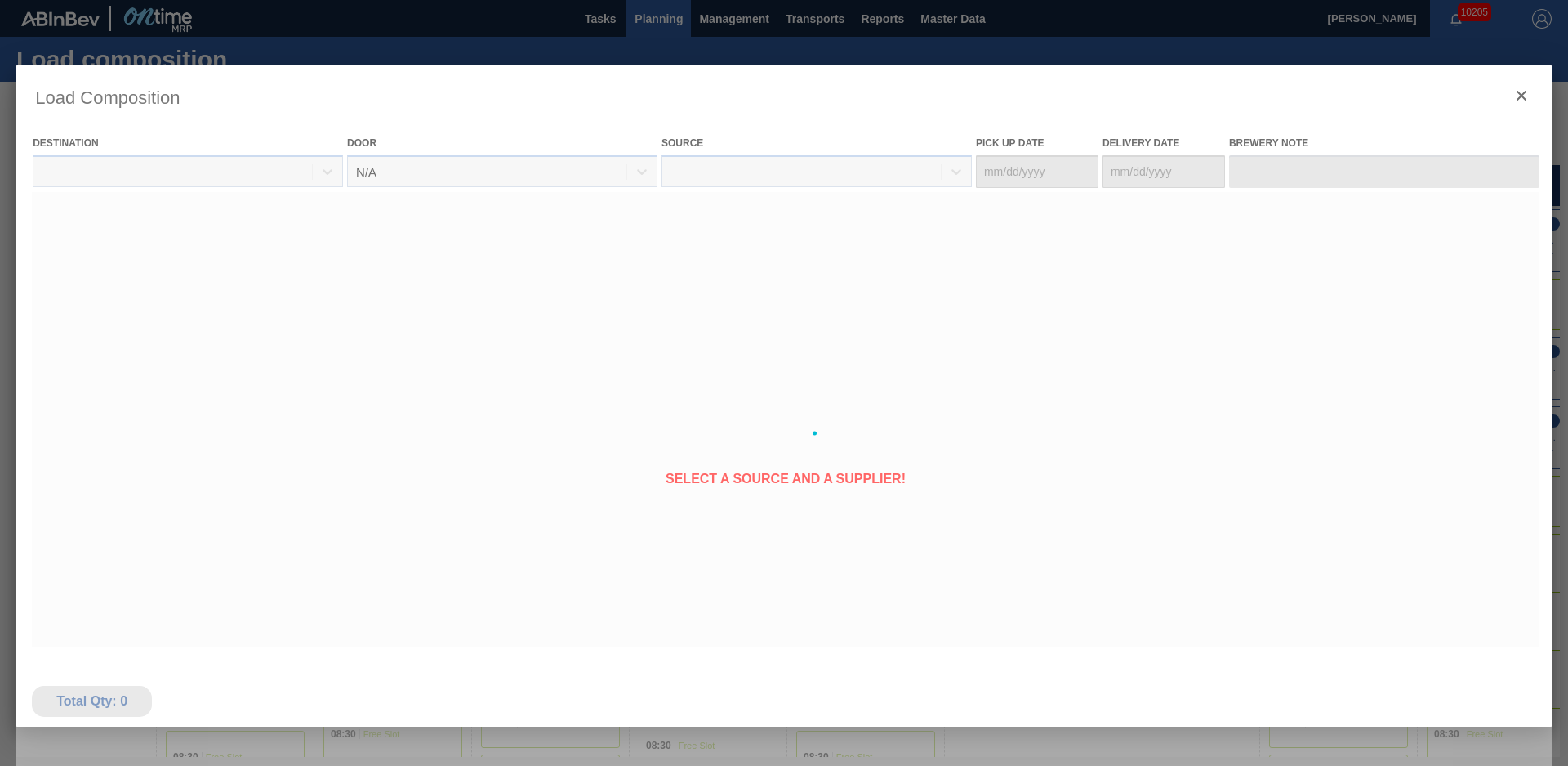
type Date "[DATE]"
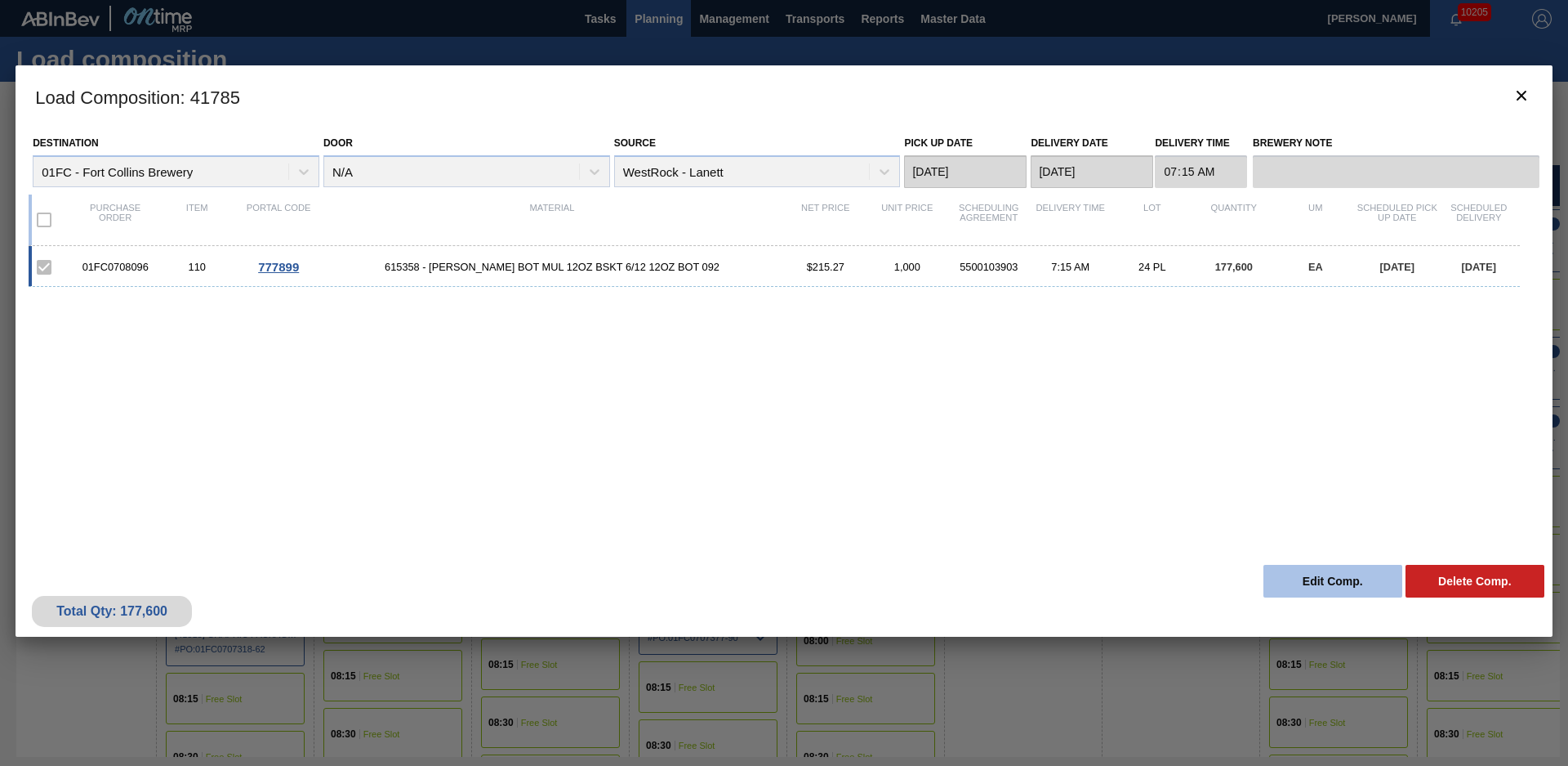
click at [1327, 581] on button "Edit Comp." at bounding box center [1333, 581] width 139 height 33
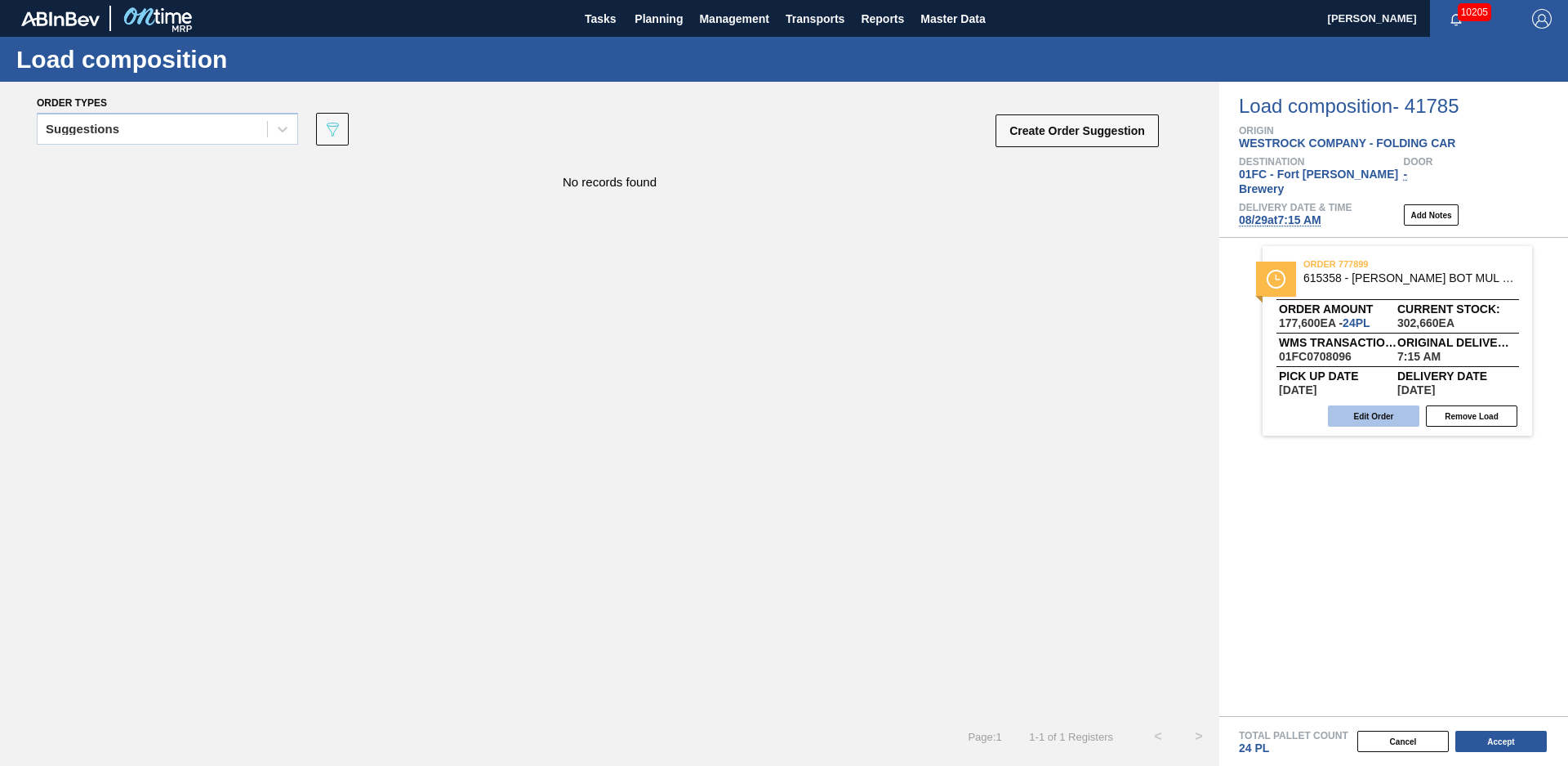
click at [1390, 405] on button "Edit Order" at bounding box center [1373, 415] width 92 height 21
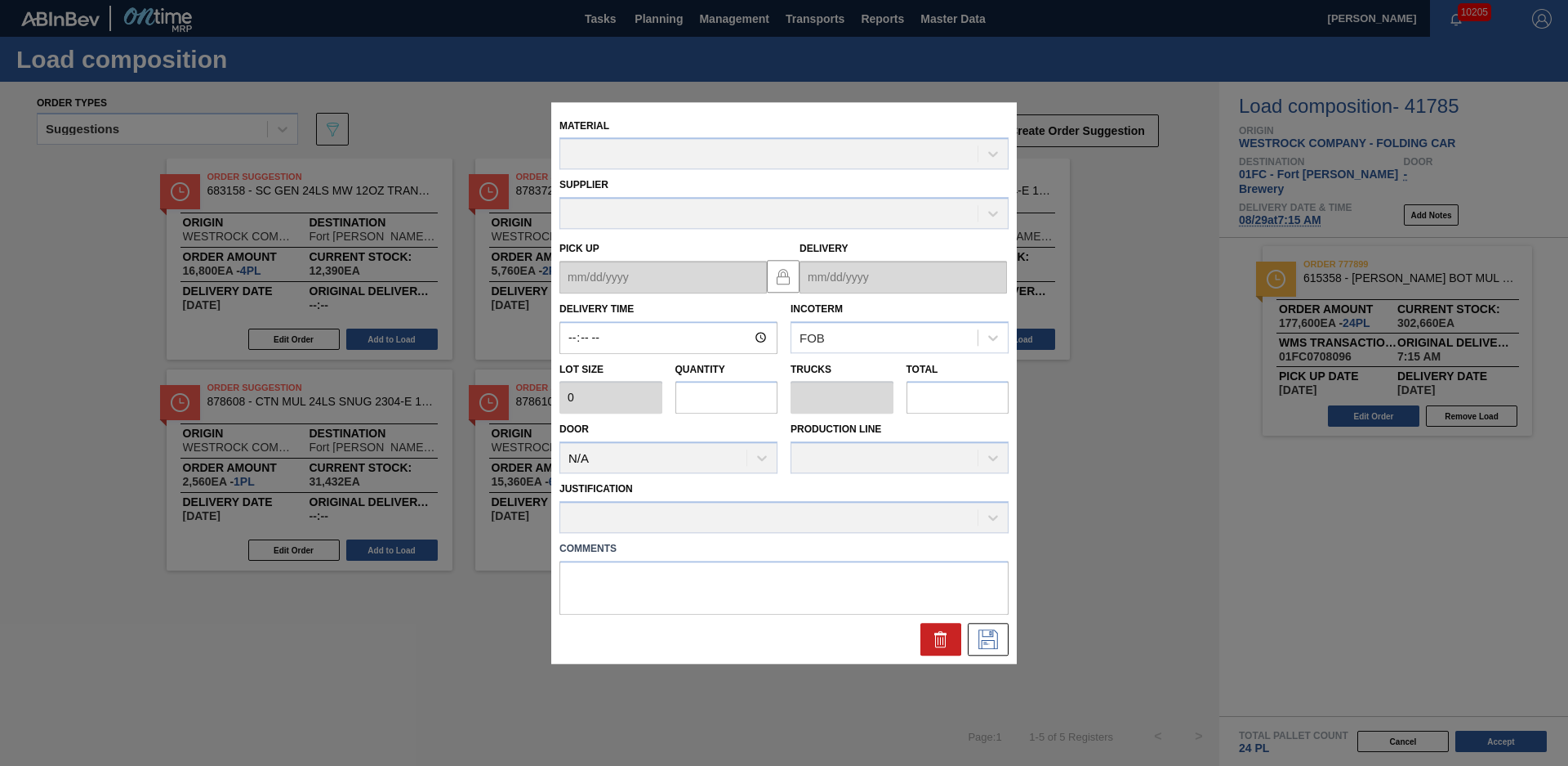
type input "07:15:00"
type input "7,400"
type input "24"
type input "1"
type input "177,600"
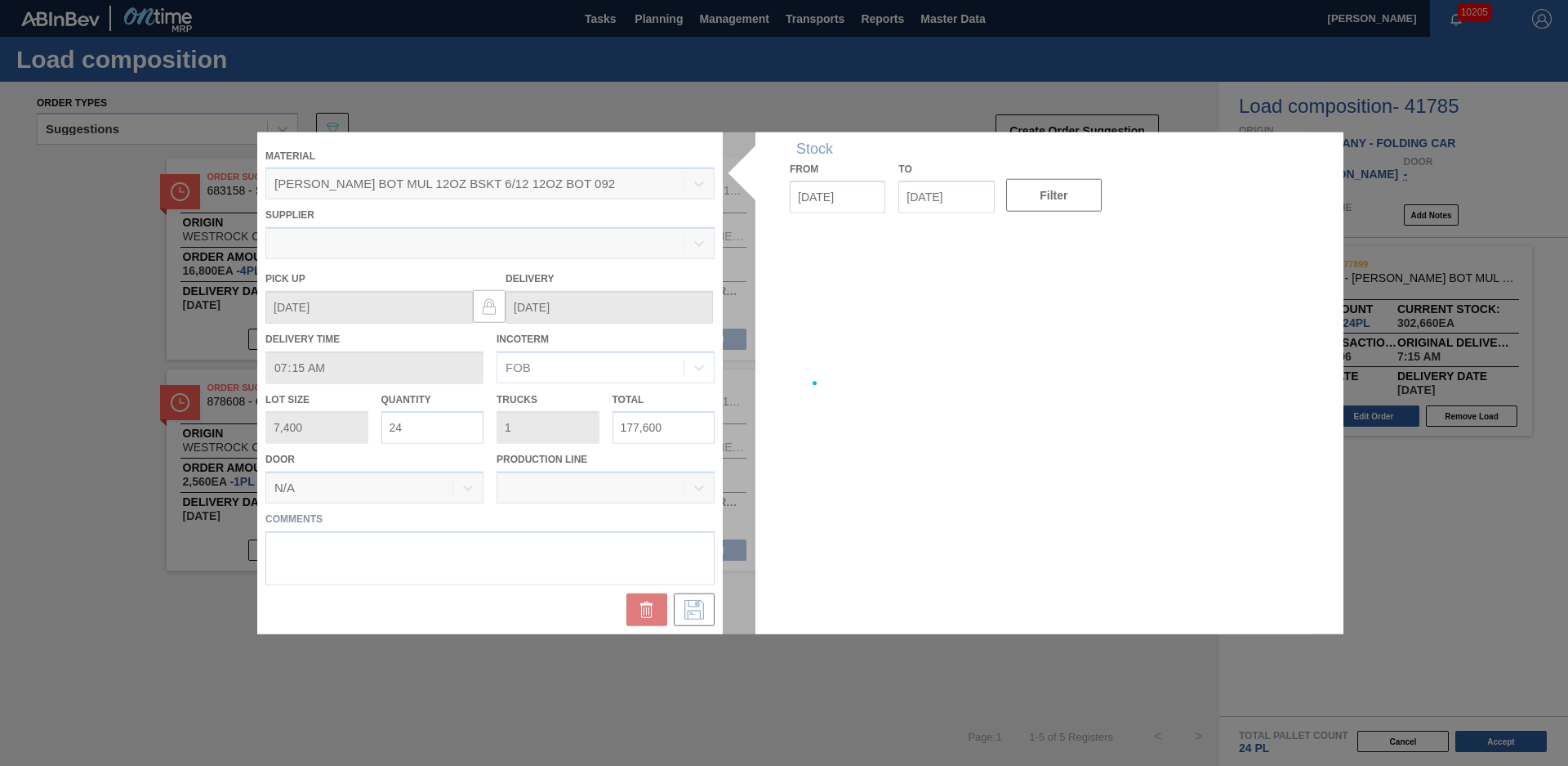
type up "[DATE]"
type input "[DATE]"
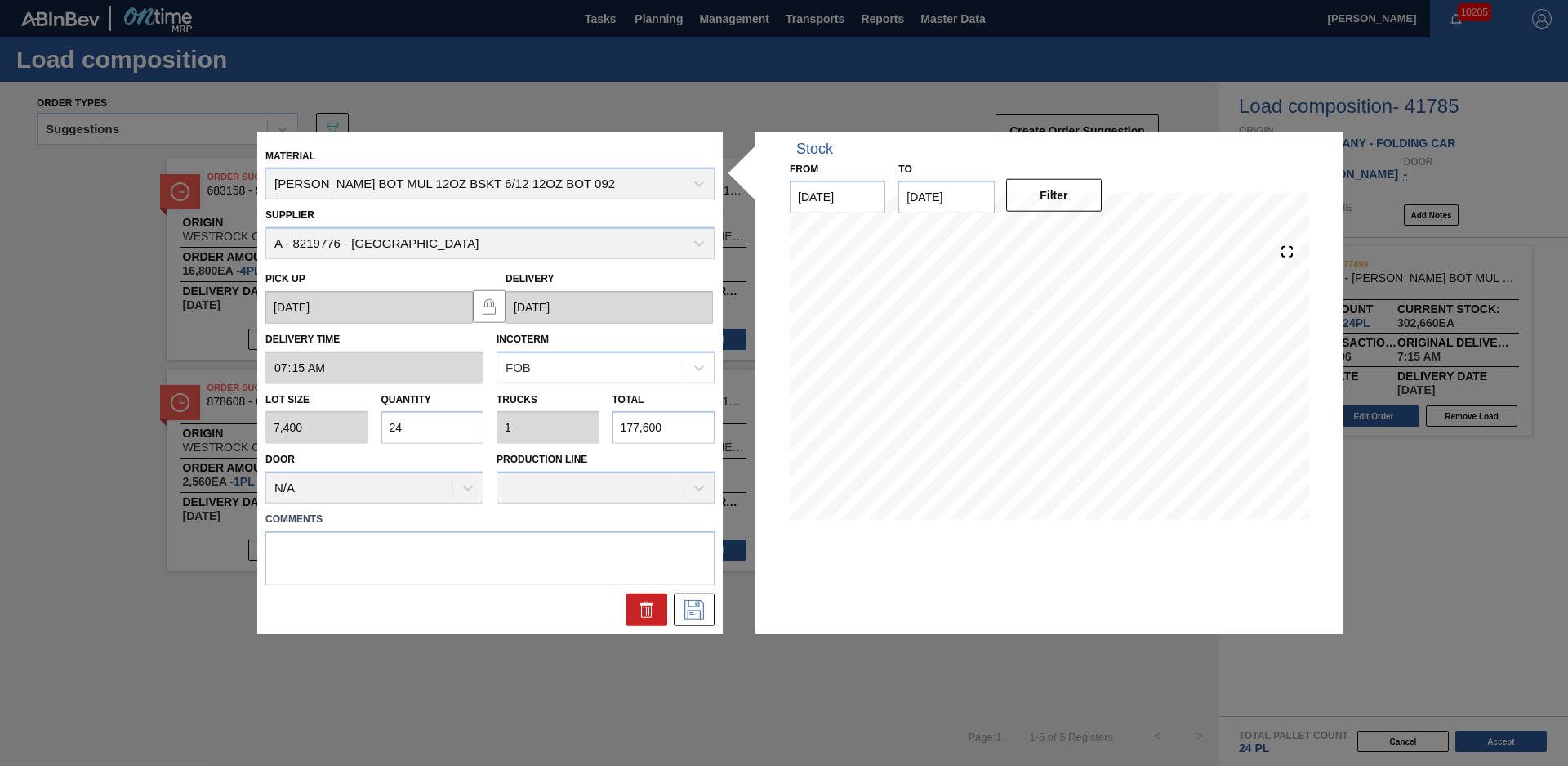
click at [421, 428] on input "24" at bounding box center [433, 427] width 103 height 33
type input "2"
type input "0.083"
type input "14,800"
type input "26"
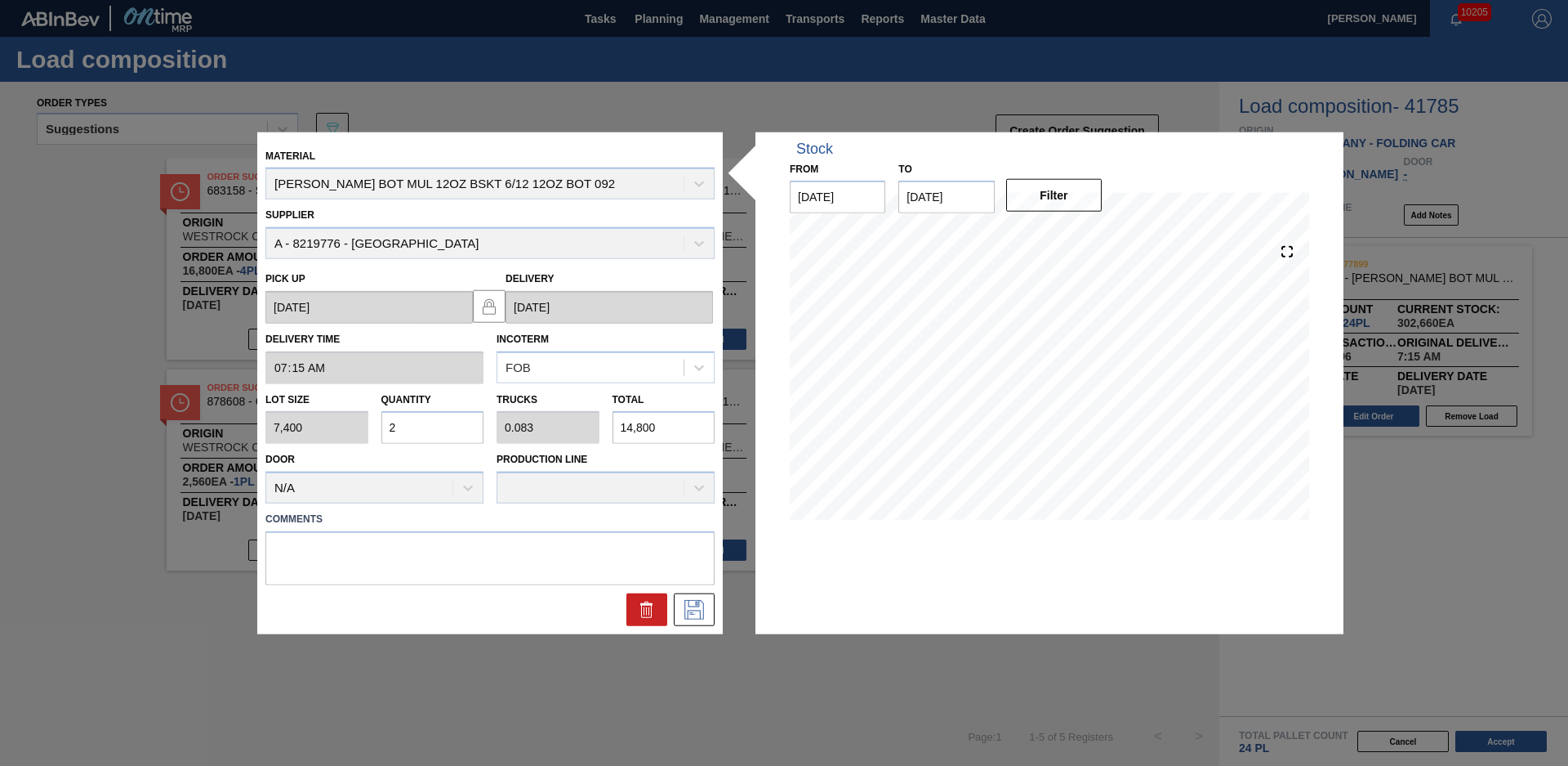
type input "1.083"
type input "192,400"
type input "26"
click at [418, 459] on div "Door N/A" at bounding box center [375, 475] width 218 height 56
click at [690, 612] on icon at bounding box center [694, 609] width 26 height 20
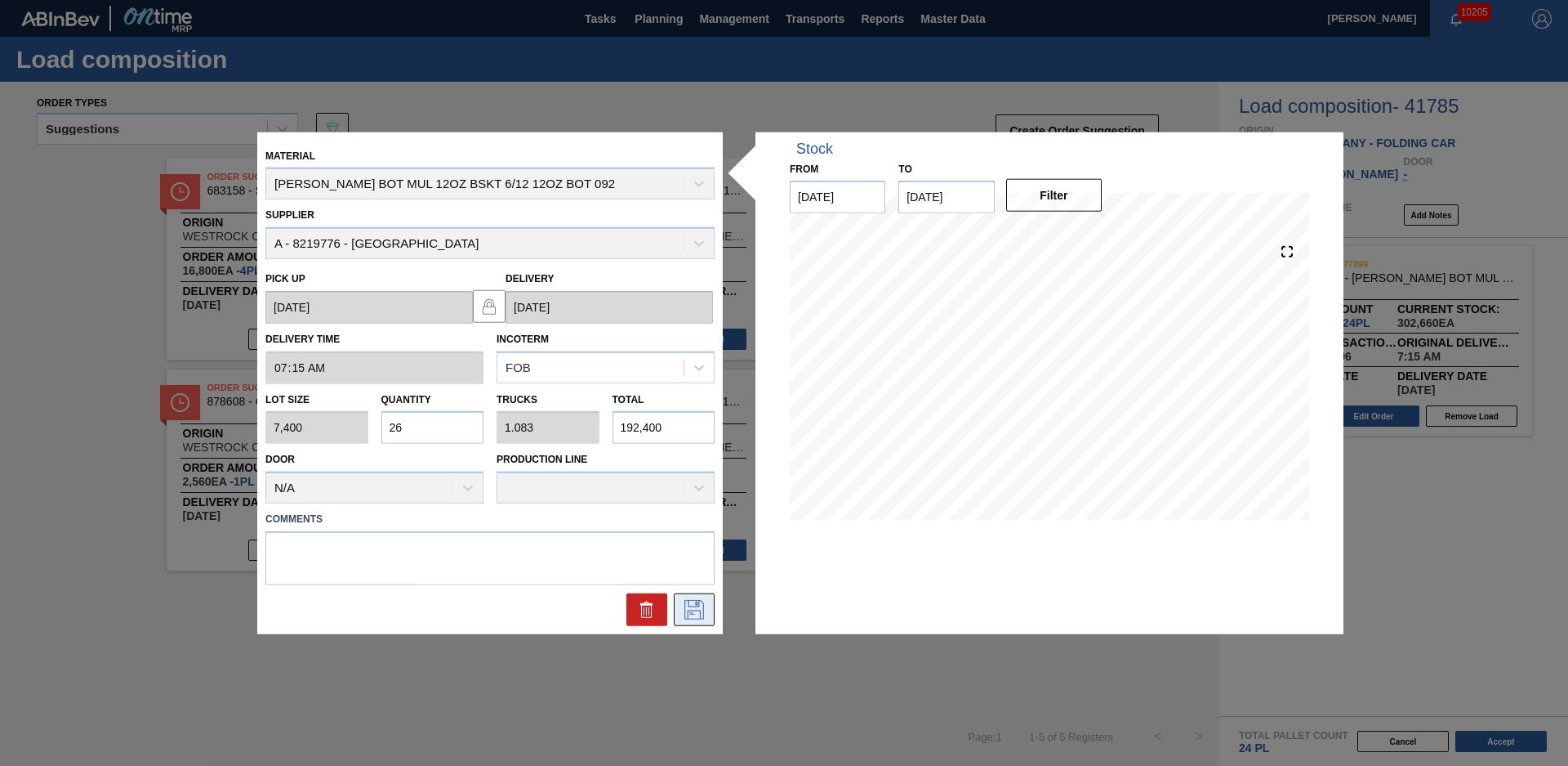
click at [695, 606] on icon at bounding box center [694, 609] width 20 height 20
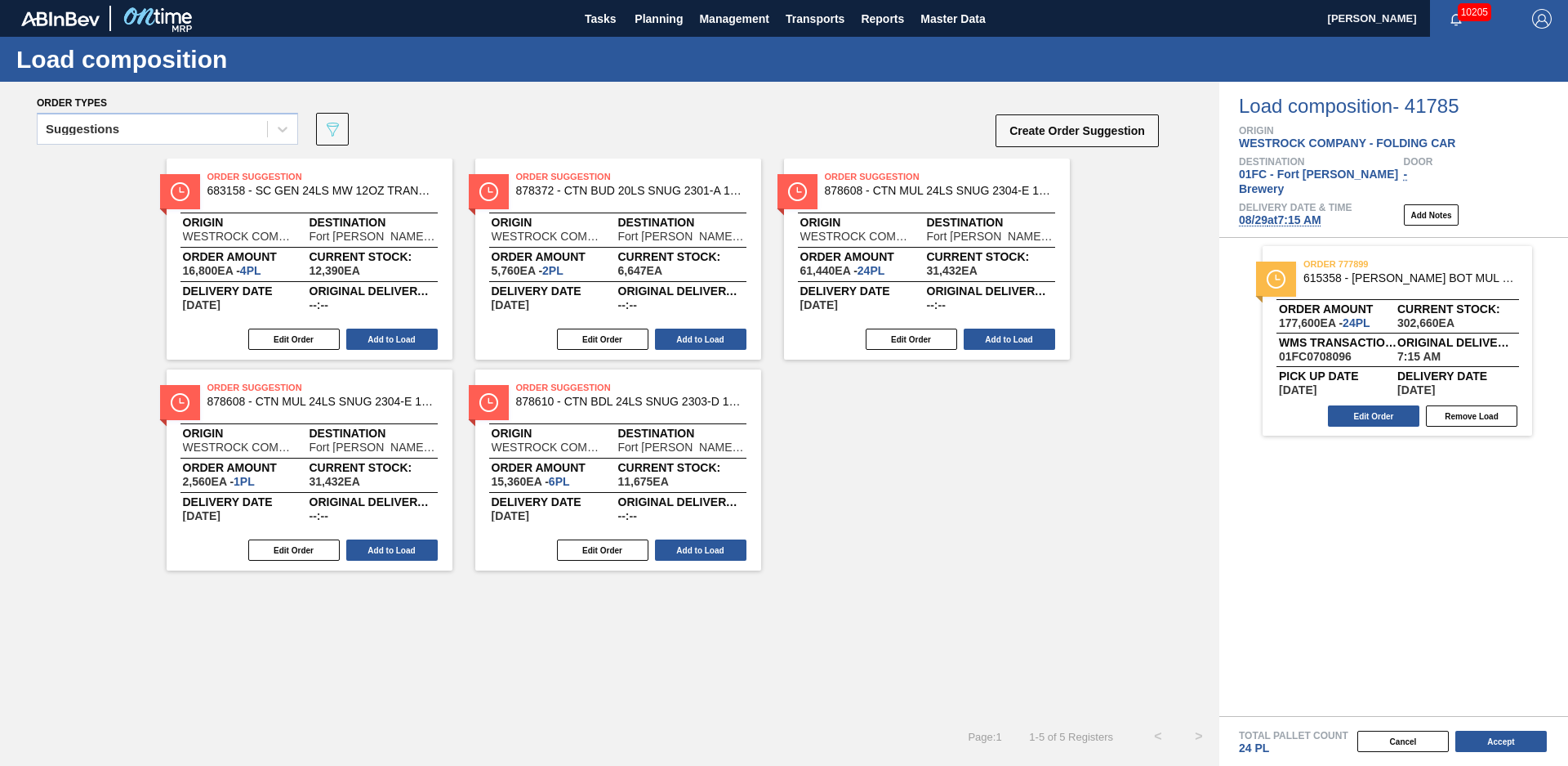
drag, startPoint x: 1511, startPoint y: 721, endPoint x: 1262, endPoint y: 706, distance: 249.5
click at [1262, 706] on div "order 777899 615358 - CARR BOT MUL 12OZ BSKT 6/12 12OZ BOT 092 Order amount 177…" at bounding box center [1393, 476] width 349 height 478
click at [1340, 405] on button "Edit Order" at bounding box center [1373, 415] width 92 height 21
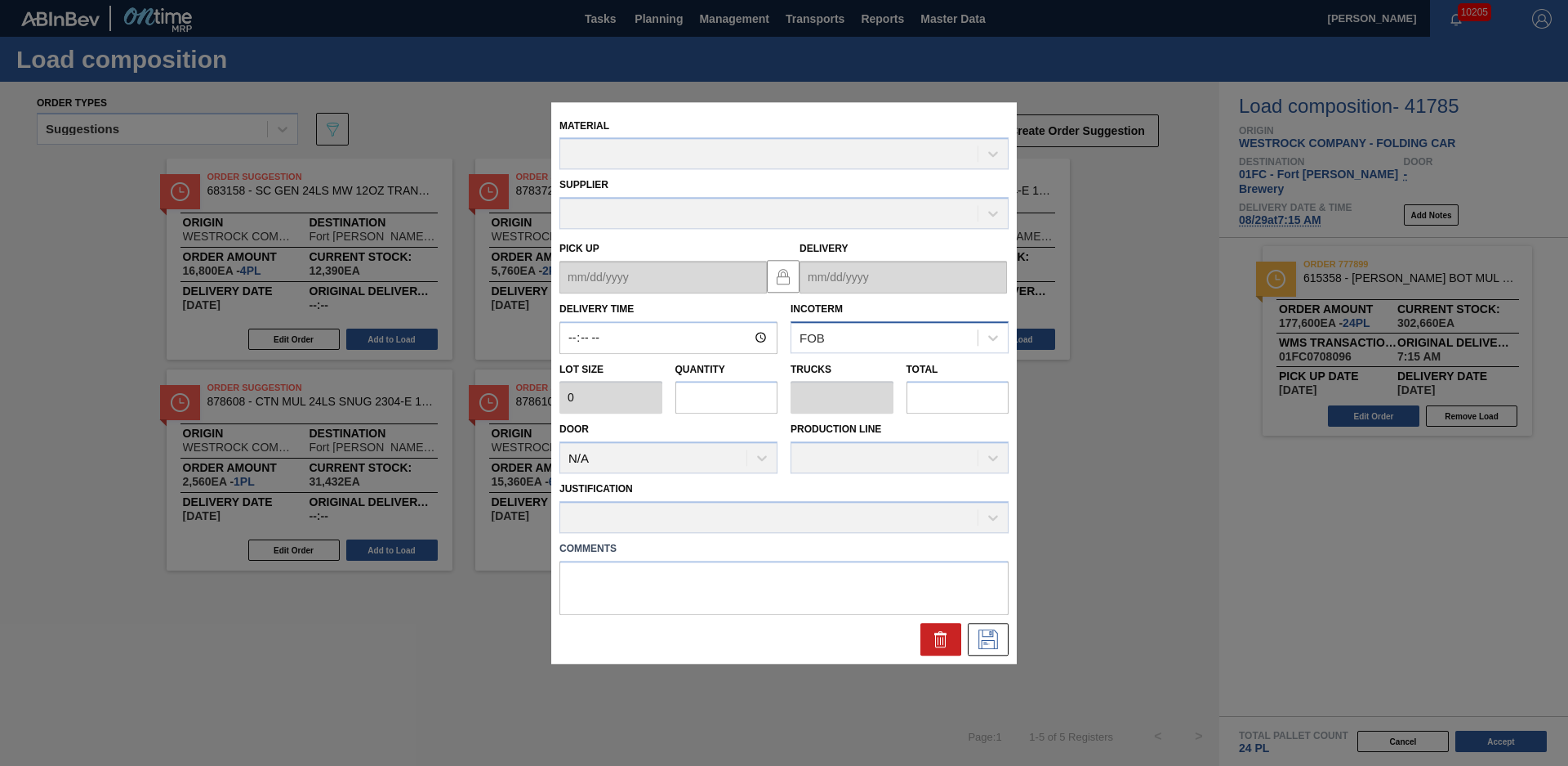
type input "07:15:00"
type input "7,400"
type input "24"
type input "1"
type input "177,600"
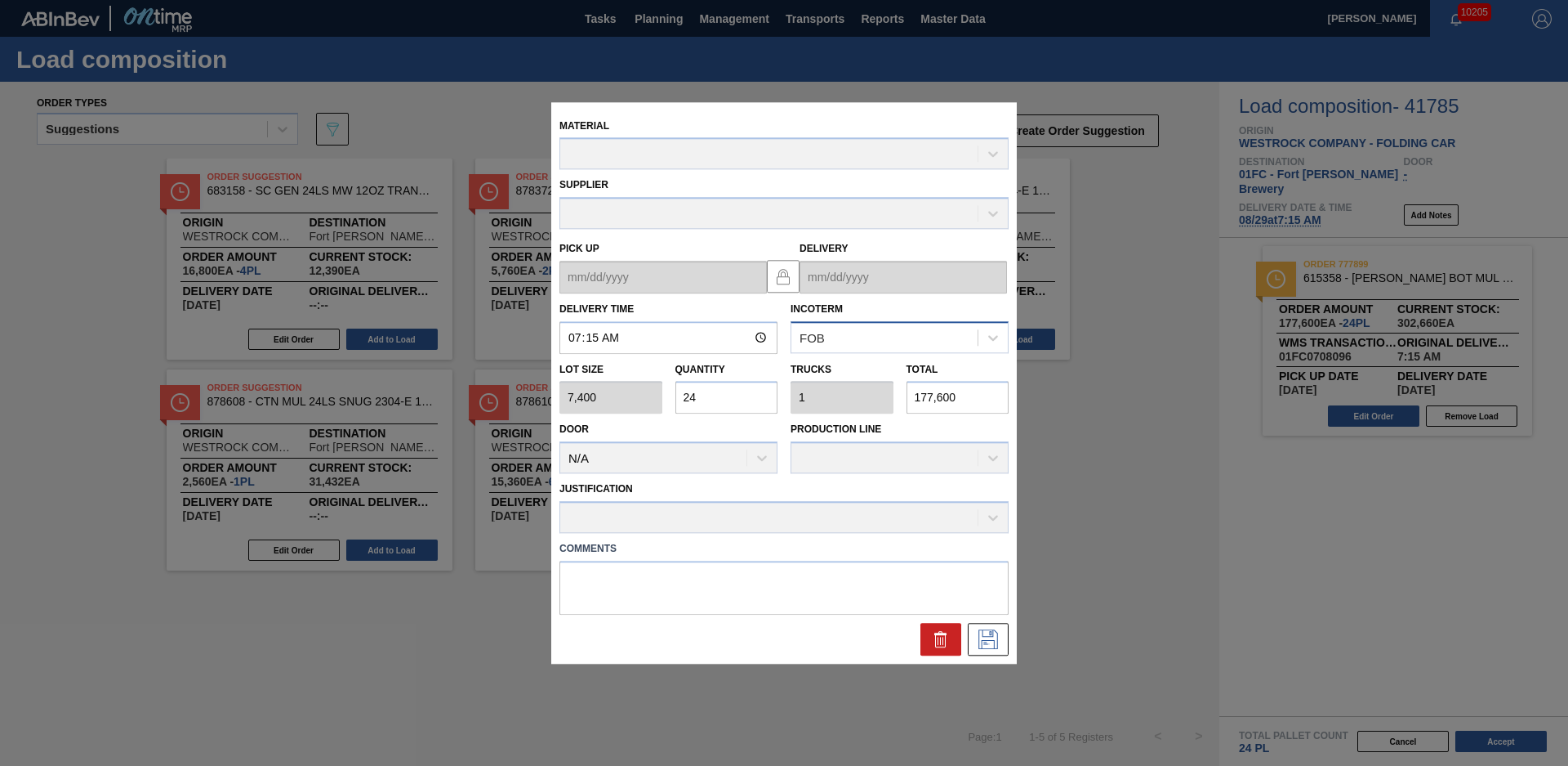
type up "[DATE]"
type input "[DATE]"
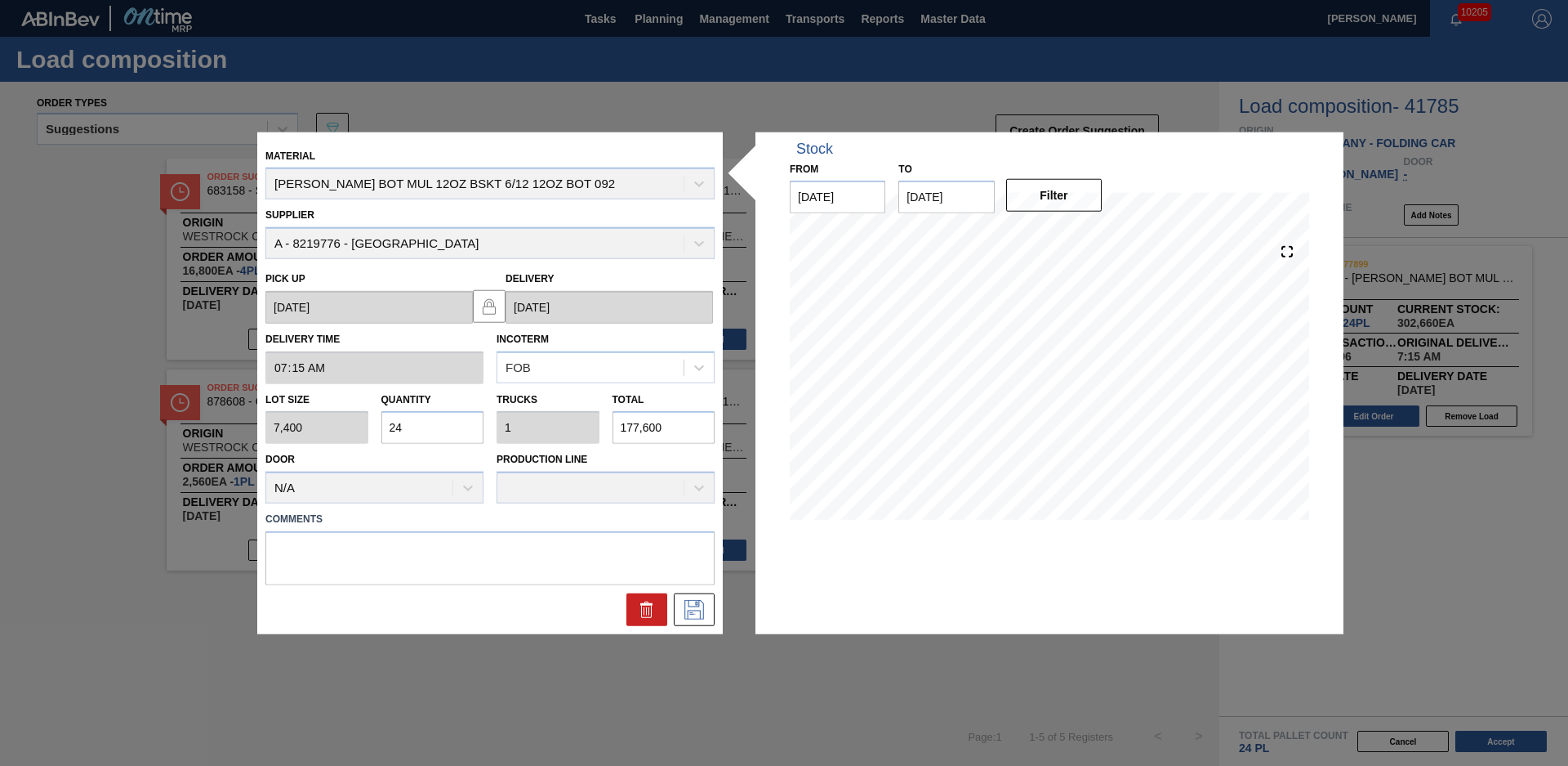
drag, startPoint x: 418, startPoint y: 426, endPoint x: 319, endPoint y: 424, distance: 99.0
click at [319, 424] on div "Lot size 7,400 Quantity 24 Trucks 1 Total 177,600" at bounding box center [490, 413] width 462 height 60
type input "2"
type input "0.083"
type input "14,800"
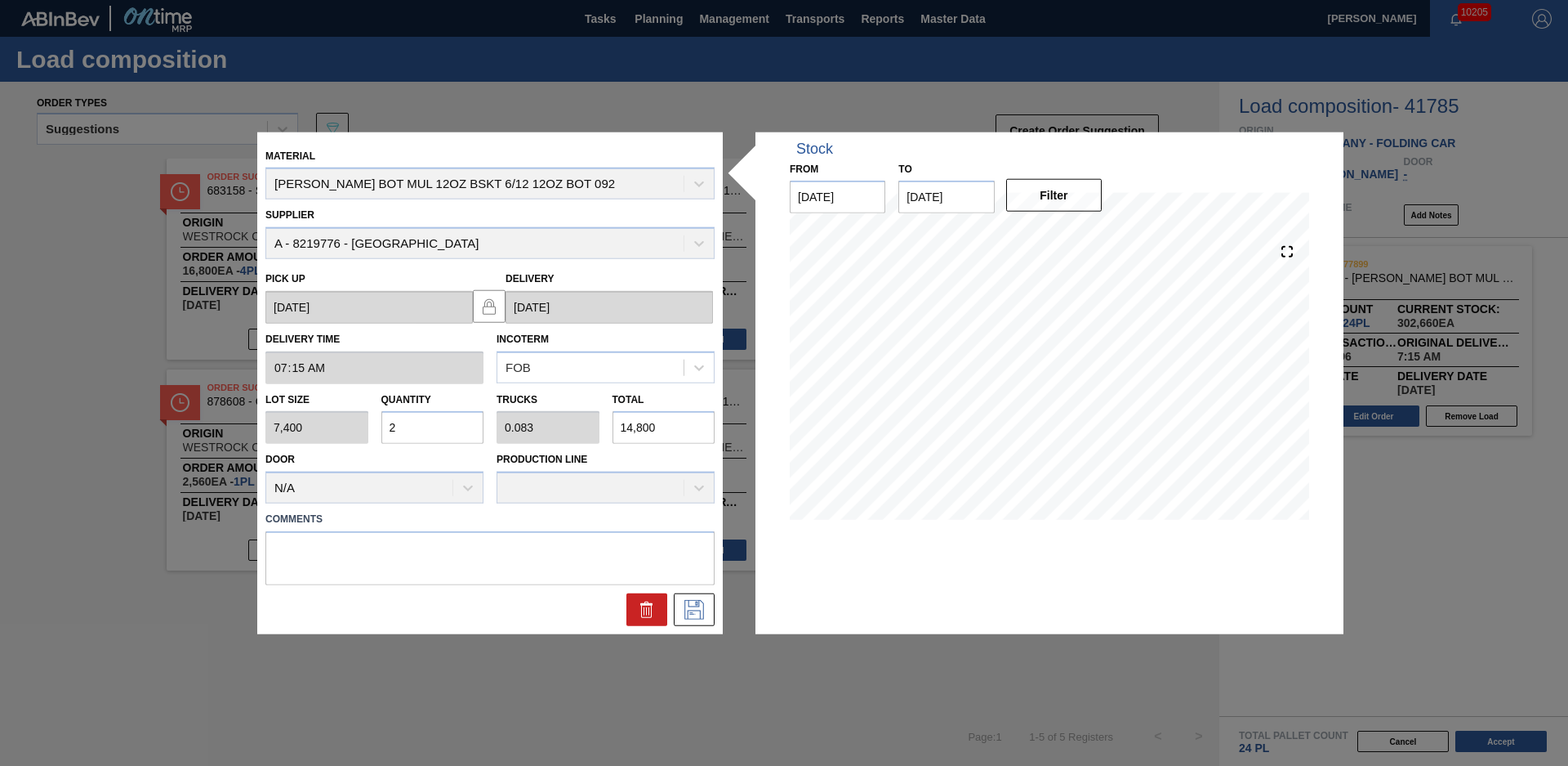
type input "26"
type input "1.083"
type input "192,400"
type input "26"
click at [536, 612] on div at bounding box center [490, 610] width 462 height 33
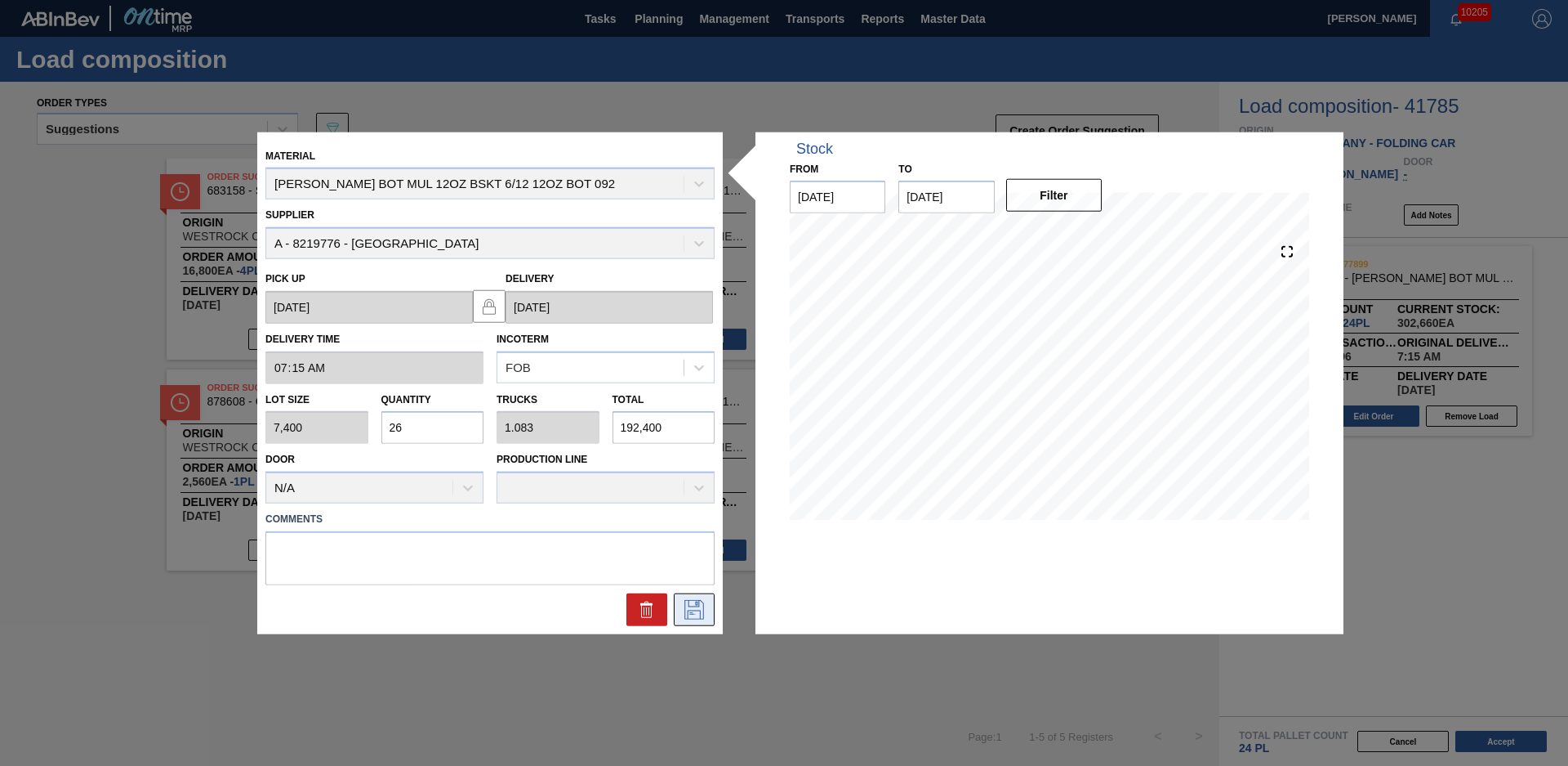
click at [685, 600] on icon at bounding box center [694, 609] width 26 height 20
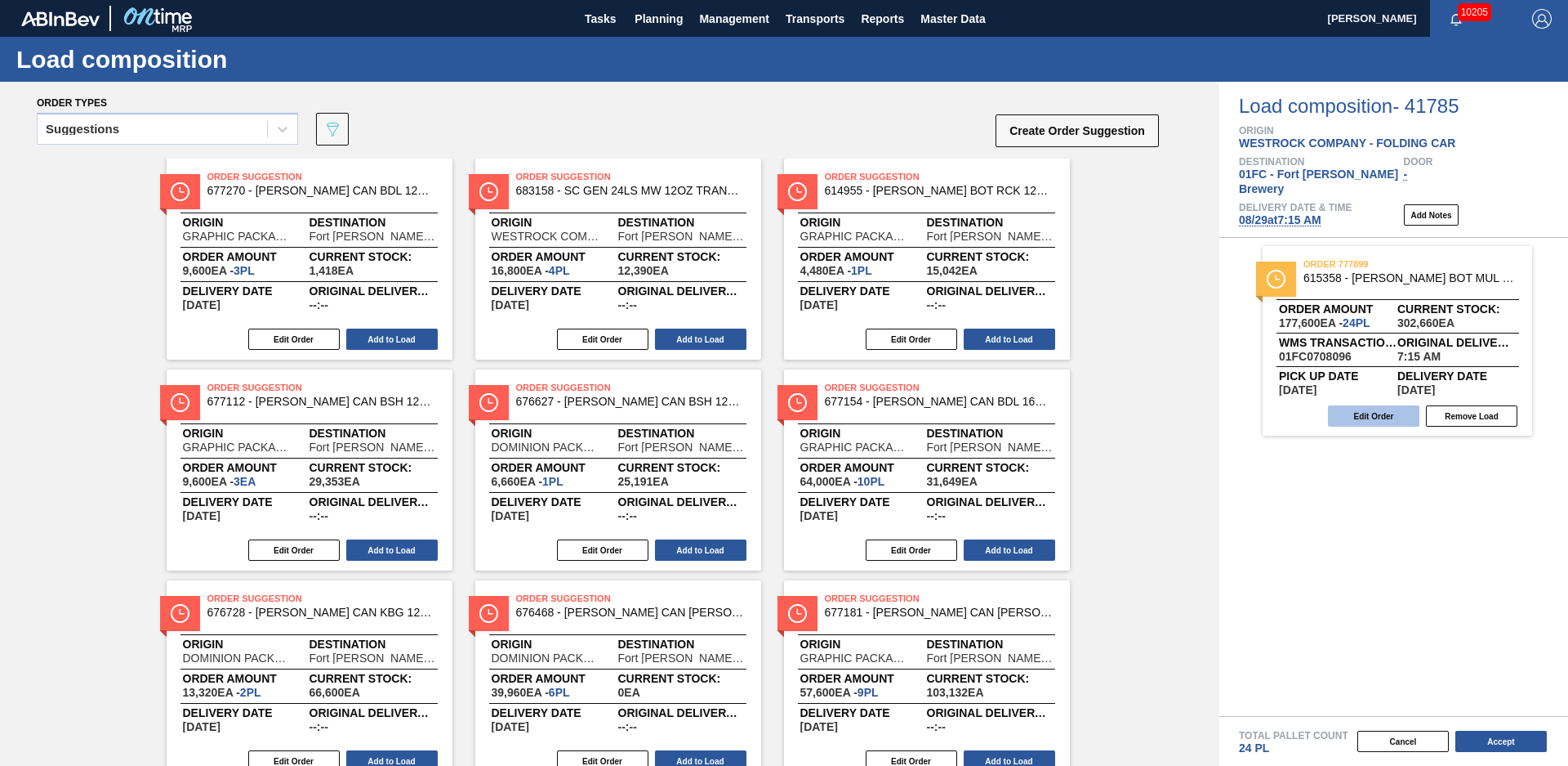
click at [1374, 405] on button "Edit Order" at bounding box center [1373, 415] width 92 height 21
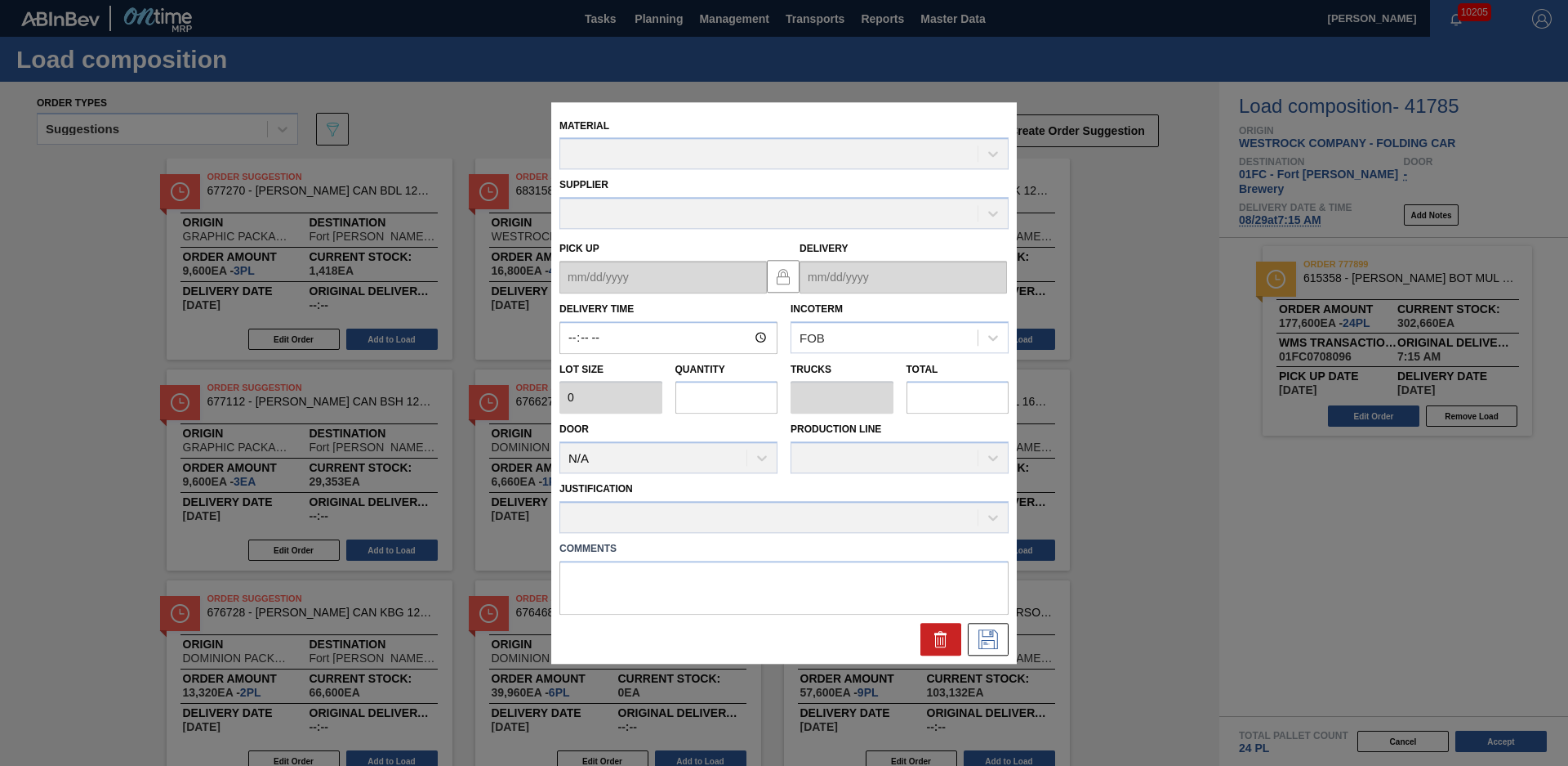
type input "07:15:00"
type input "7,400"
type input "24"
type input "1"
type input "177,600"
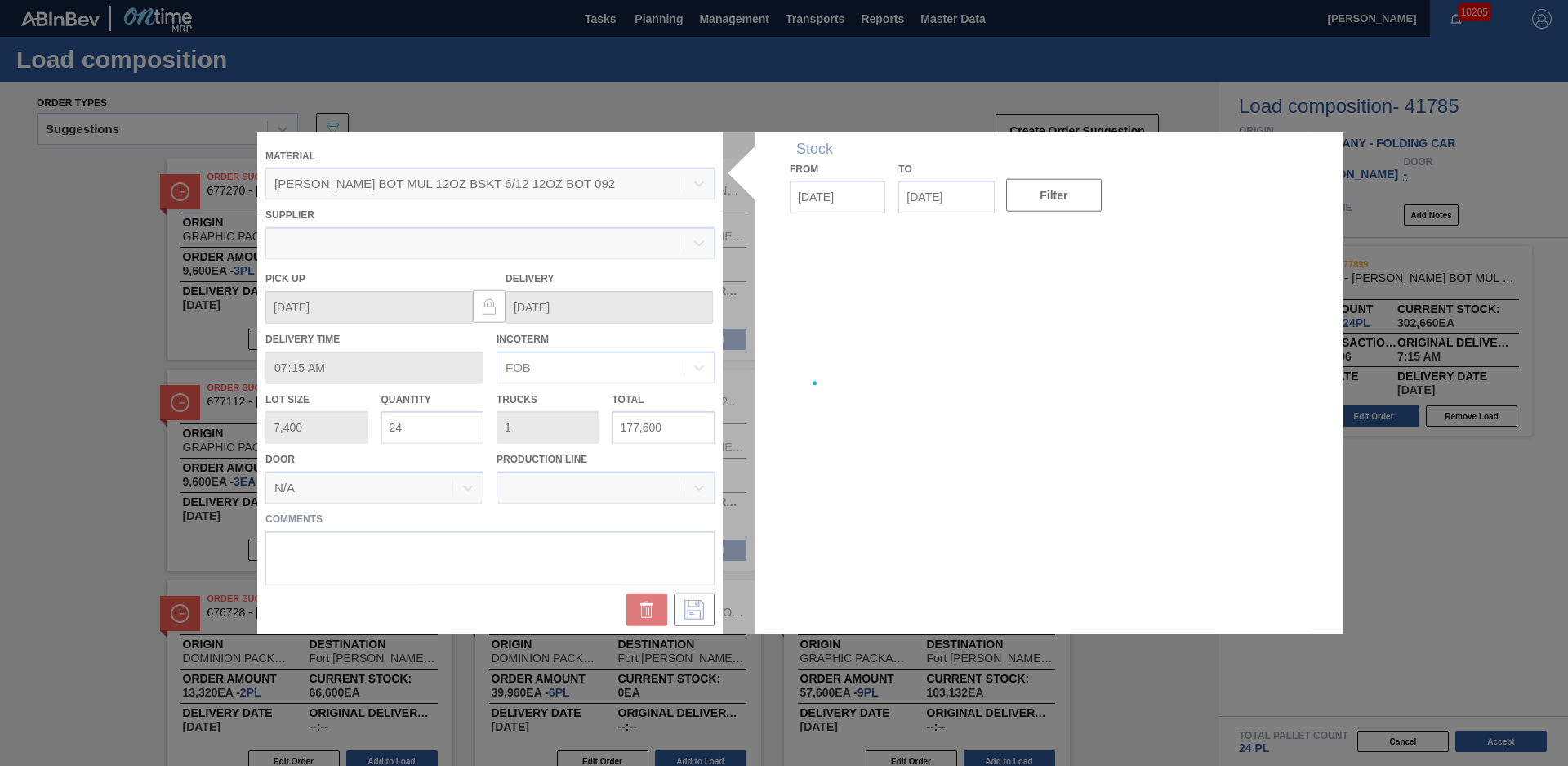
type up "[DATE]"
type input "[DATE]"
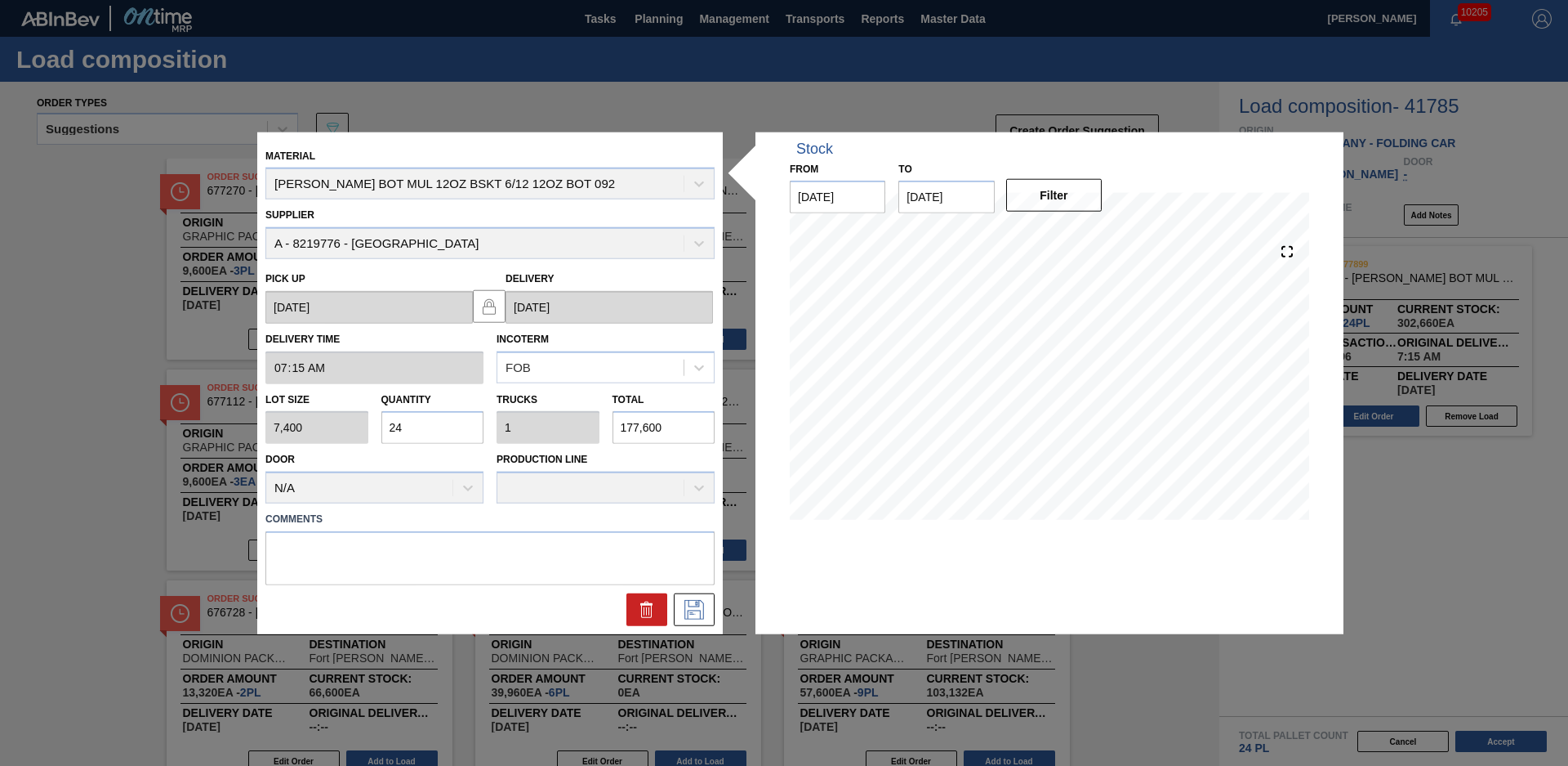
drag, startPoint x: 436, startPoint y: 438, endPoint x: 328, endPoint y: 447, distance: 108.4
click at [328, 447] on div "Material CARR BOT MUL 12OZ BSKT 6/12 12OZ BOT 092 Supplier A - 8219776 - WestRo…" at bounding box center [490, 383] width 449 height 486
type input "2"
type input "0.083"
type input "14,800"
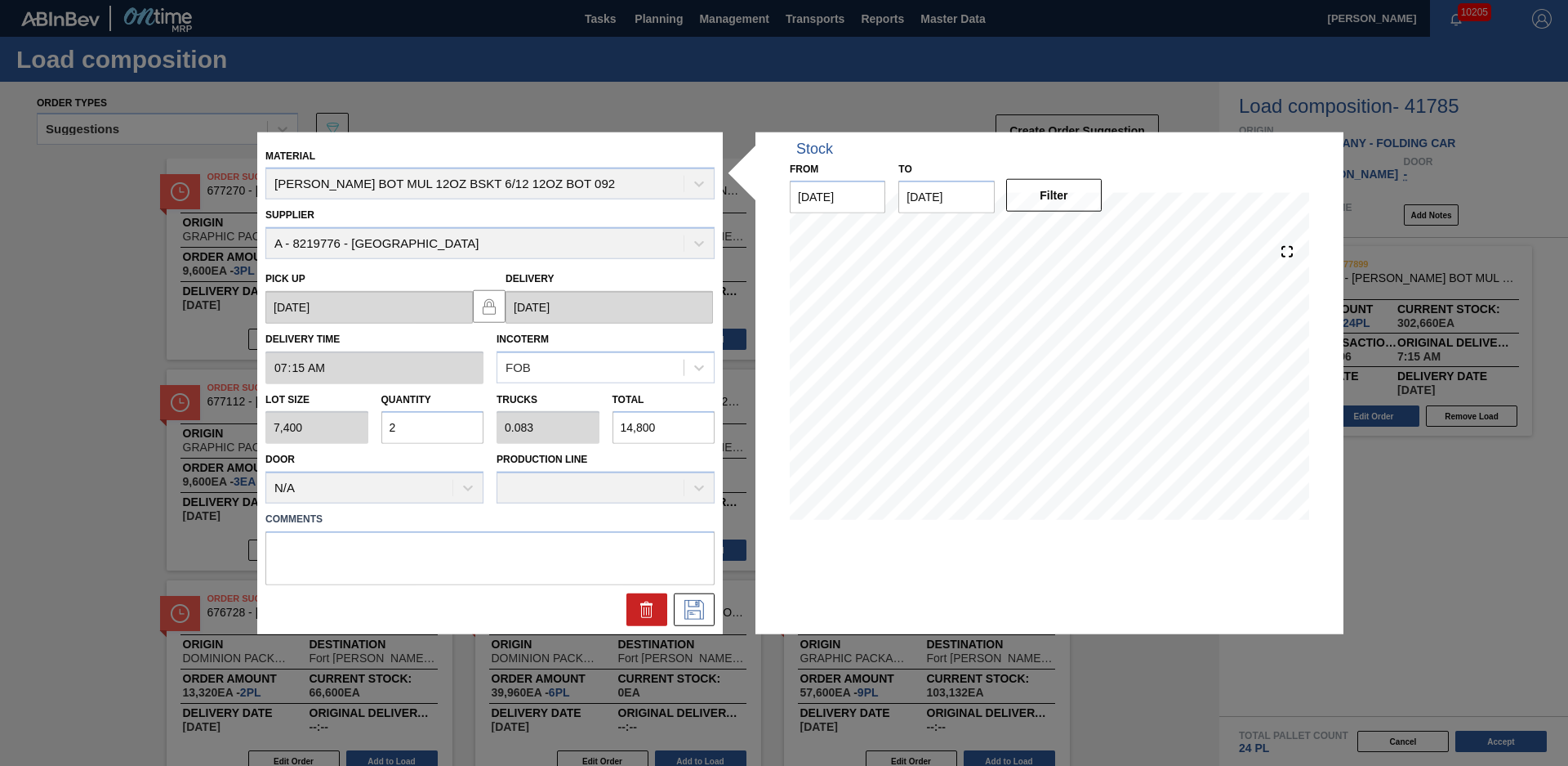
type input "26"
type input "1.083"
type input "192,400"
type input "26"
click at [508, 602] on div at bounding box center [490, 610] width 462 height 33
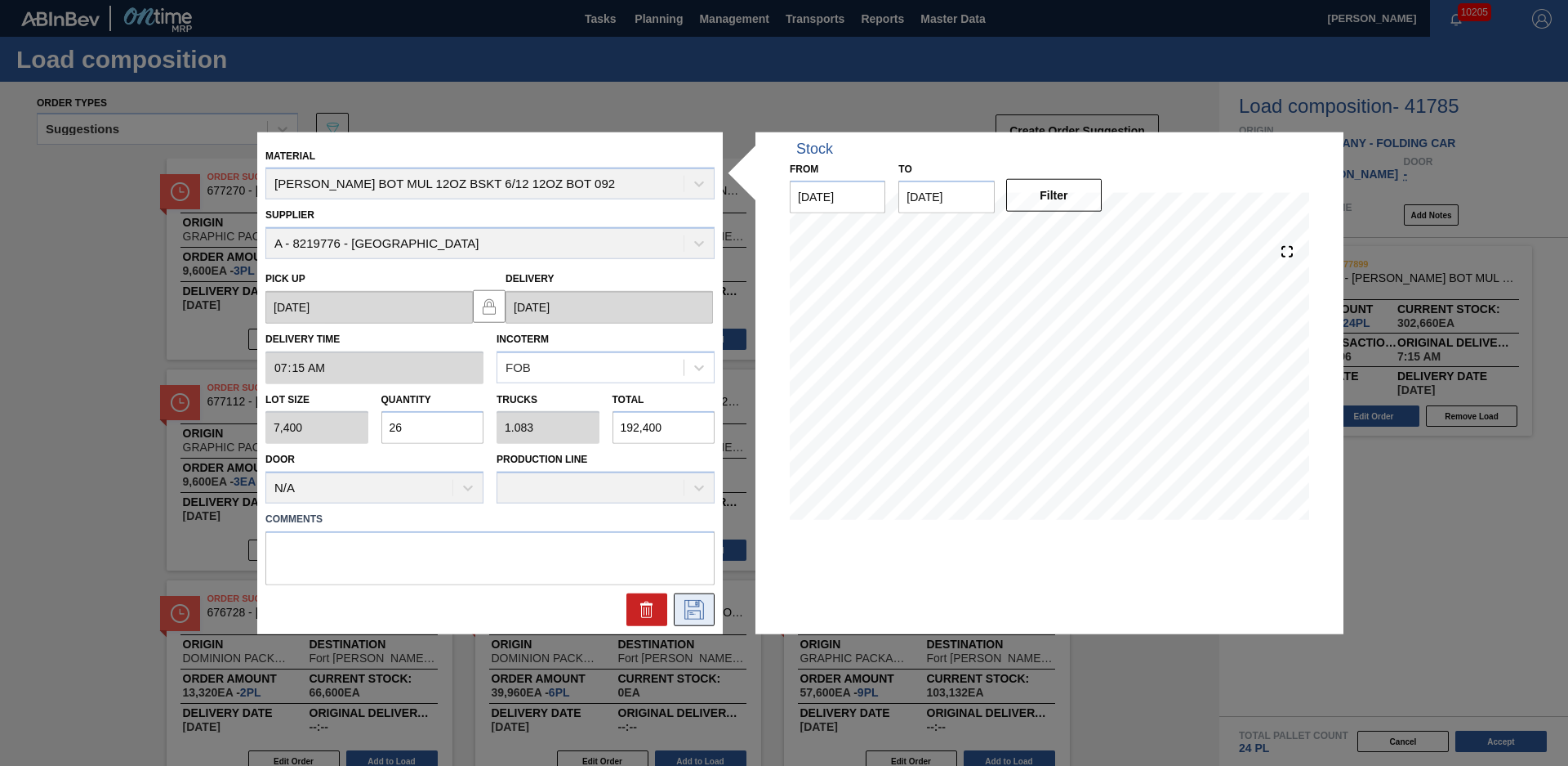
click at [693, 607] on icon at bounding box center [694, 609] width 26 height 20
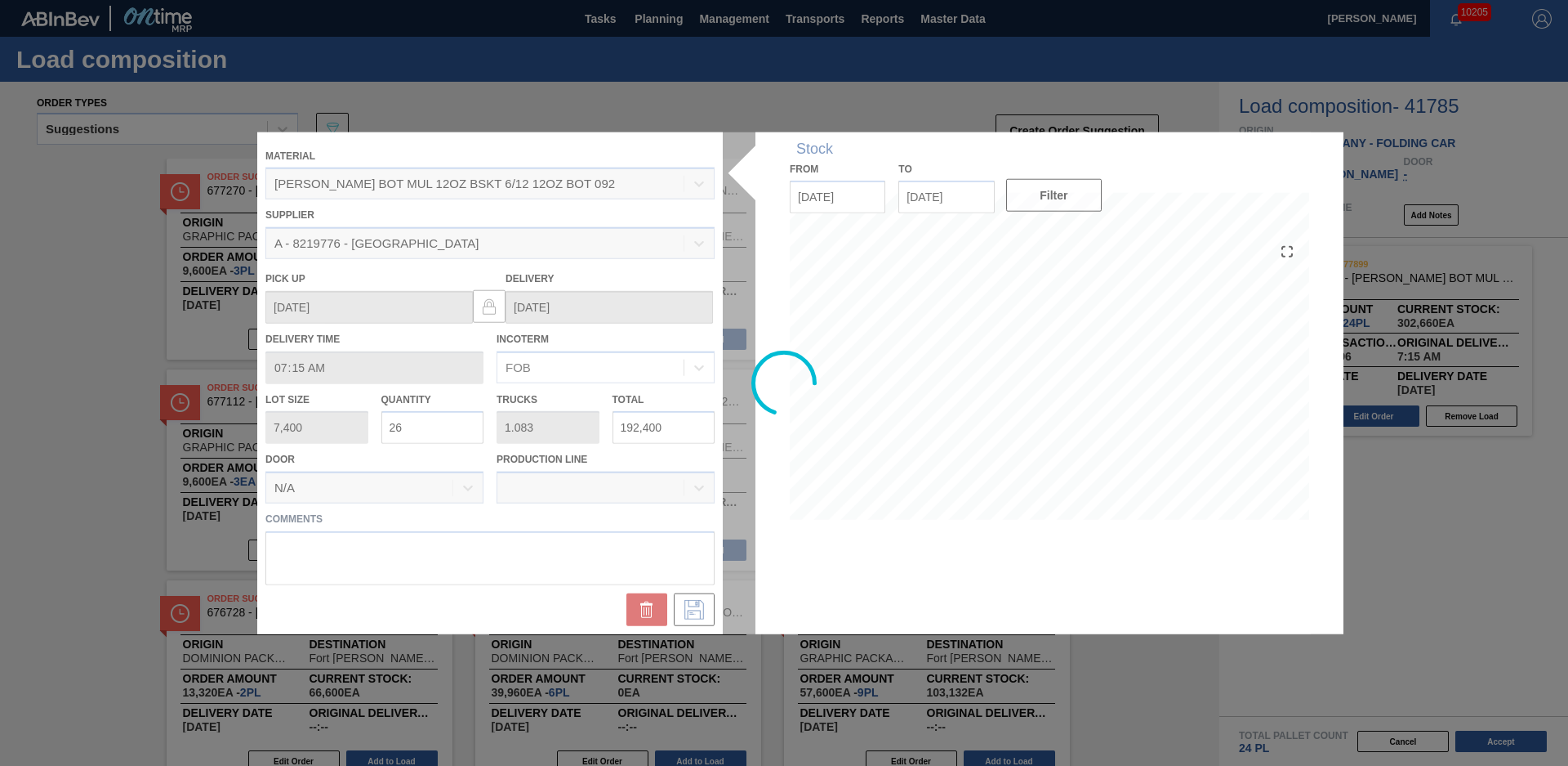
click at [492, 580] on div at bounding box center [784, 383] width 1054 height 503
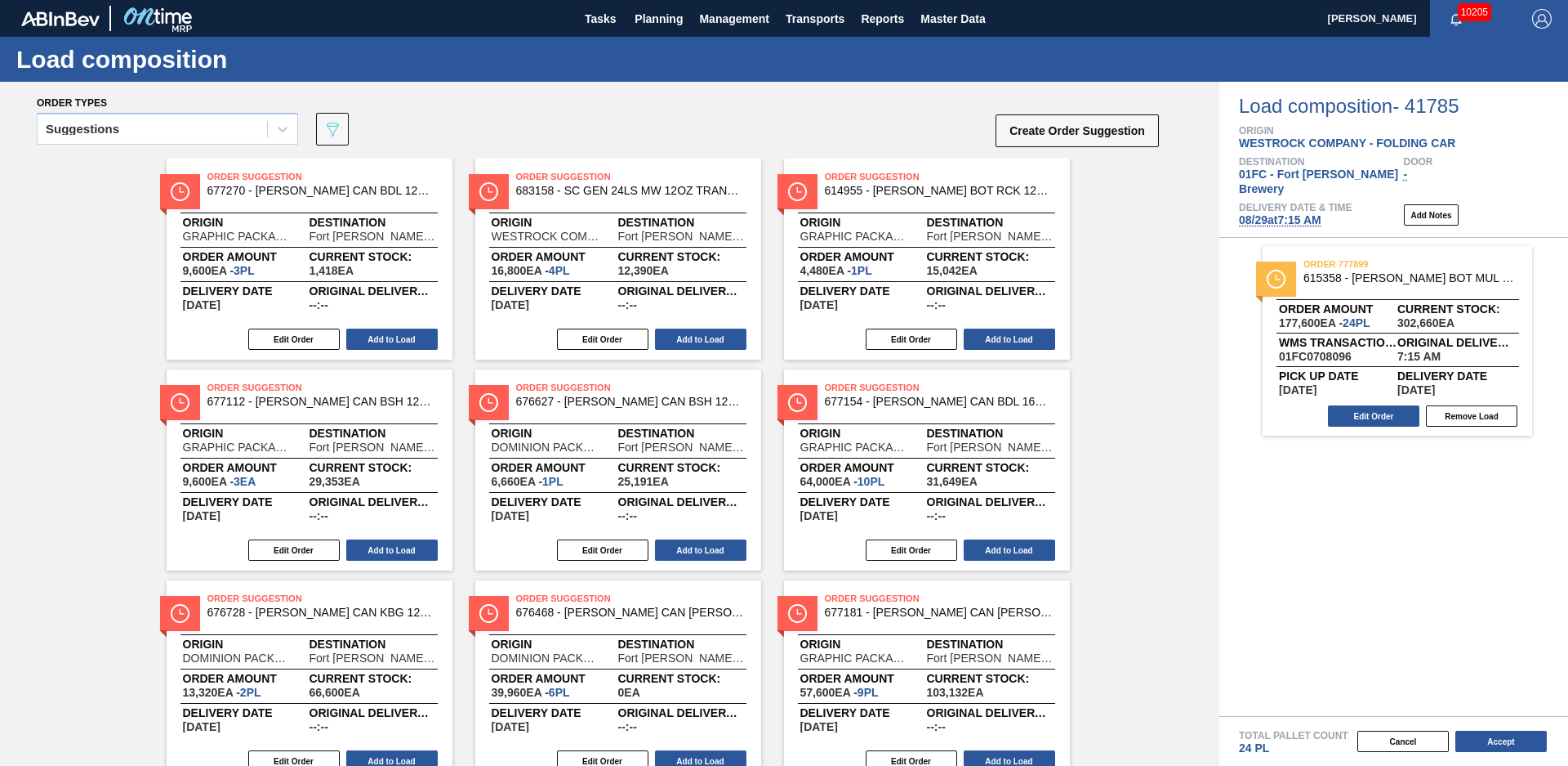
click at [1400, 756] on div "Total Pallet Count 24 PL Cancel Accept" at bounding box center [1393, 740] width 349 height 50
click at [1402, 748] on button "Cancel" at bounding box center [1403, 741] width 92 height 21
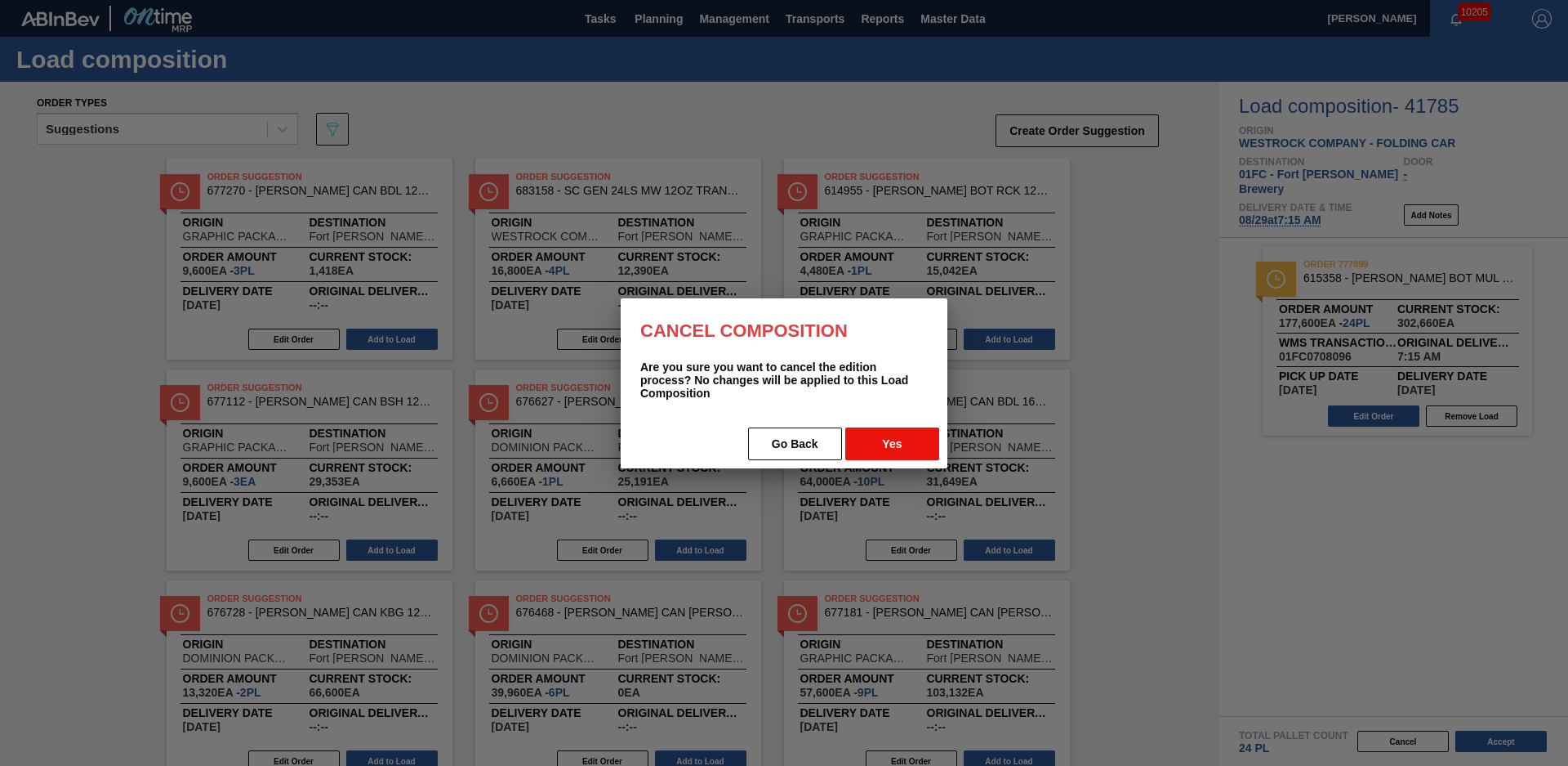
click at [887, 447] on button "Yes" at bounding box center [892, 443] width 94 height 33
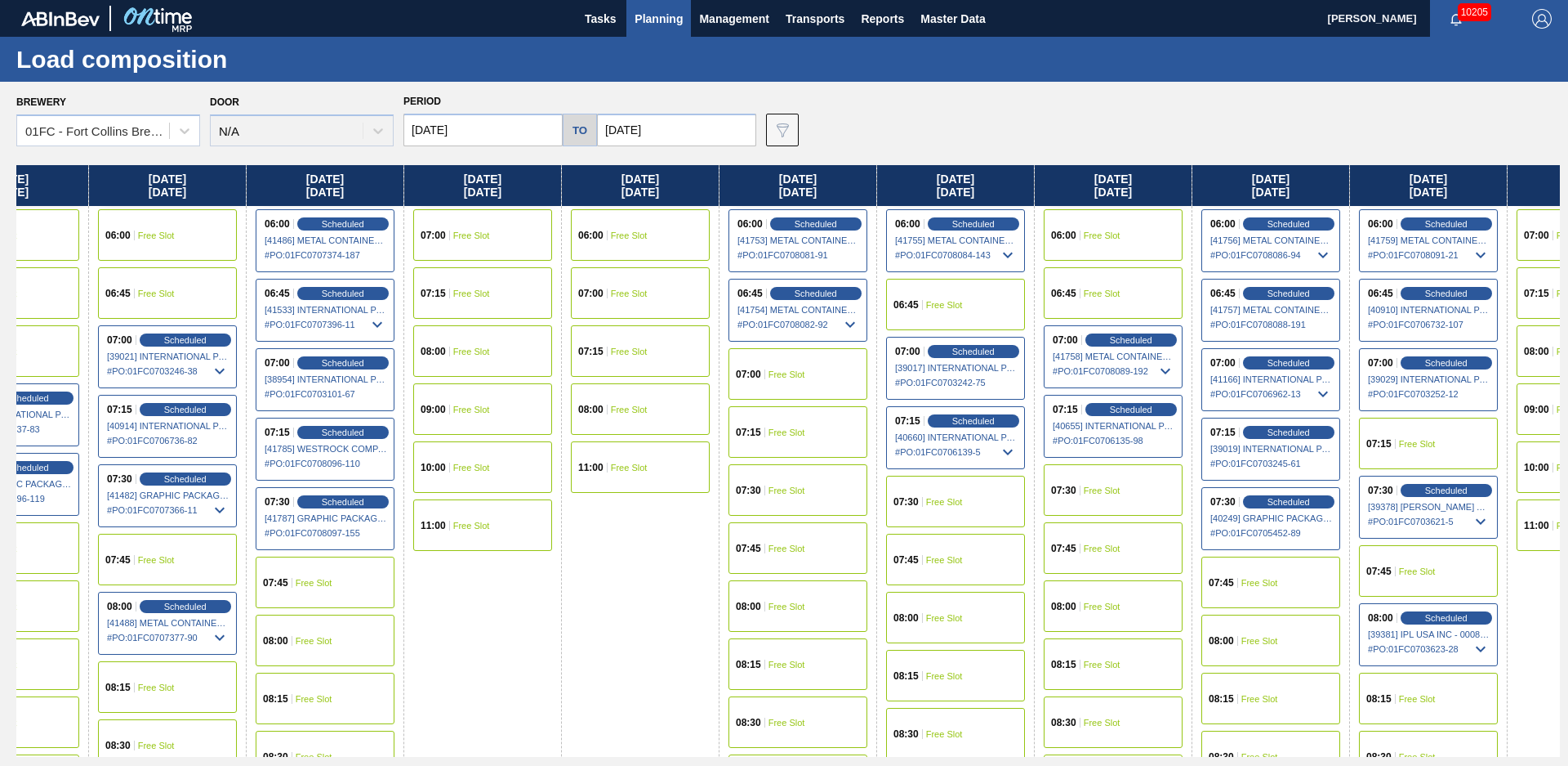
drag, startPoint x: 1067, startPoint y: 588, endPoint x: 1245, endPoint y: 578, distance: 178.3
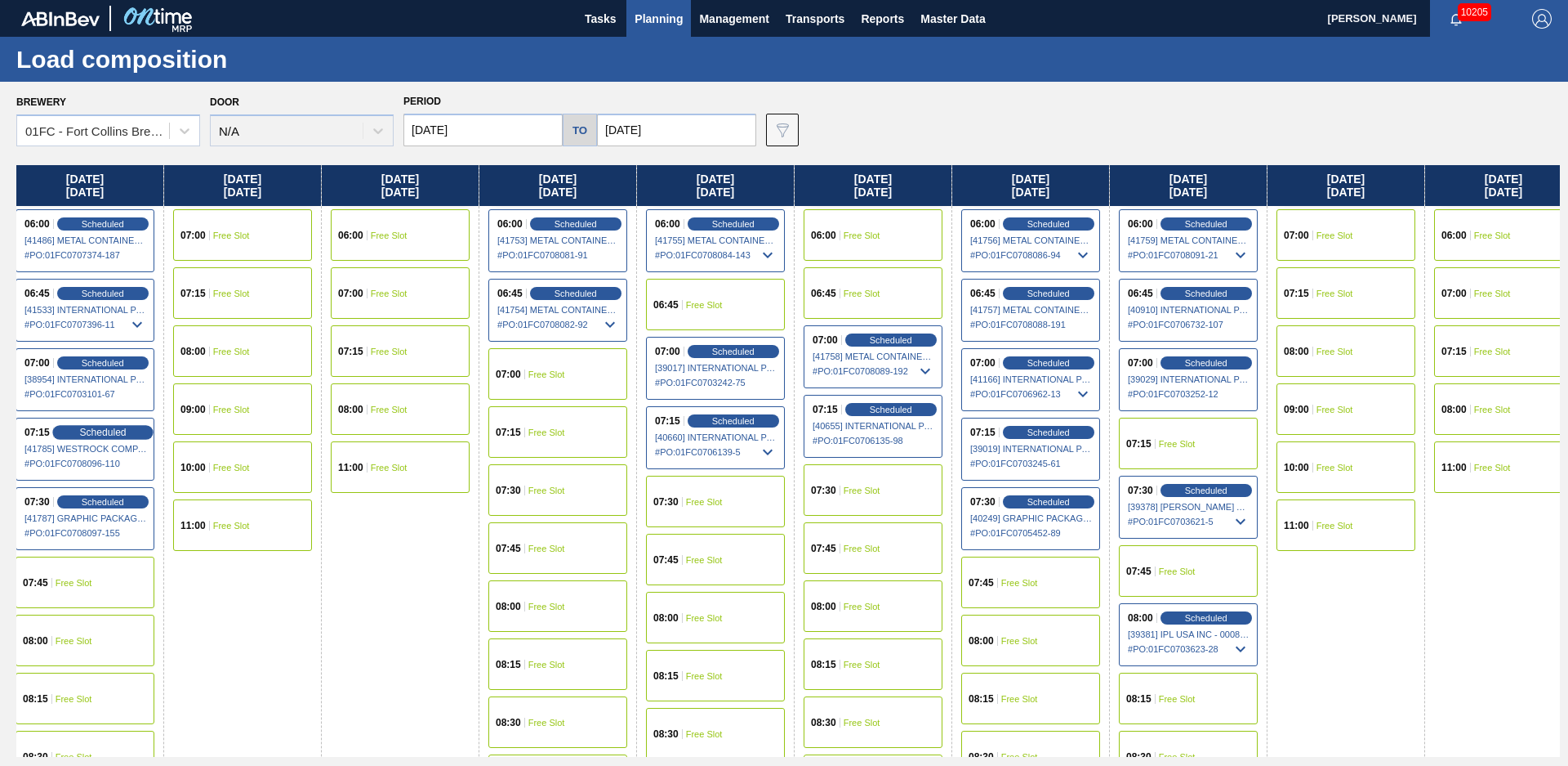
click at [85, 431] on span "Scheduled" at bounding box center [102, 431] width 46 height 10
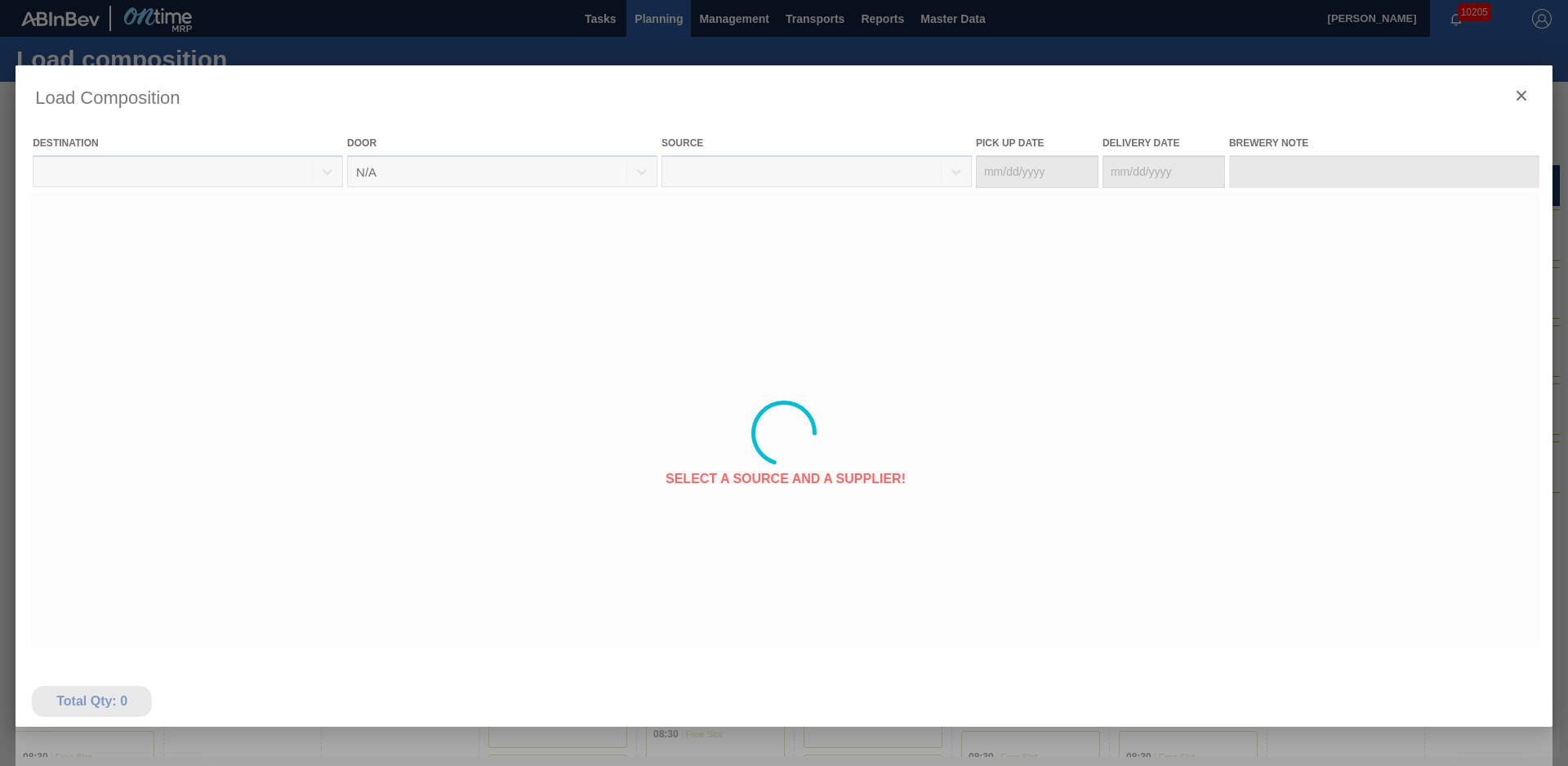
type Date "[DATE]"
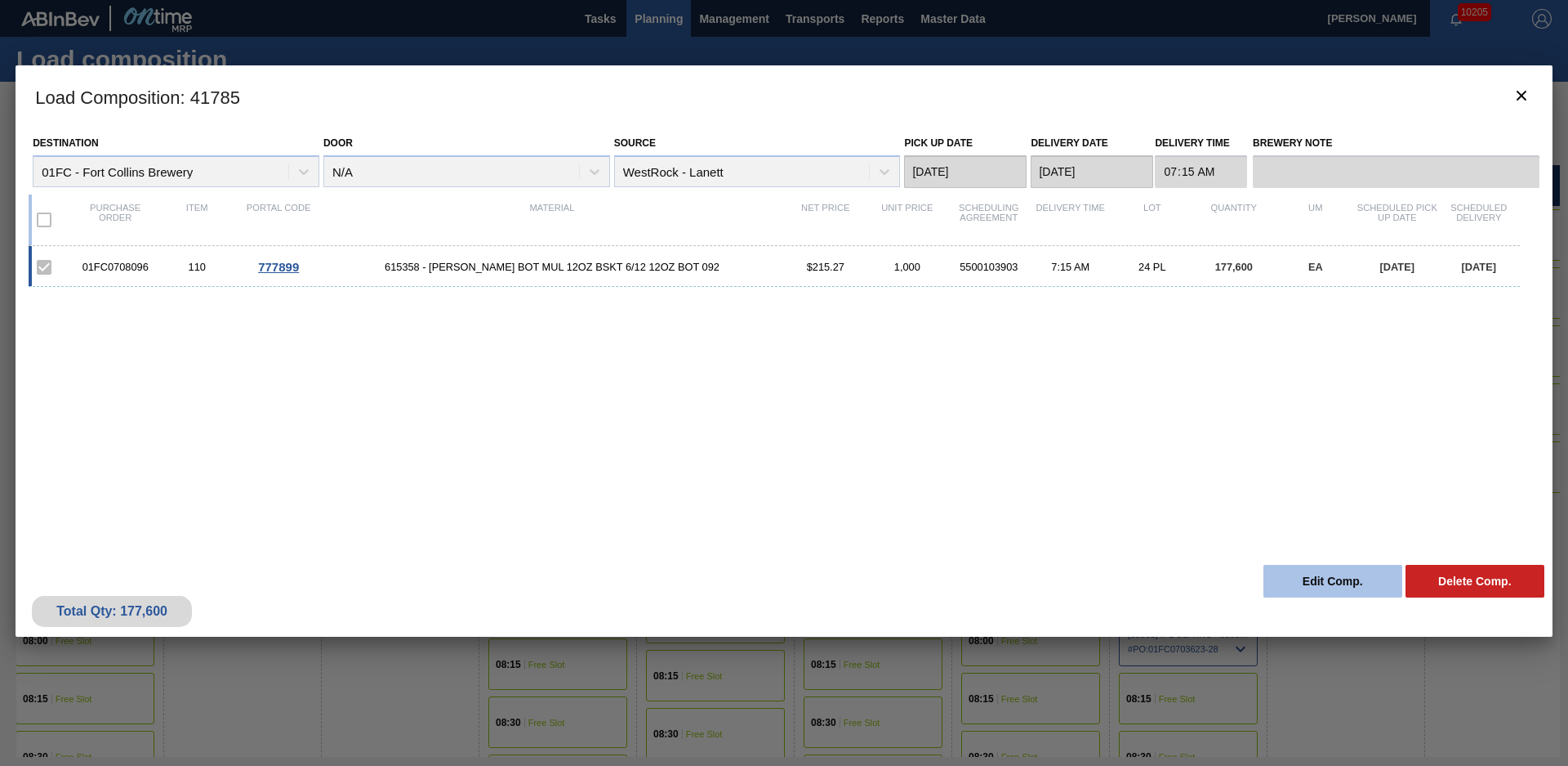
click at [1282, 583] on button "Edit Comp." at bounding box center [1333, 581] width 139 height 33
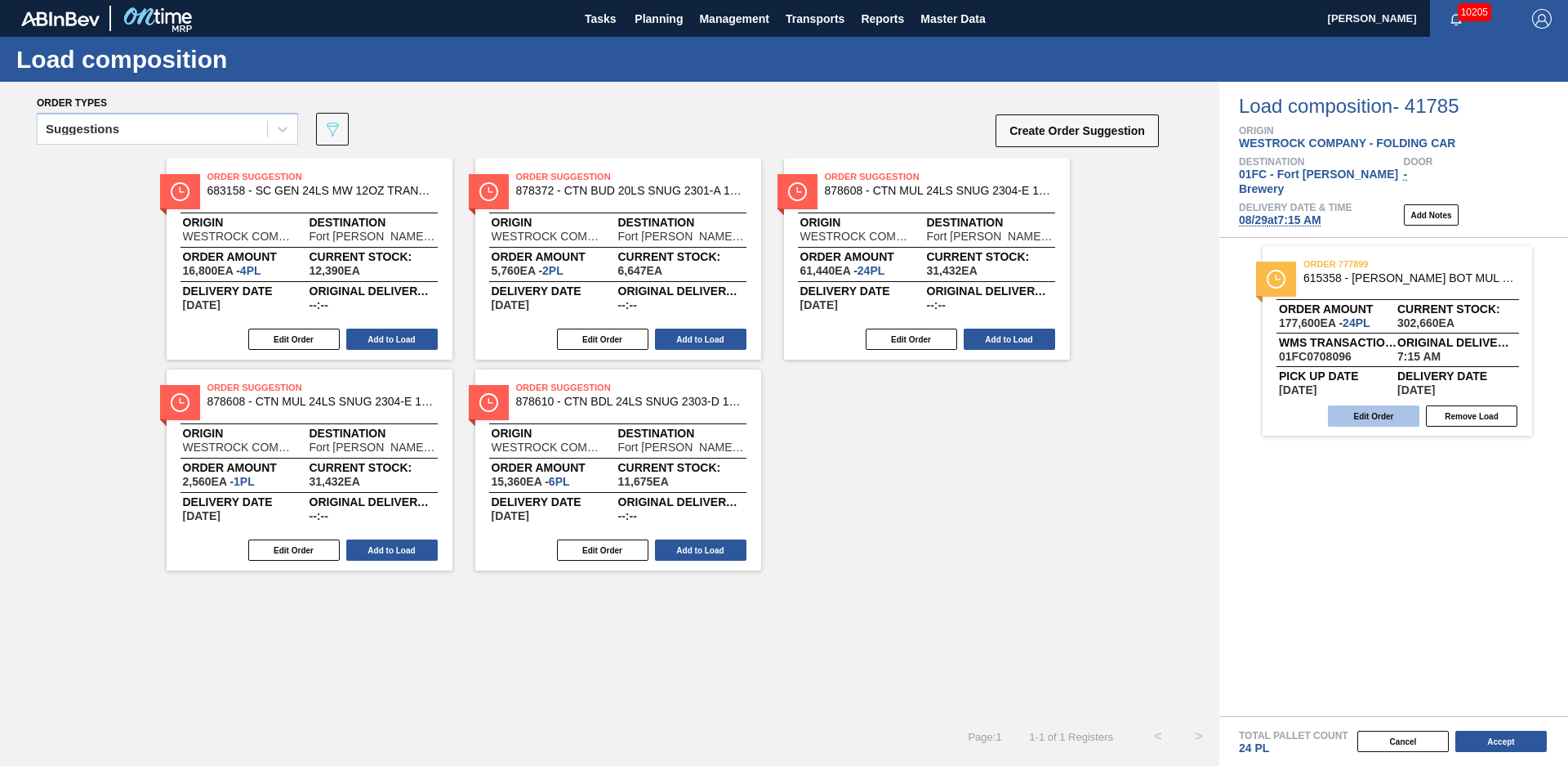
click at [1390, 405] on button "Edit Order" at bounding box center [1373, 415] width 92 height 21
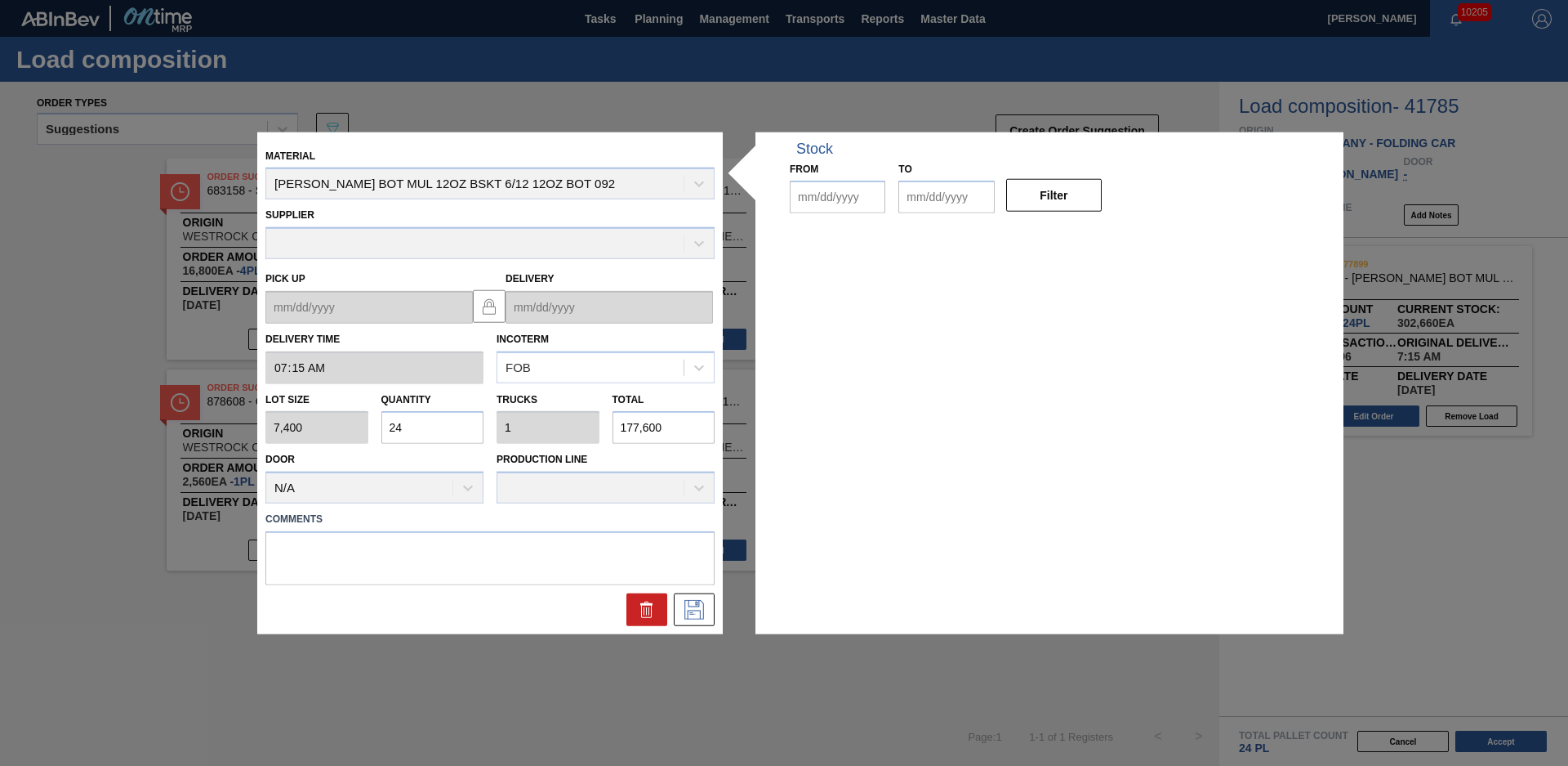
type input "07:15:00"
type input "7,400"
type input "24"
type input "1"
type input "177,600"
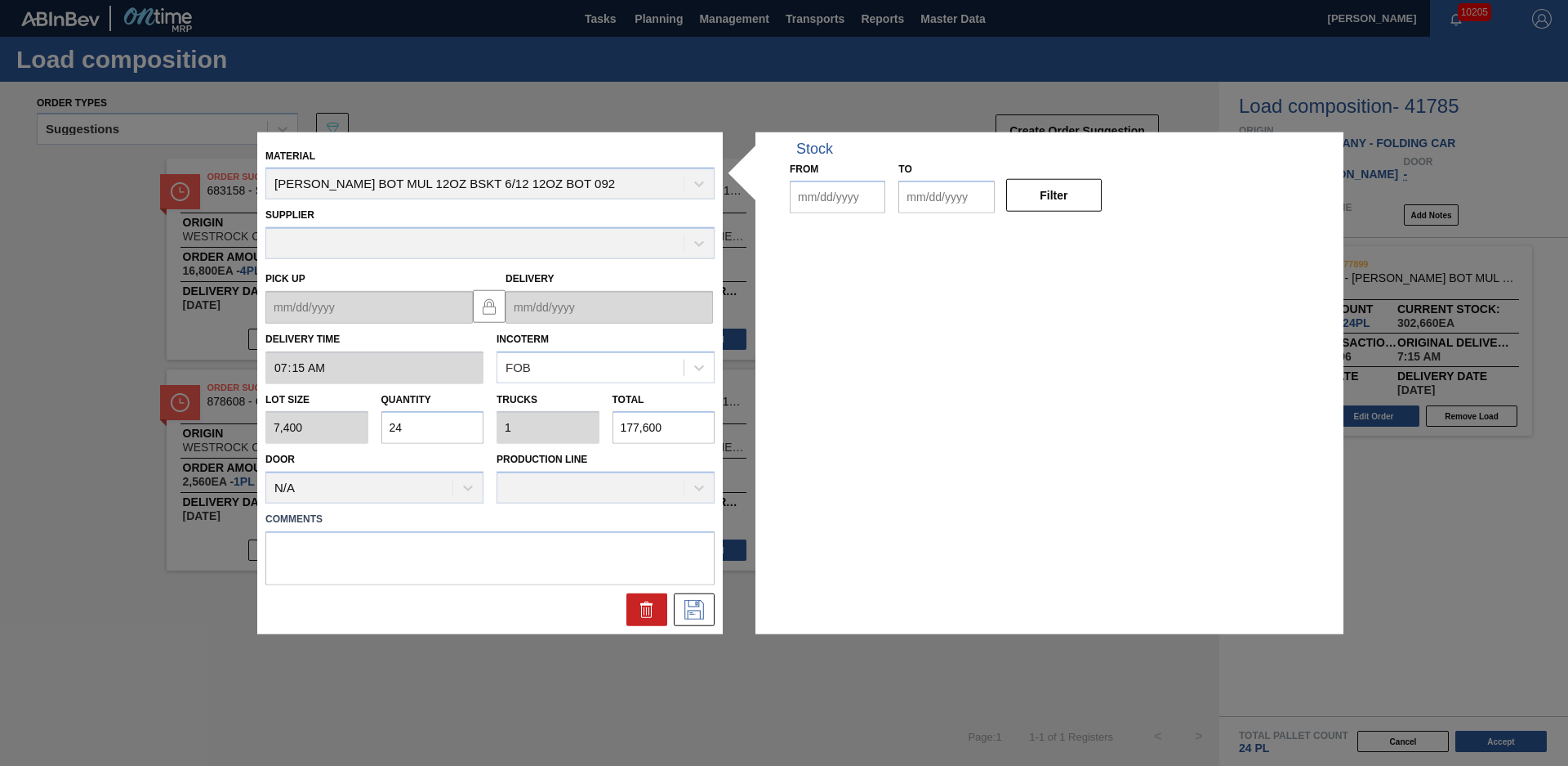
type up "[DATE]"
type input "[DATE]"
drag, startPoint x: 410, startPoint y: 431, endPoint x: 346, endPoint y: 431, distance: 64.0
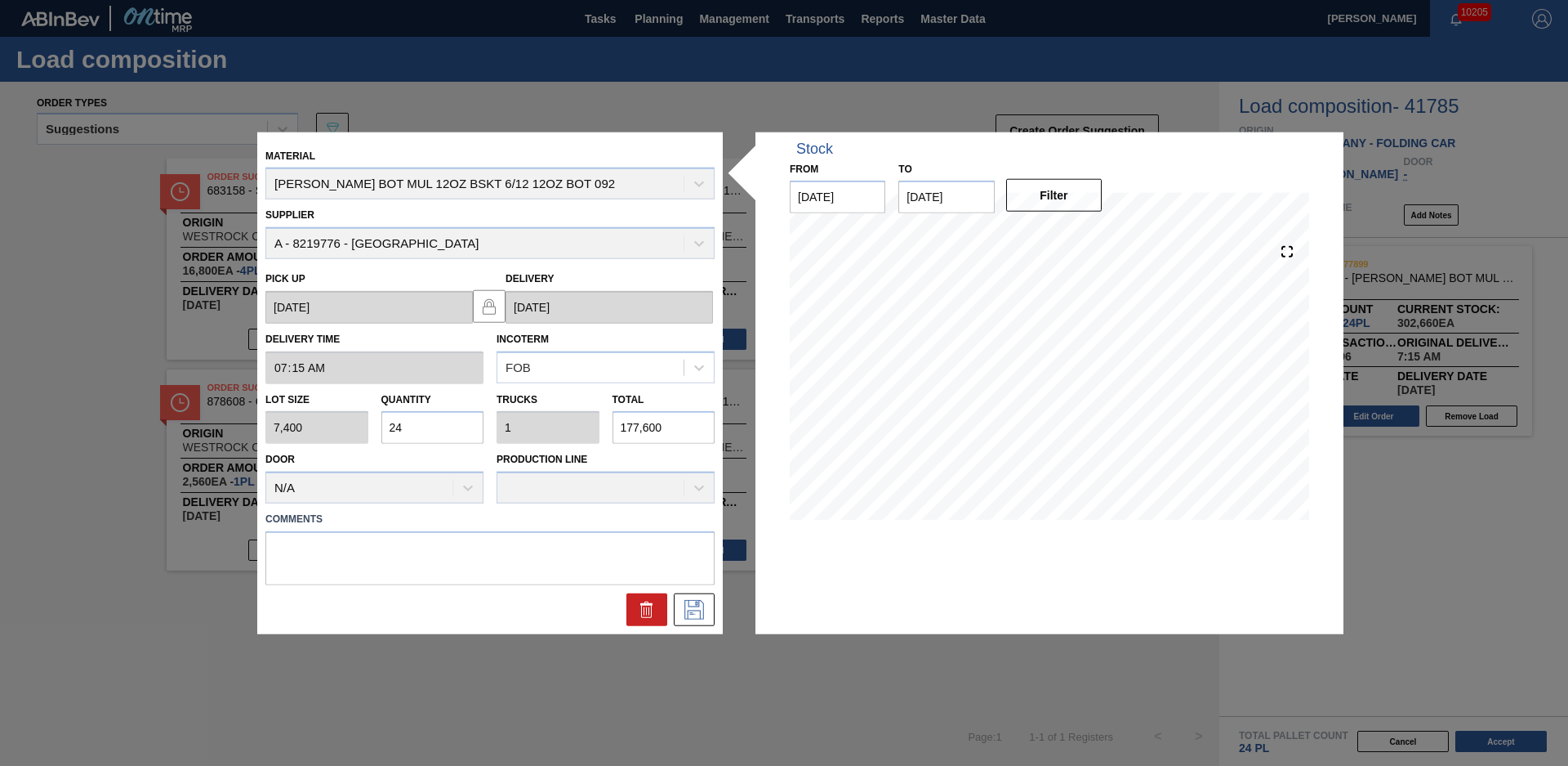
click at [346, 431] on div "Lot size 7,400 Quantity 24 Trucks 1 Total 177,600" at bounding box center [490, 413] width 462 height 60
type input "2"
type input "0.083"
type input "14,800"
type input "26"
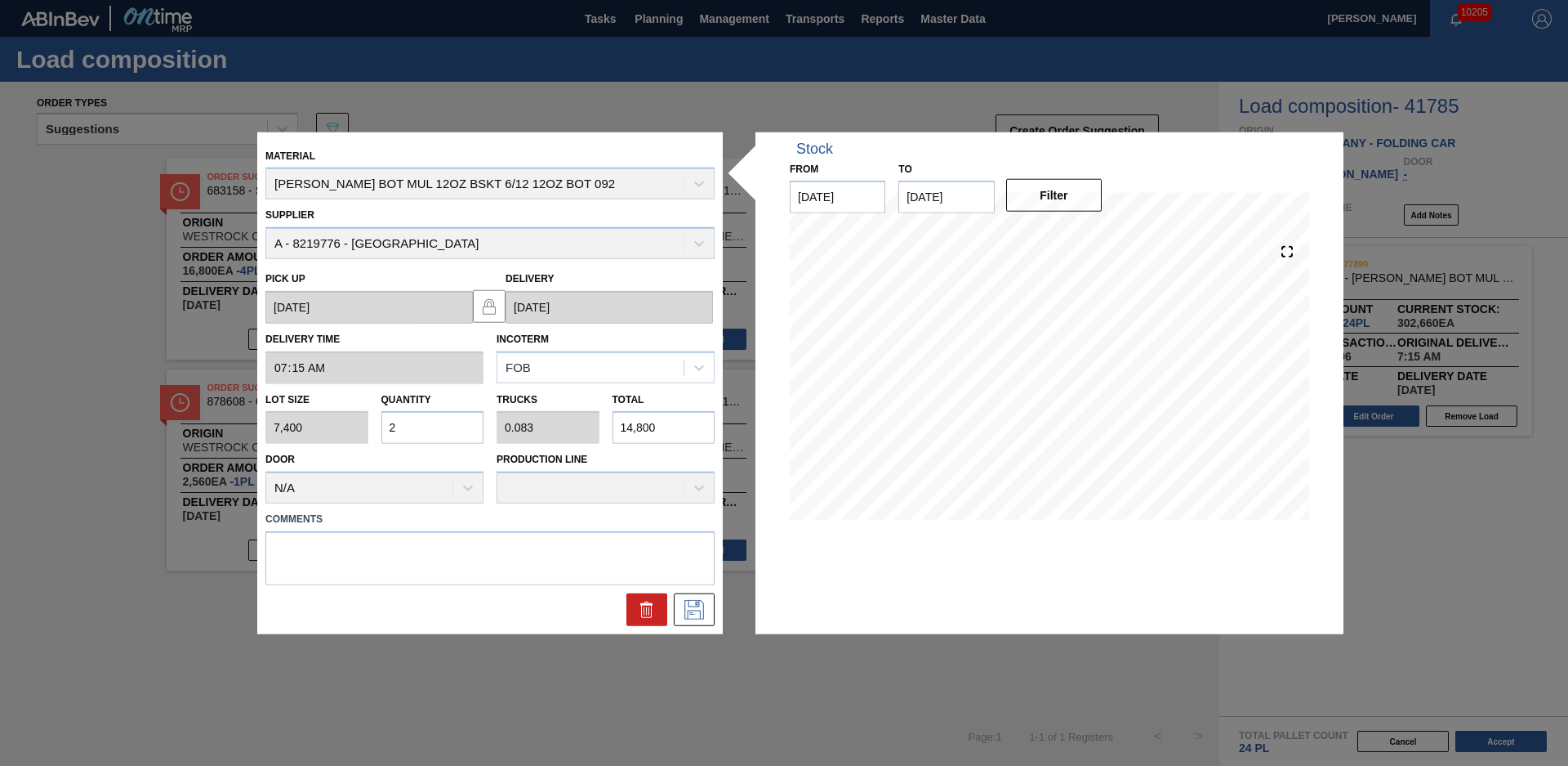
type input "1.083"
type input "192,400"
type input "26"
click at [504, 614] on div at bounding box center [490, 610] width 462 height 33
click at [685, 609] on icon at bounding box center [694, 609] width 20 height 20
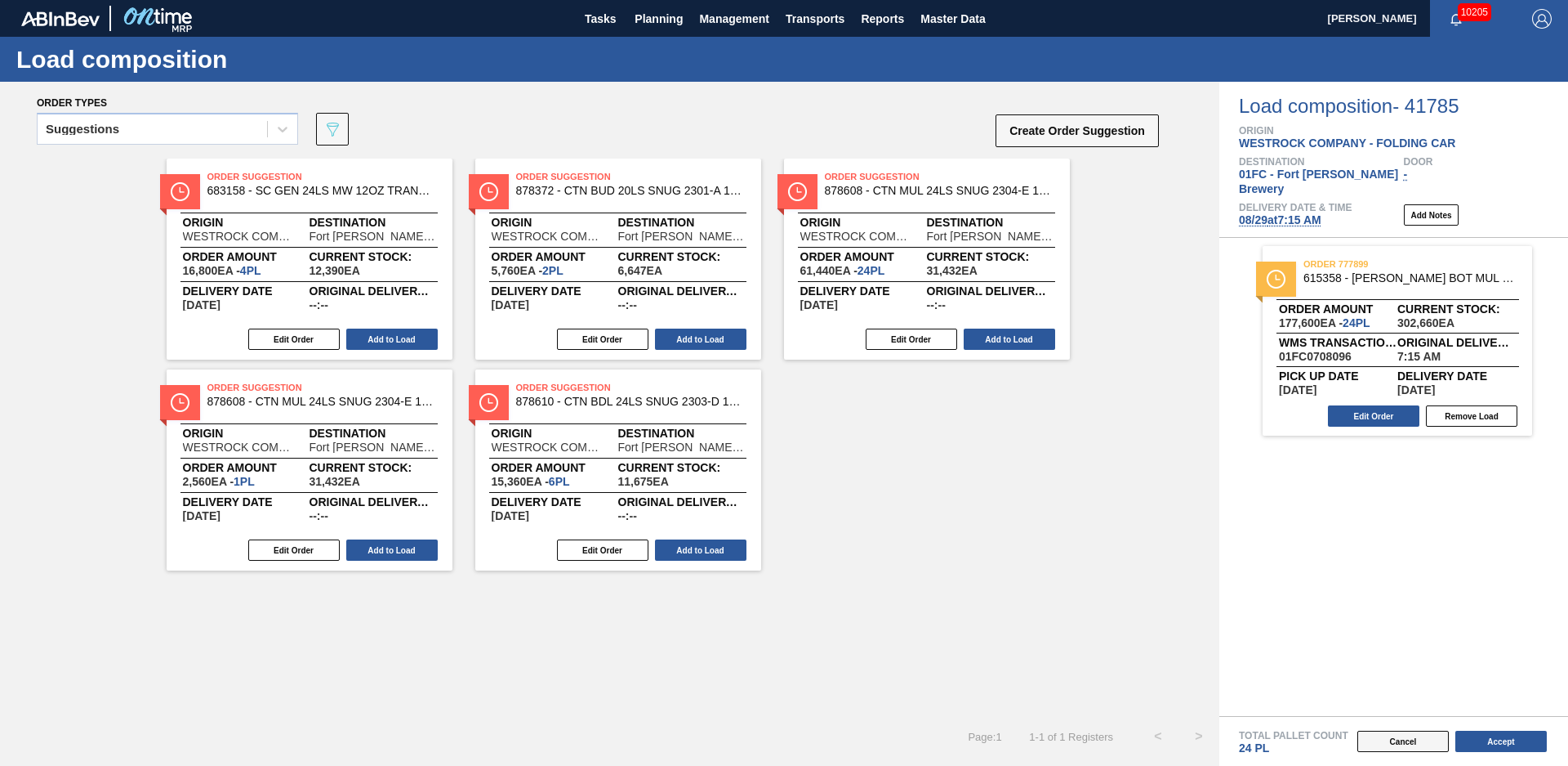
click at [1395, 745] on button "Cancel" at bounding box center [1403, 741] width 92 height 21
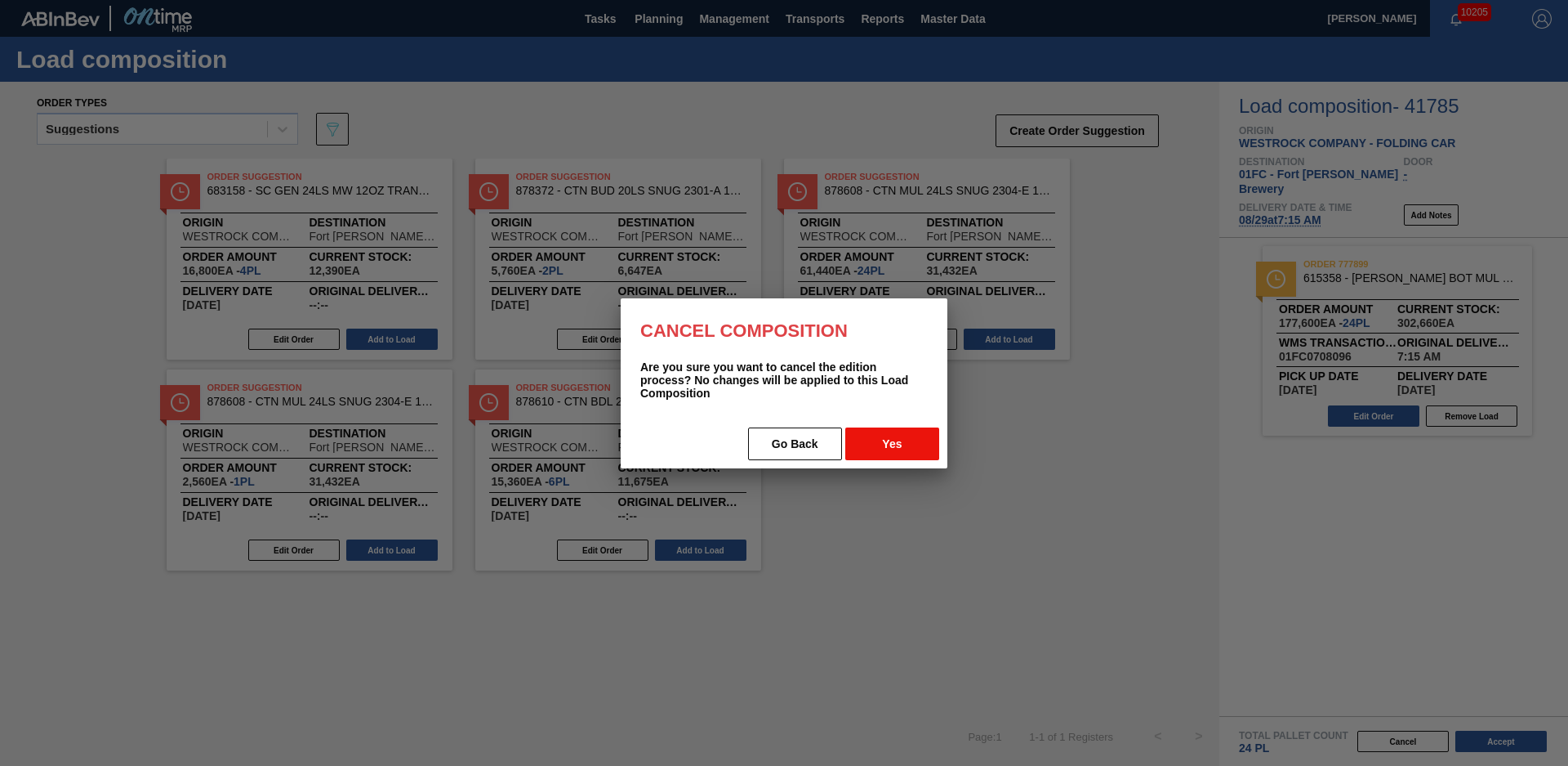
click at [877, 431] on button "Yes" at bounding box center [892, 443] width 94 height 33
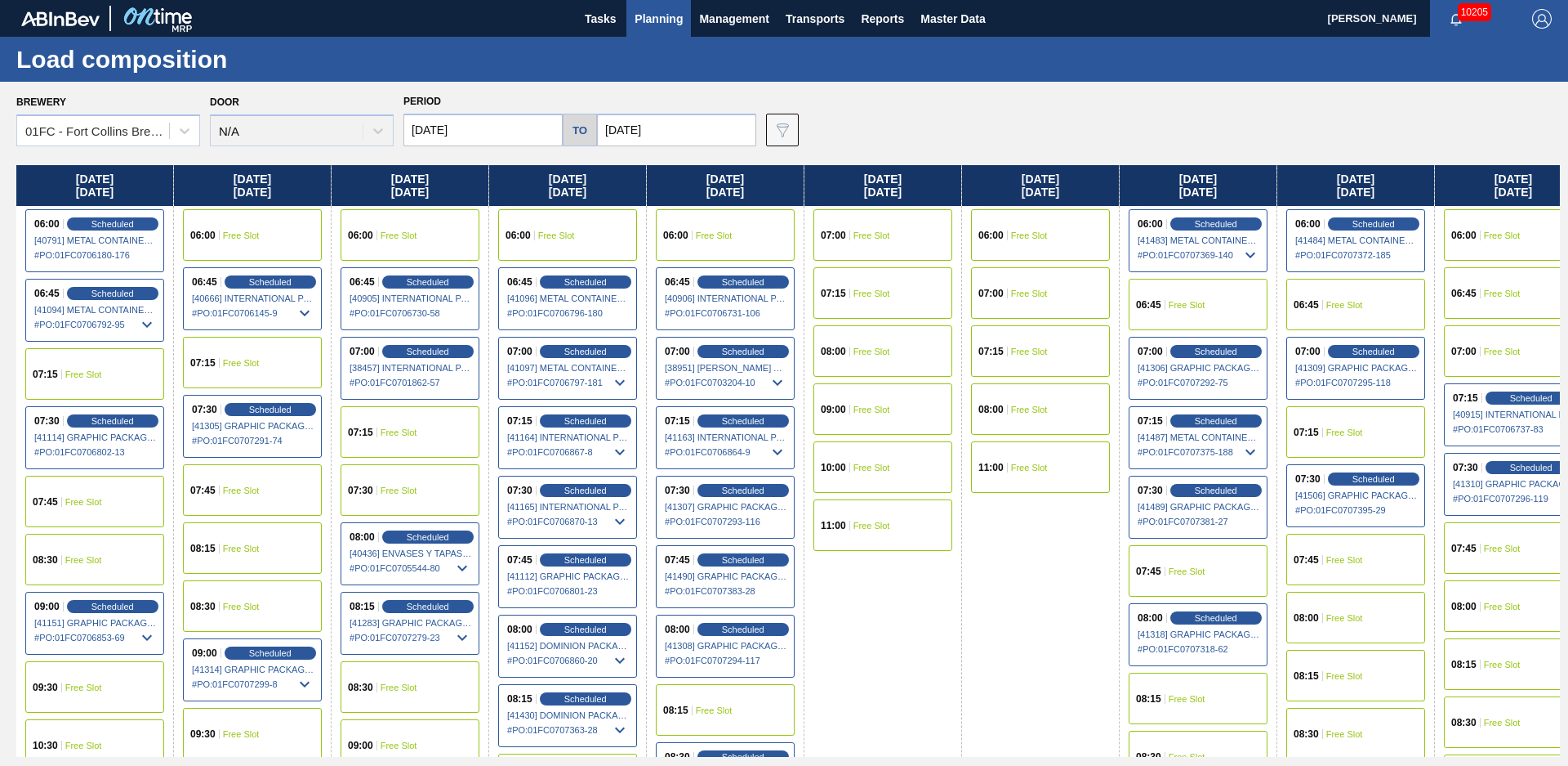
click at [677, 20] on span "Planning" at bounding box center [658, 18] width 48 height 20
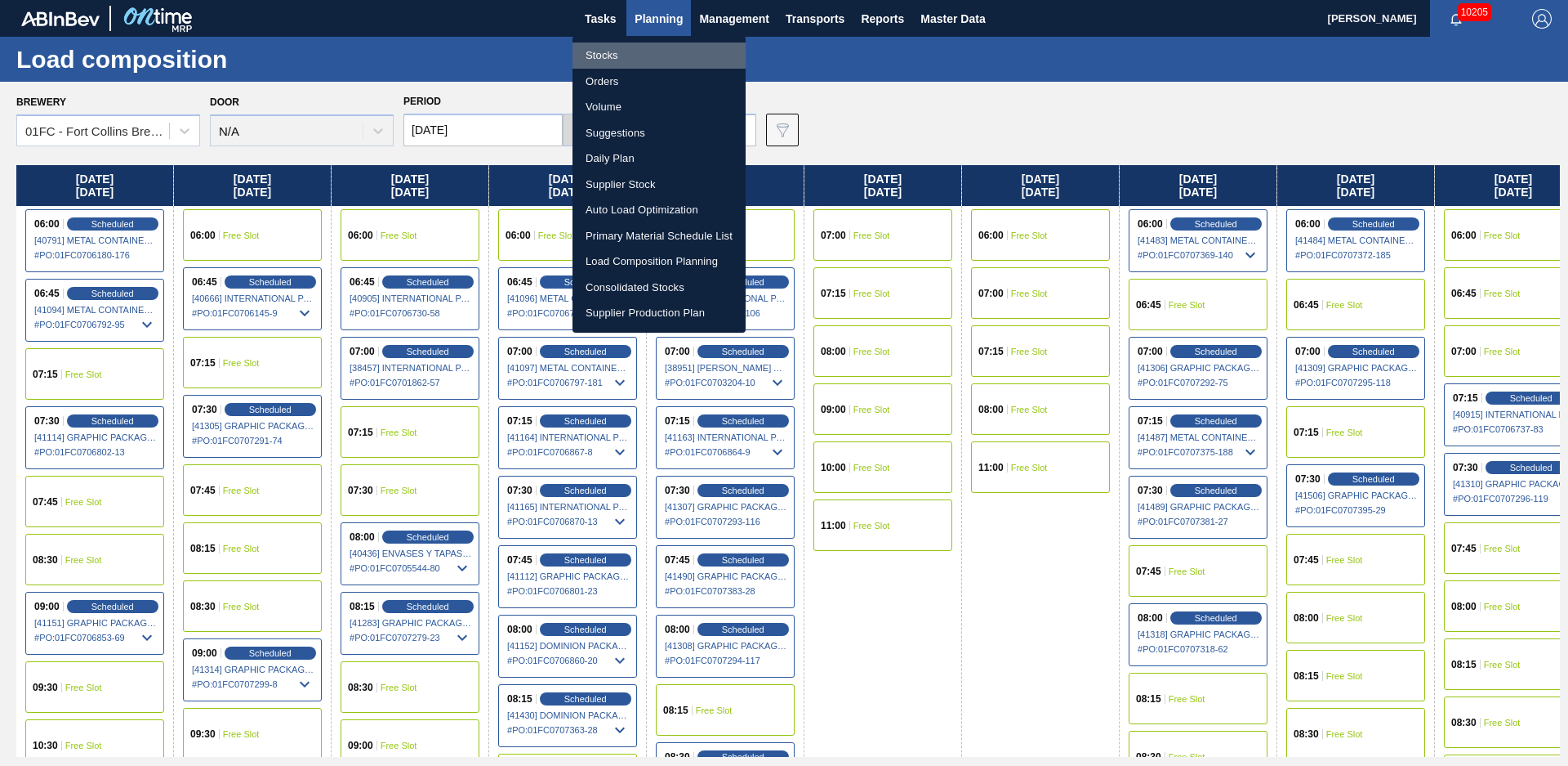
click at [664, 51] on li "Stocks" at bounding box center [659, 56] width 173 height 26
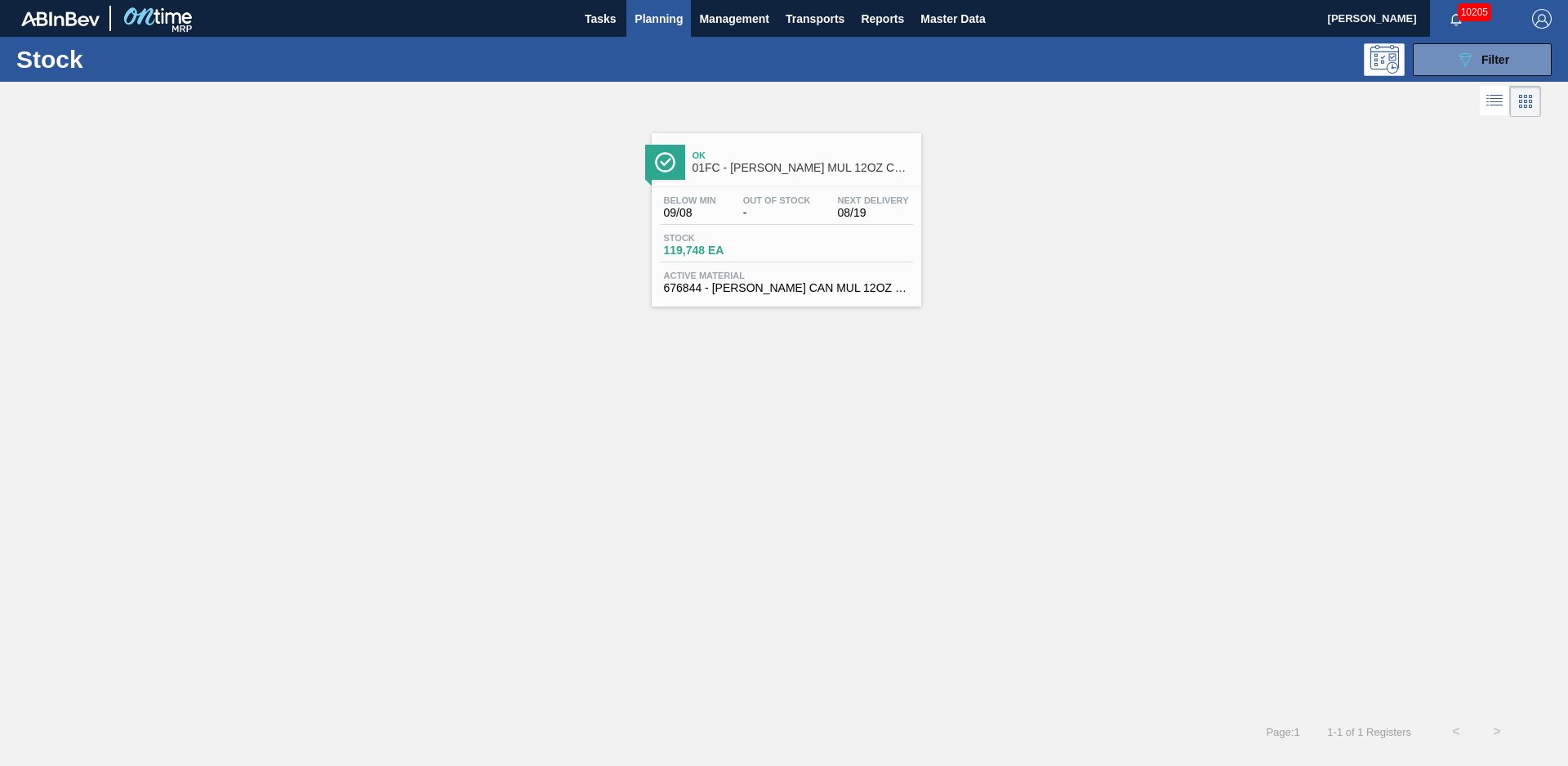
click at [655, 158] on img at bounding box center [665, 162] width 21 height 21
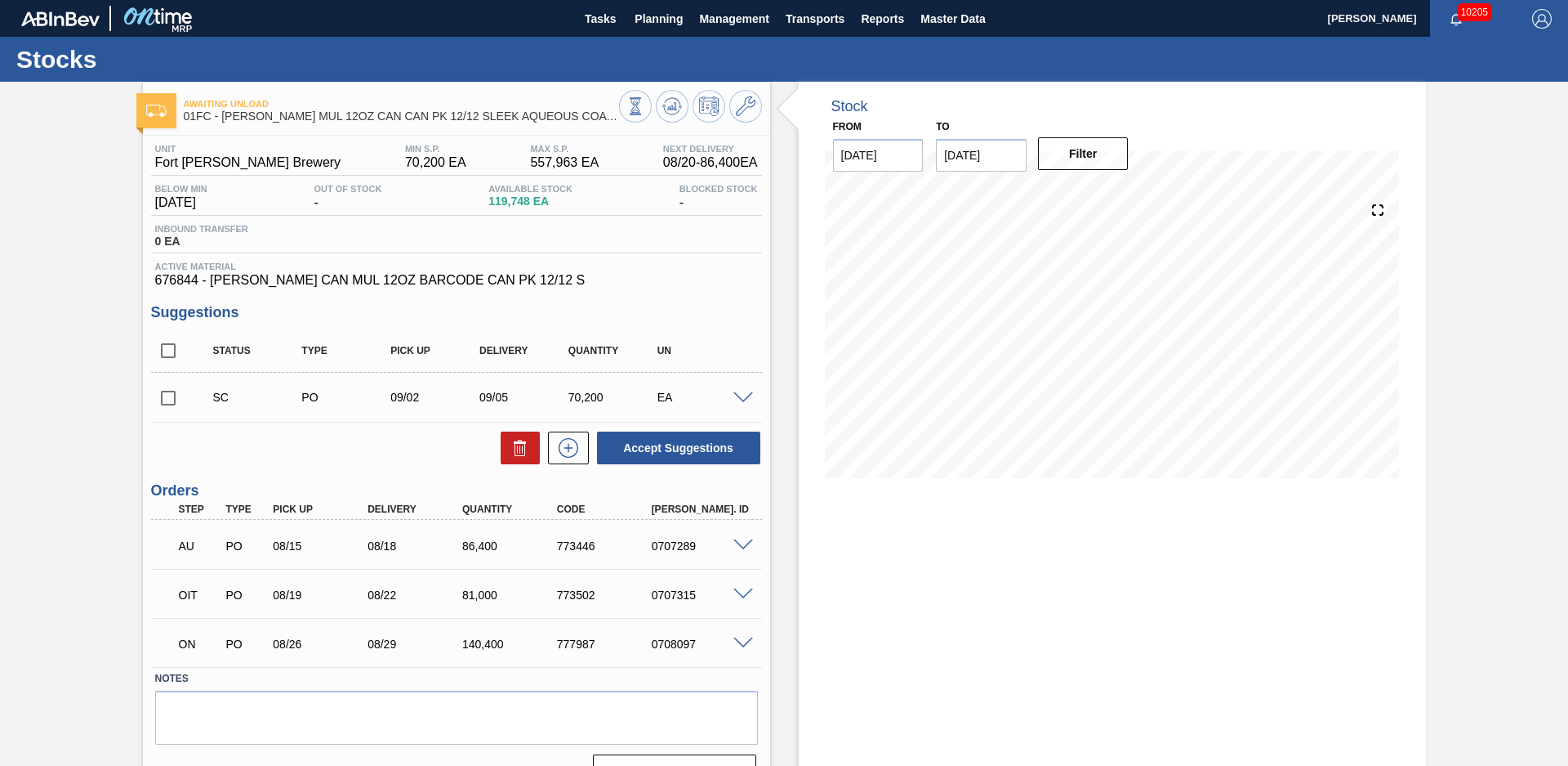
click at [90, 370] on div "Awaiting Unload 01FC - CARR MUL 12OZ CAN CAN PK 12/12 SLEEK AQUEOUS COATING Uni…" at bounding box center [784, 441] width 1568 height 719
click at [645, 109] on icon at bounding box center [635, 106] width 18 height 18
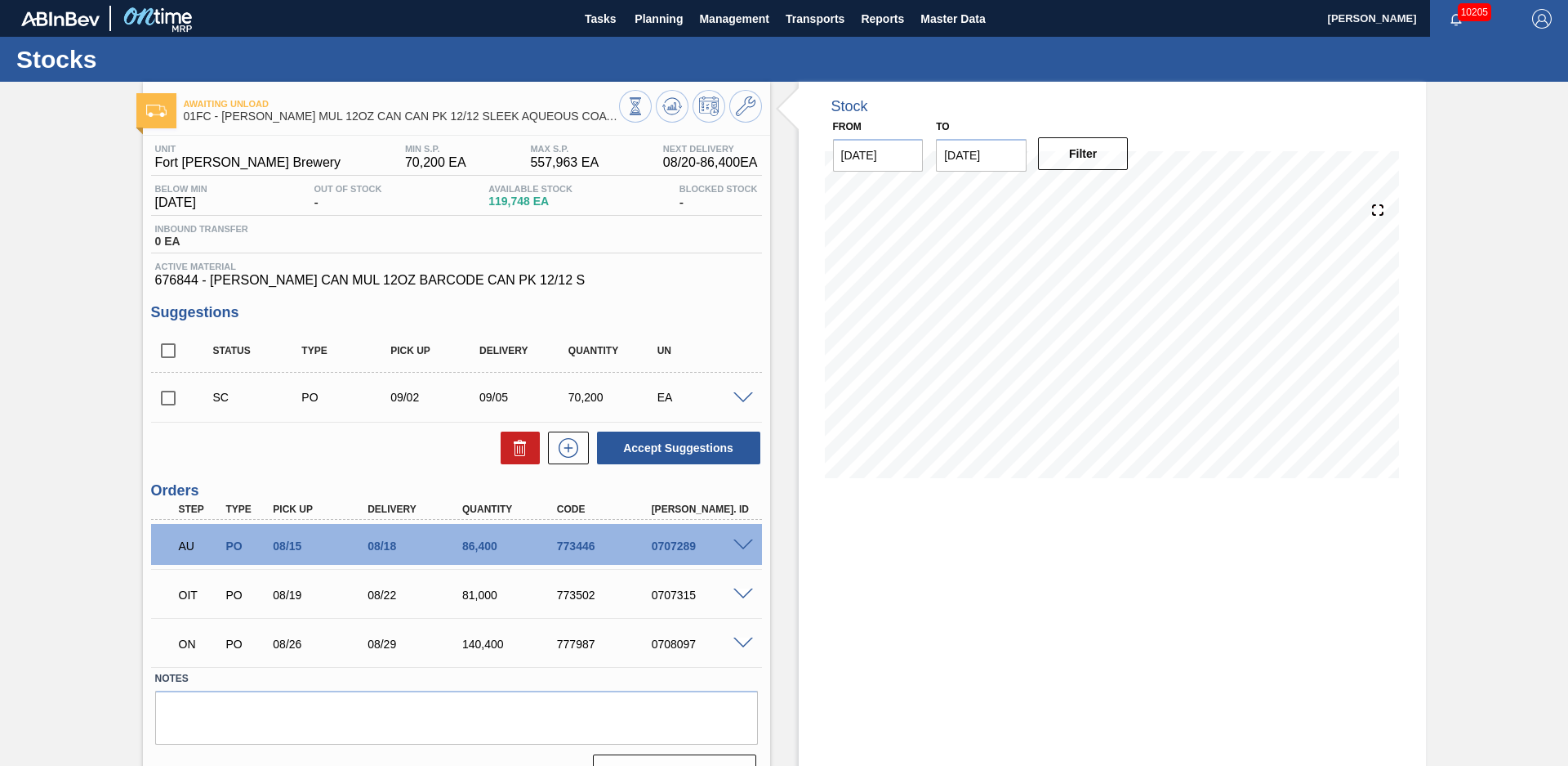
click at [92, 301] on div "Awaiting Unload 01FC - CARR MUL 12OZ CAN CAN PK 12/12 SLEEK AQUEOUS COATING Uni…" at bounding box center [784, 441] width 1568 height 719
click at [646, 15] on span "Planning" at bounding box center [658, 18] width 48 height 20
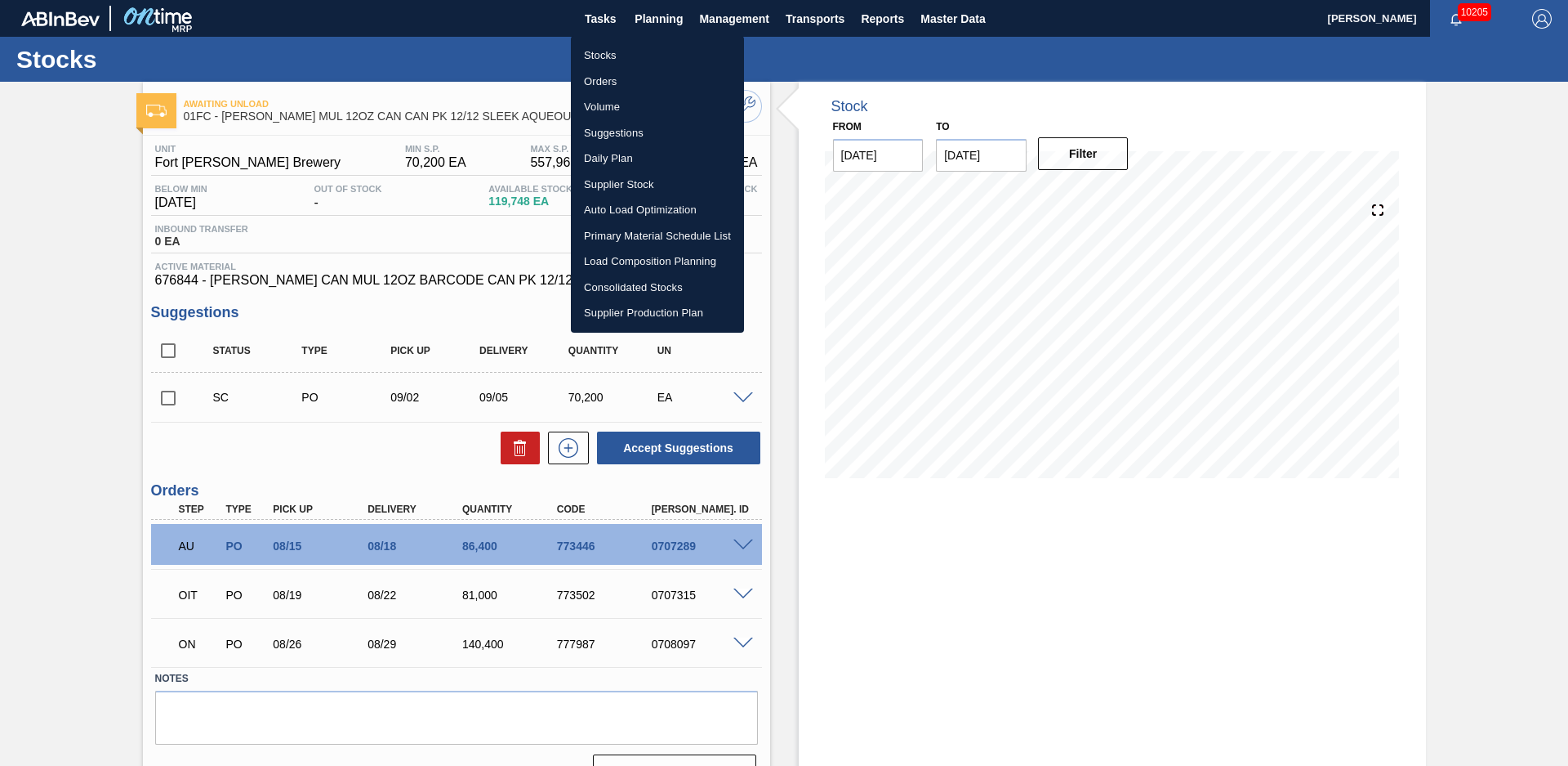
click at [625, 40] on ul "Stocks Orders Volume Suggestions Daily Plan Supplier Stock Auto Load Optimizati…" at bounding box center [658, 184] width 173 height 297
click at [621, 45] on li "Stocks" at bounding box center [658, 56] width 173 height 26
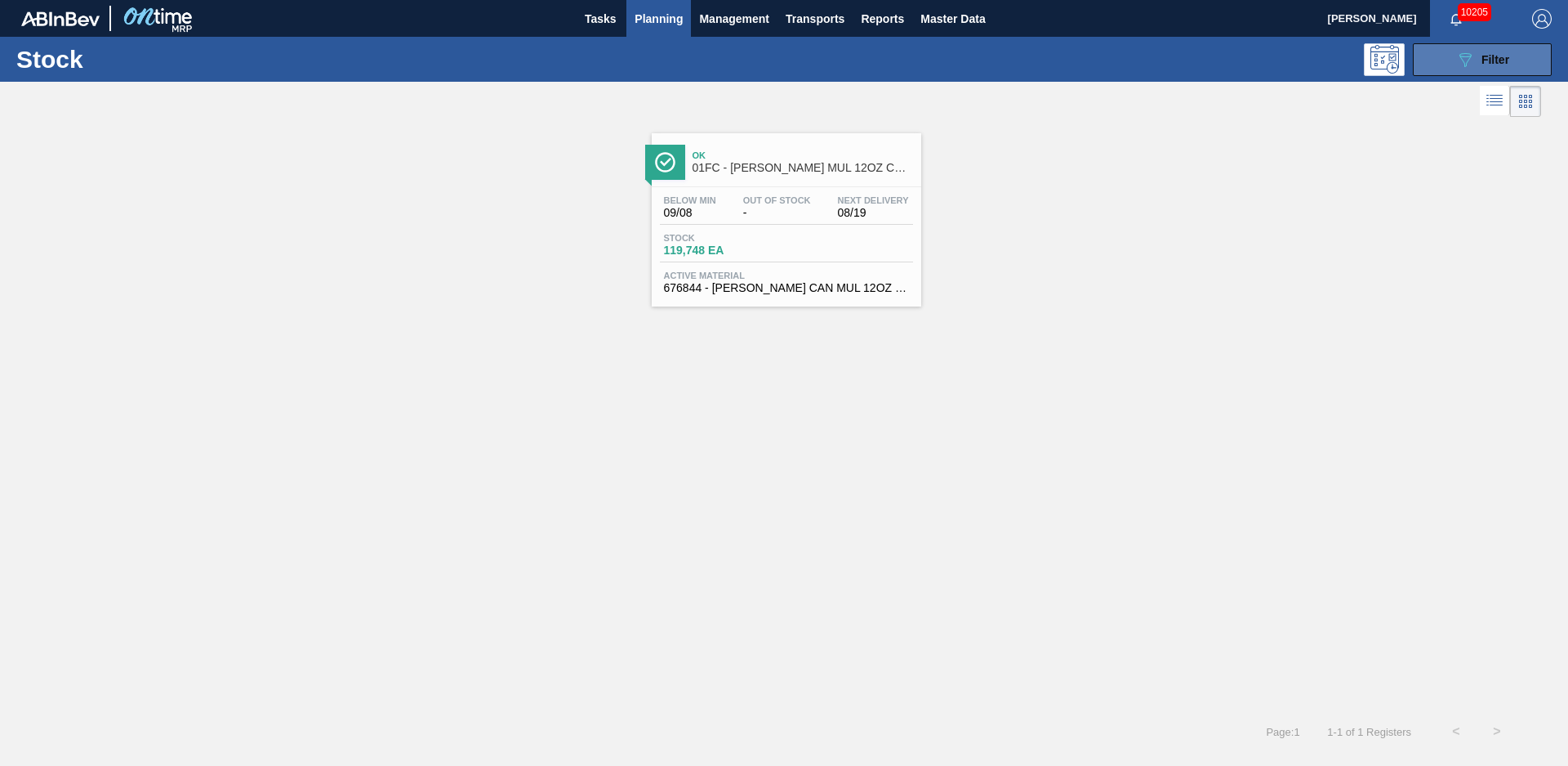
click at [1491, 56] on span "Filter" at bounding box center [1495, 59] width 27 height 13
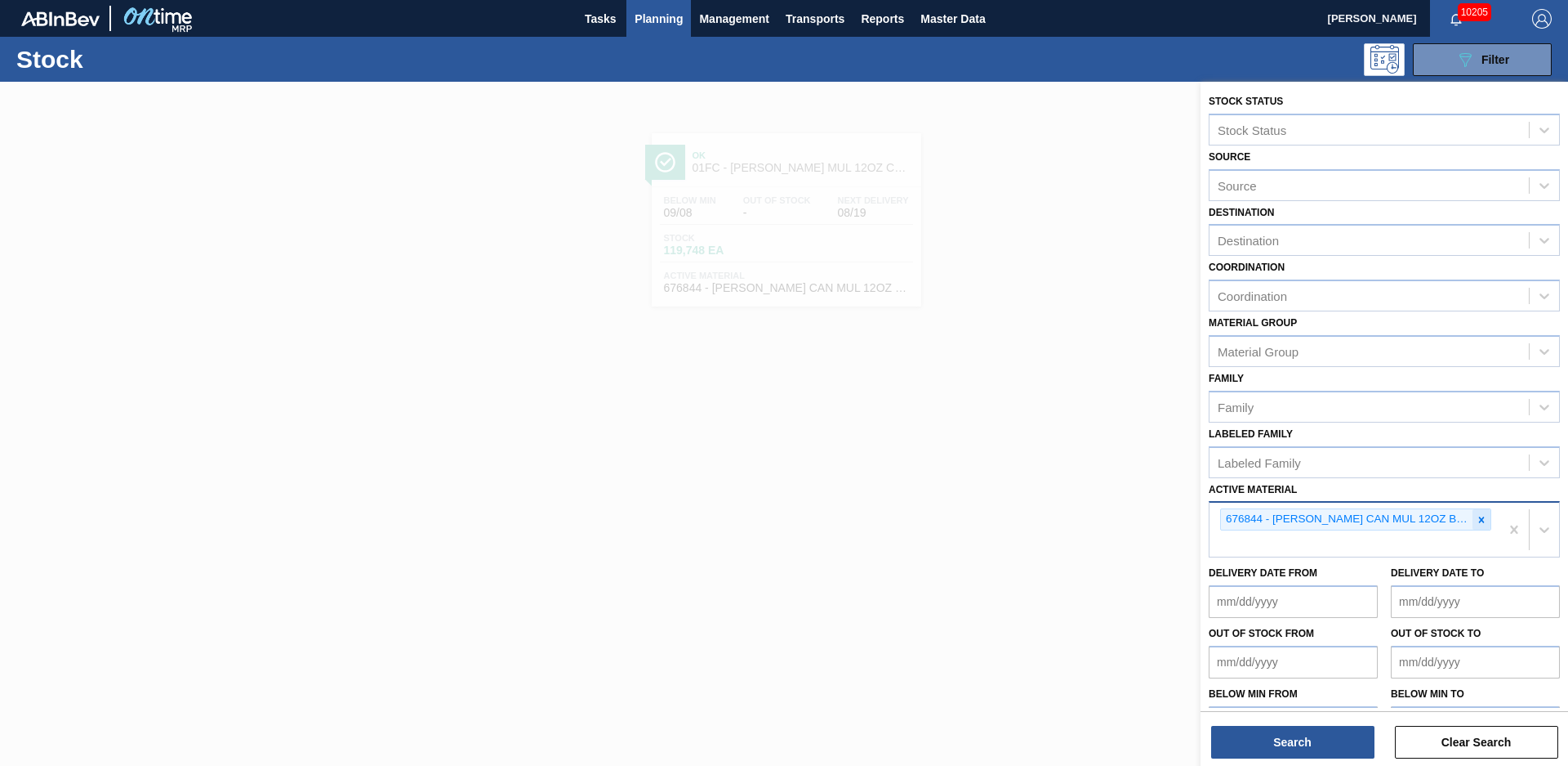
click at [1481, 515] on icon at bounding box center [1481, 519] width 11 height 11
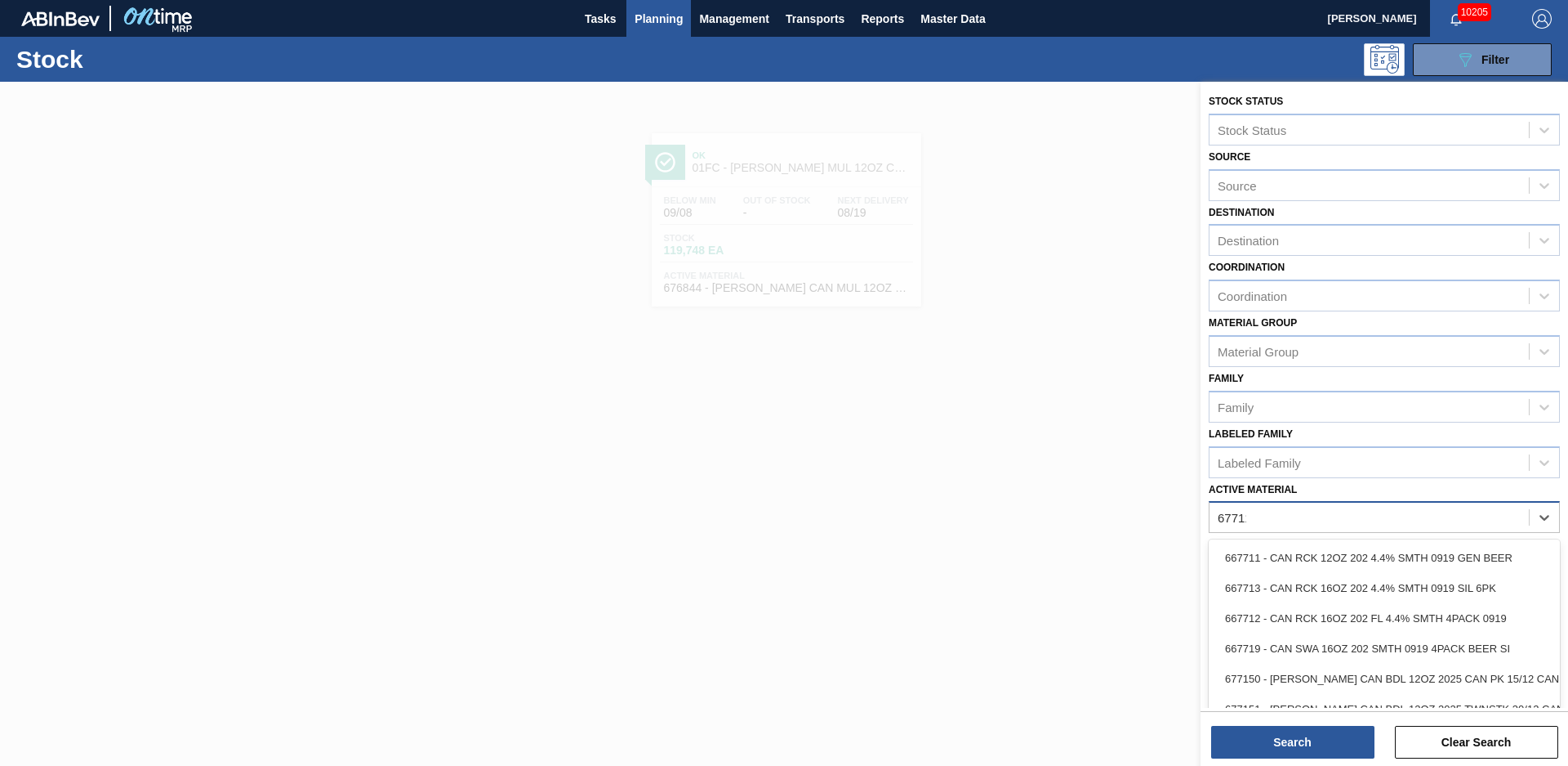
type Material "677110"
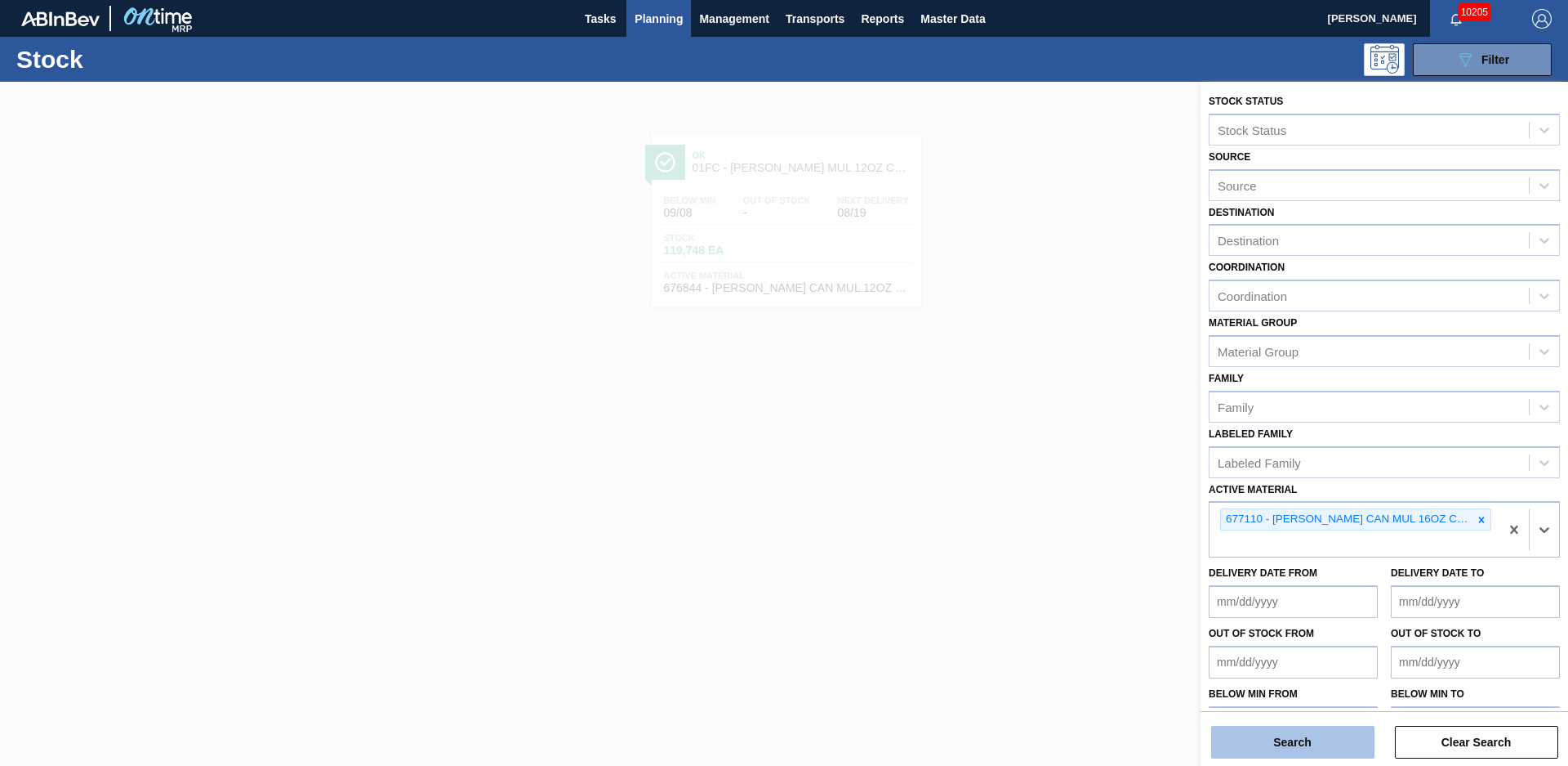
click at [1308, 729] on button "Search" at bounding box center [1293, 742] width 164 height 33
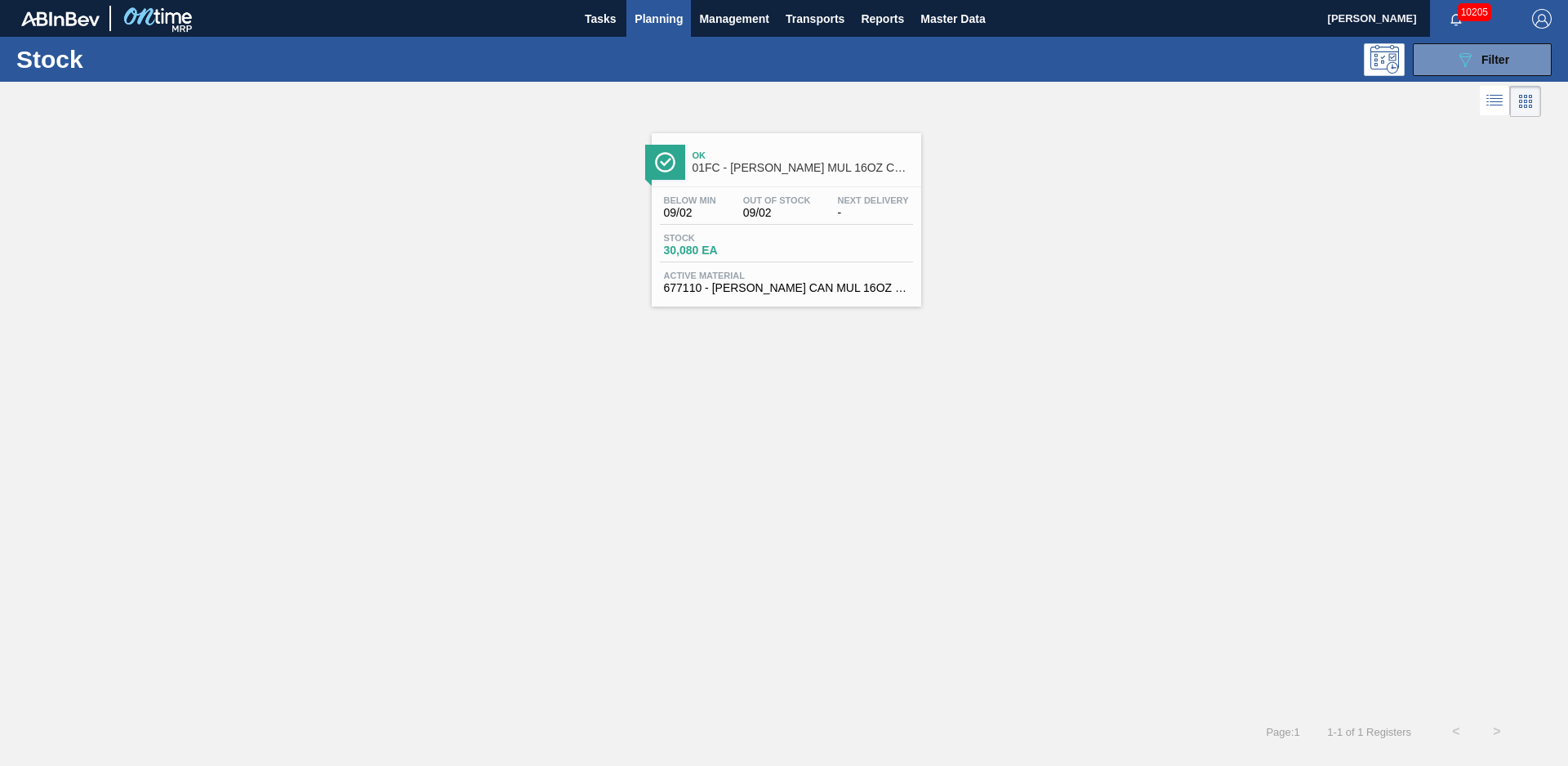
click at [788, 178] on div "Ok 01FC - CARR MUL 16OZ CAN CAN PK 8/16 CAN" at bounding box center [802, 162] width 220 height 37
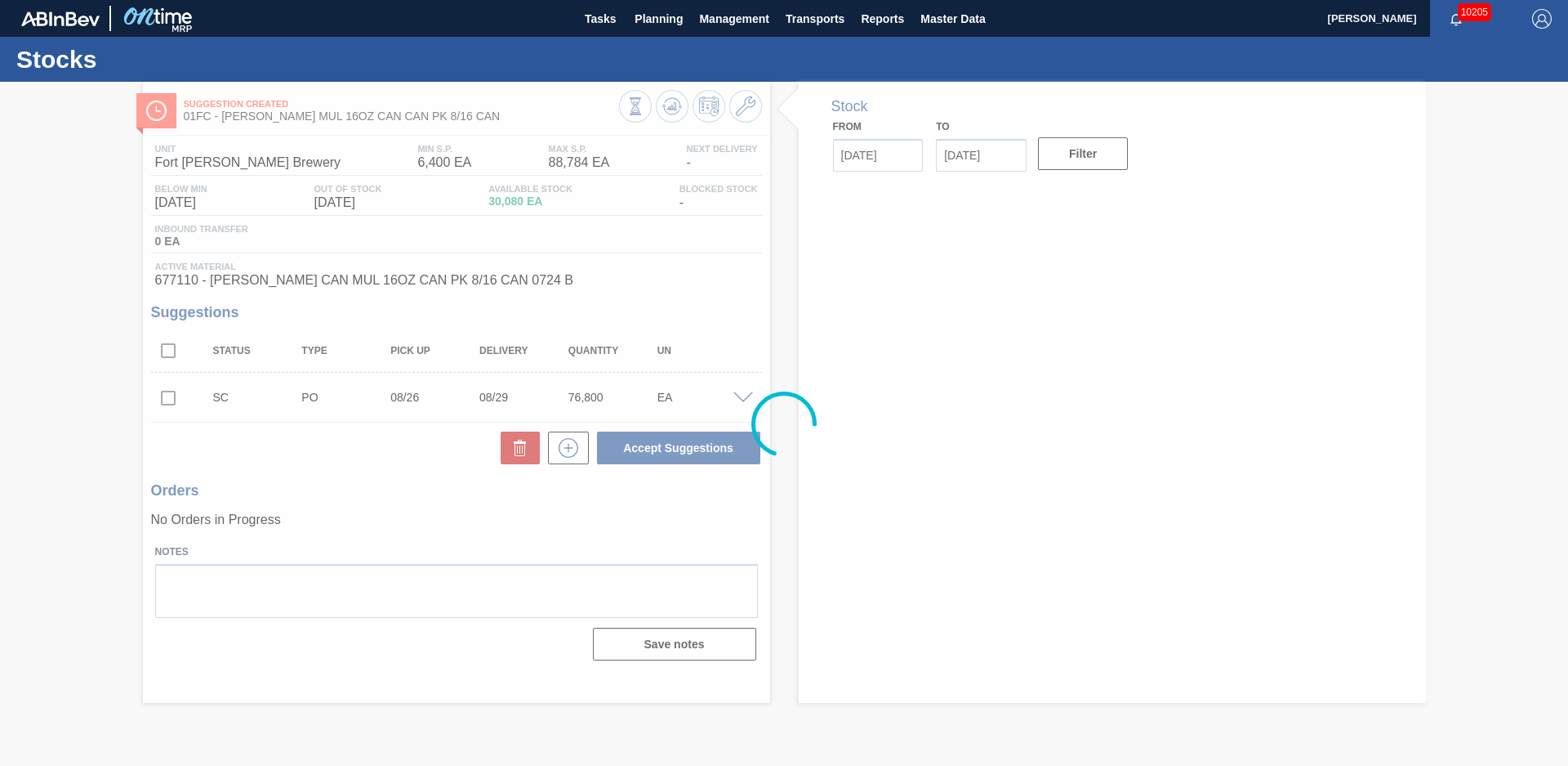
type input "[DATE]"
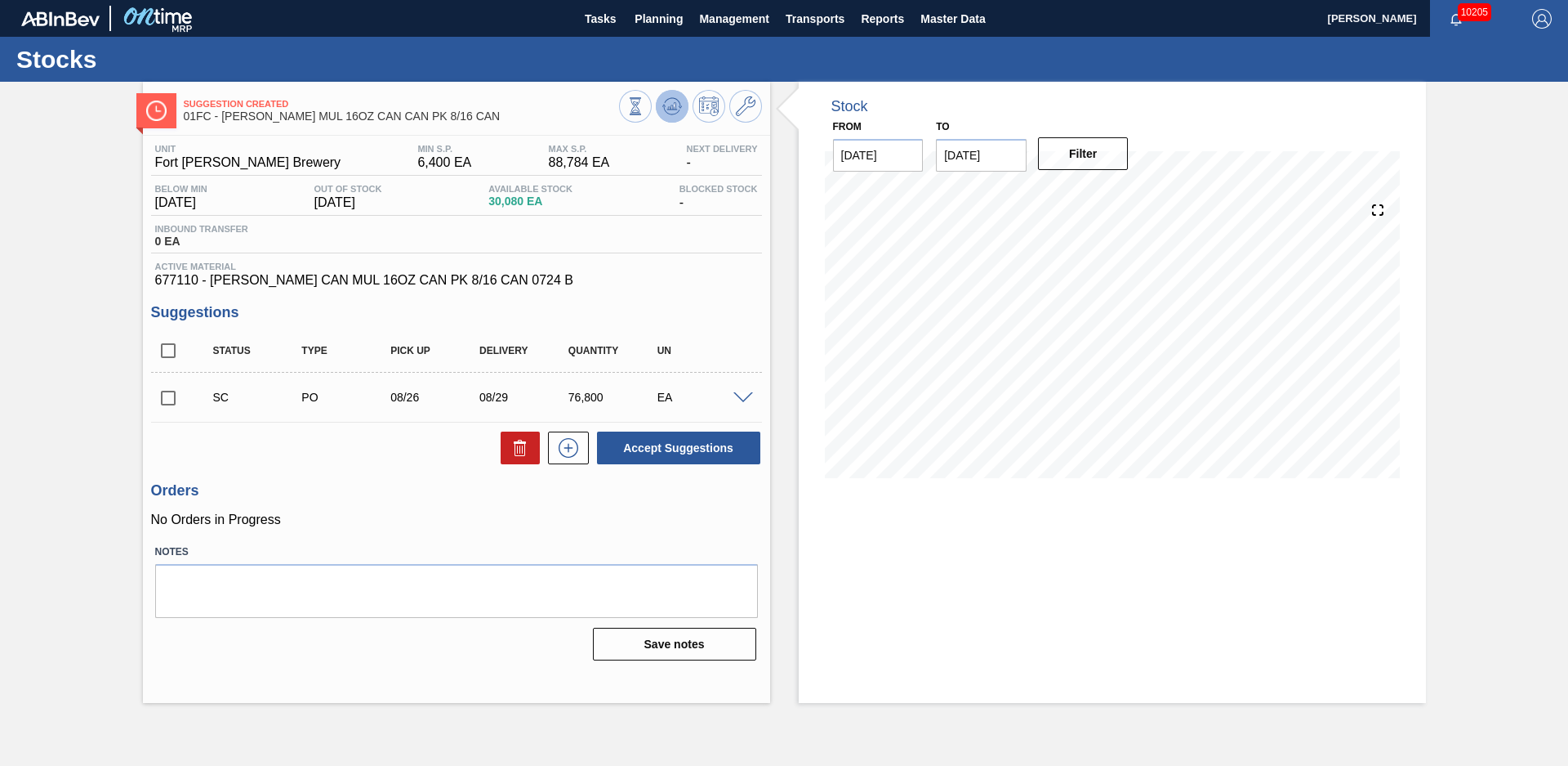
click at [667, 110] on icon at bounding box center [671, 106] width 10 height 8
click at [781, 244] on div "Stock From [DATE] to [DATE] Filter" at bounding box center [1097, 392] width 656 height 621
click at [164, 399] on input "checkbox" at bounding box center [168, 398] width 34 height 34
click at [661, 445] on button "Accept Suggestions" at bounding box center [678, 448] width 164 height 33
checkbox input "false"
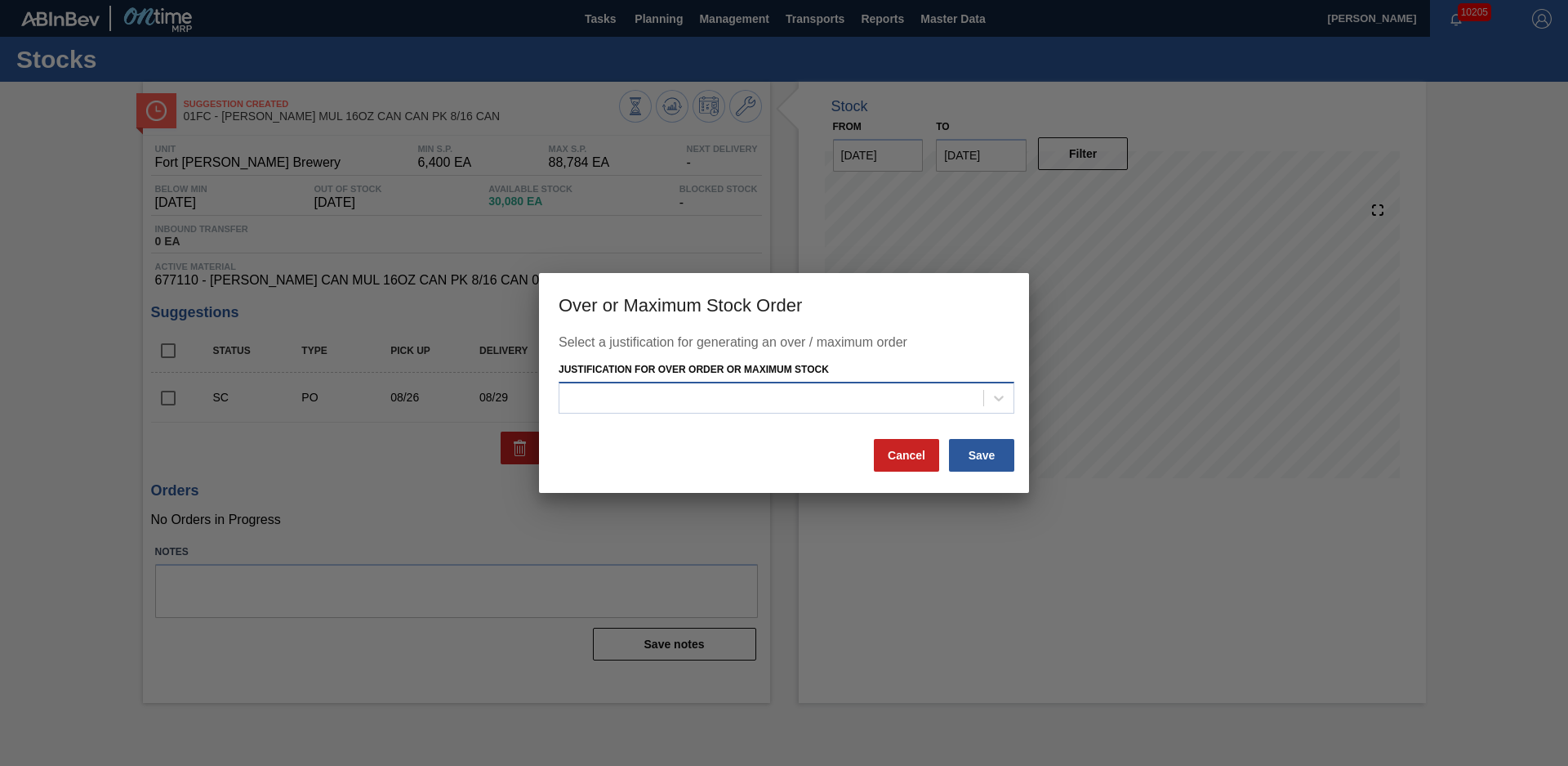
click at [767, 405] on div at bounding box center [771, 398] width 424 height 24
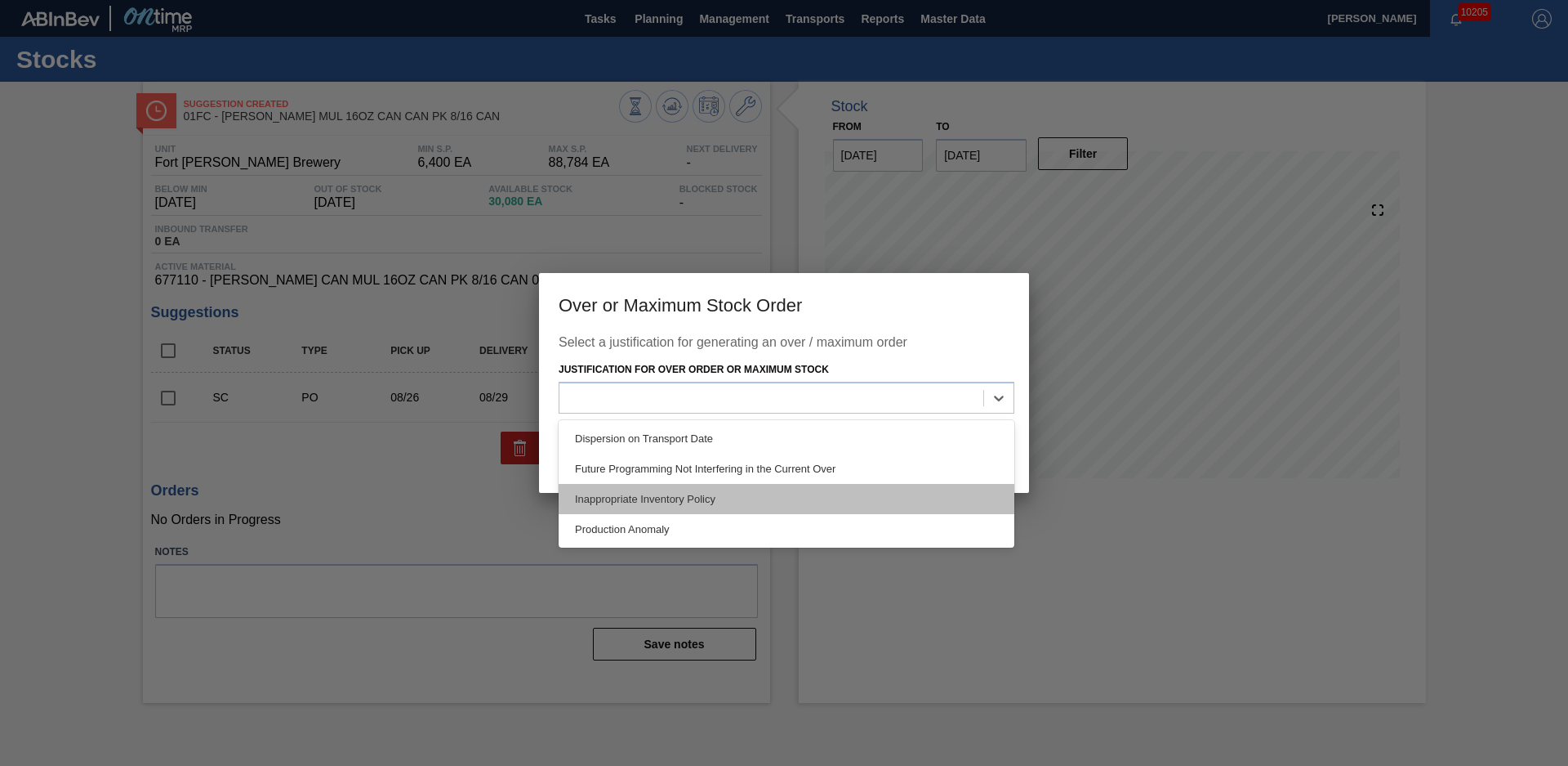
click at [665, 500] on div "Inappropriate Inventory Policy" at bounding box center [787, 498] width 456 height 30
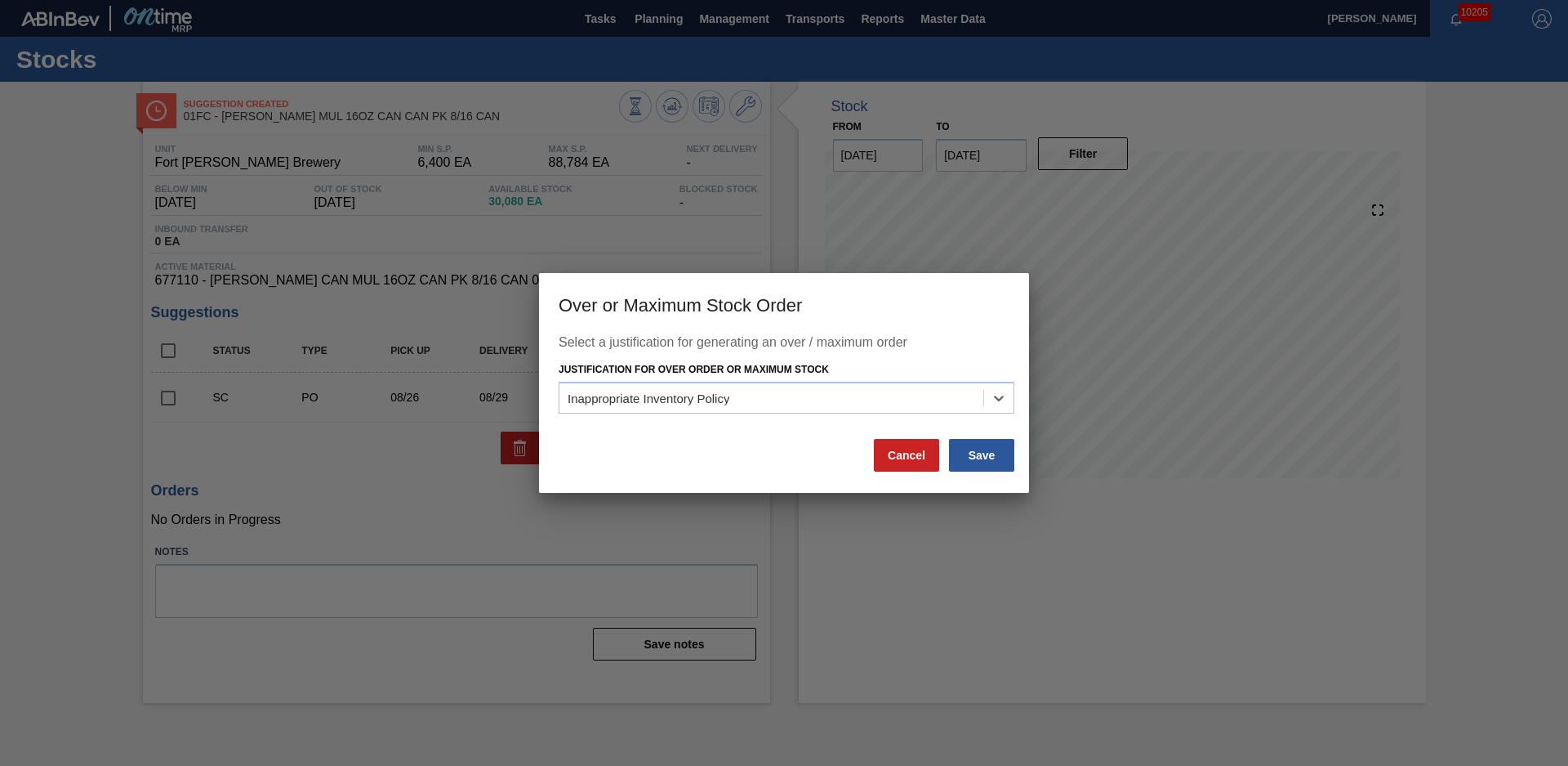
click at [77, 484] on div at bounding box center [784, 383] width 1568 height 766
click at [976, 456] on button "Save" at bounding box center [982, 455] width 65 height 33
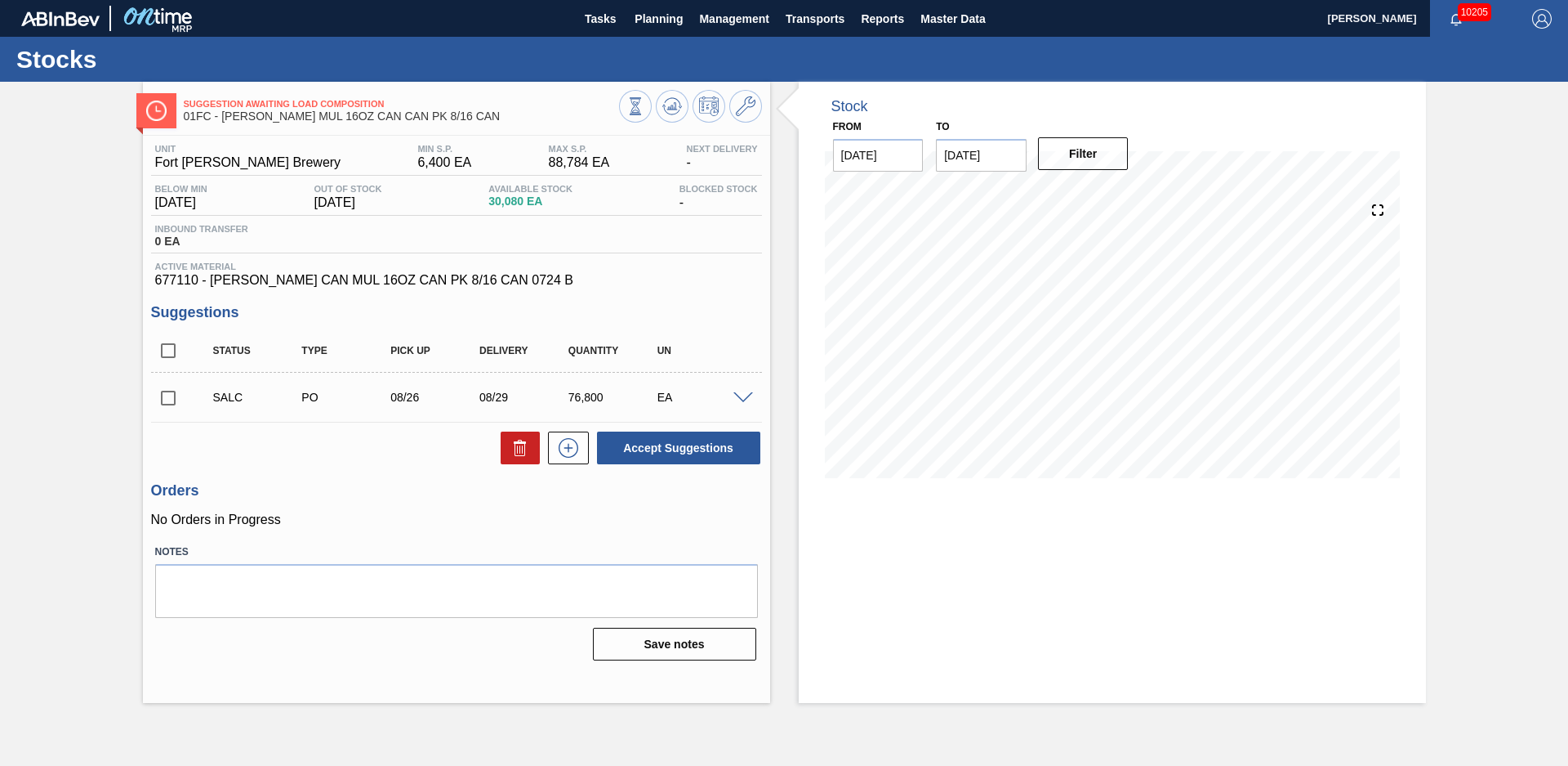
click at [90, 316] on div "Suggestion Awaiting Load Composition 01FC - CARR MUL 16OZ CAN CAN PK 8/16 CAN U…" at bounding box center [784, 392] width 1568 height 621
click at [649, 27] on span "Planning" at bounding box center [658, 18] width 48 height 20
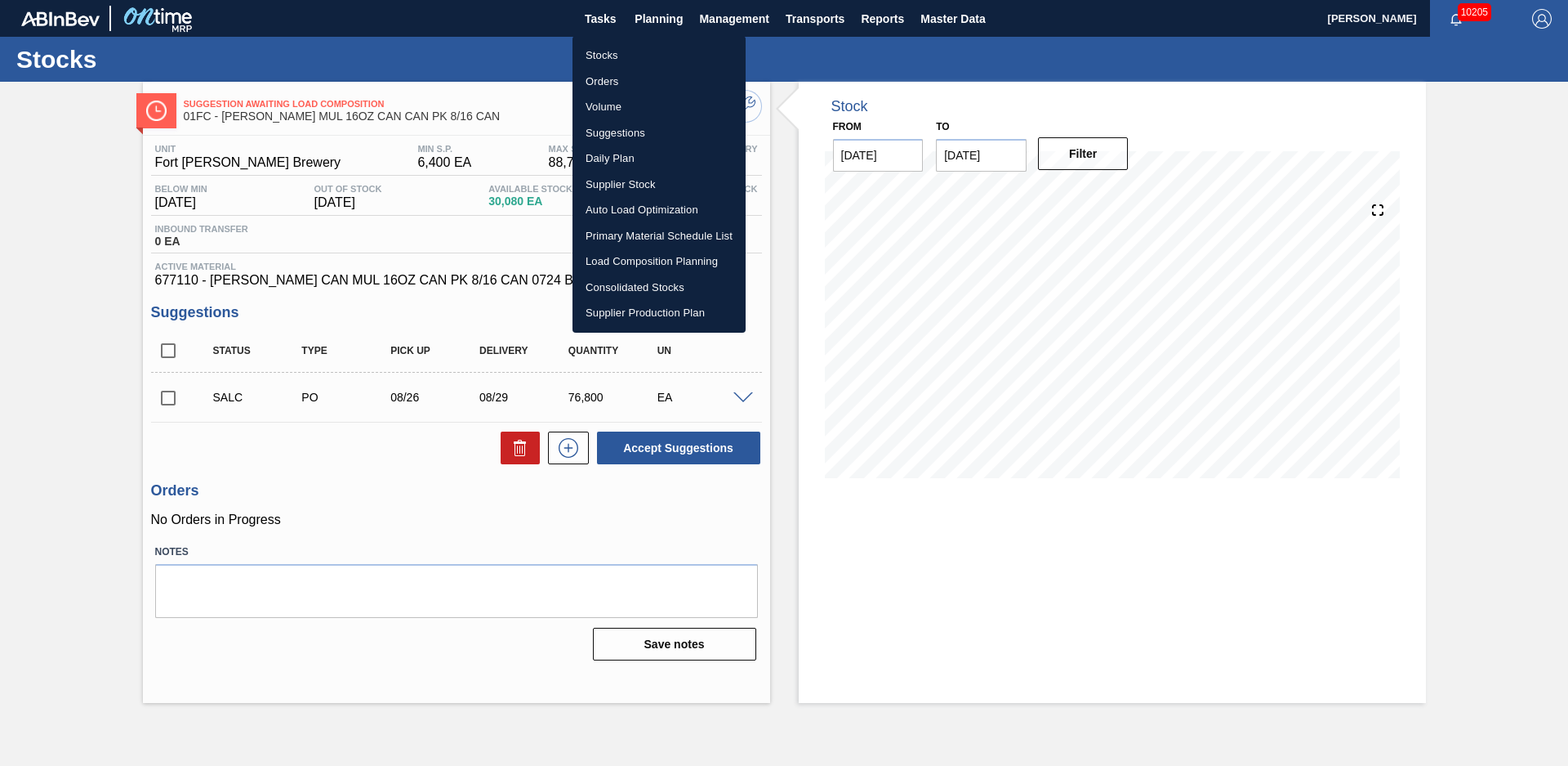
click at [618, 53] on li "Stocks" at bounding box center [659, 56] width 173 height 26
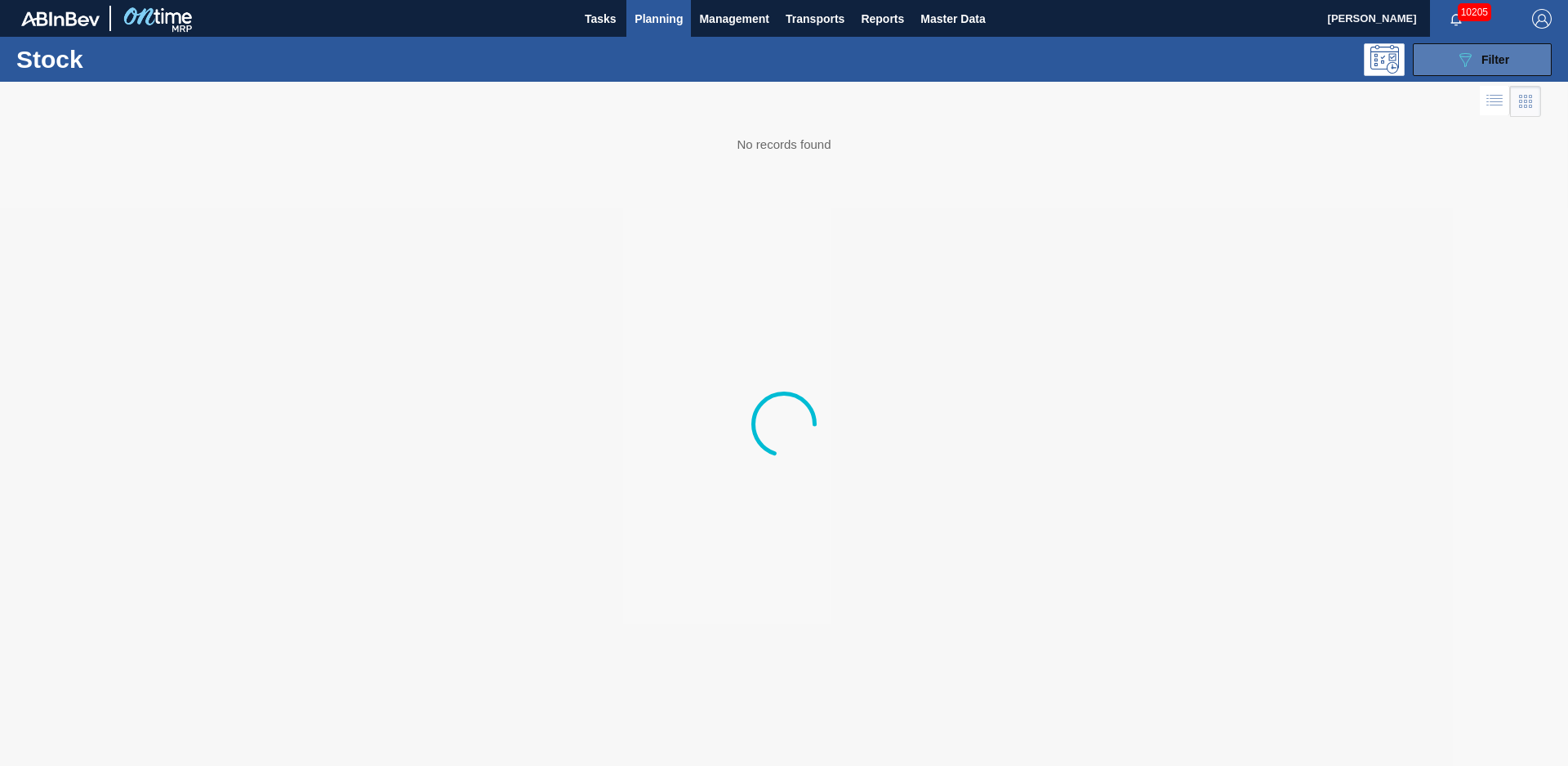
click at [1531, 67] on button "089F7B8B-B2A5-4AFE-B5C0-19BA573D28AC Filter" at bounding box center [1482, 59] width 139 height 33
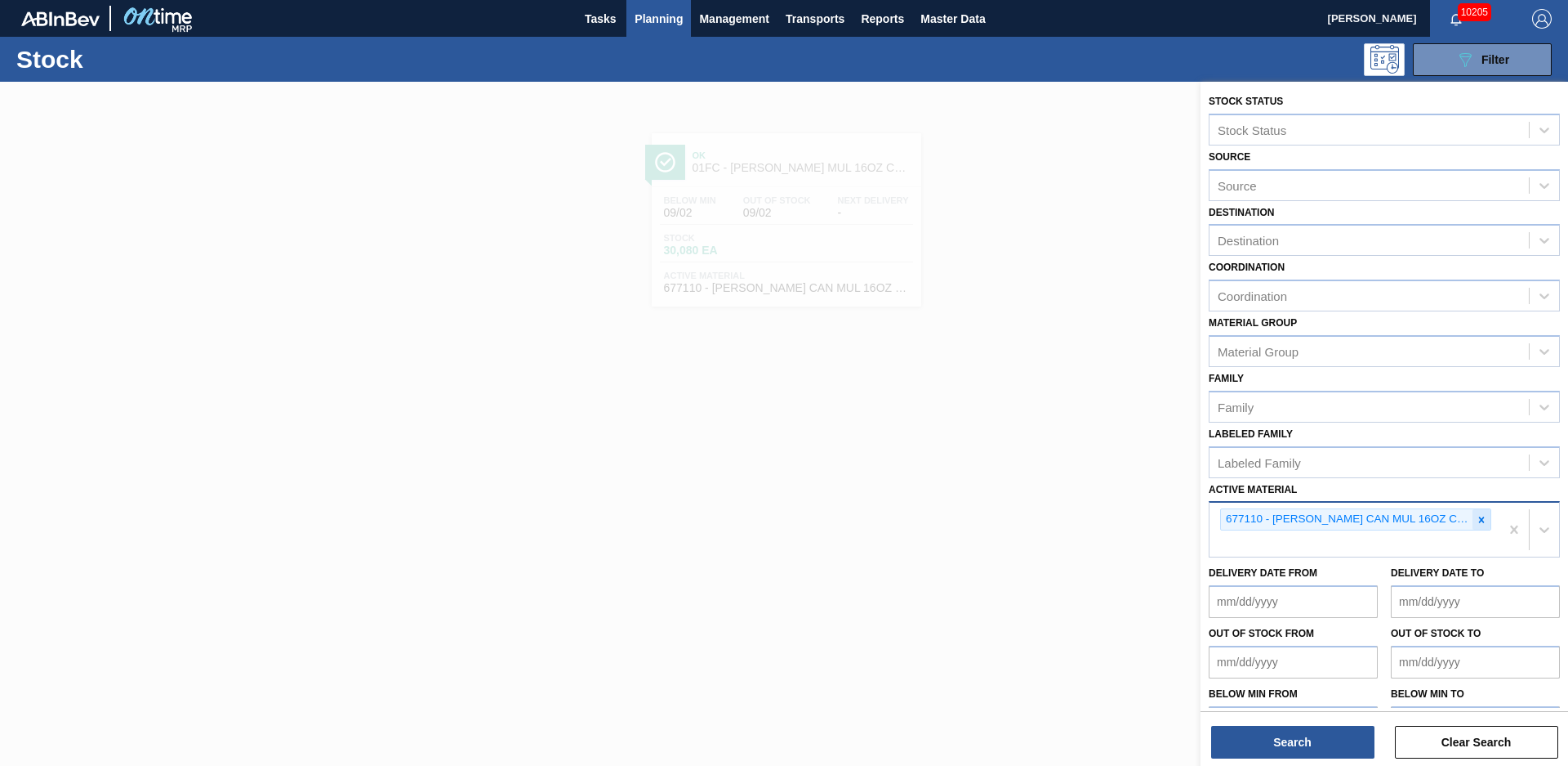
click at [1484, 521] on icon at bounding box center [1481, 519] width 11 height 11
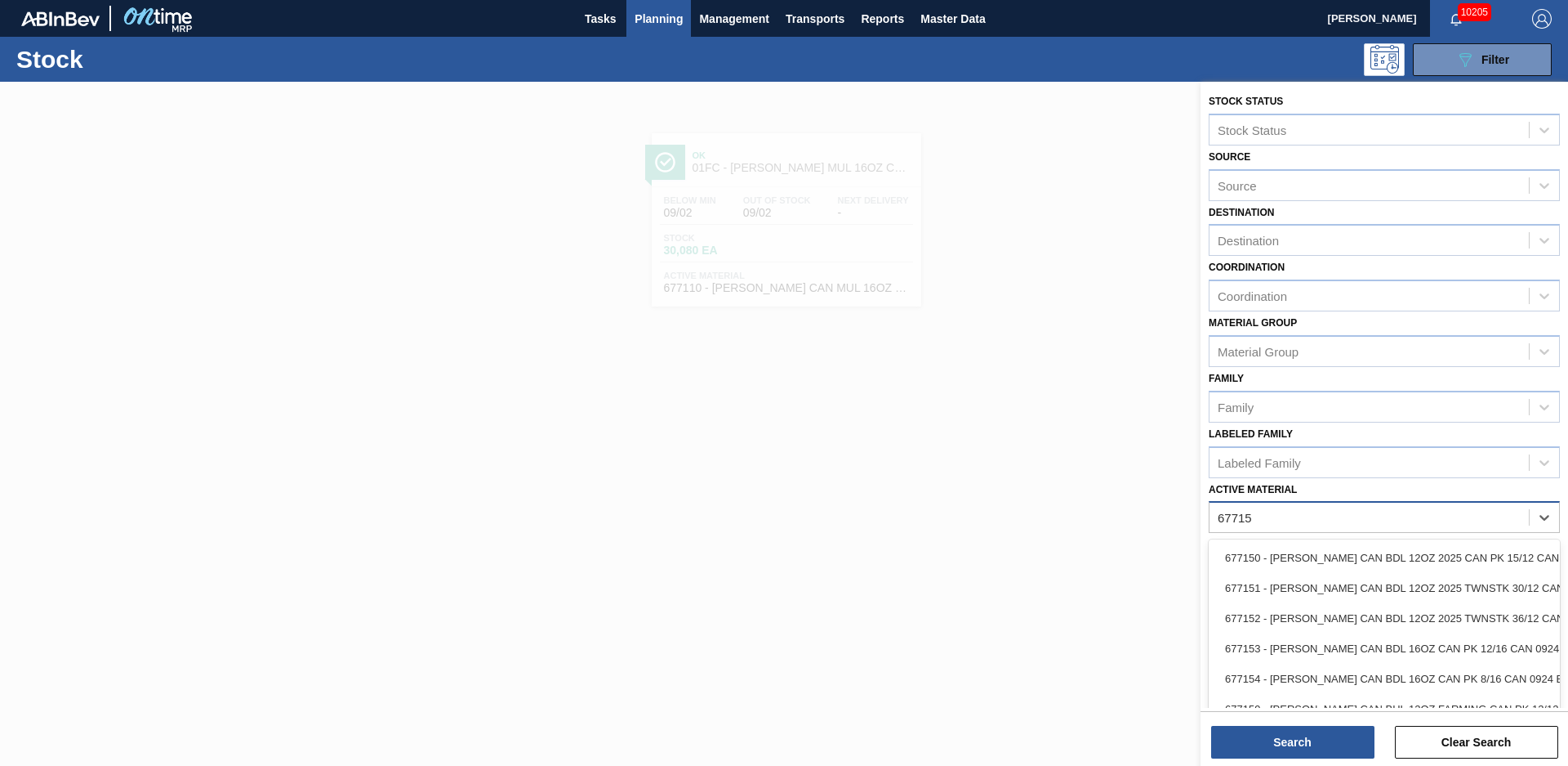
type Material "677154"
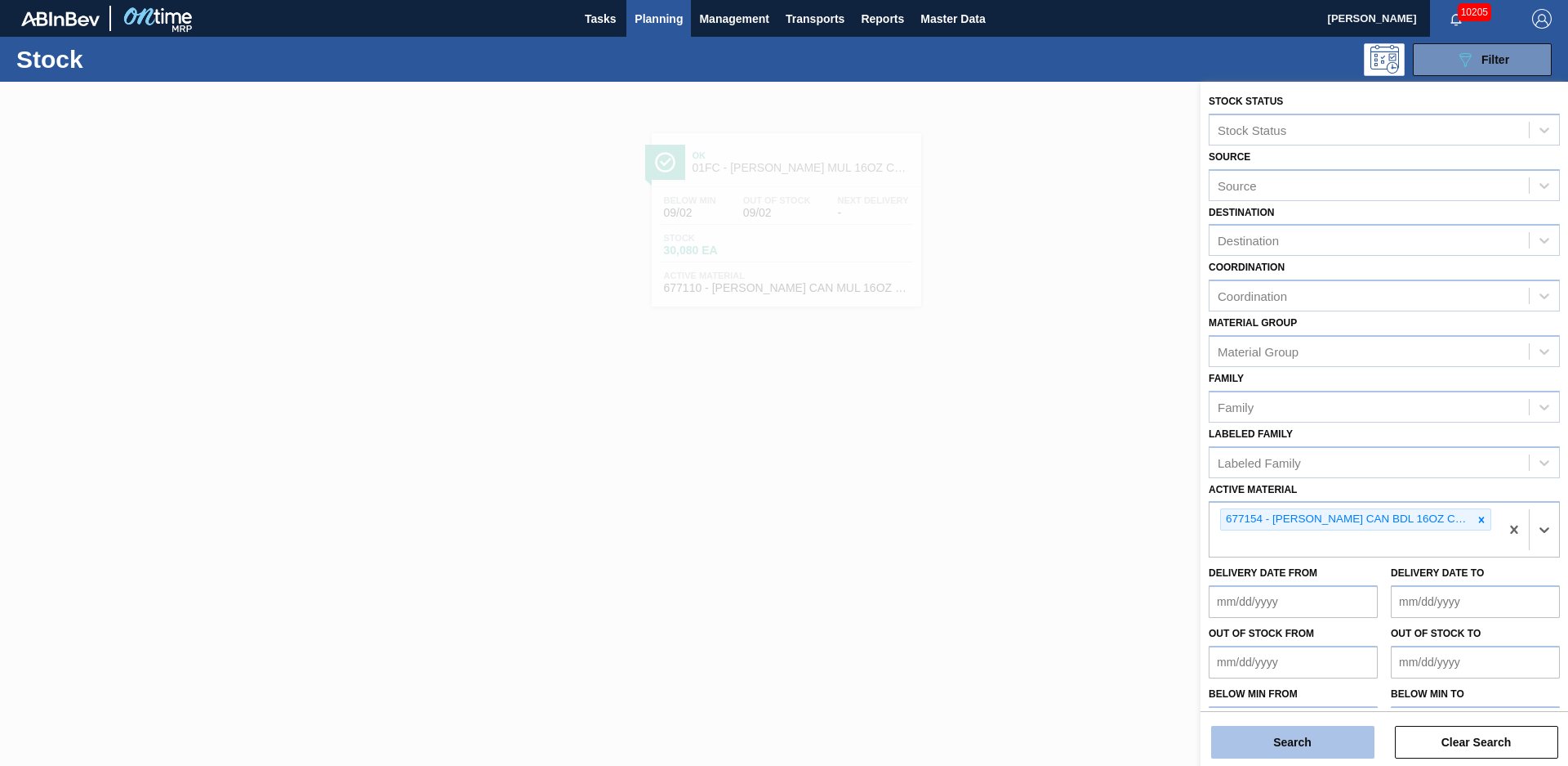
click at [1326, 730] on button "Search" at bounding box center [1293, 742] width 164 height 33
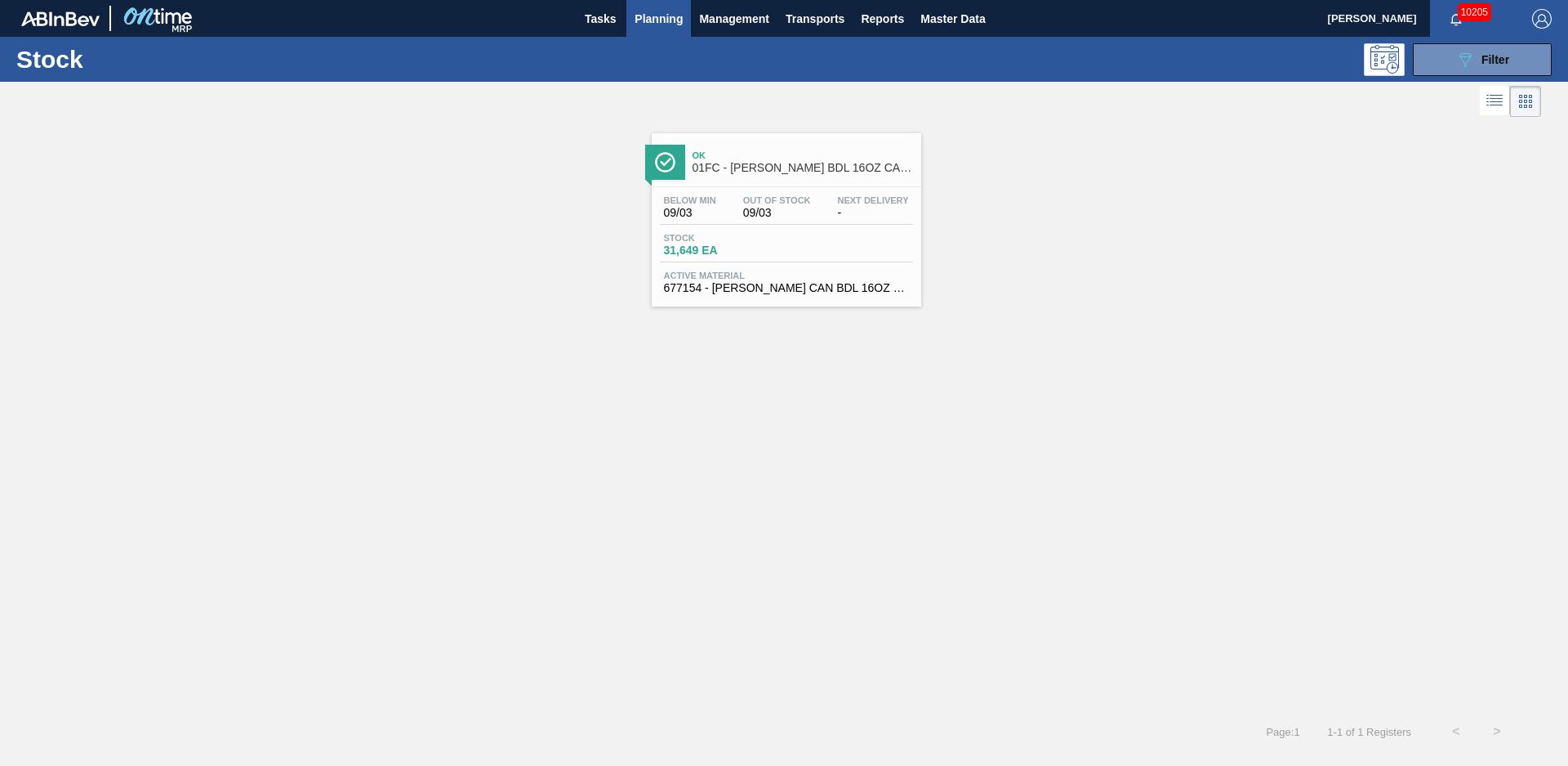
click at [760, 174] on div "Ok 01FC - CARR BDL 16OZ CAN CAN PK 8/16 CAN" at bounding box center [802, 162] width 220 height 37
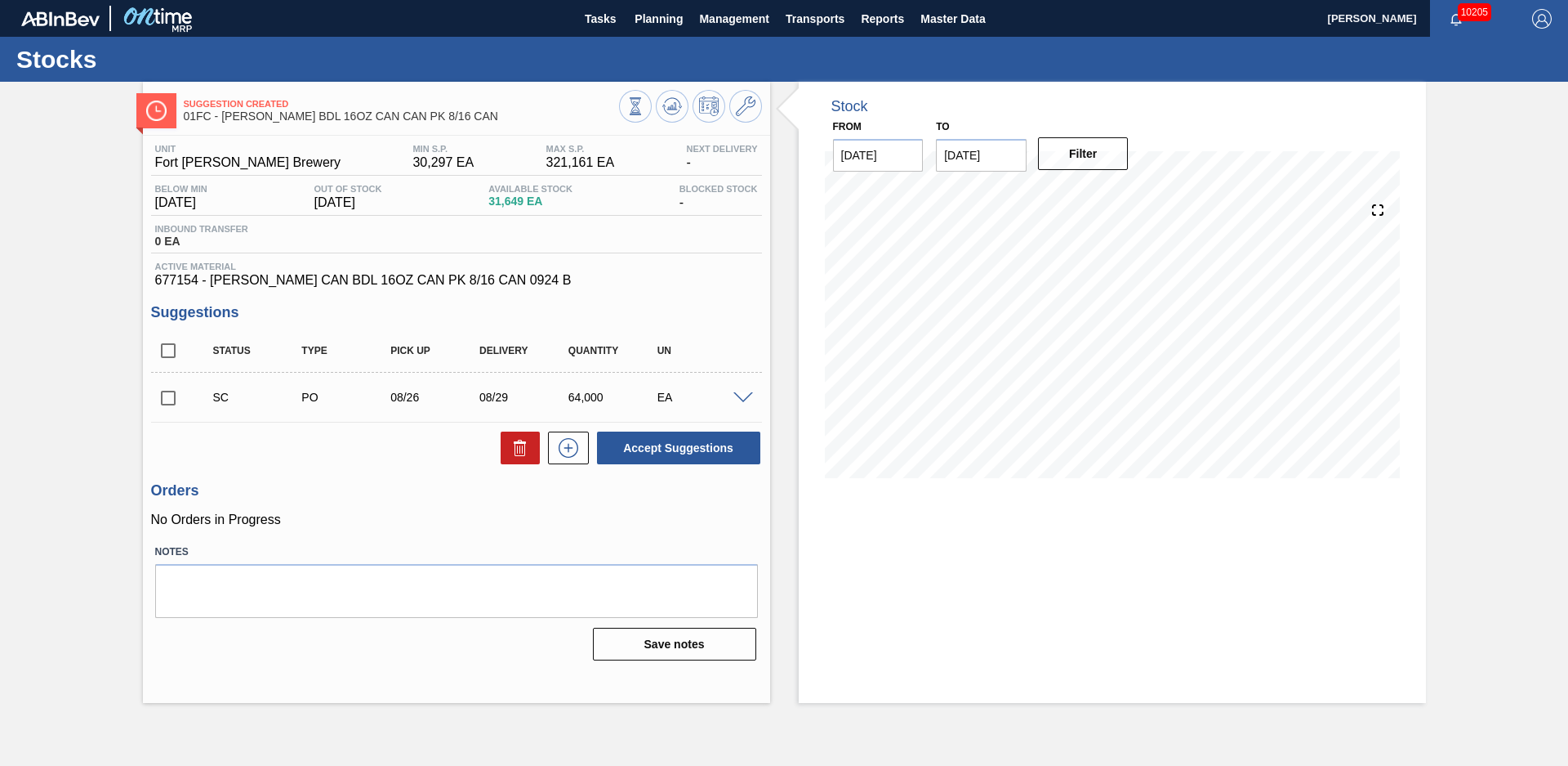
click at [776, 184] on div "Stock From [DATE] to [DATE] Filter" at bounding box center [1097, 392] width 656 height 621
click at [782, 335] on div "Stock From [DATE] to [DATE] Filter" at bounding box center [1097, 392] width 656 height 621
click at [743, 106] on icon at bounding box center [745, 106] width 20 height 20
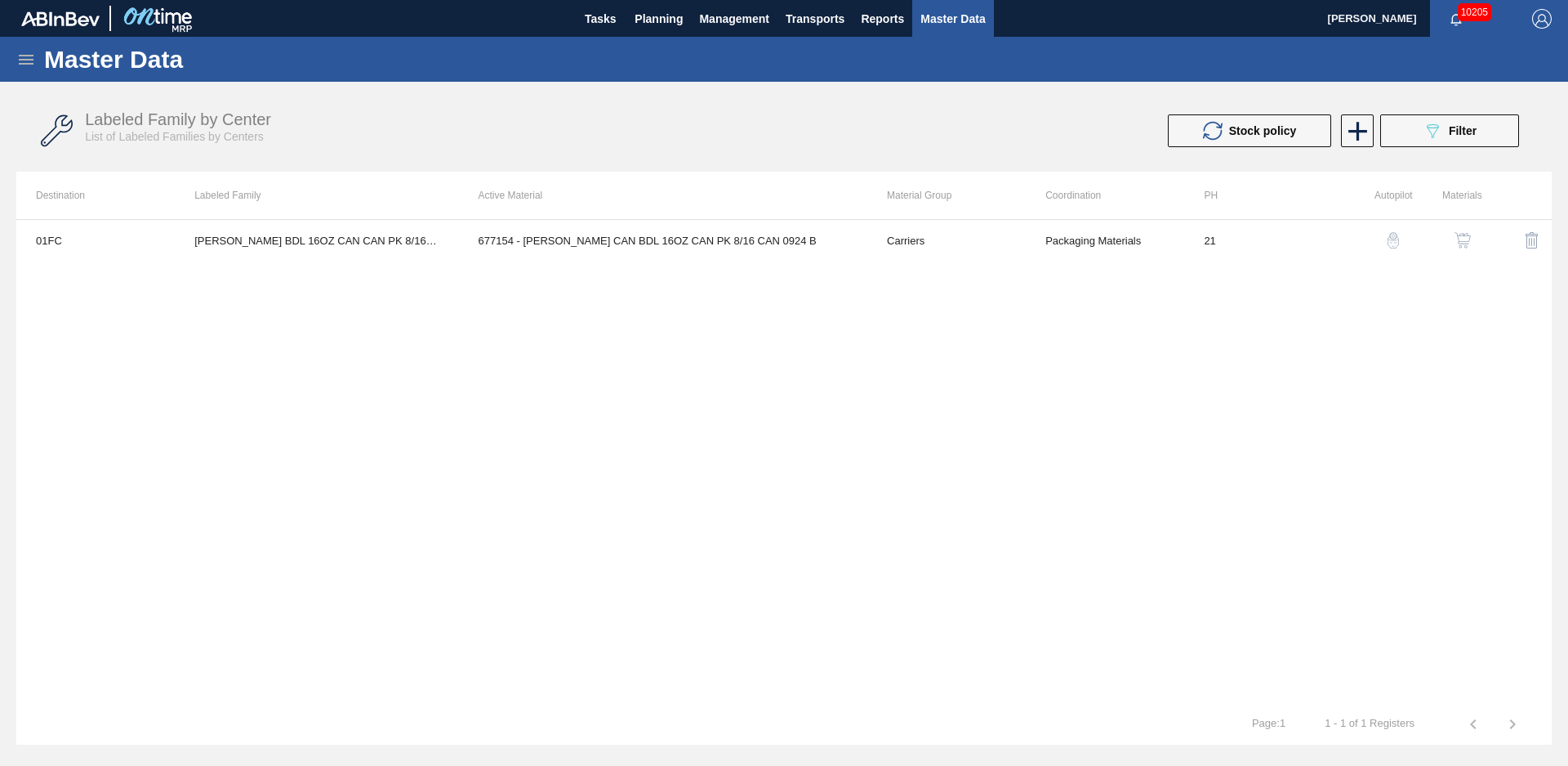
click at [1020, 377] on div "01FC CARR BDL 16OZ CAN CAN PK 8/16 CAN 677154 - CARR CAN BDL 16OZ CAN PK 8/16 C…" at bounding box center [784, 461] width 1535 height 485
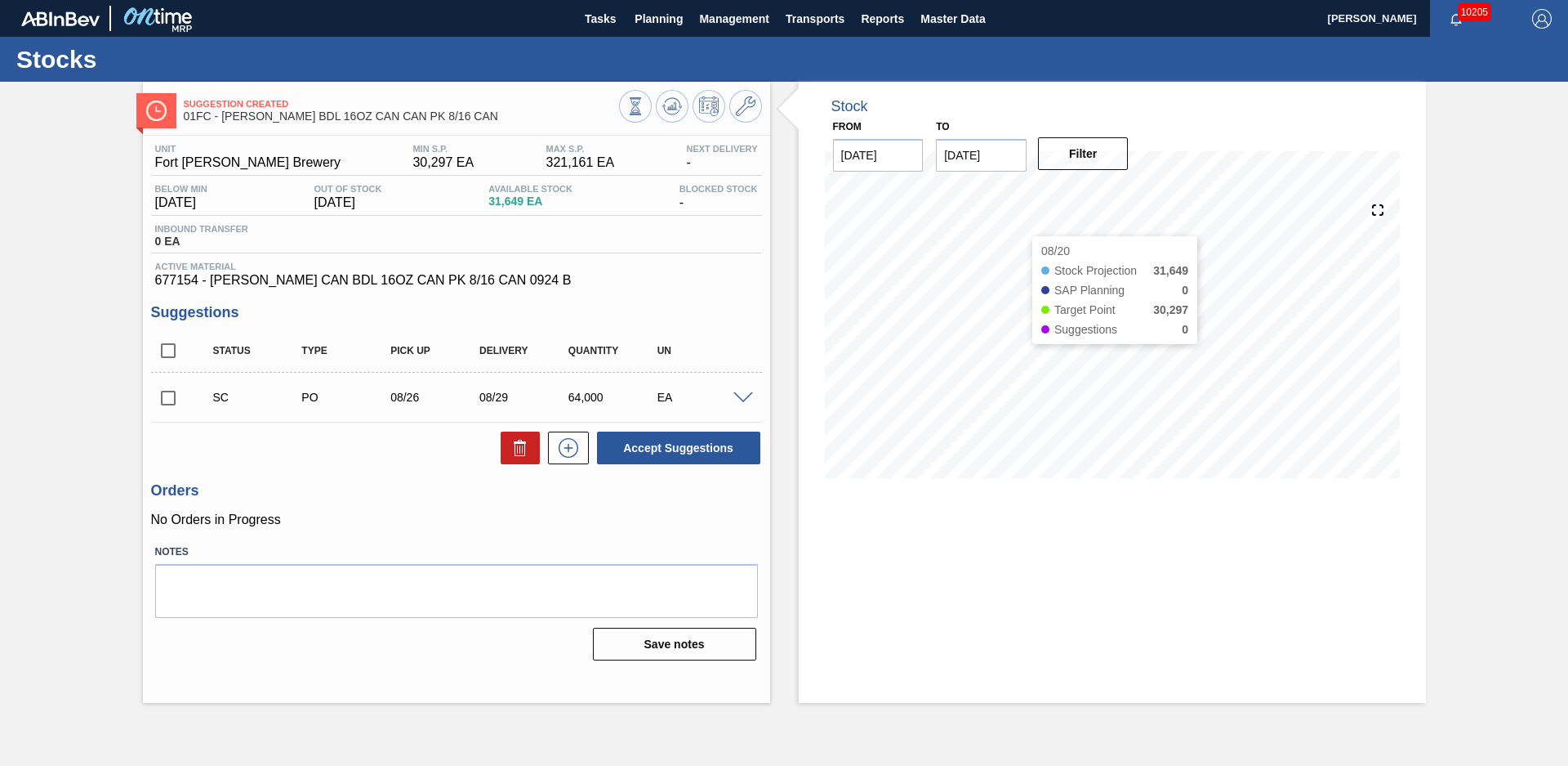
click at [776, 296] on div "Stock From 08/20/2025 to 12/31/2025 Filter 08/20 Stock Projection 31,649 SAP Pl…" at bounding box center [1097, 392] width 656 height 621
click at [162, 405] on input "checkbox" at bounding box center [168, 398] width 34 height 34
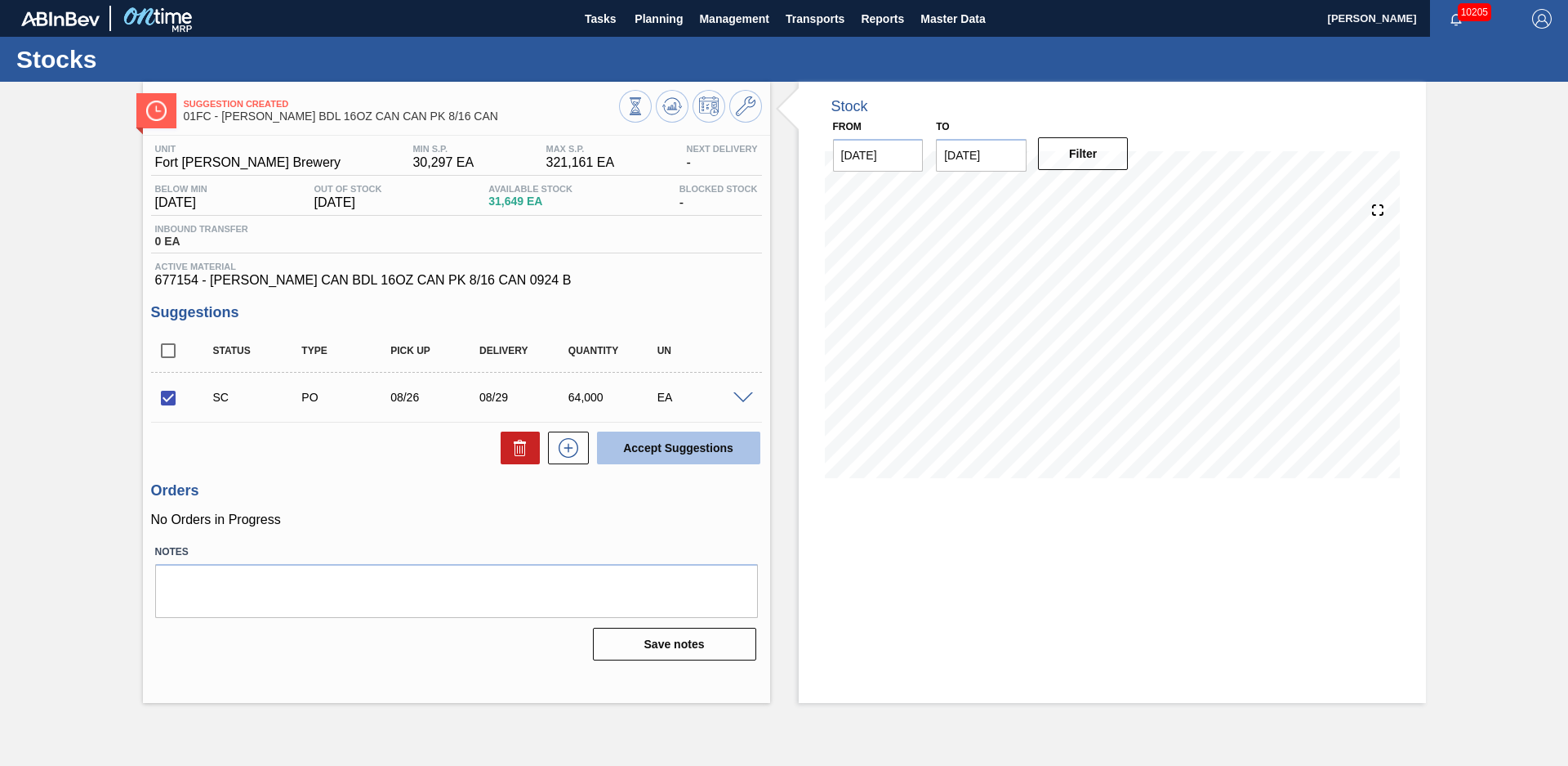
click at [716, 444] on button "Accept Suggestions" at bounding box center [678, 448] width 164 height 33
checkbox input "false"
click at [644, 16] on span "Planning" at bounding box center [658, 18] width 48 height 20
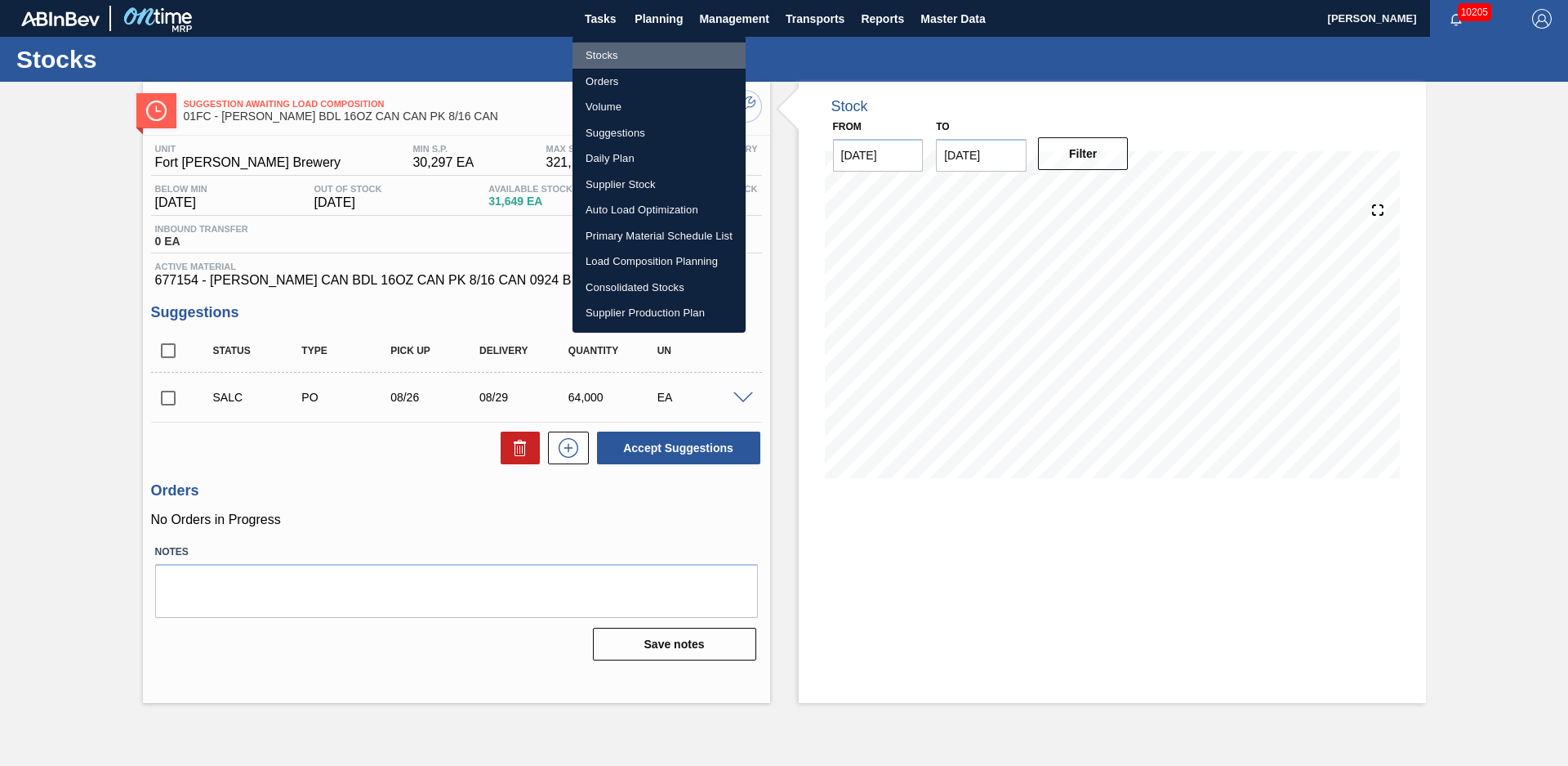
click at [606, 52] on li "Stocks" at bounding box center [659, 56] width 173 height 26
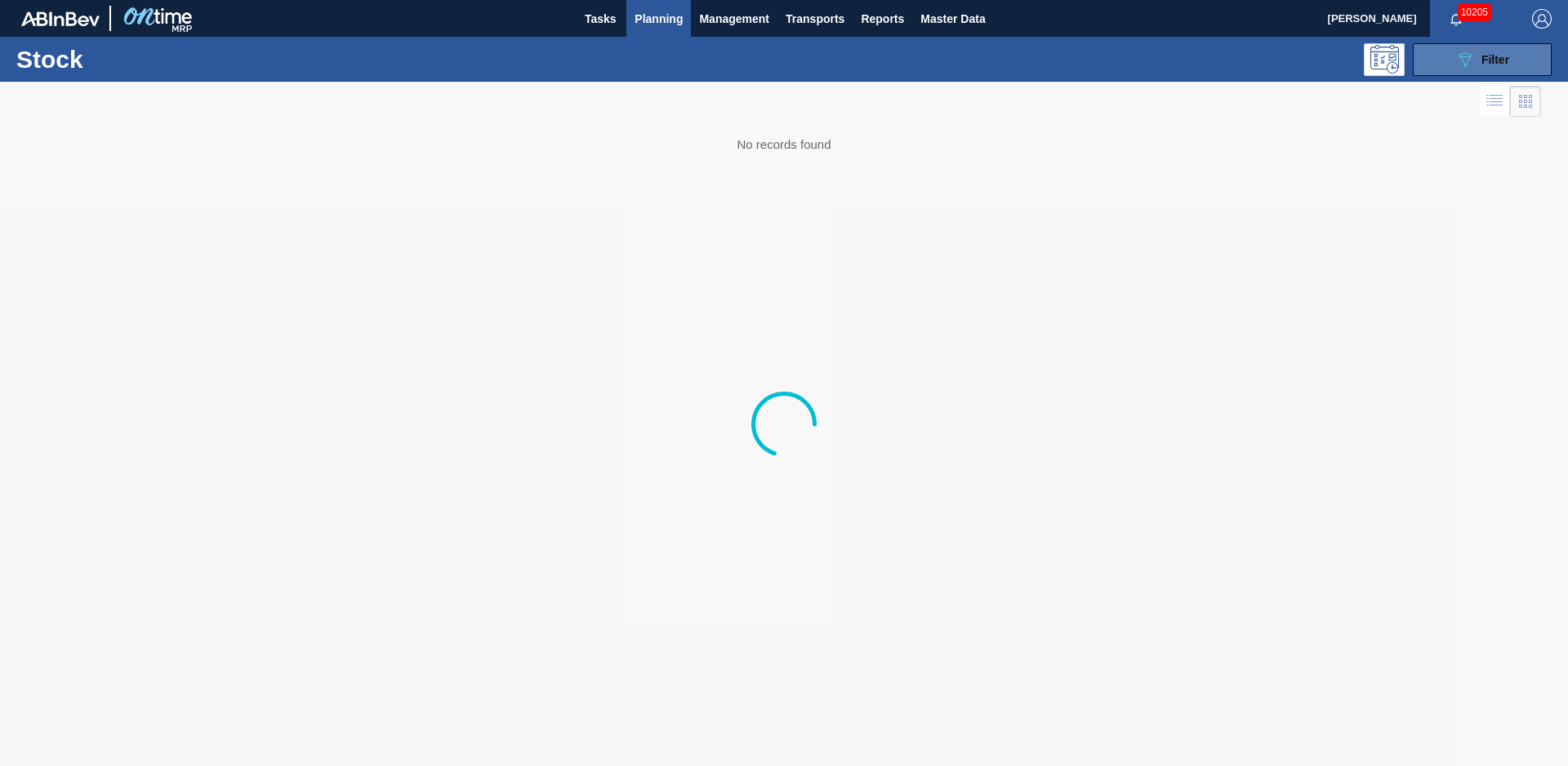
click at [1505, 59] on span "Filter" at bounding box center [1495, 59] width 27 height 13
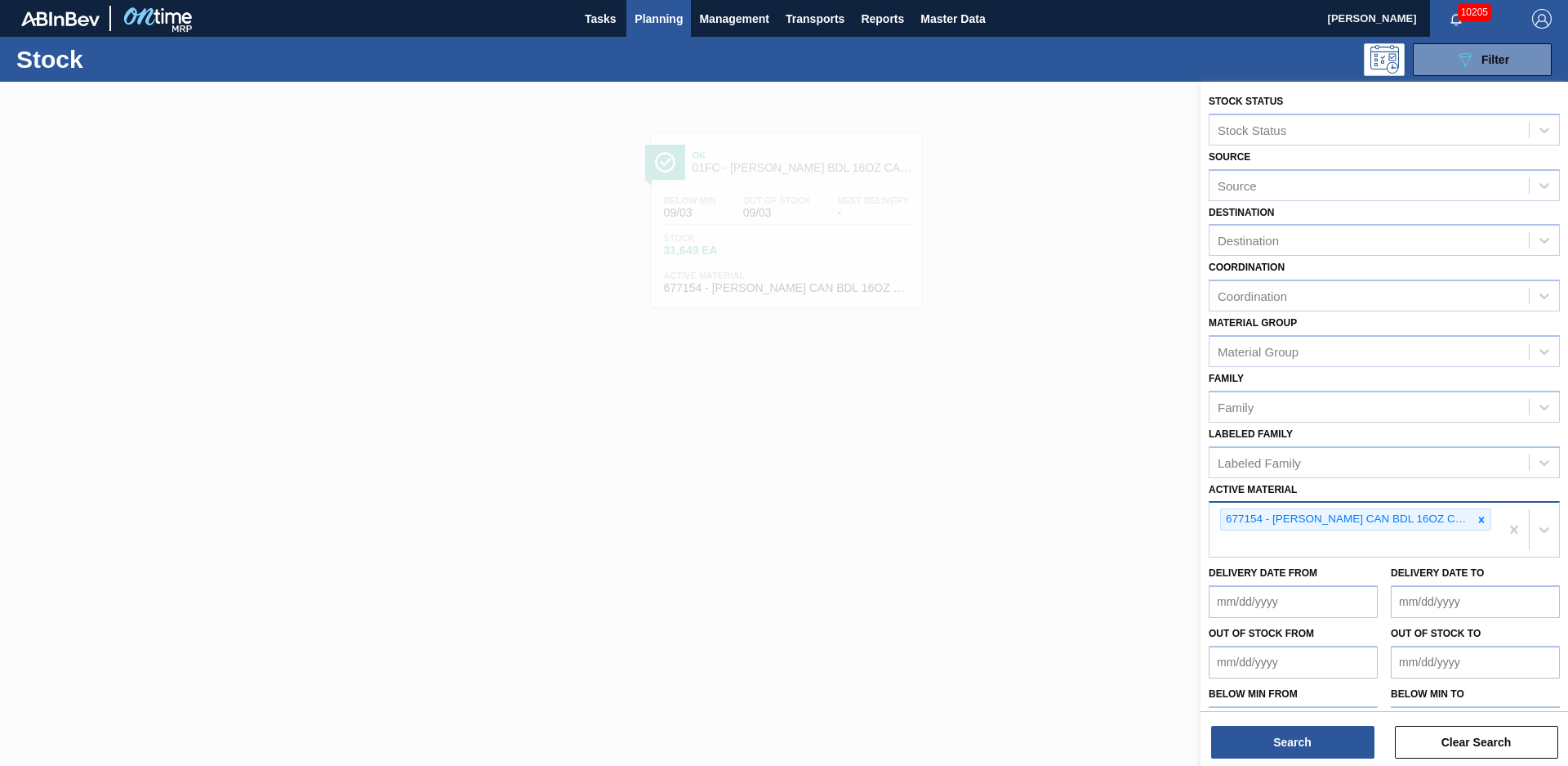
click at [1482, 516] on icon at bounding box center [1481, 519] width 11 height 11
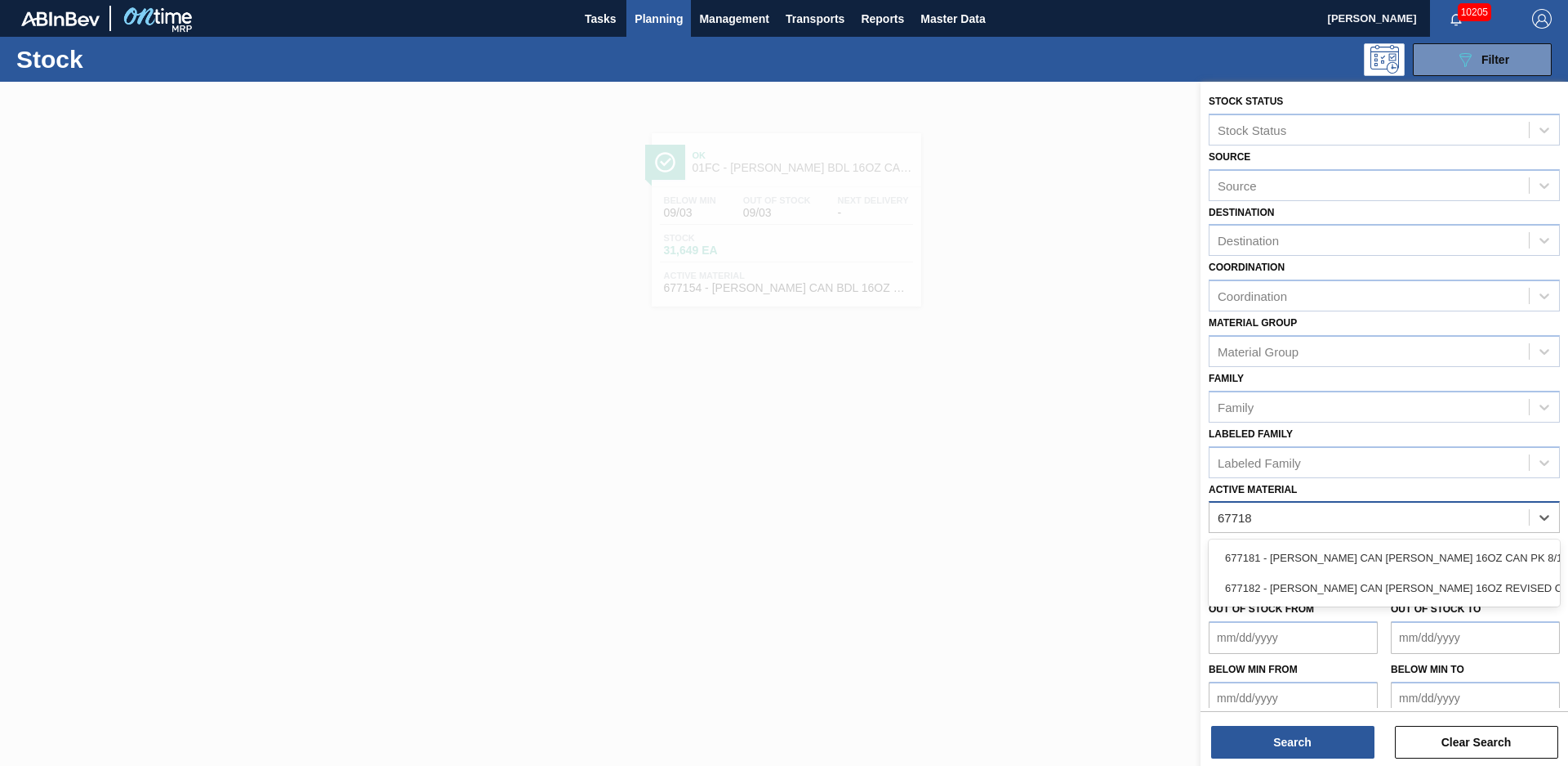
type Material "677181"
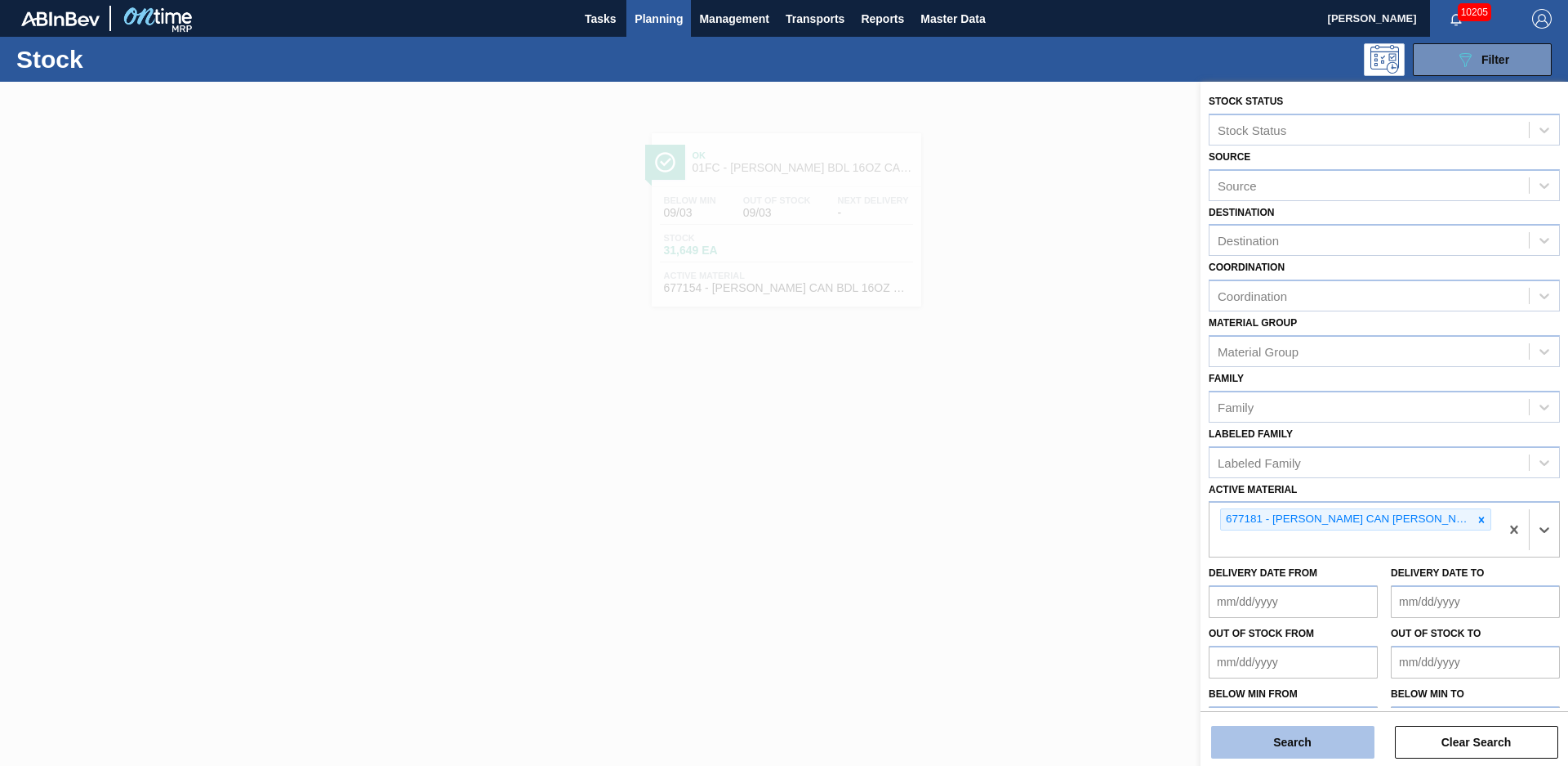
click at [1342, 738] on button "Search" at bounding box center [1293, 742] width 164 height 33
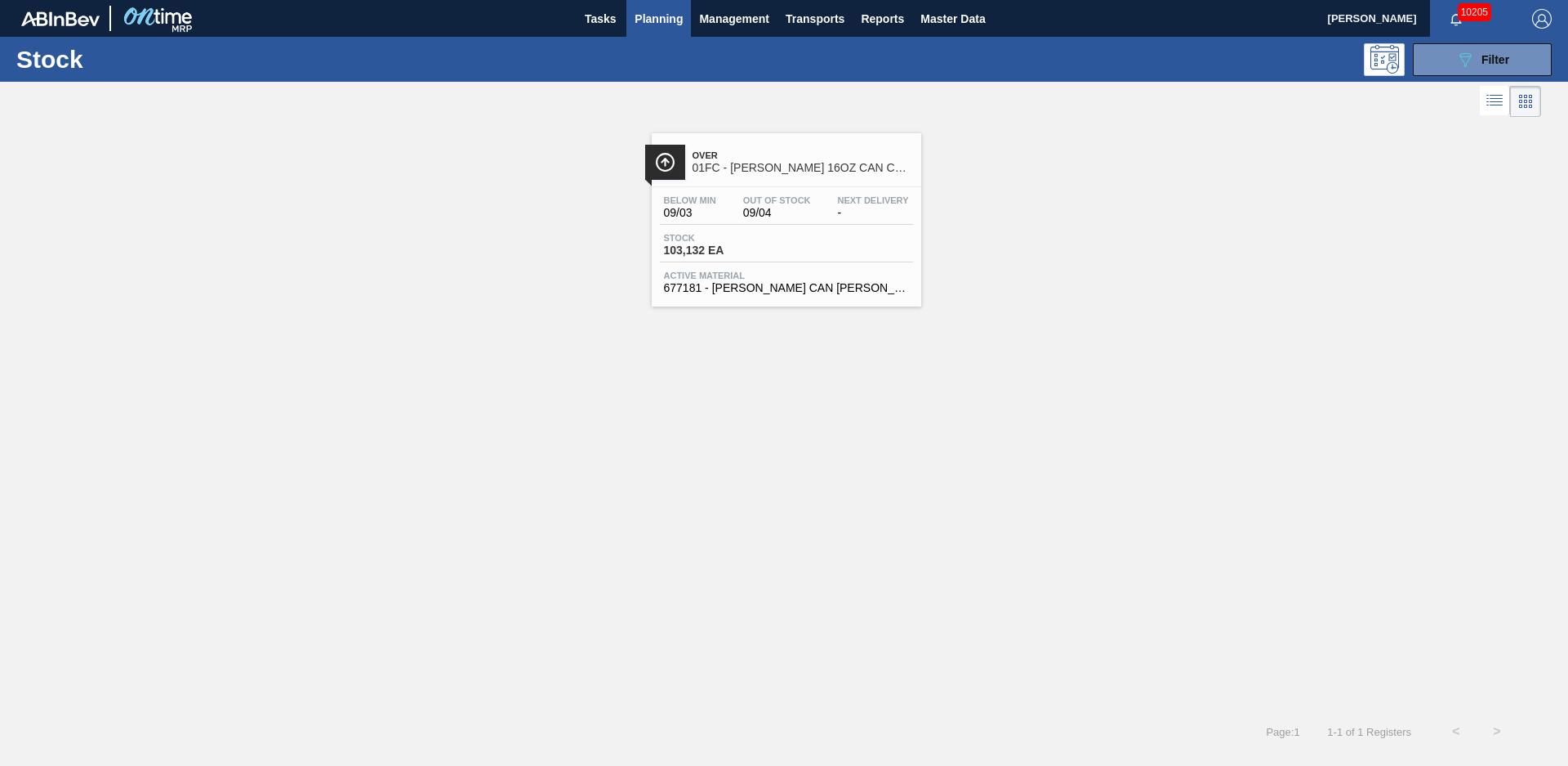
click at [757, 154] on span "Over" at bounding box center [802, 154] width 220 height 9
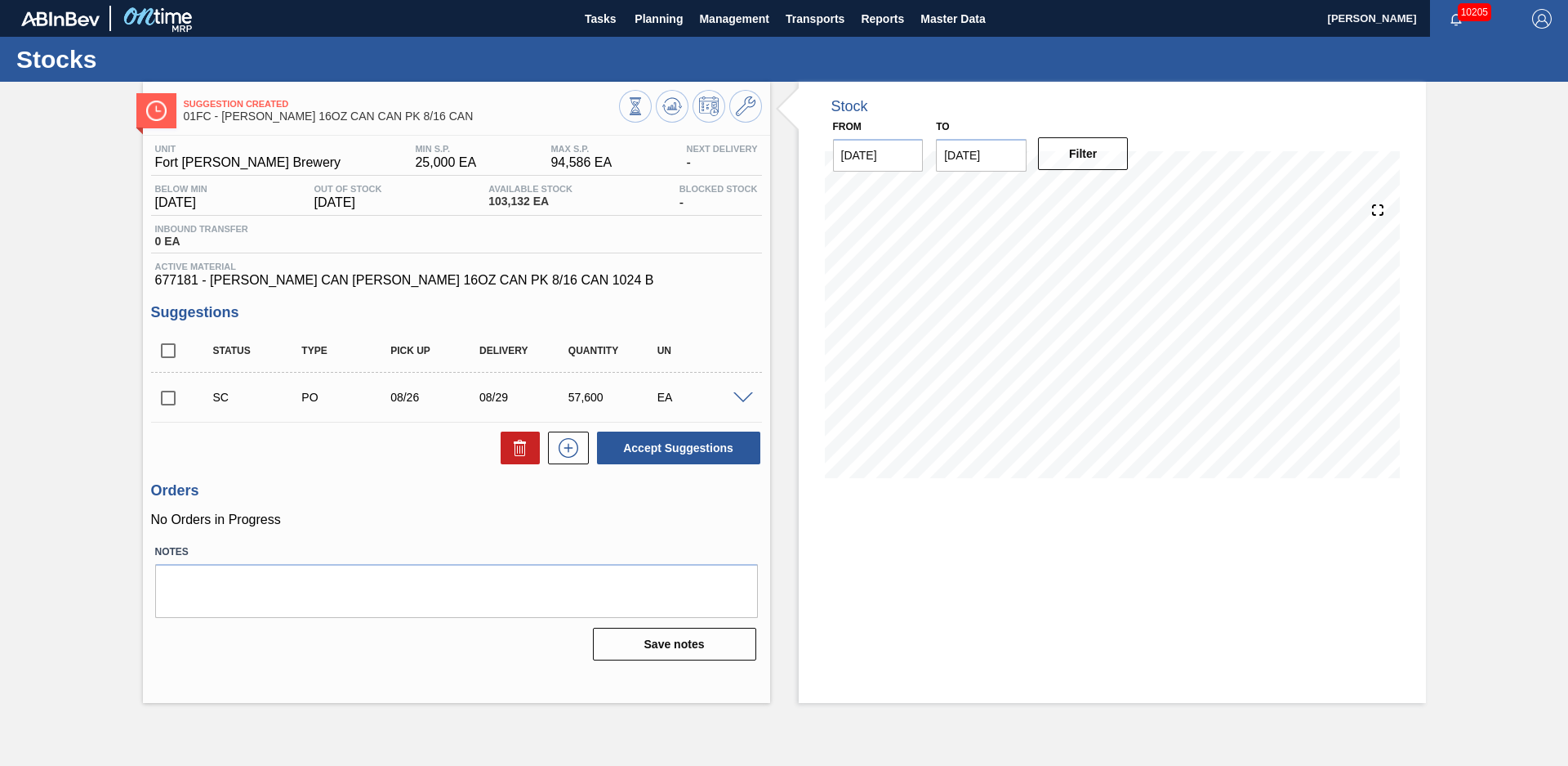
drag, startPoint x: 335, startPoint y: 11, endPoint x: 491, endPoint y: 47, distance: 160.1
click at [491, 47] on div "Stocks" at bounding box center [784, 59] width 1568 height 45
click at [666, 100] on icon at bounding box center [671, 102] width 16 height 9
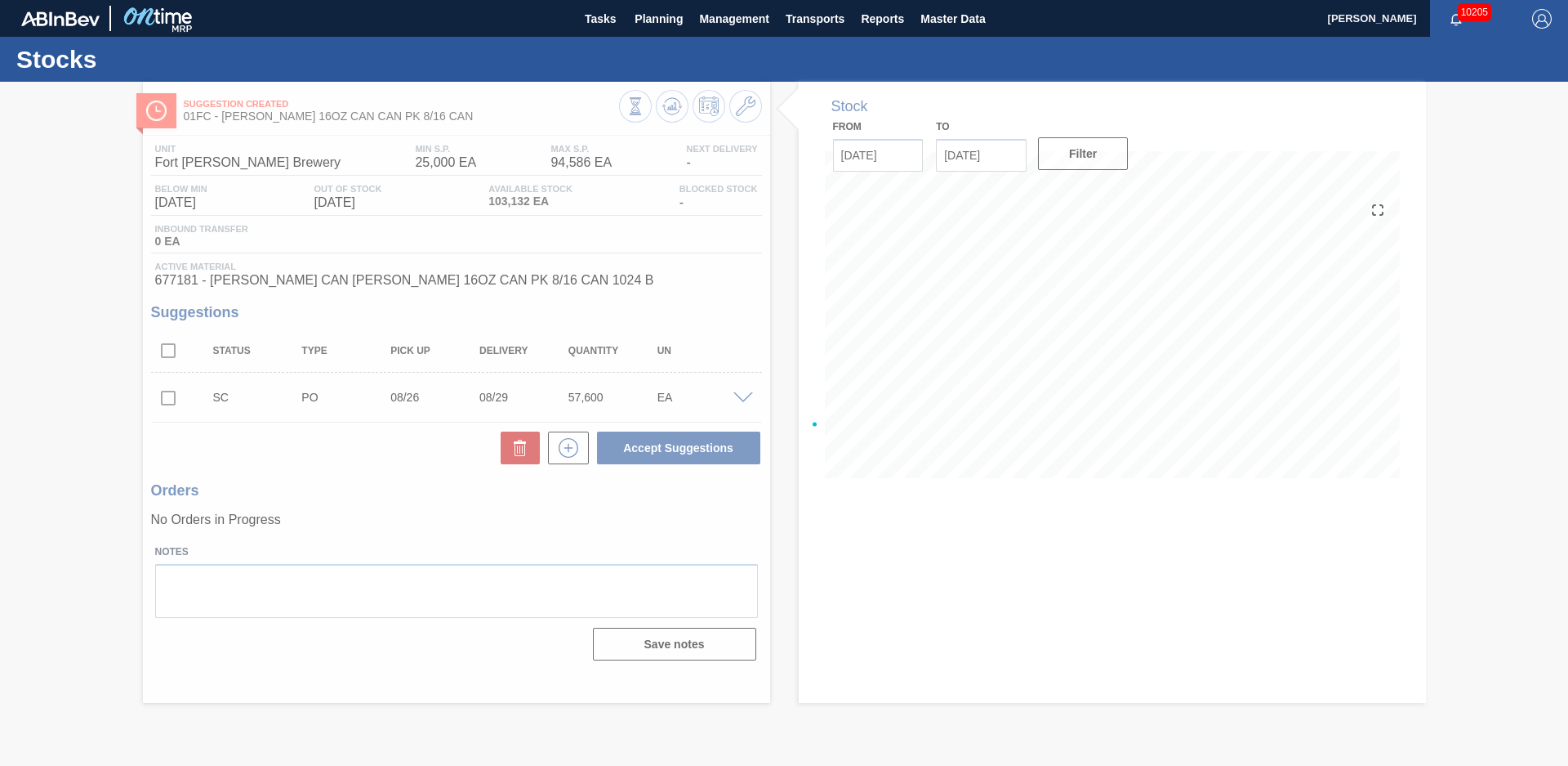
click at [107, 397] on div at bounding box center [784, 423] width 1568 height 684
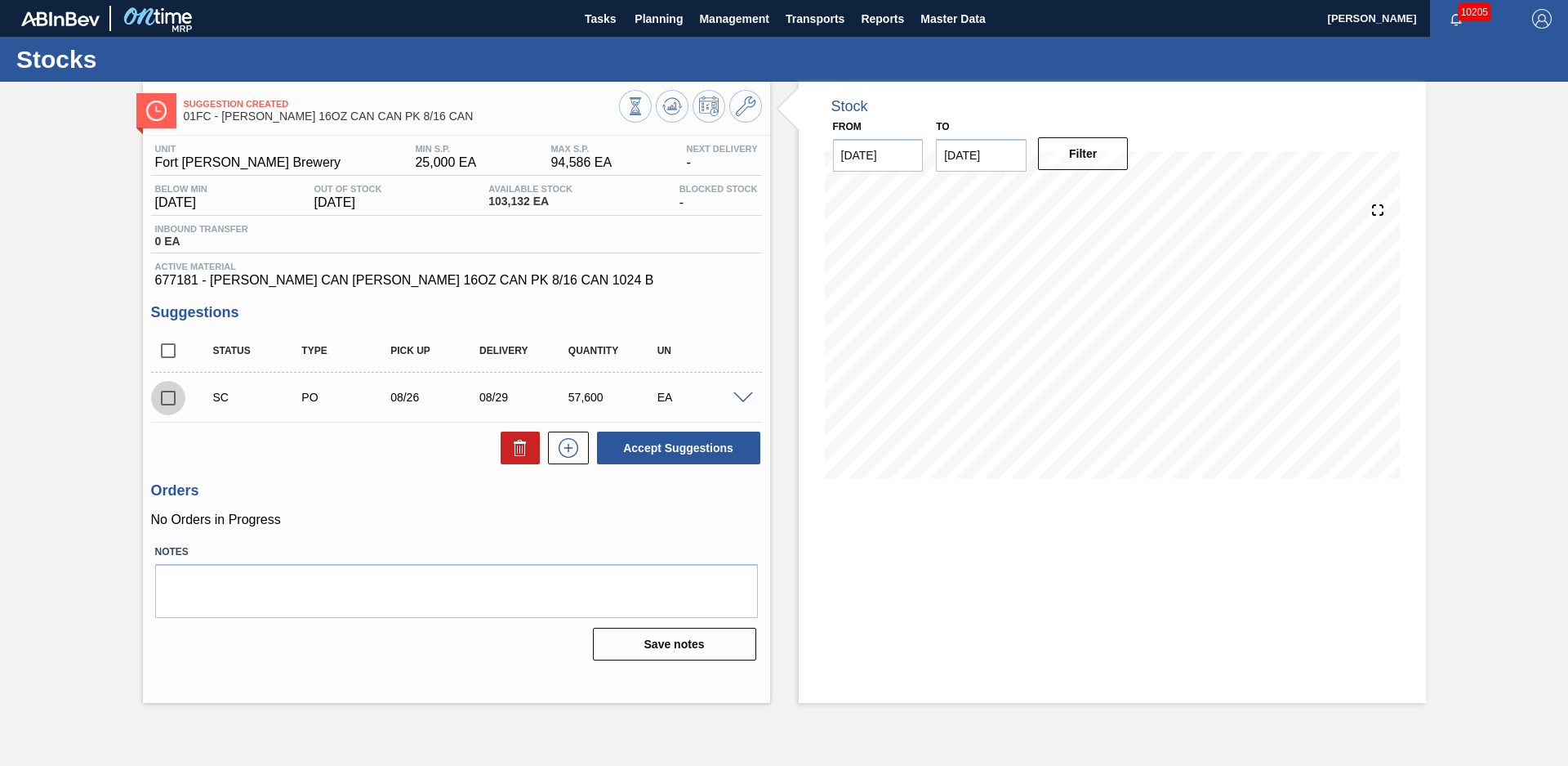
click at [172, 390] on input "checkbox" at bounding box center [168, 398] width 34 height 34
click at [656, 428] on div "Status Type Pick up Delivery Quantity UN SC PO 08/26 08/29 57,600 EA Material 6…" at bounding box center [456, 397] width 610 height 136
click at [655, 443] on button "Accept Suggestions" at bounding box center [678, 448] width 164 height 33
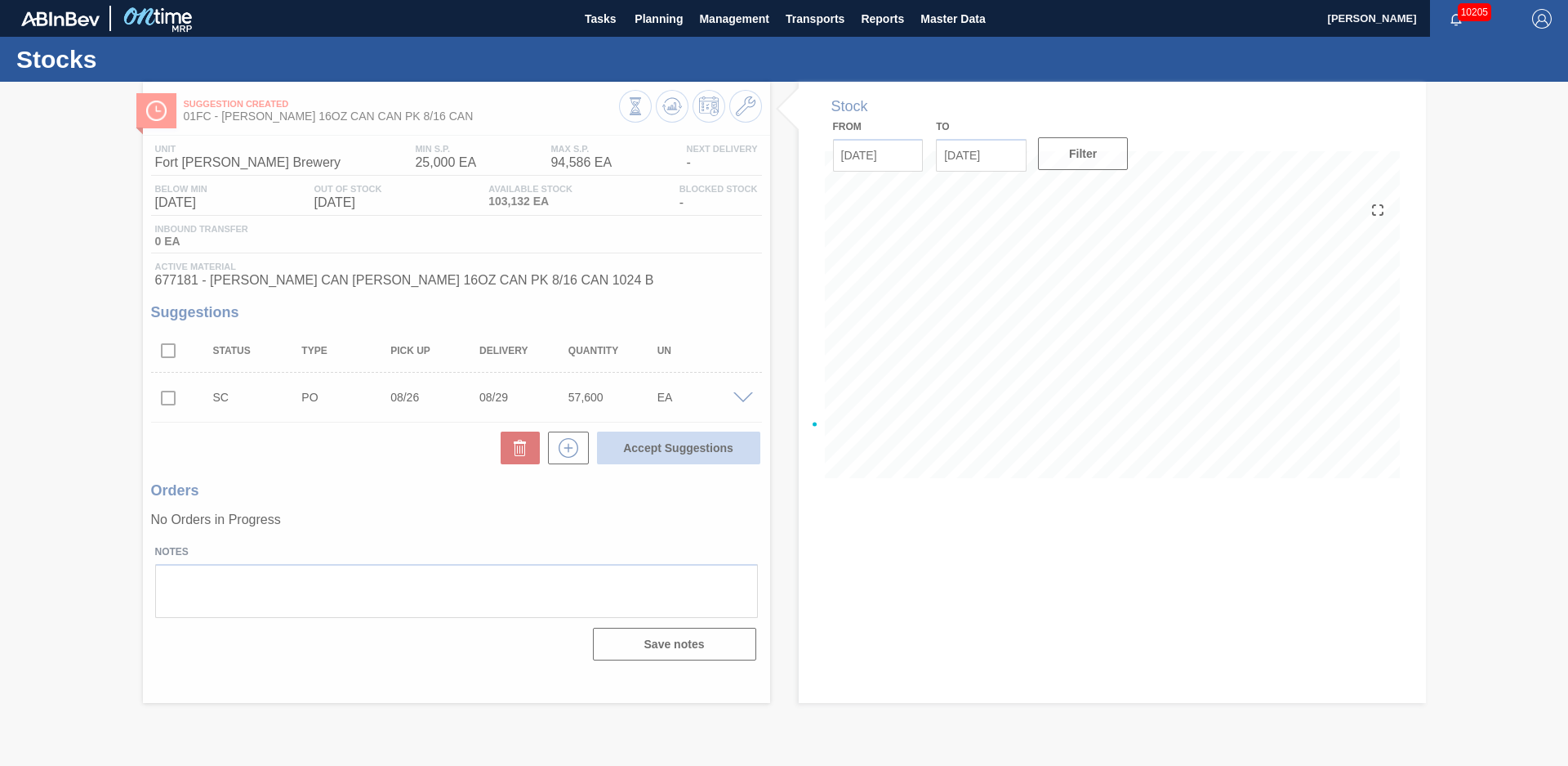
checkbox input "false"
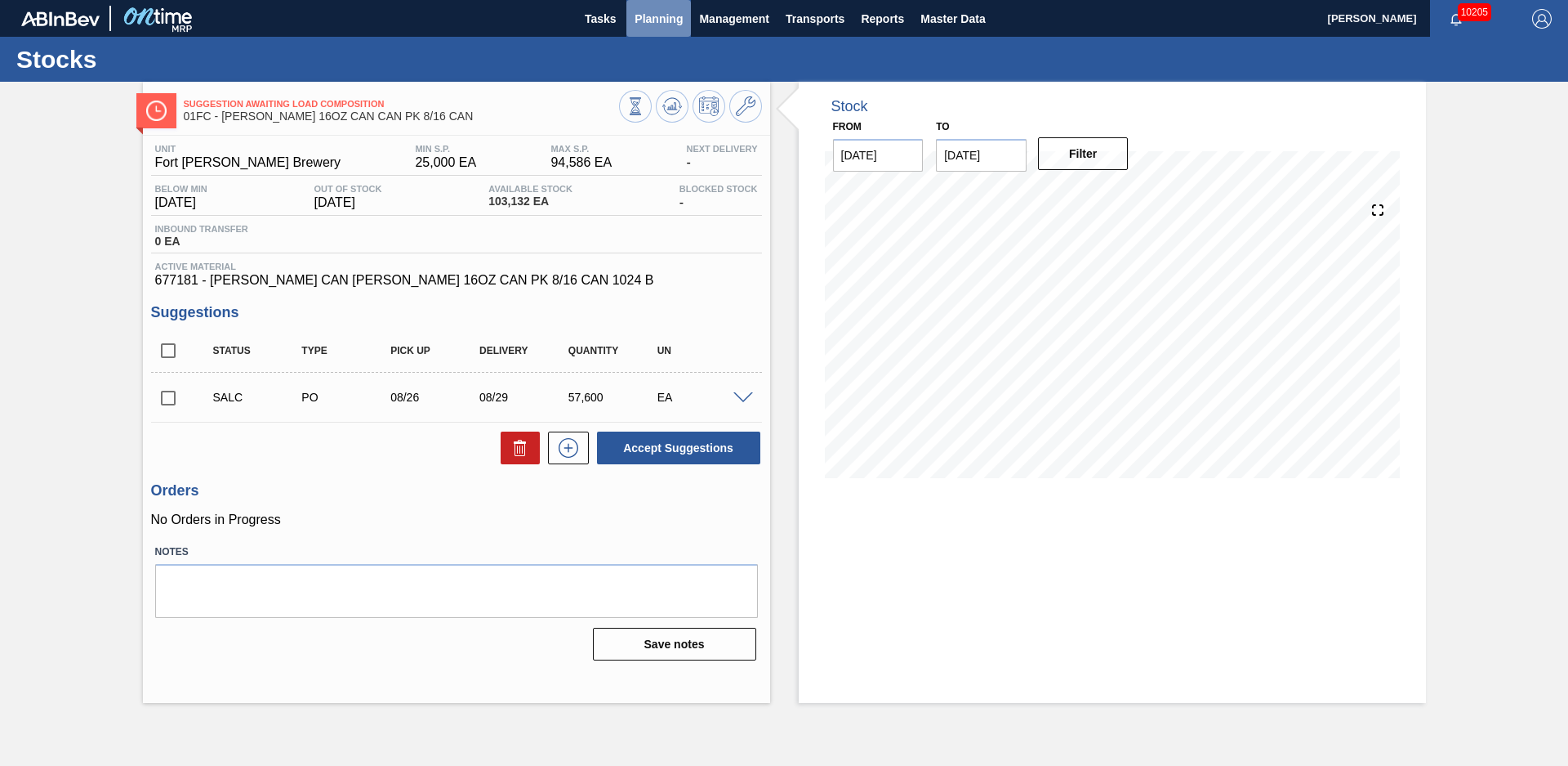
click at [656, 27] on span "Planning" at bounding box center [658, 18] width 48 height 20
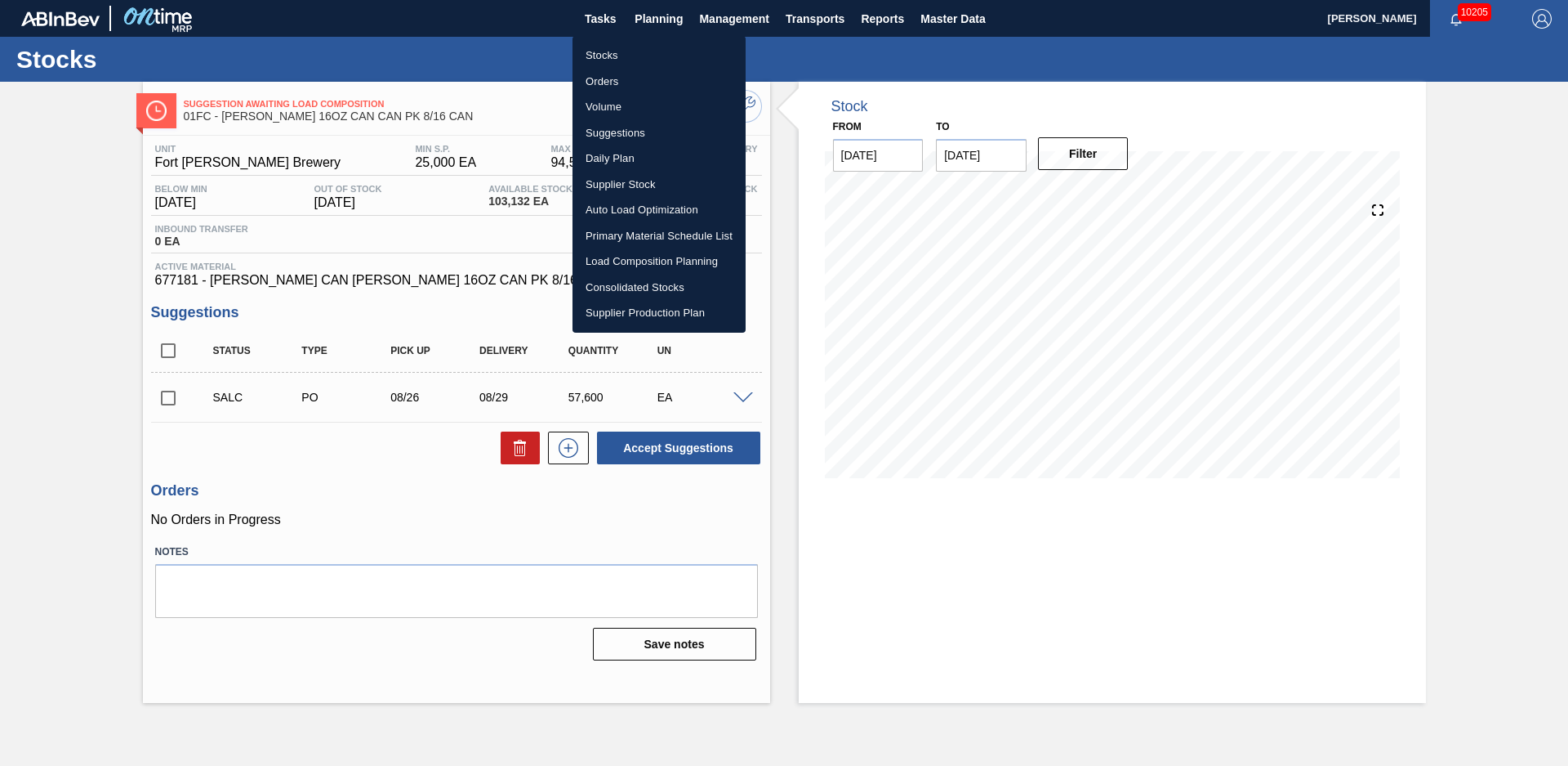
click at [640, 51] on li "Stocks" at bounding box center [659, 56] width 173 height 26
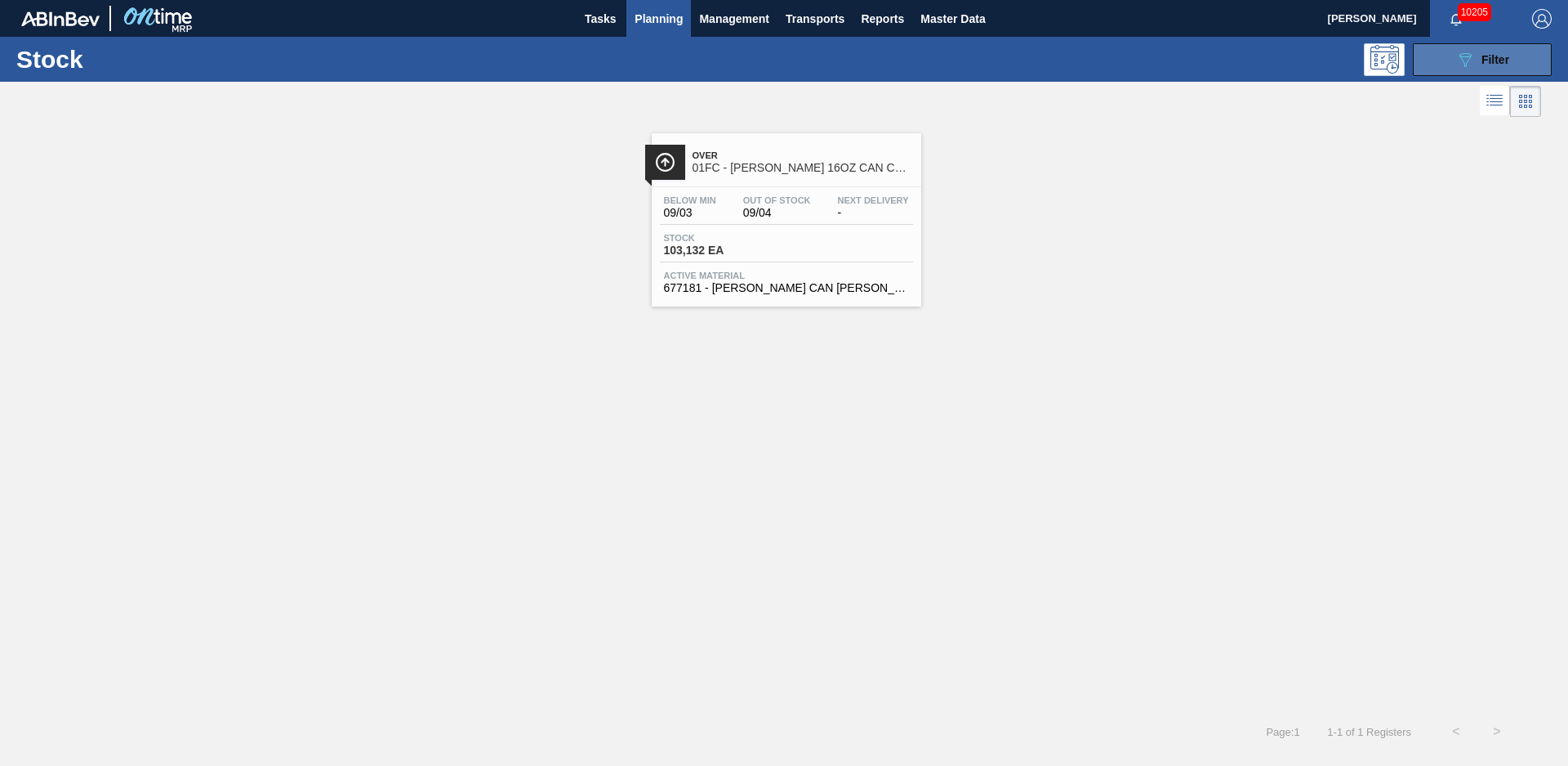
click at [1438, 55] on button "089F7B8B-B2A5-4AFE-B5C0-19BA573D28AC Filter" at bounding box center [1482, 59] width 139 height 33
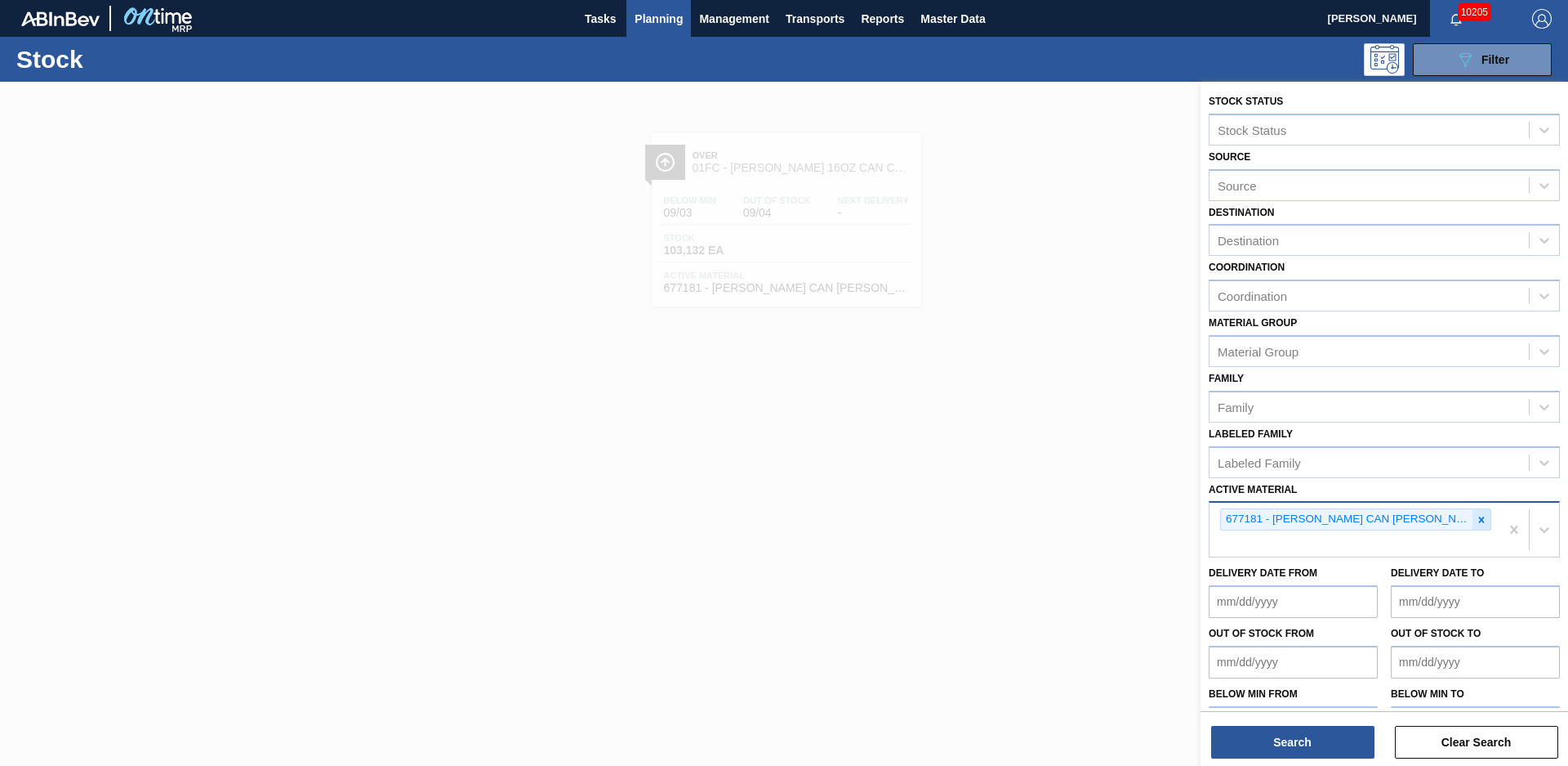
click at [1479, 518] on icon at bounding box center [1481, 519] width 11 height 11
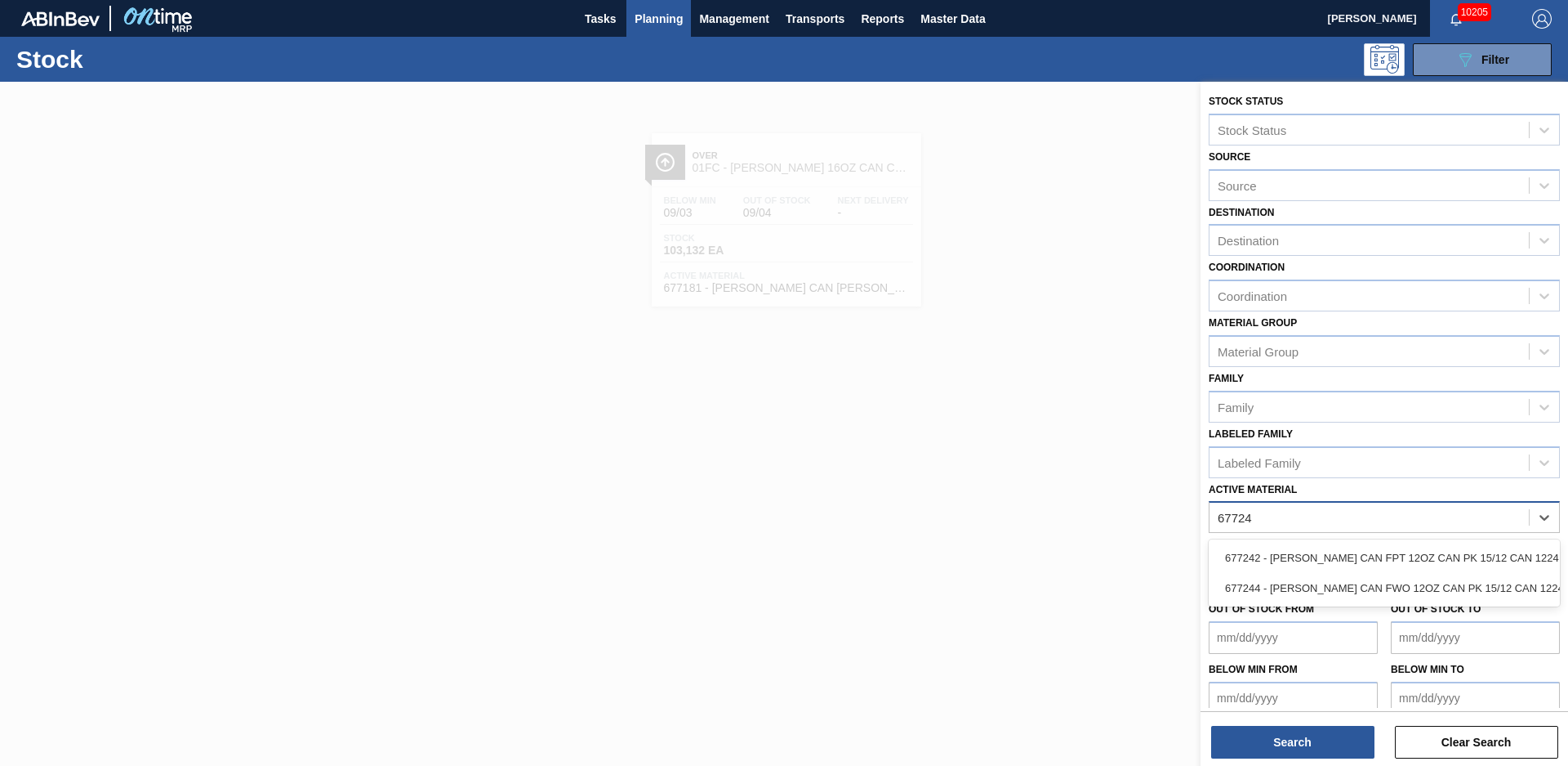
type Material "677242"
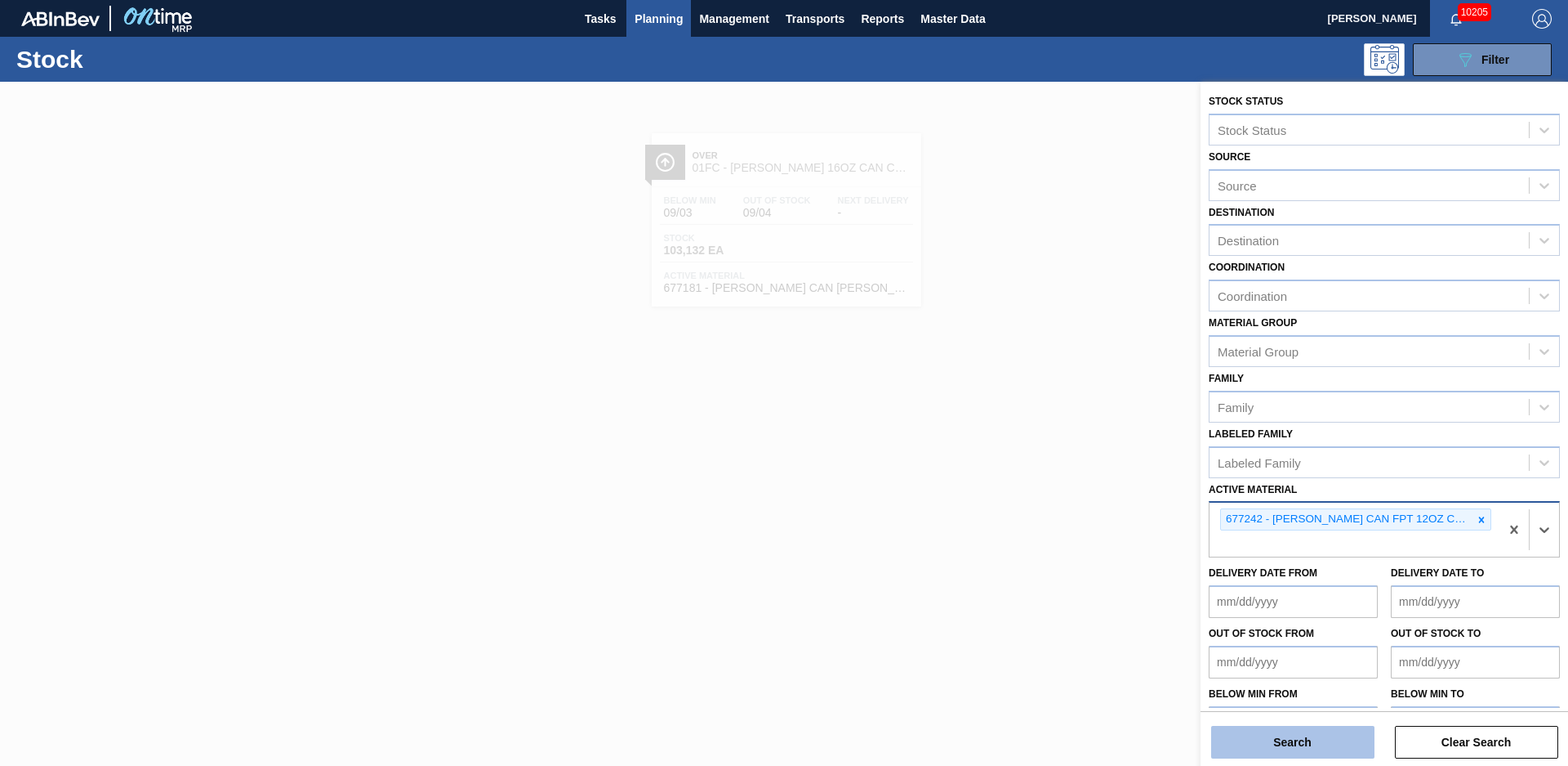
click at [1349, 732] on button "Search" at bounding box center [1293, 742] width 164 height 33
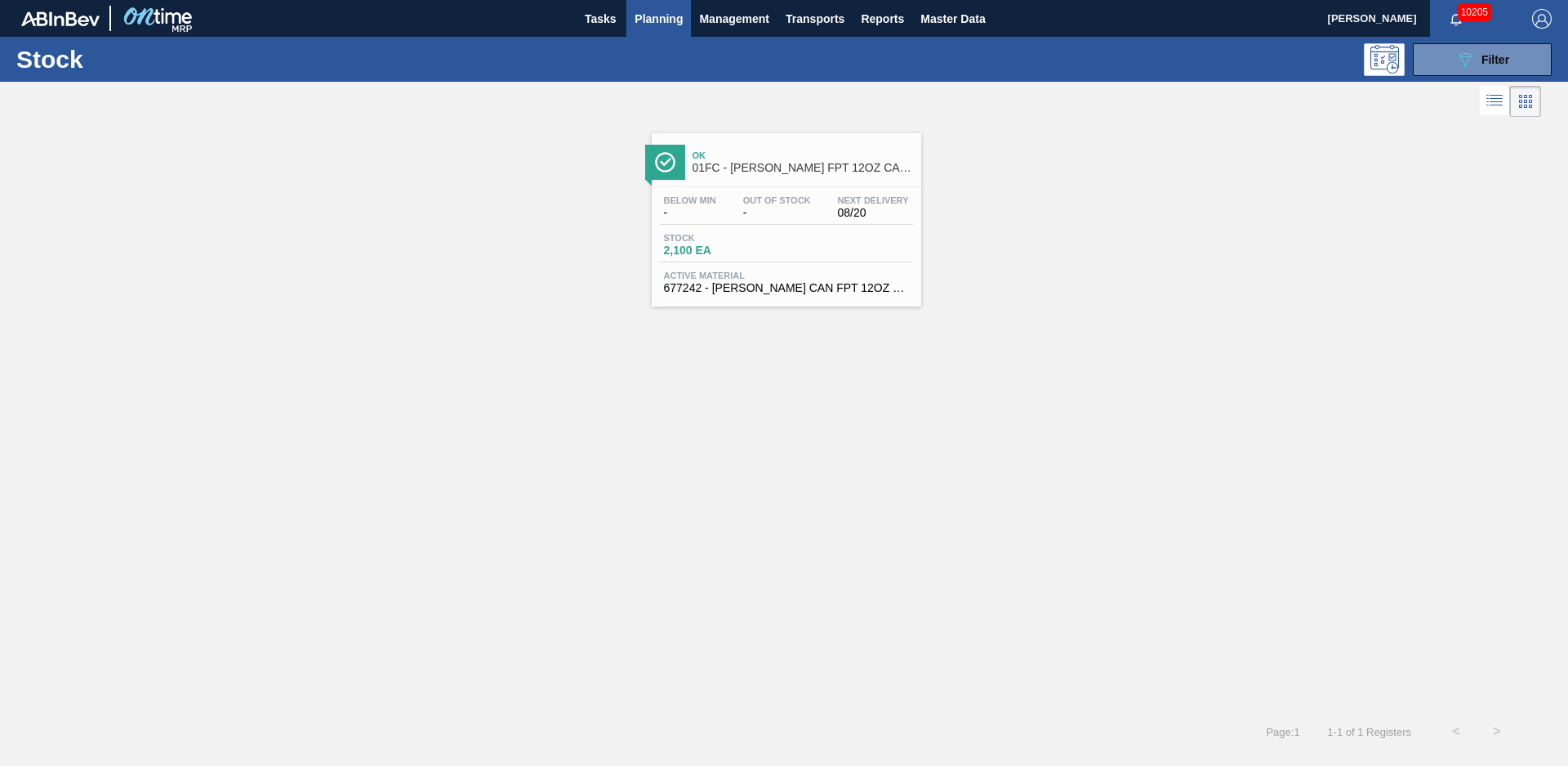
click at [802, 175] on div "Ok 01FC - CARR FPT 12OZ CAN CAN PK 15/12 CAN" at bounding box center [802, 162] width 220 height 37
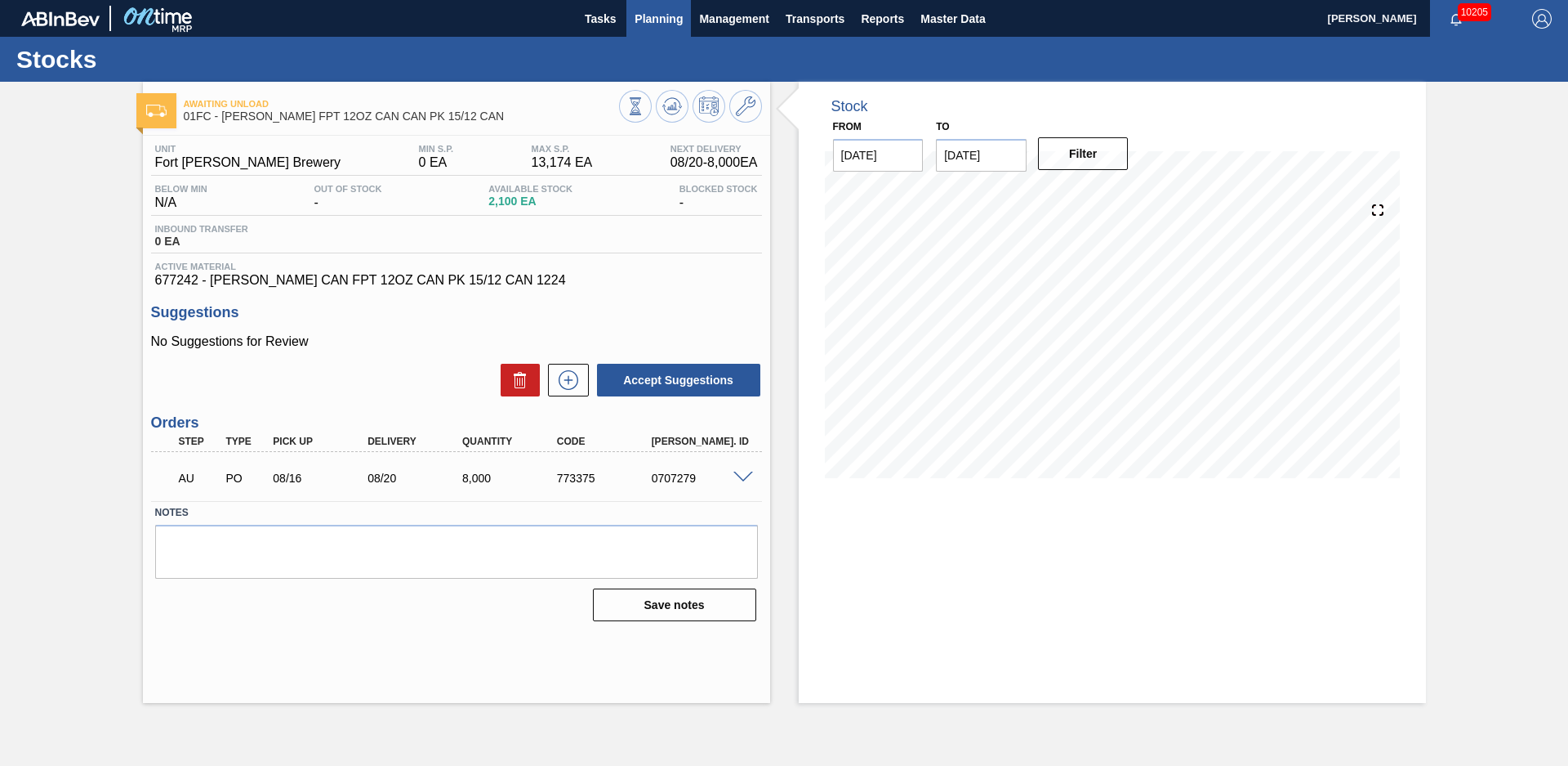
click at [658, 12] on span "Planning" at bounding box center [658, 18] width 48 height 20
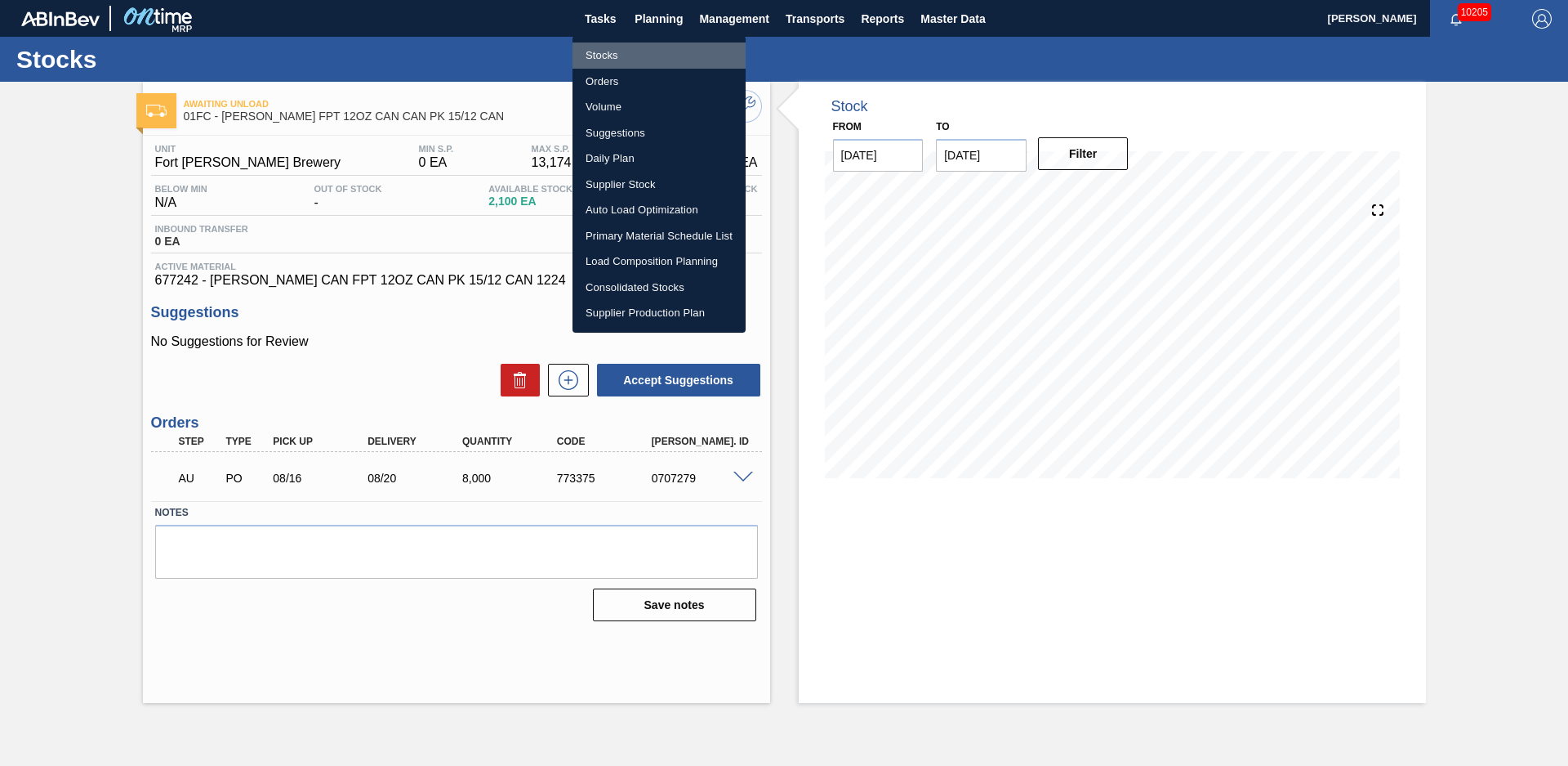
click at [615, 58] on li "Stocks" at bounding box center [659, 56] width 173 height 26
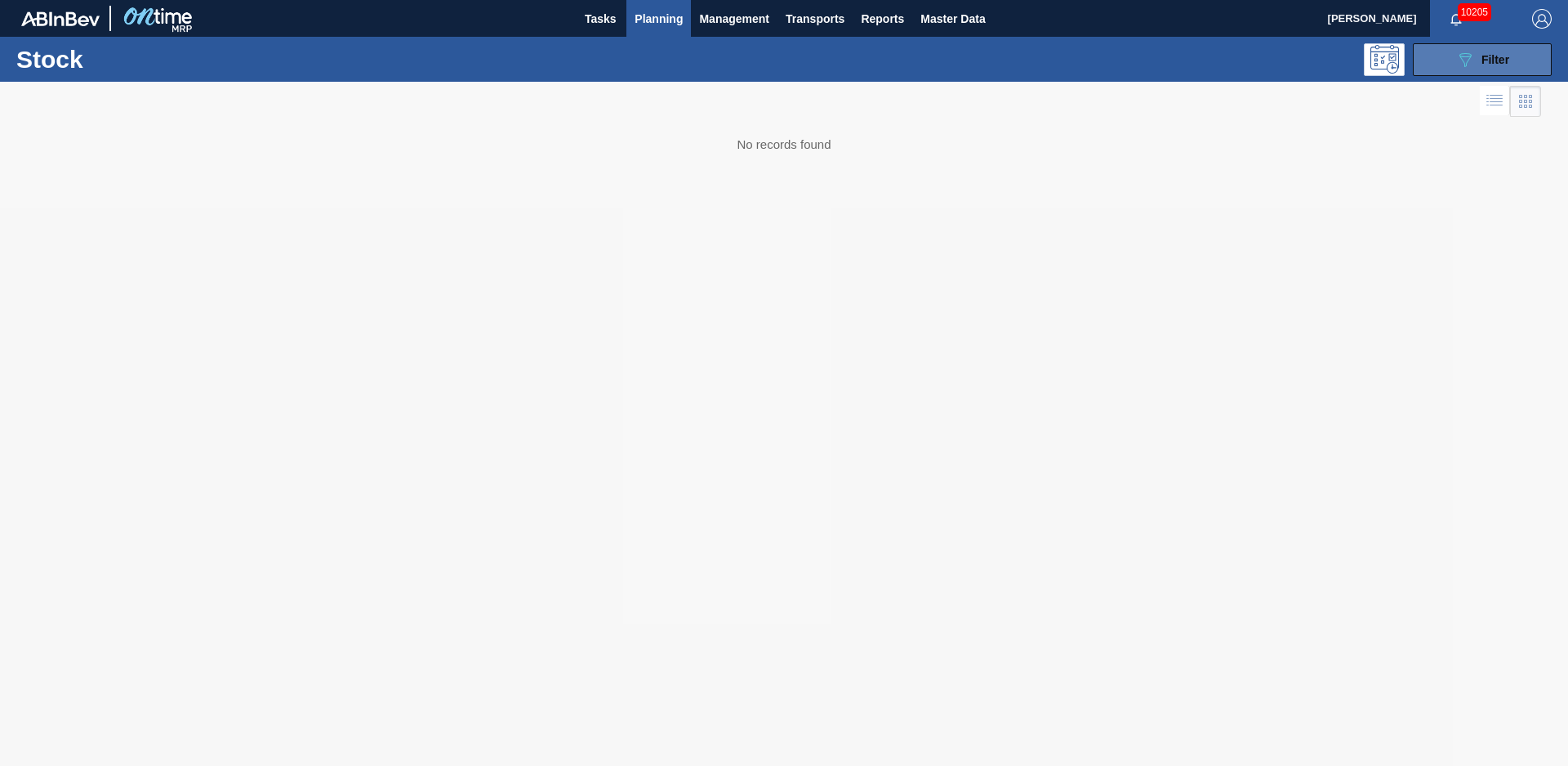
click at [1465, 50] on icon "089F7B8B-B2A5-4AFE-B5C0-19BA573D28AC" at bounding box center [1464, 59] width 20 height 20
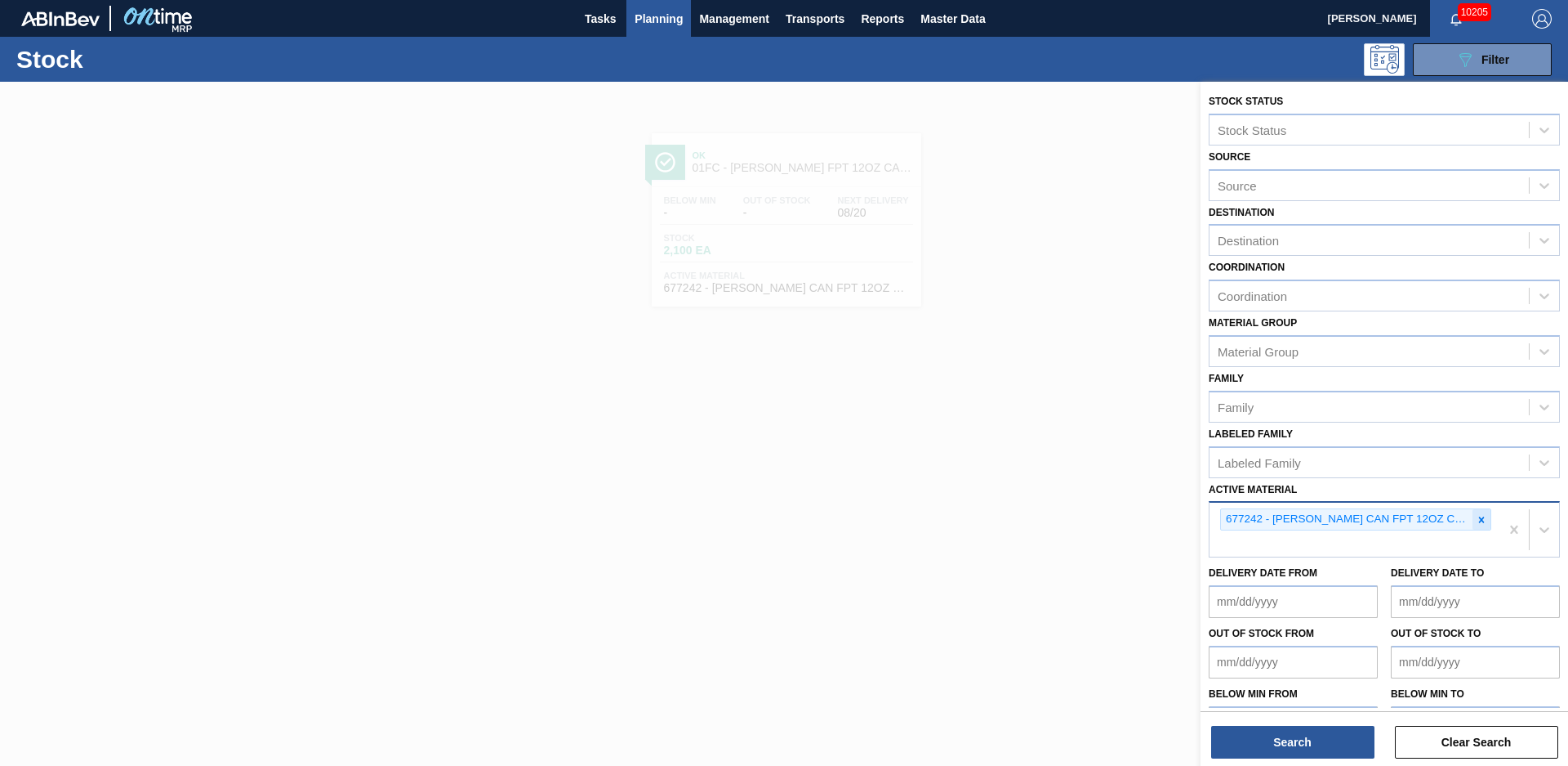
click at [1486, 513] on div at bounding box center [1481, 519] width 18 height 21
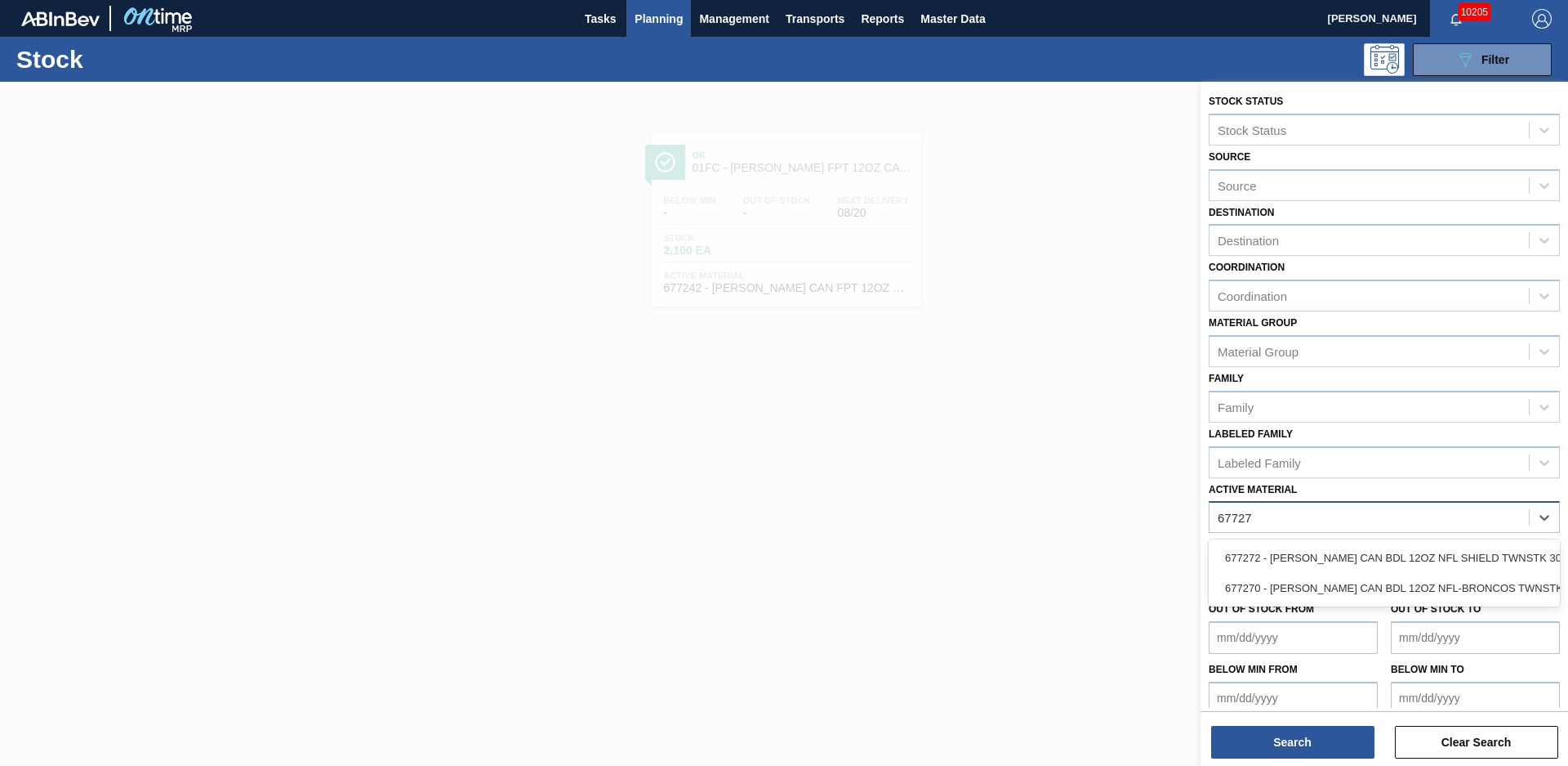
type Material "677270"
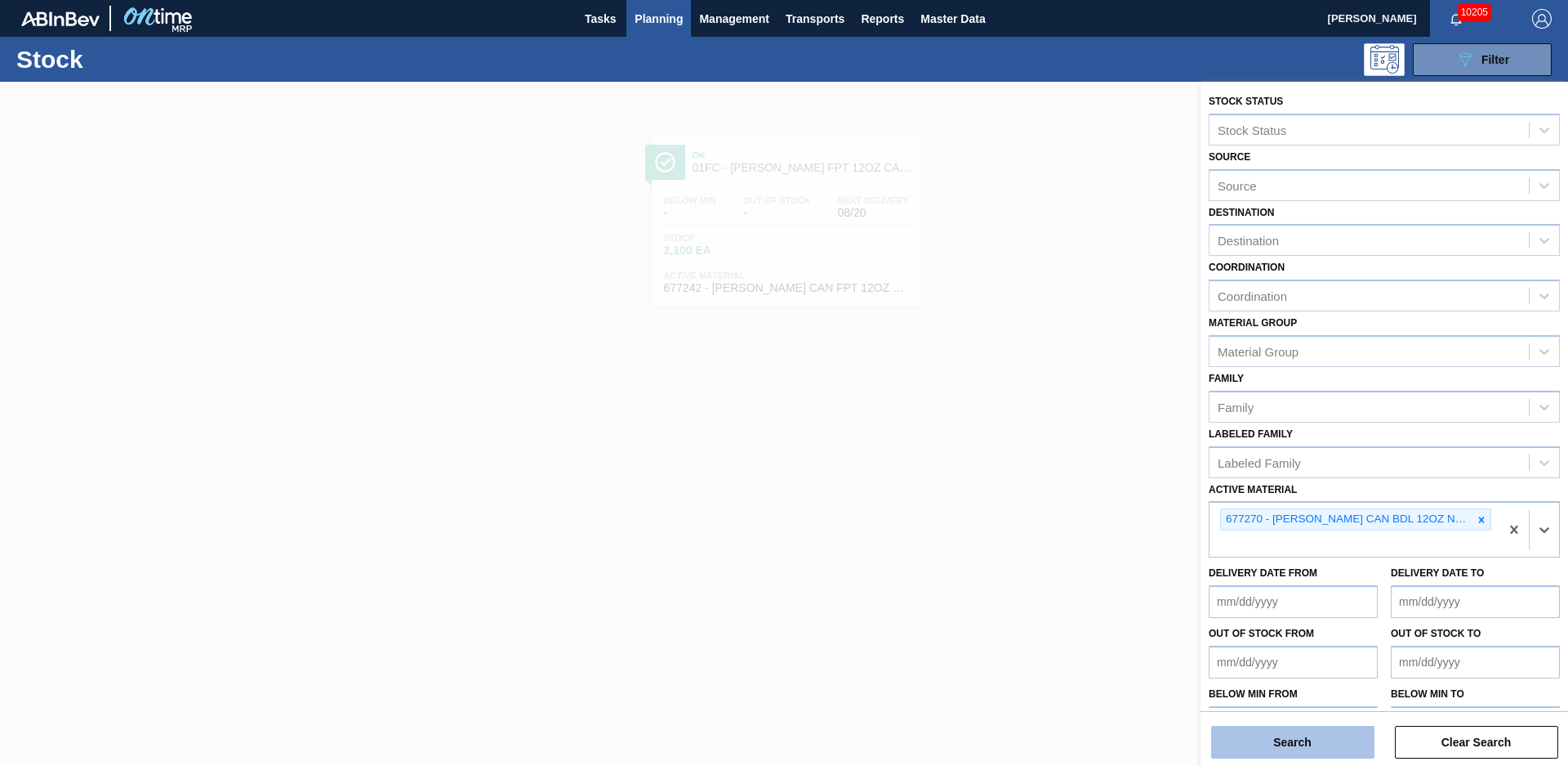
click at [1349, 749] on button "Search" at bounding box center [1293, 742] width 164 height 33
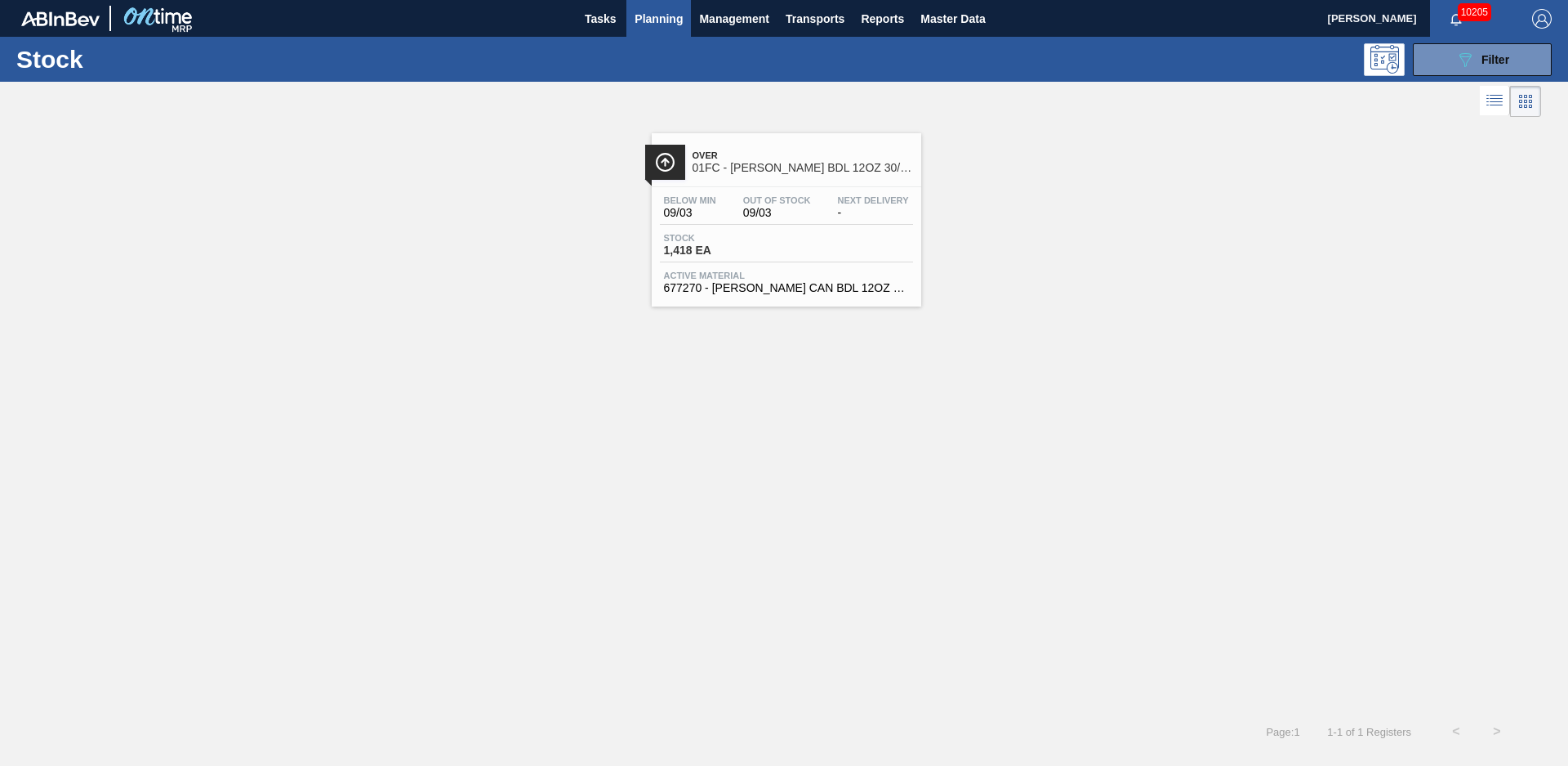
click at [802, 153] on span "Over" at bounding box center [802, 154] width 220 height 9
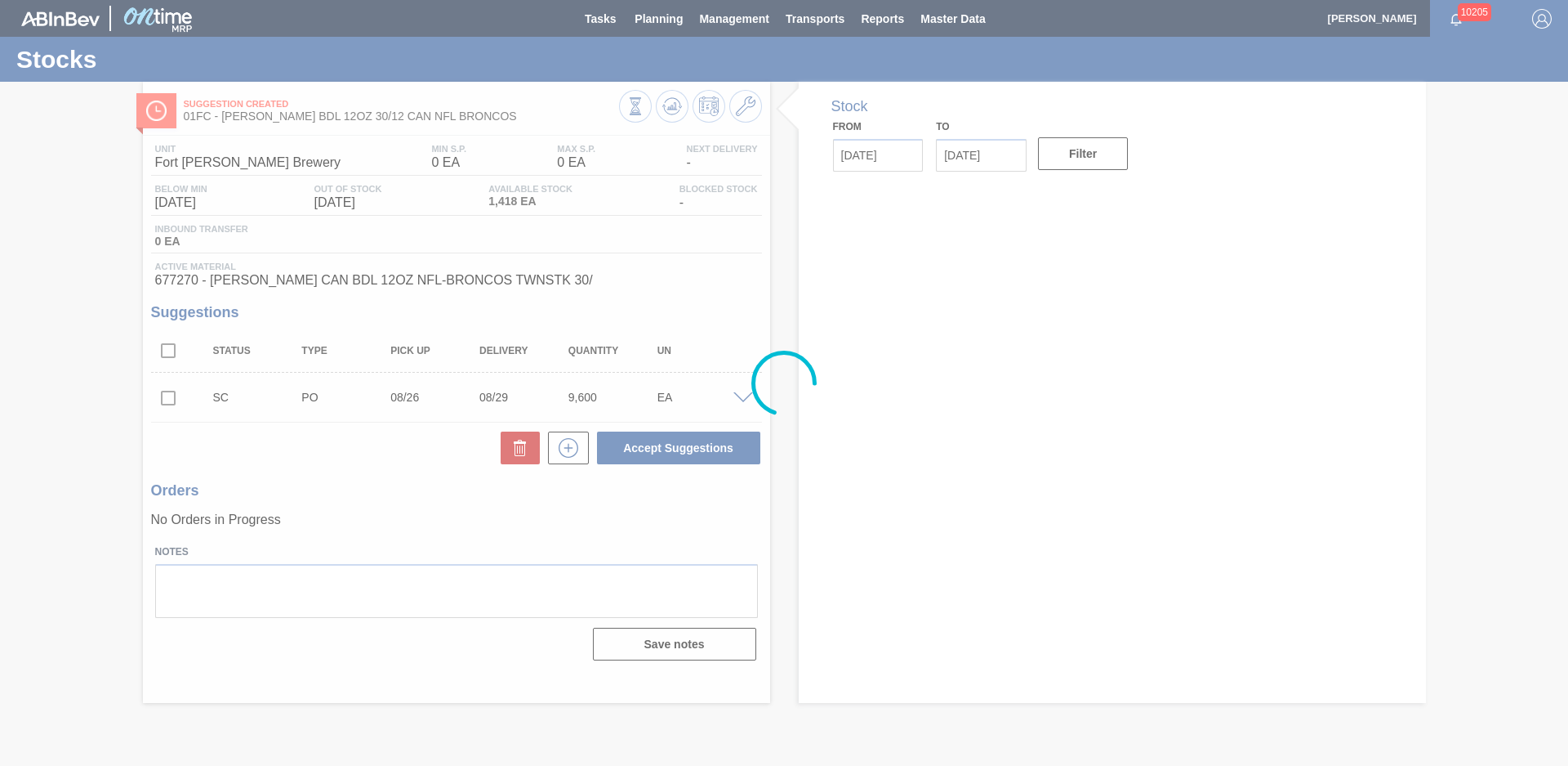
click at [52, 292] on div at bounding box center [784, 383] width 1568 height 766
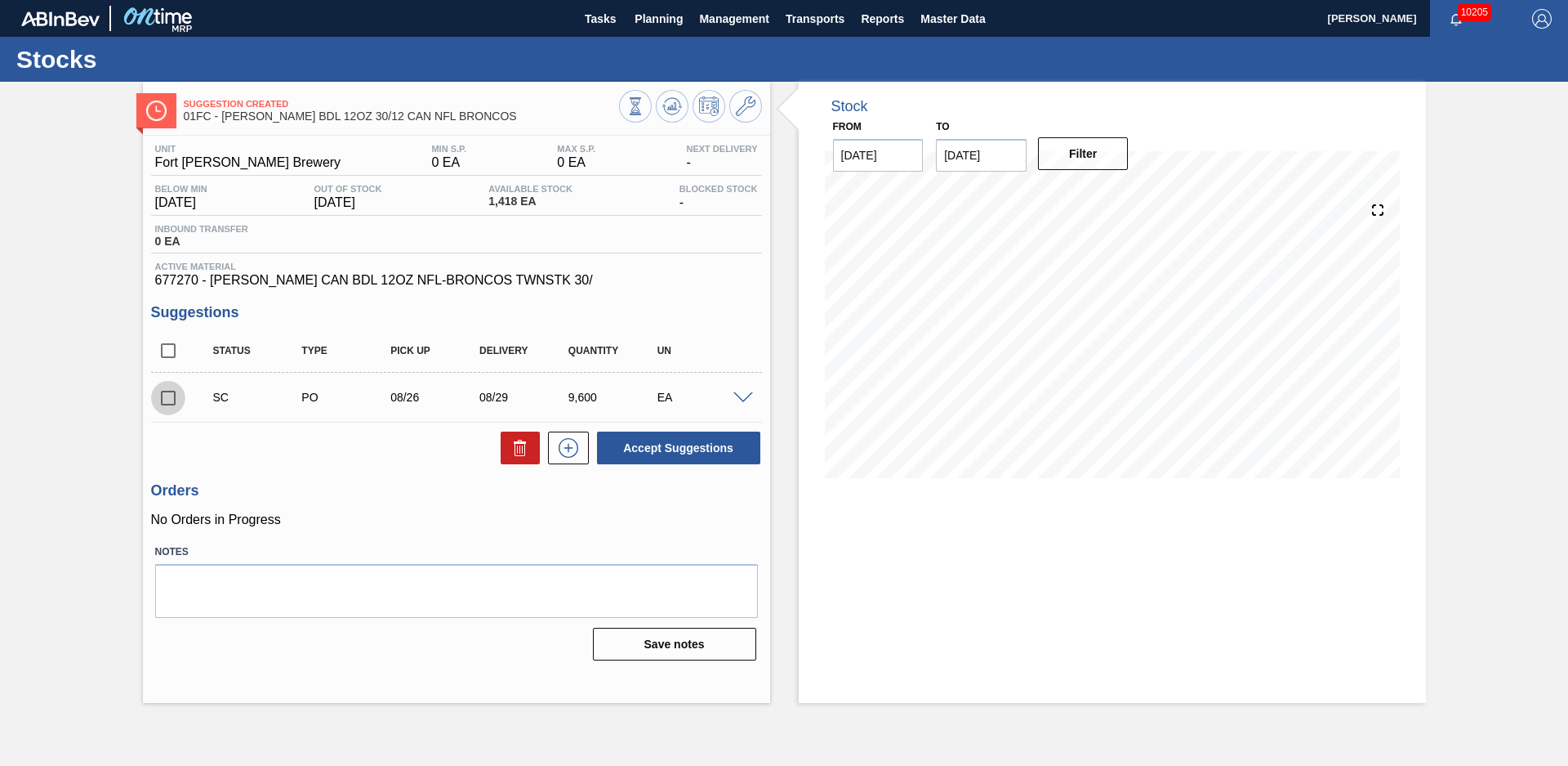
click at [169, 396] on input "checkbox" at bounding box center [168, 398] width 34 height 34
click at [730, 447] on button "Accept Suggestions" at bounding box center [678, 448] width 164 height 33
checkbox input "false"
click at [55, 290] on div "Suggestion Awaiting Load Composition 01FC - CARR BDL 12OZ 30/12 CAN NFL BRONCOS…" at bounding box center [784, 392] width 1568 height 621
click at [678, 3] on button "Planning" at bounding box center [658, 18] width 64 height 37
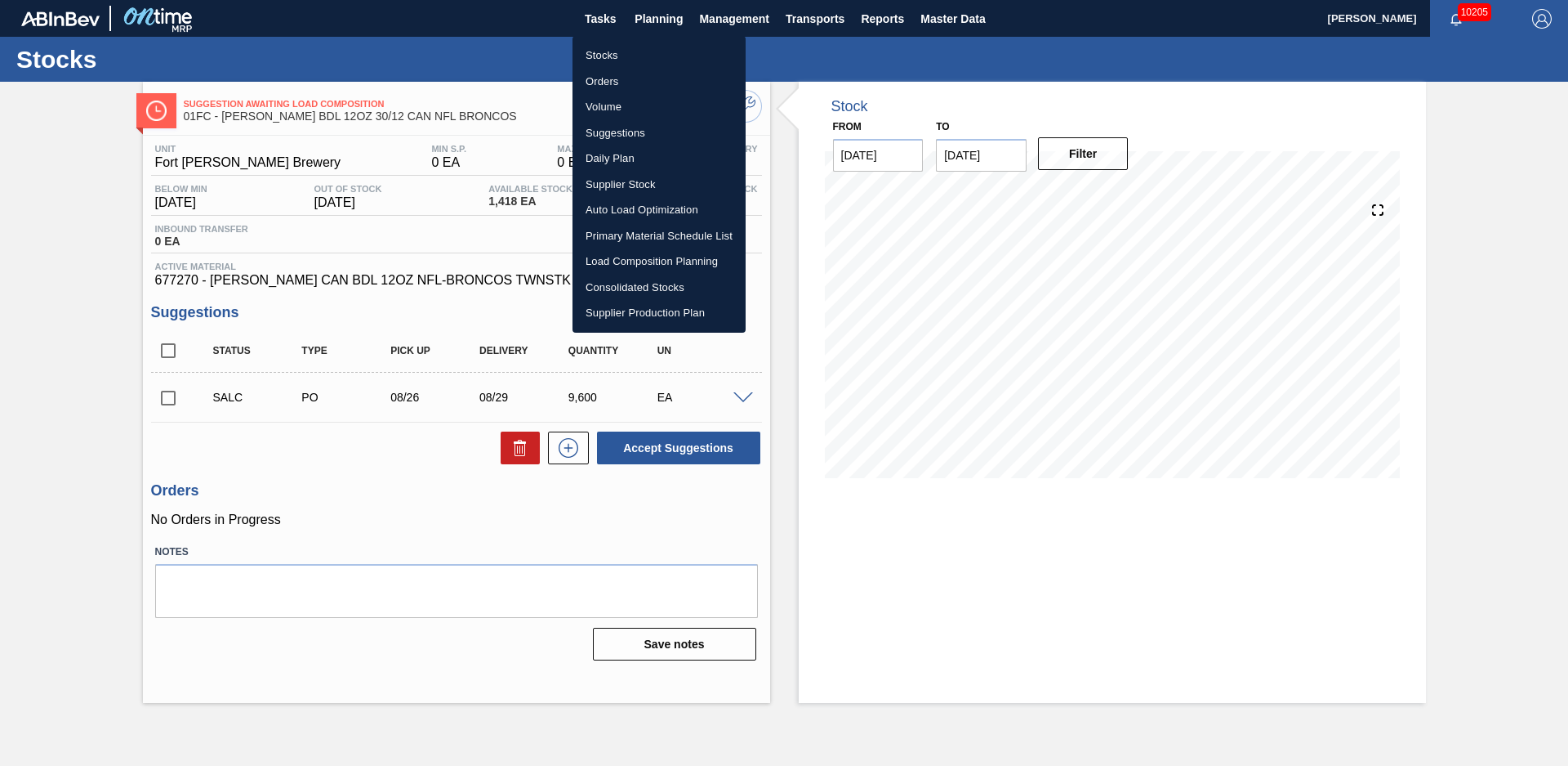
drag, startPoint x: 621, startPoint y: 51, endPoint x: 1567, endPoint y: 77, distance: 946.4
click at [620, 51] on li "Stocks" at bounding box center [659, 56] width 173 height 26
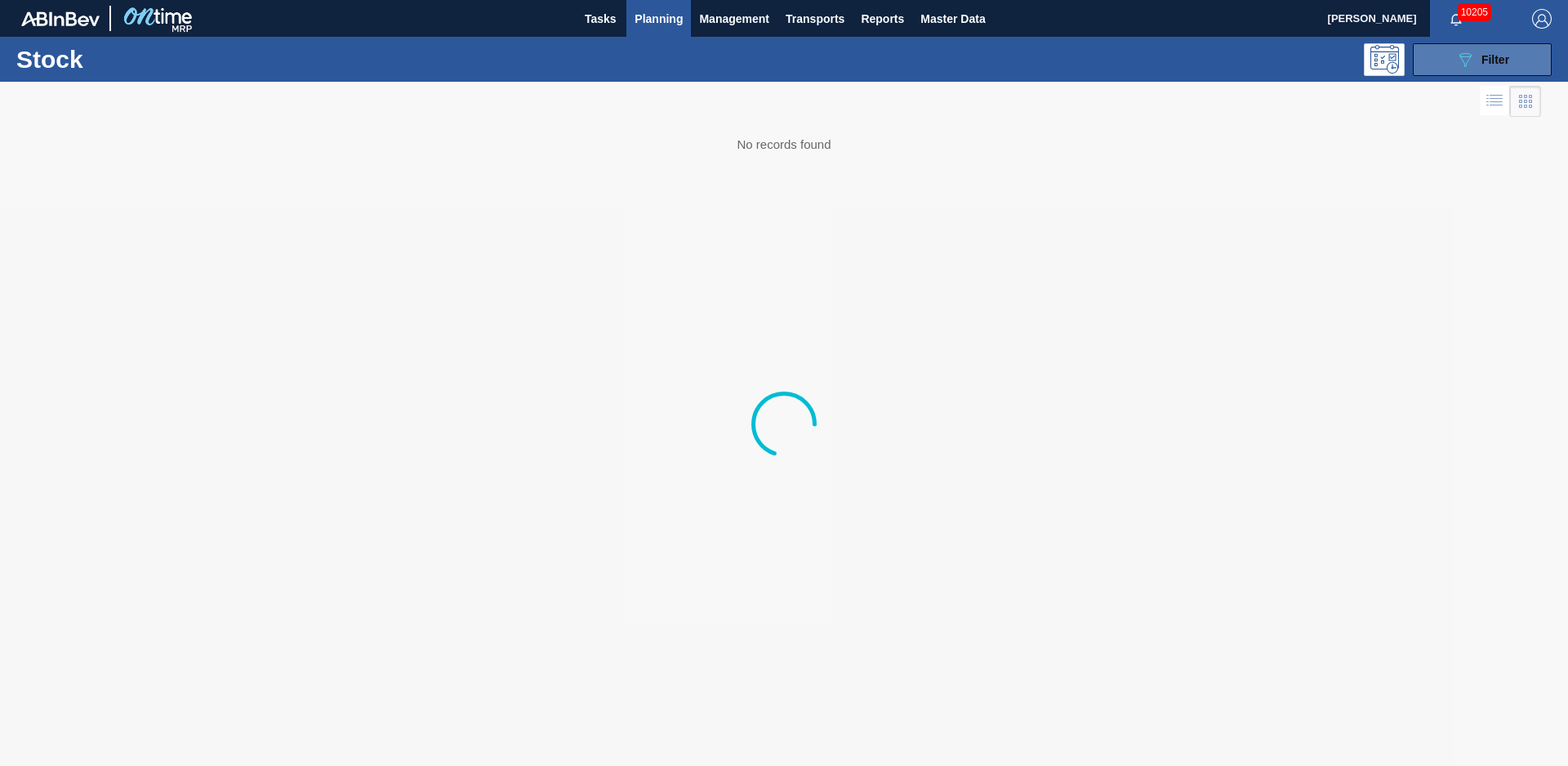
click at [1540, 57] on button "089F7B8B-B2A5-4AFE-B5C0-19BA573D28AC Filter" at bounding box center [1482, 59] width 139 height 33
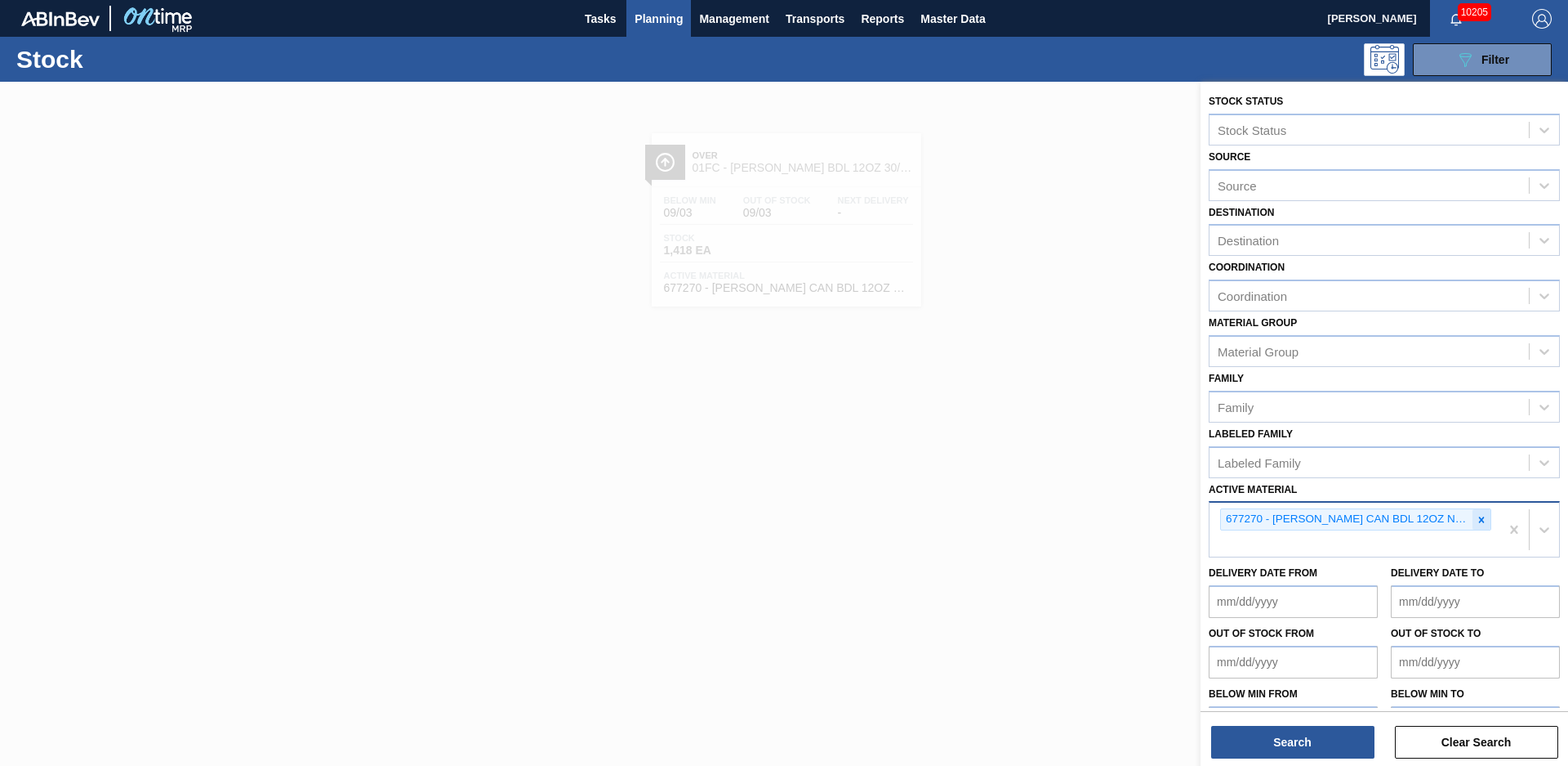
click at [1484, 515] on icon at bounding box center [1481, 519] width 11 height 11
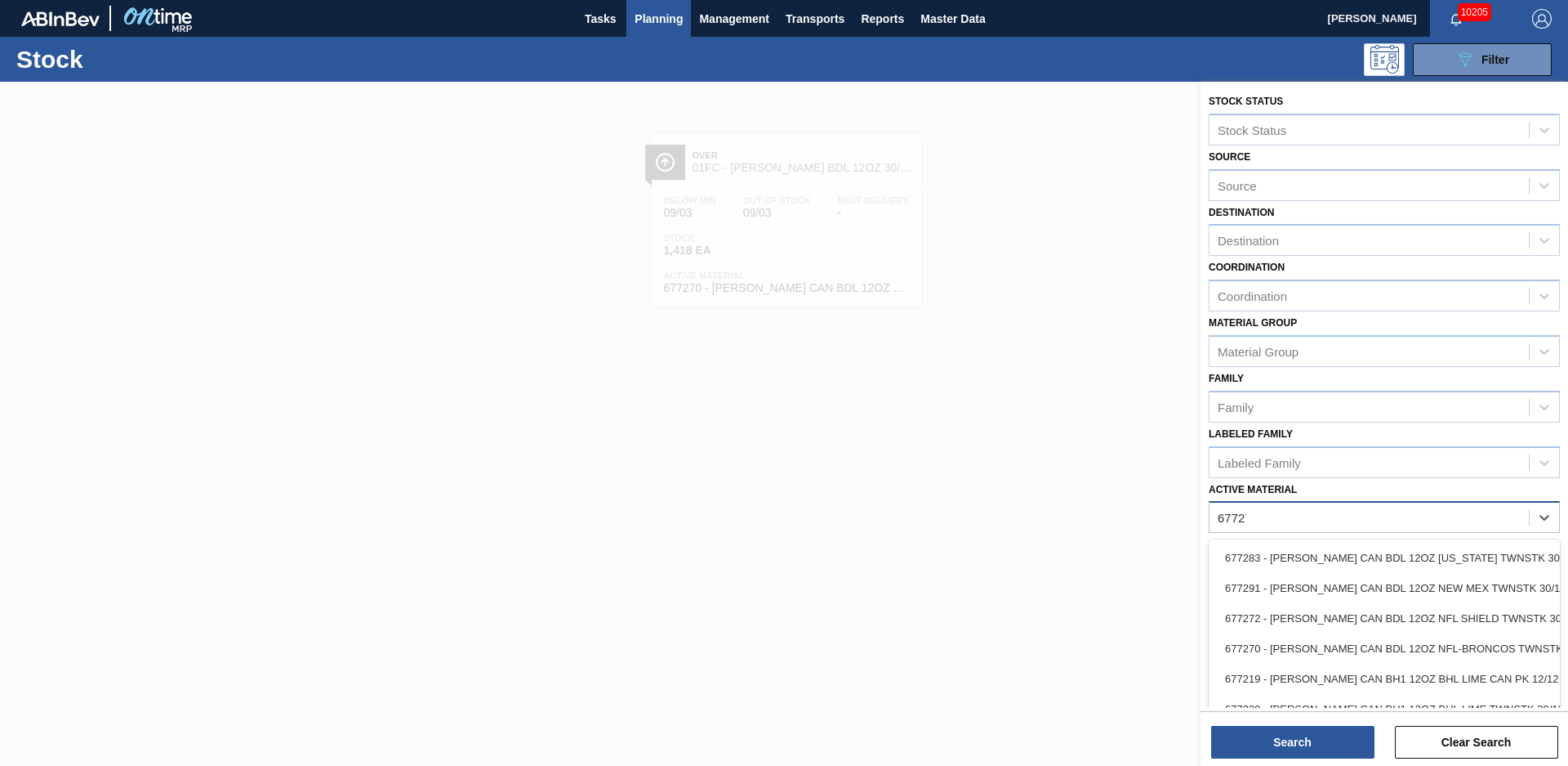
type Material "677272"
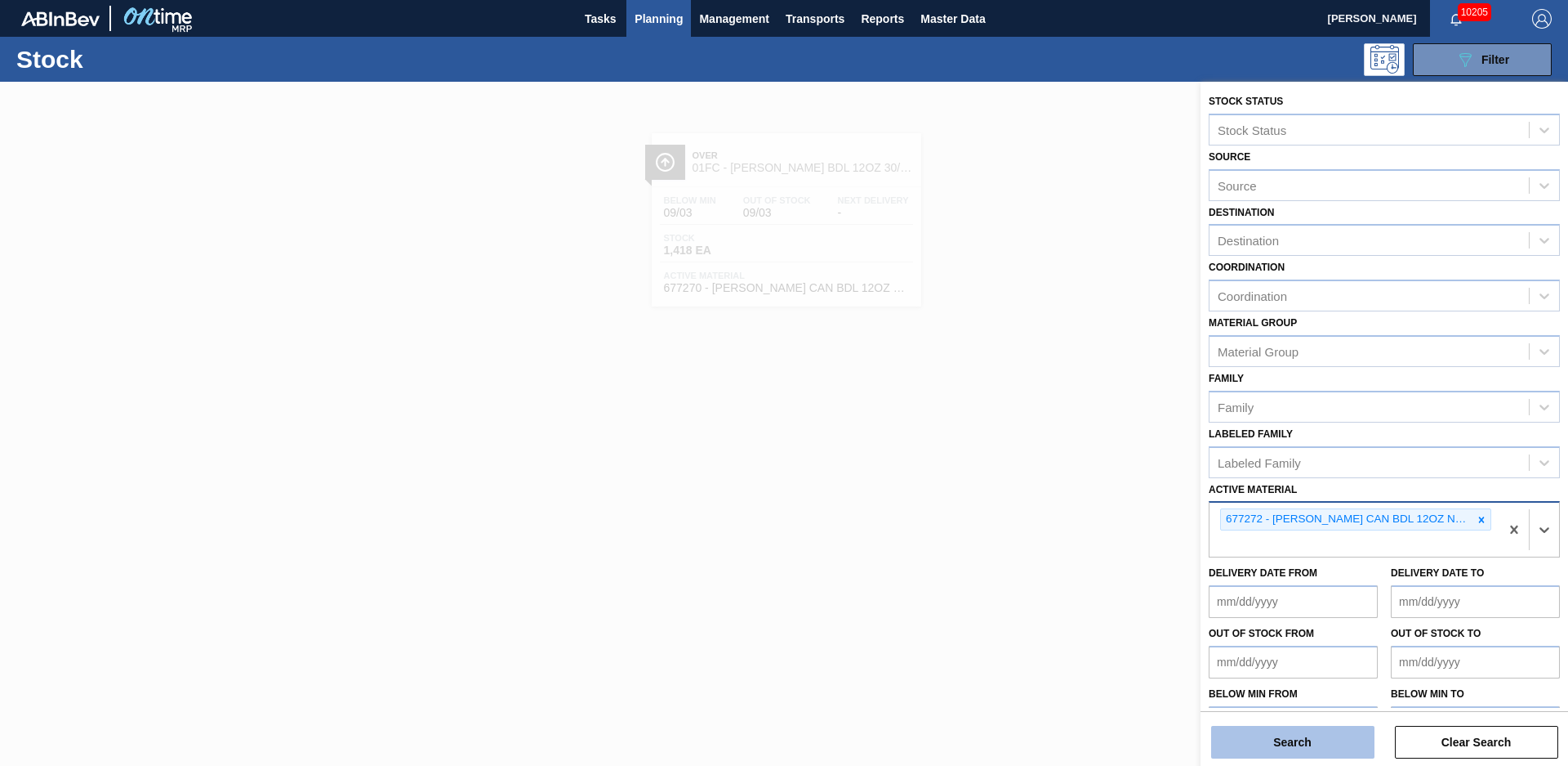
click at [1369, 729] on button "Search" at bounding box center [1293, 742] width 164 height 33
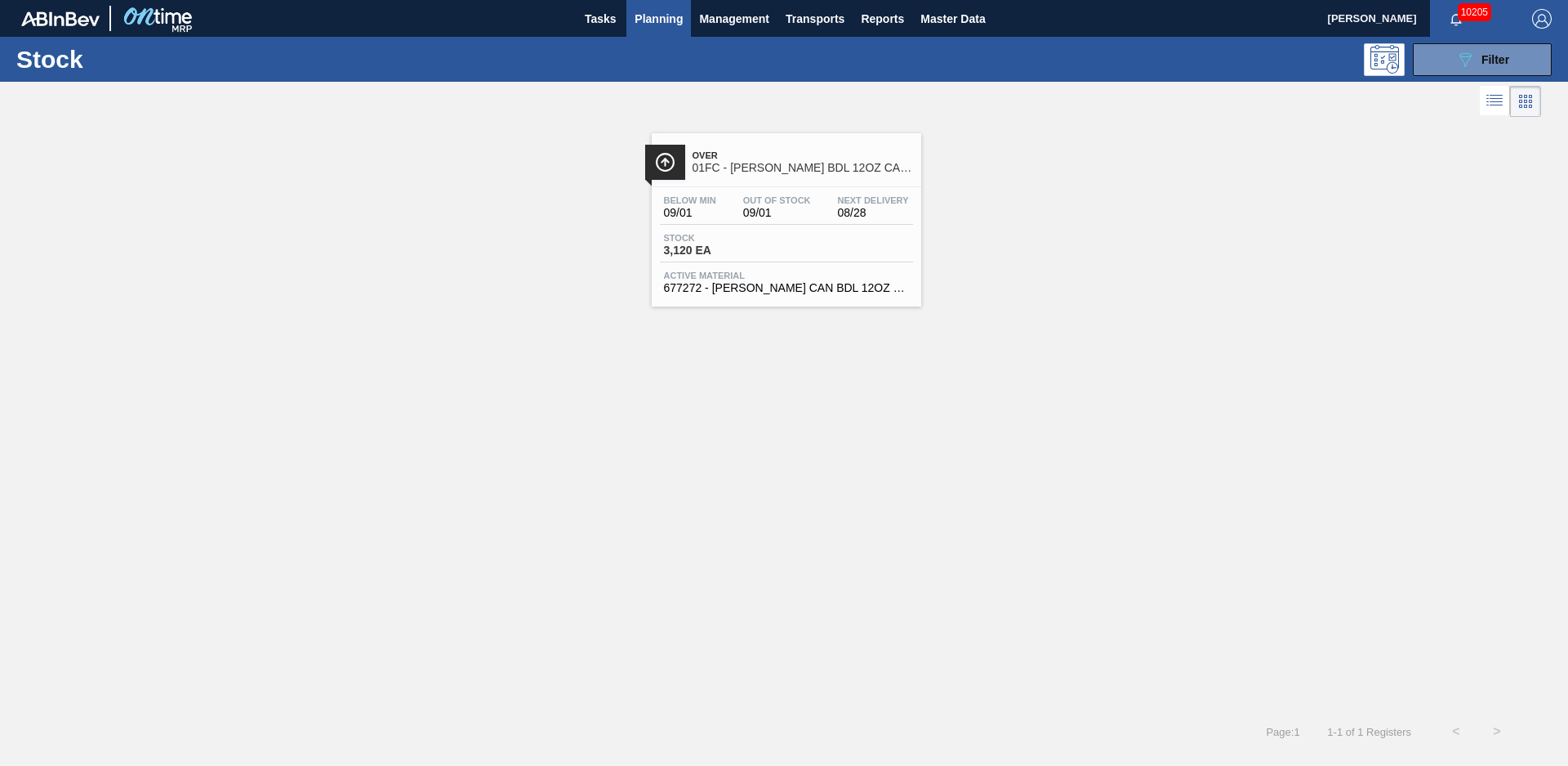
click at [790, 155] on span "Over" at bounding box center [802, 154] width 220 height 9
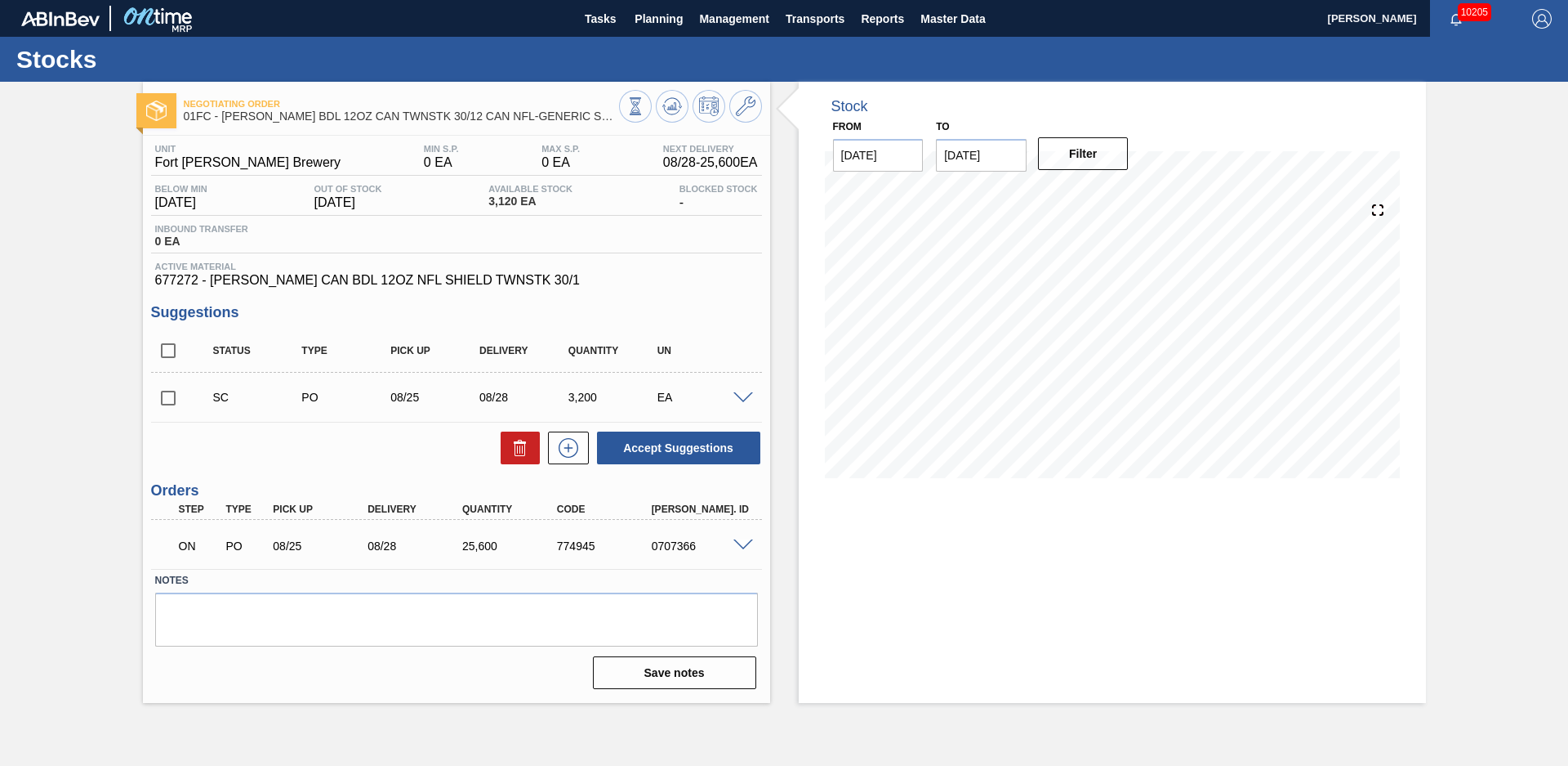
click at [166, 395] on input "checkbox" at bounding box center [168, 398] width 34 height 34
click at [622, 437] on button "Accept Suggestions" at bounding box center [678, 448] width 164 height 33
checkbox input "false"
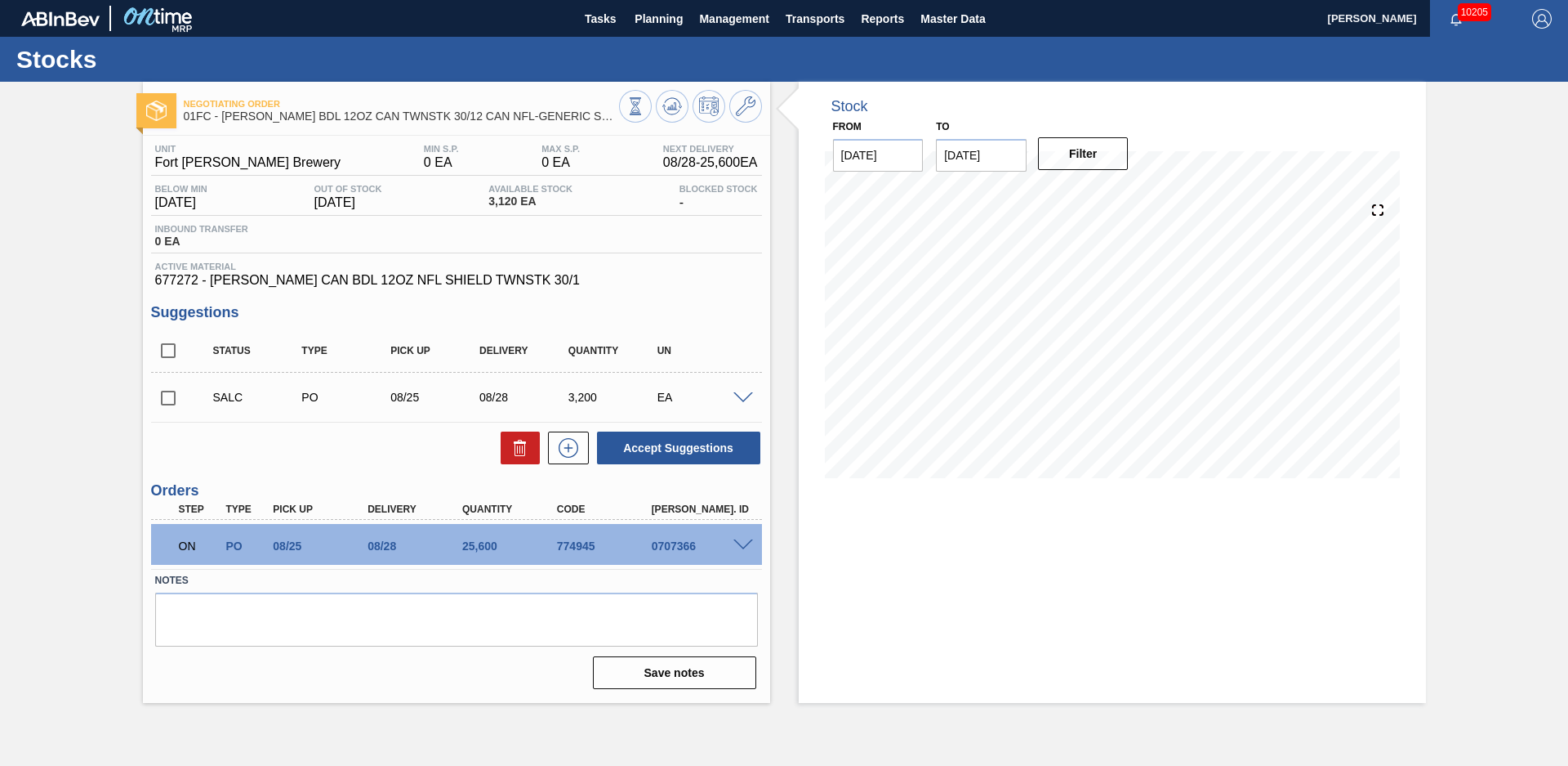
click at [784, 320] on div "Stock From [DATE] to [DATE] Filter" at bounding box center [1097, 392] width 656 height 621
click at [784, 250] on div "Stock From [DATE] to [DATE] Filter" at bounding box center [1097, 392] width 656 height 621
click at [76, 358] on div "Negotiating Order 01FC - CARR BDL 12OZ CAN TWNSTK 30/12 CAN NFL-GENERIC SHIELD …" at bounding box center [784, 392] width 1568 height 621
drag, startPoint x: 3, startPoint y: 385, endPoint x: 221, endPoint y: 263, distance: 249.8
click at [3, 386] on div "Negotiating Order 01FC - CARR BDL 12OZ CAN TWNSTK 30/12 CAN NFL-GENERIC SHIELD …" at bounding box center [784, 392] width 1568 height 621
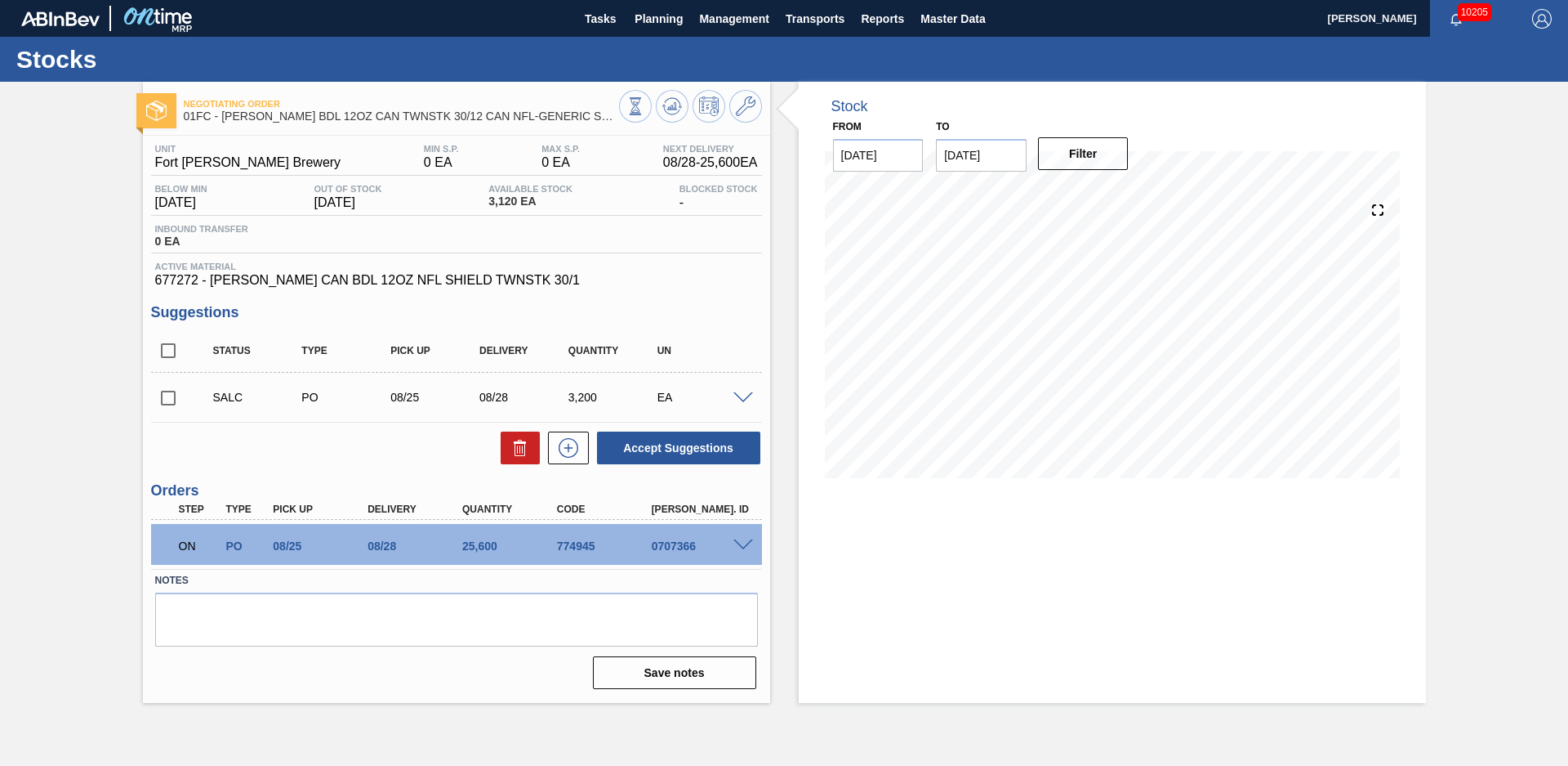
drag, startPoint x: 646, startPoint y: 16, endPoint x: 605, endPoint y: 53, distance: 55.2
click at [646, 16] on span "Planning" at bounding box center [658, 18] width 48 height 20
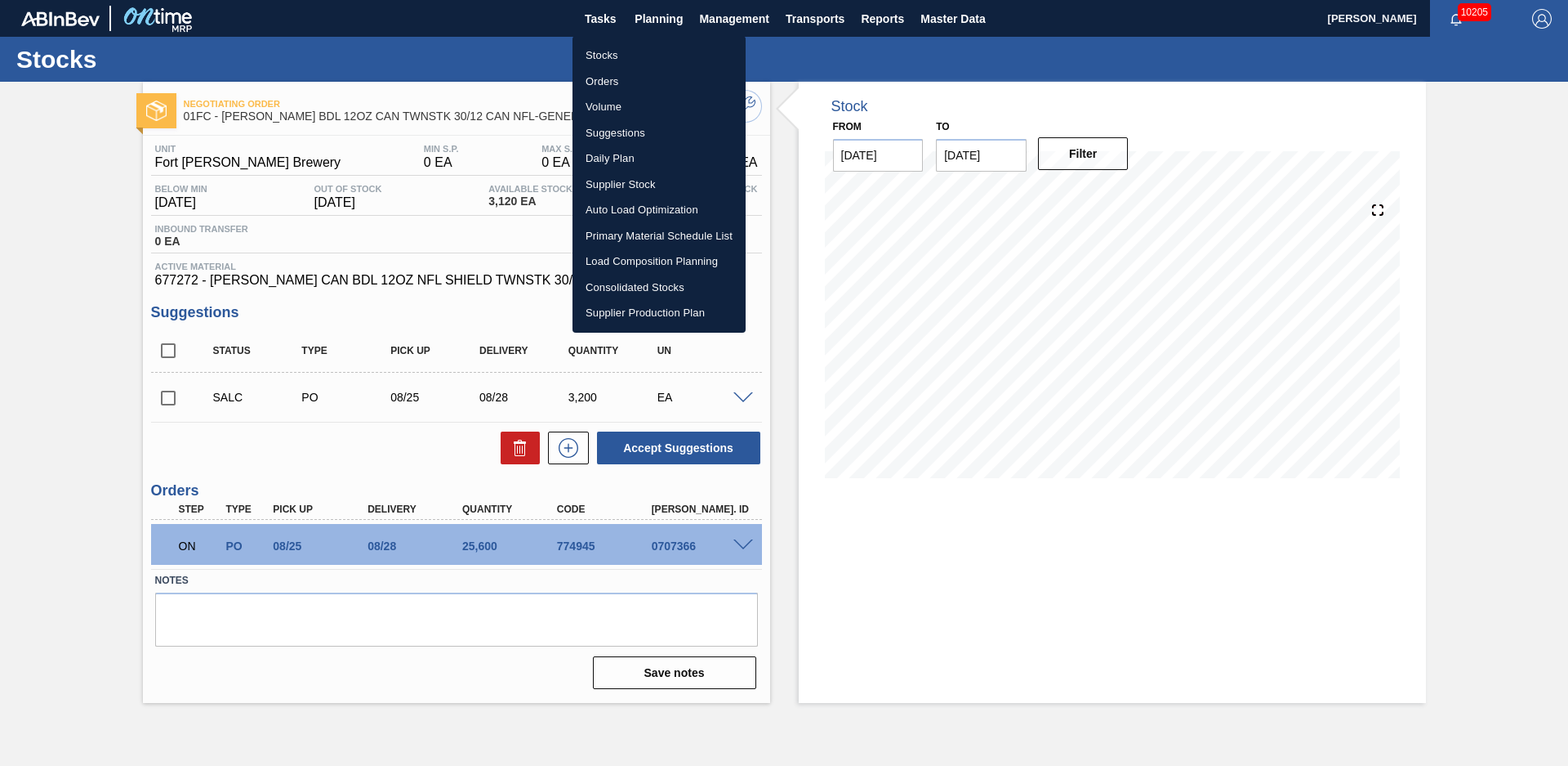
click at [596, 53] on li "Stocks" at bounding box center [659, 56] width 173 height 26
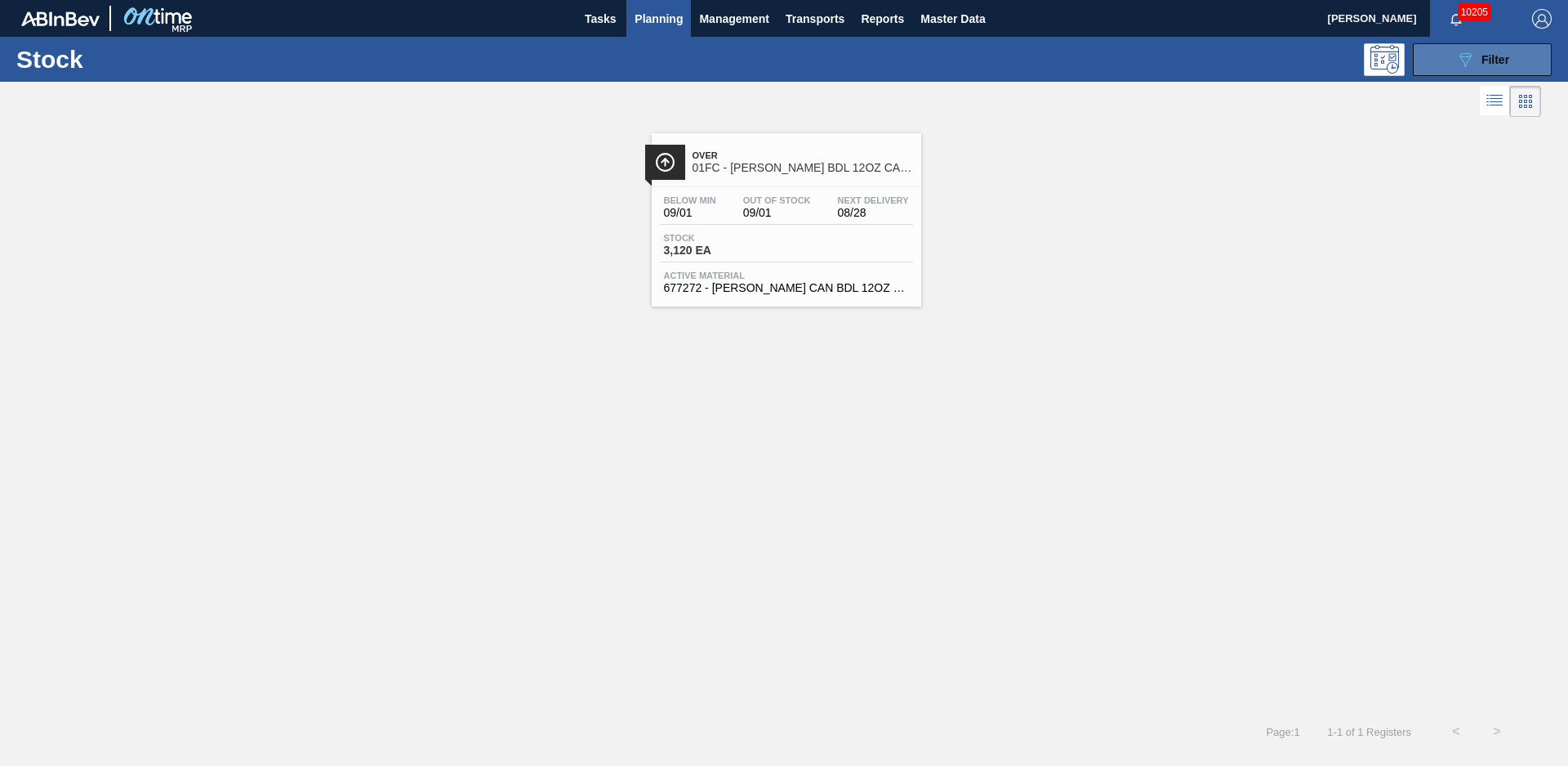
click at [1438, 75] on button "089F7B8B-B2A5-4AFE-B5C0-19BA573D28AC Filter" at bounding box center [1482, 59] width 139 height 33
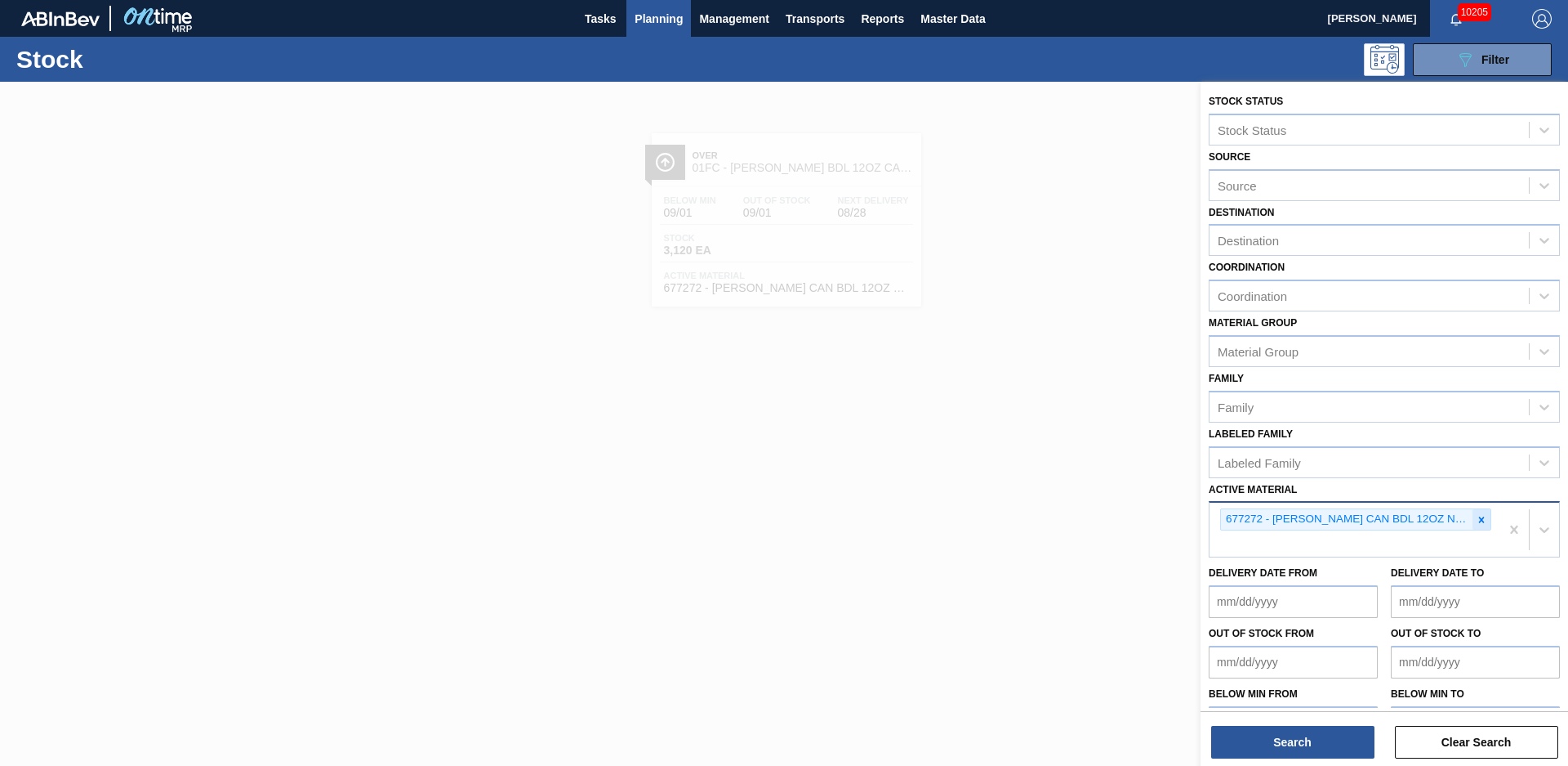
click at [1476, 518] on icon at bounding box center [1481, 519] width 11 height 11
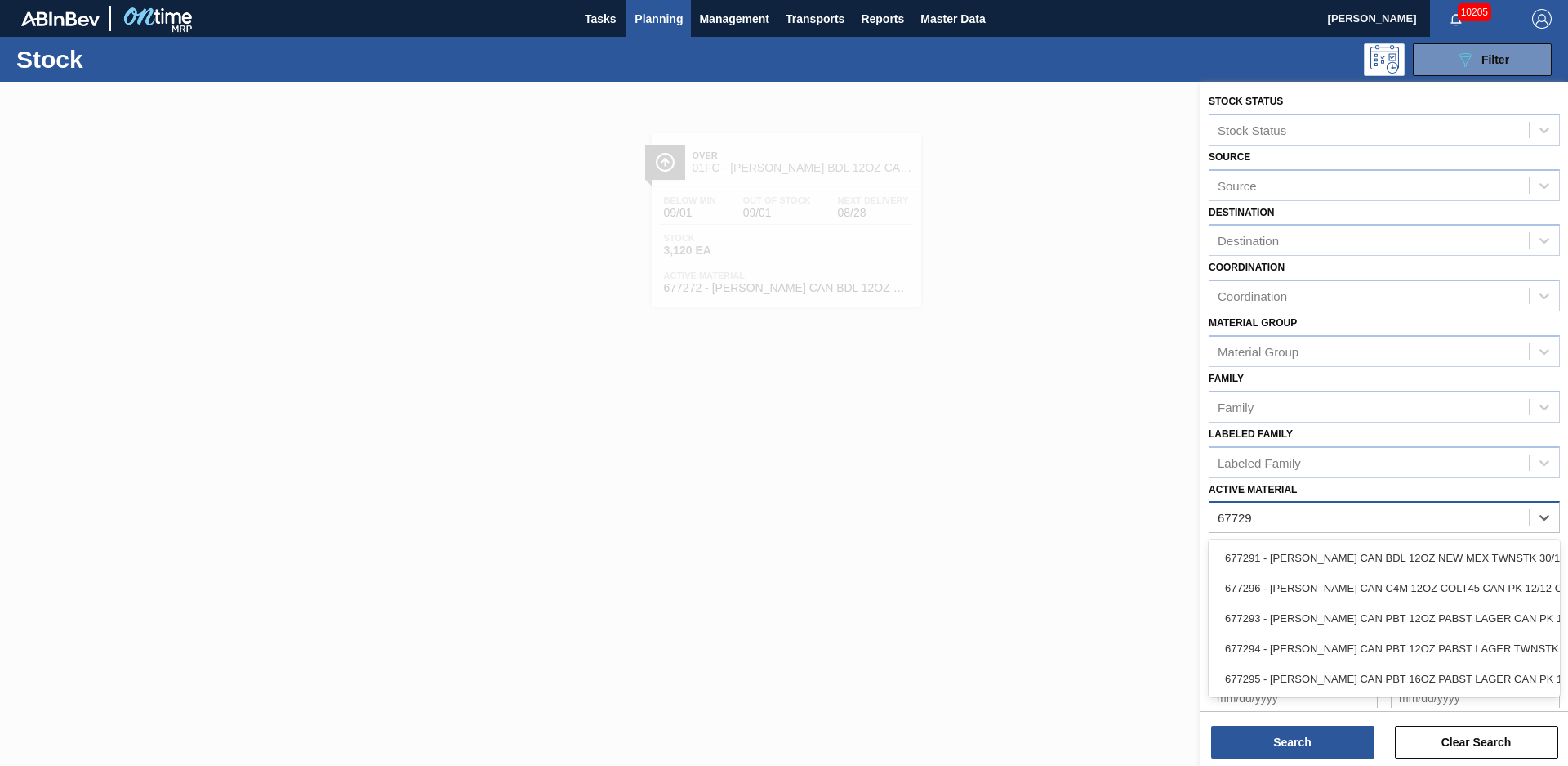
type Material "677291"
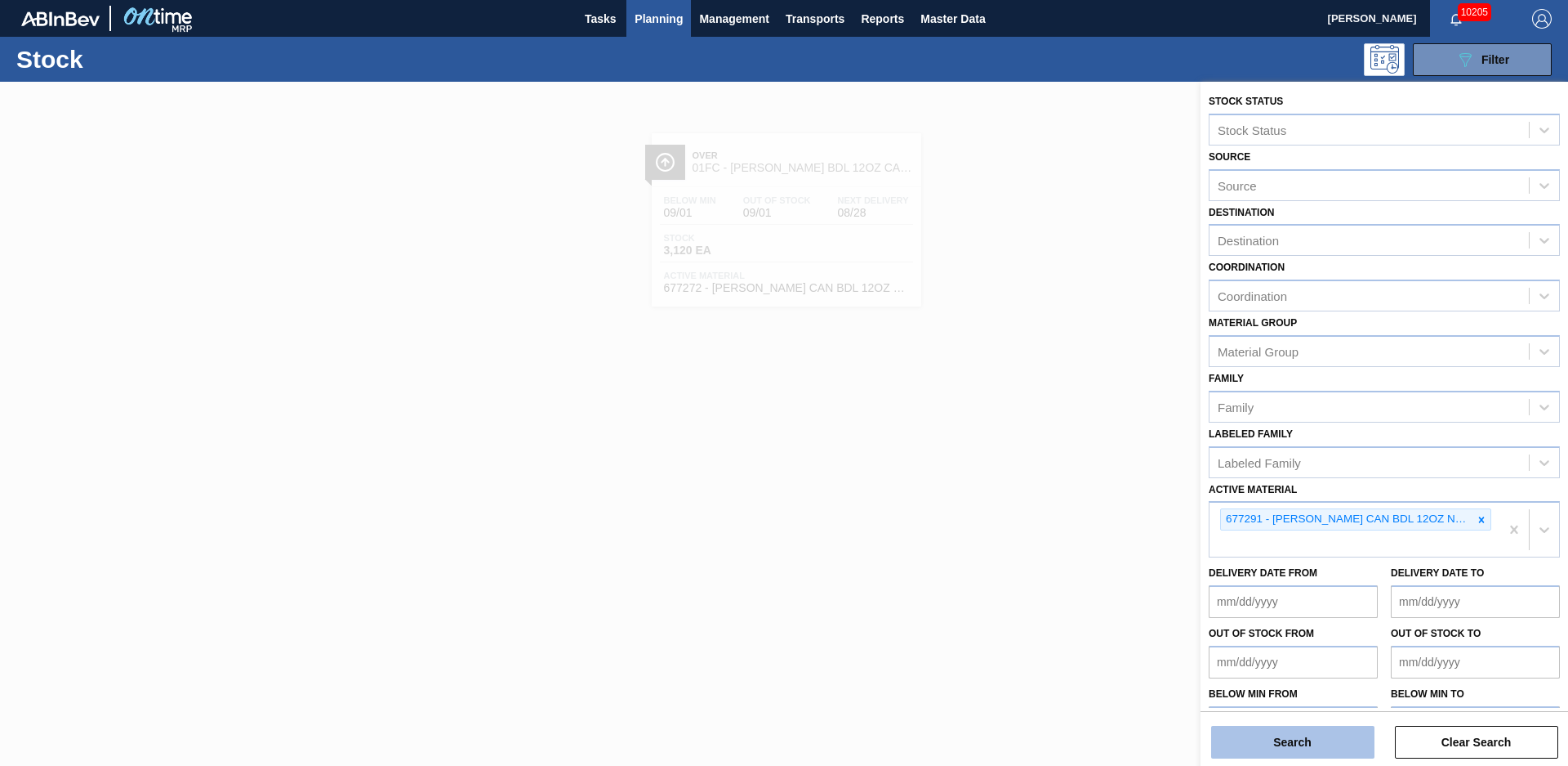
click at [1335, 752] on button "Search" at bounding box center [1293, 742] width 164 height 33
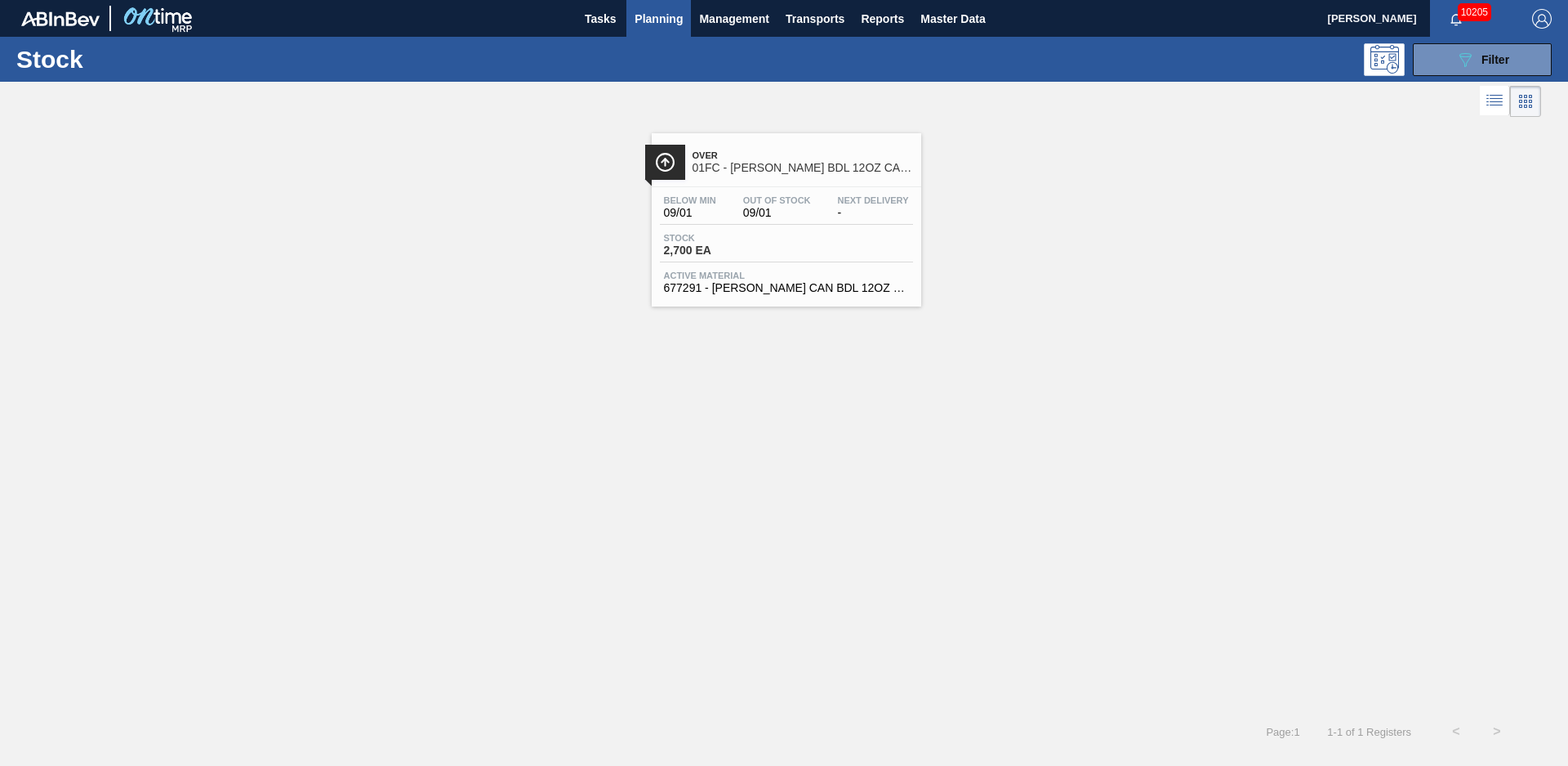
click at [796, 166] on span "01FC - CARR BDL 12OZ CAN TWNSTK 30/12 CAN NEW MEXICO" at bounding box center [802, 168] width 220 height 12
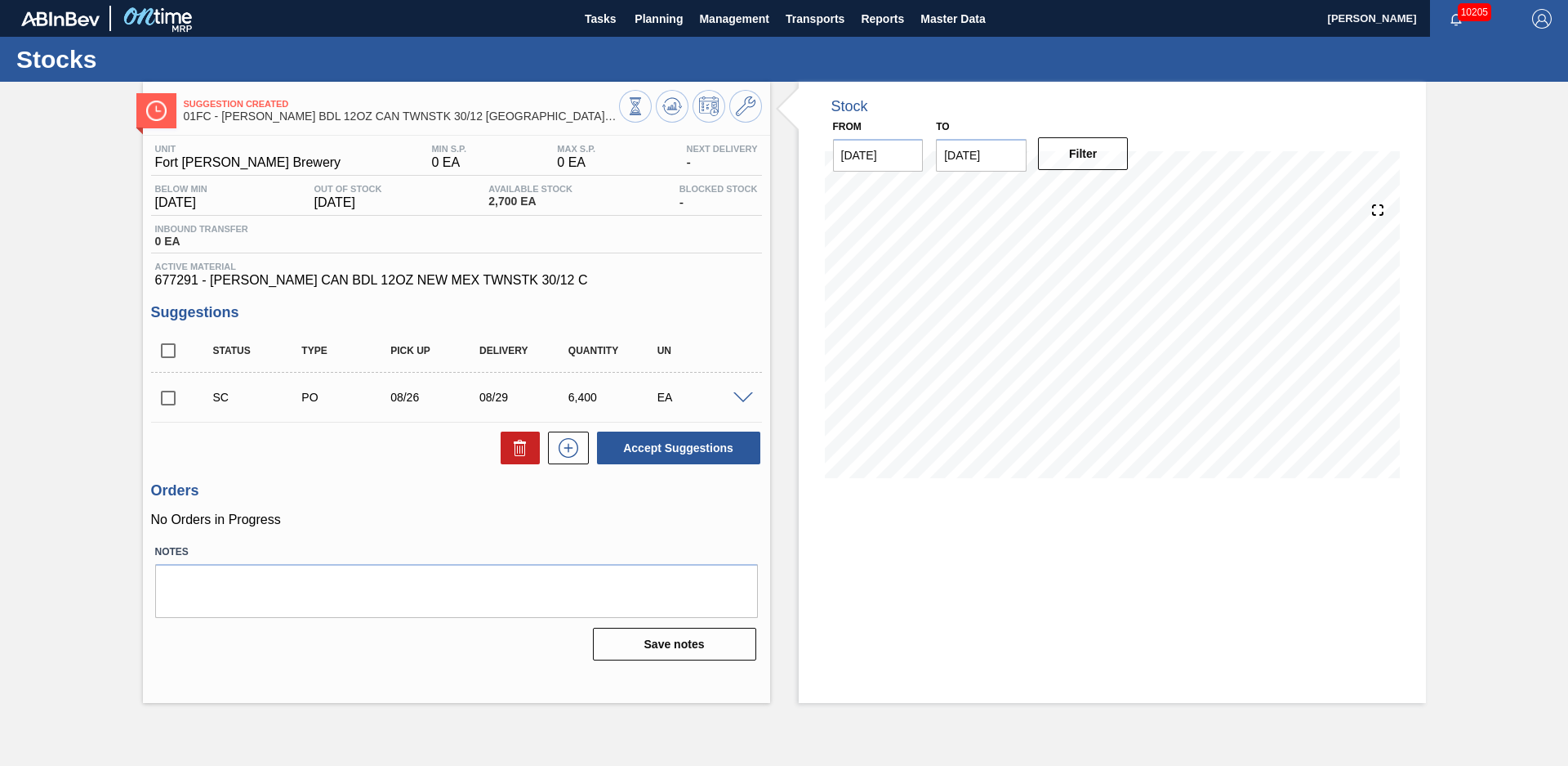
click at [776, 199] on div "Stock From [DATE] to [DATE] Filter" at bounding box center [1097, 392] width 656 height 621
click at [164, 394] on input "checkbox" at bounding box center [168, 398] width 34 height 34
click at [651, 438] on button "Accept Suggestions" at bounding box center [678, 448] width 164 height 33
checkbox input "false"
click at [108, 251] on div "Suggestion Awaiting Load Composition 01FC - CARR BDL 12OZ CAN TWNSTK 30/12 CAN …" at bounding box center [784, 392] width 1568 height 621
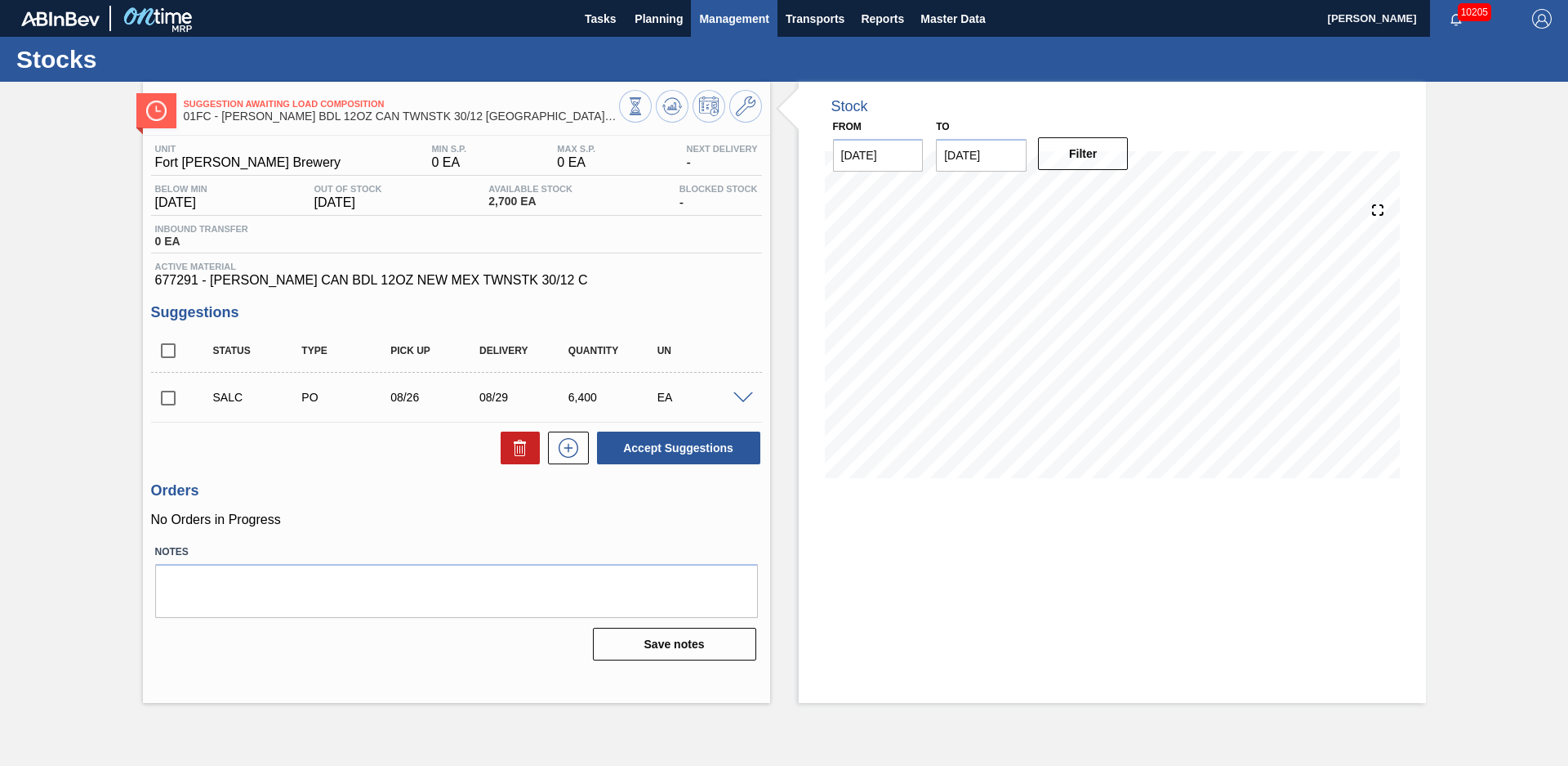
click at [706, 22] on span "Management" at bounding box center [734, 18] width 70 height 20
click at [671, 21] on div at bounding box center [784, 383] width 1568 height 766
click at [654, 25] on span "Planning" at bounding box center [658, 18] width 48 height 20
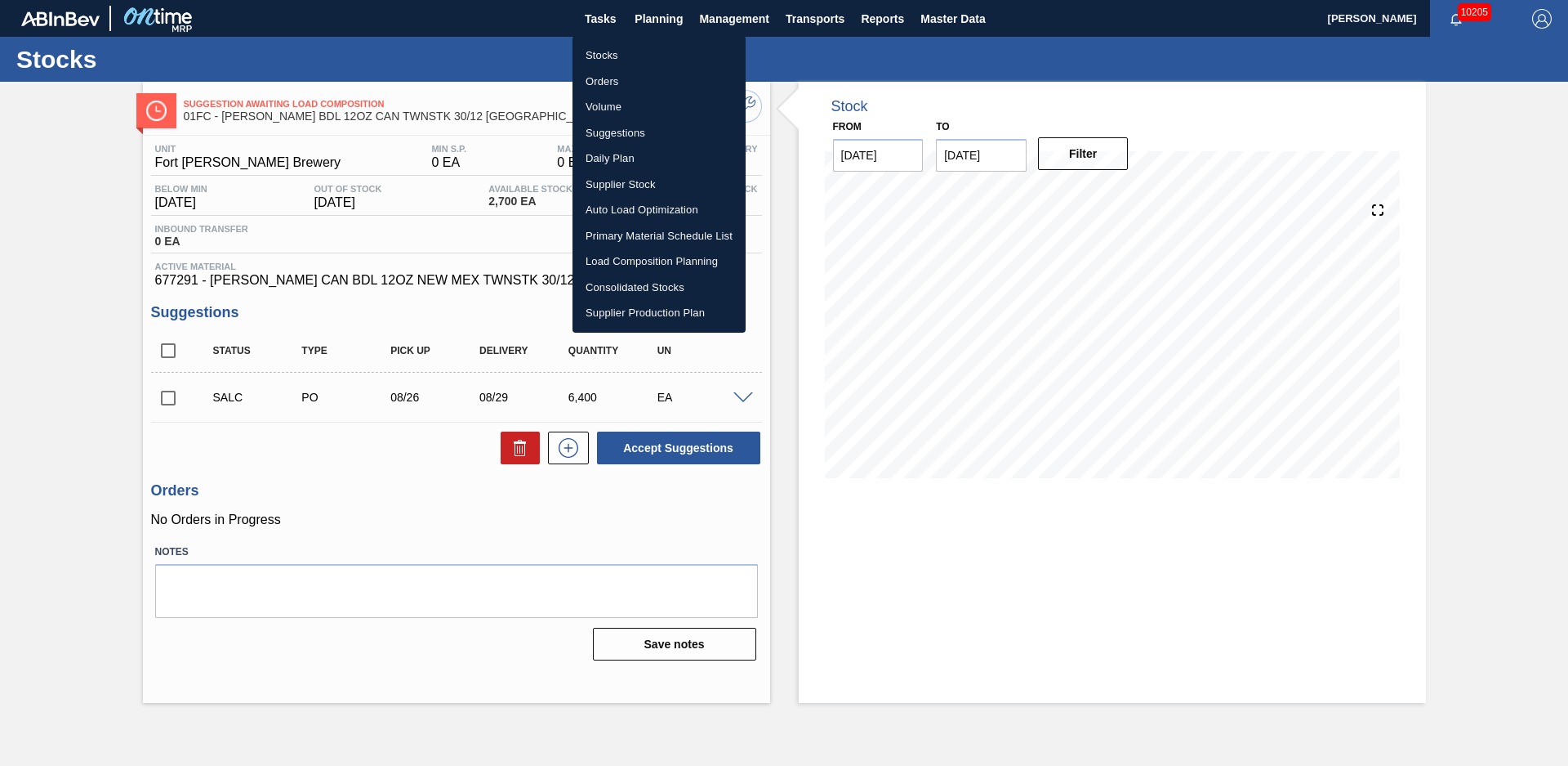
click at [637, 41] on ul "Stocks Orders Volume Suggestions Daily Plan Supplier Stock Auto Load Optimizati…" at bounding box center [659, 184] width 173 height 297
click at [633, 46] on li "Stocks" at bounding box center [659, 56] width 173 height 26
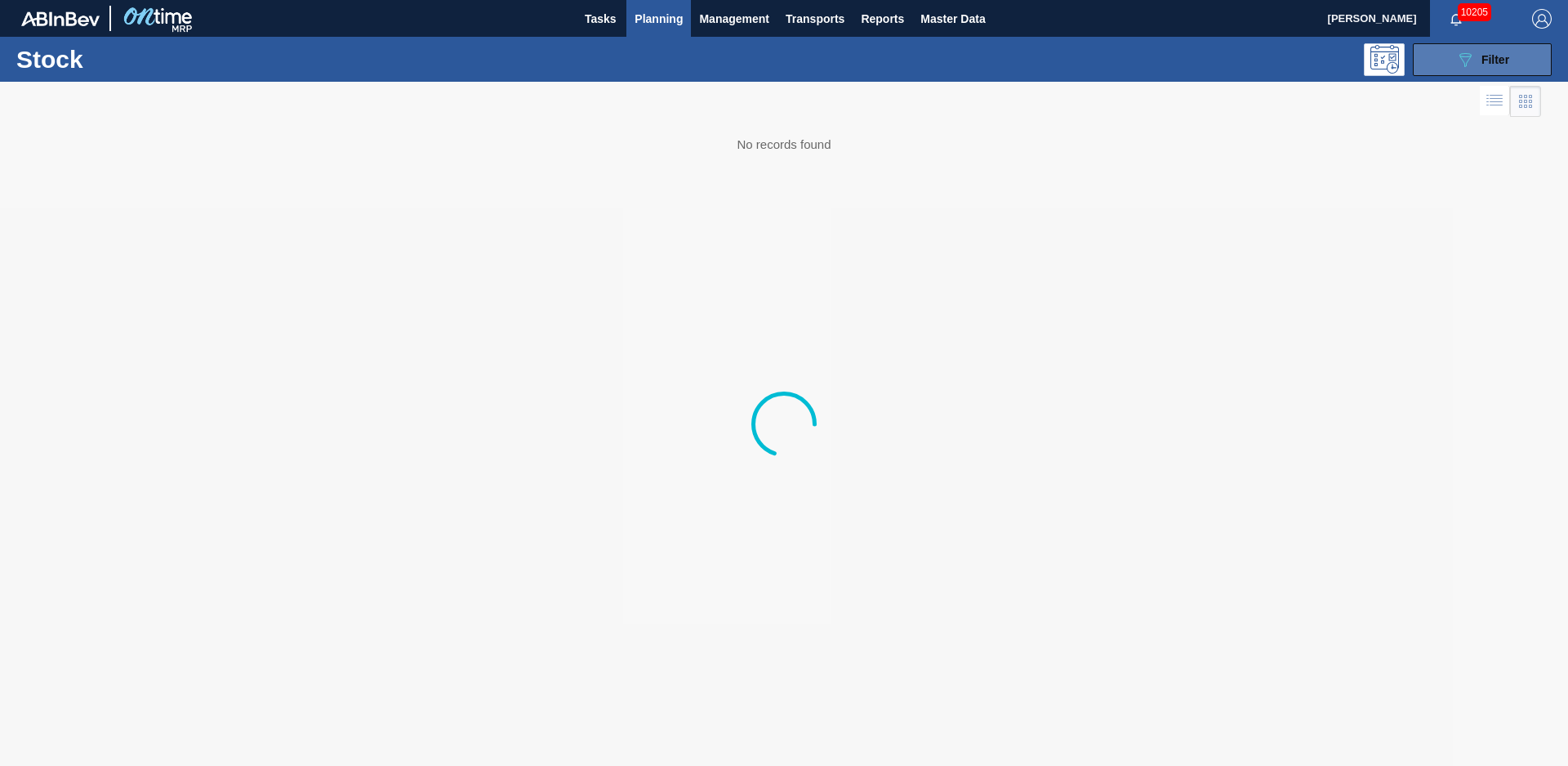
click at [1475, 58] on div "089F7B8B-B2A5-4AFE-B5C0-19BA573D28AC Filter" at bounding box center [1481, 59] width 54 height 20
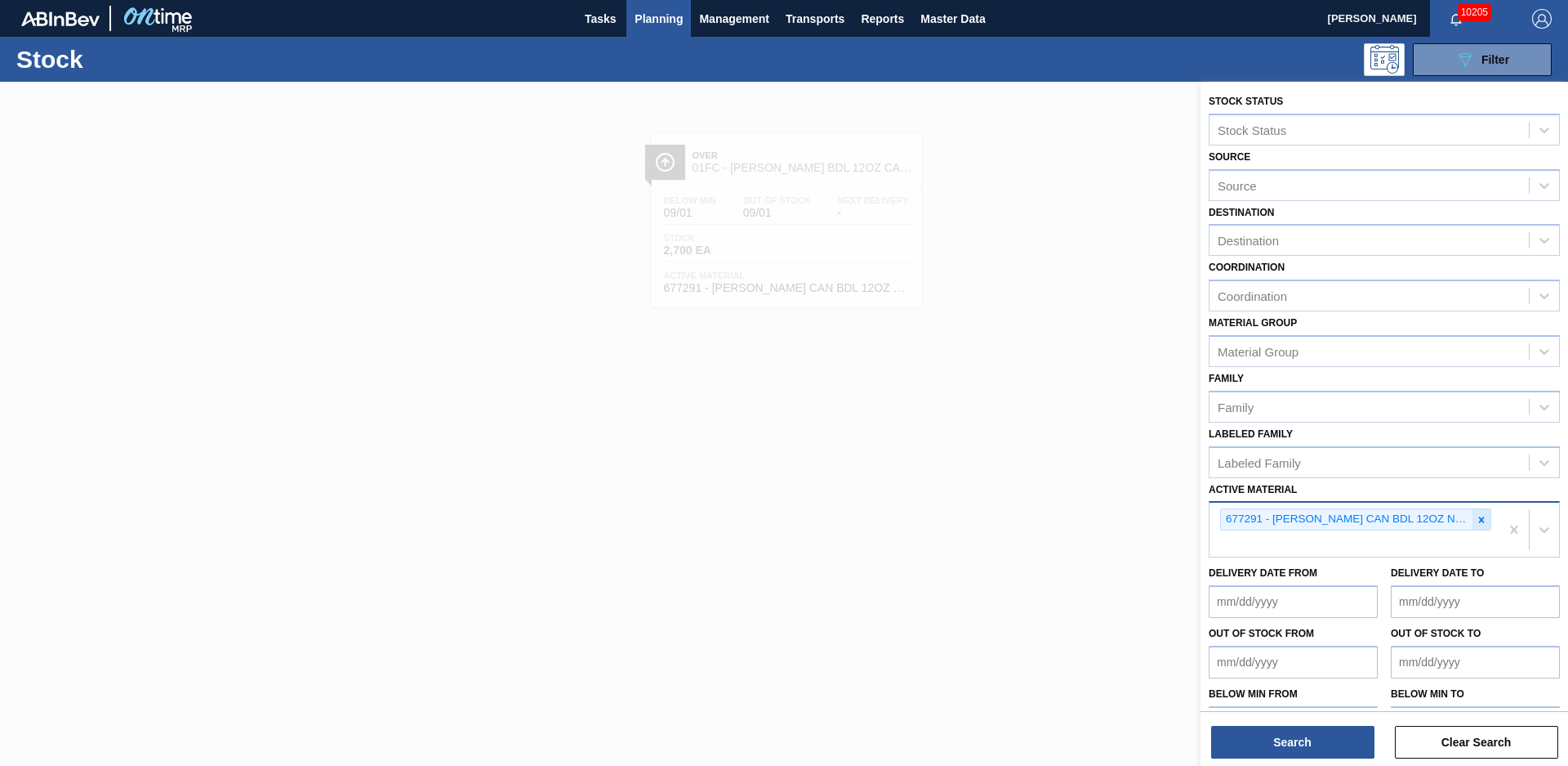
click at [1479, 521] on icon at bounding box center [1481, 519] width 6 height 6
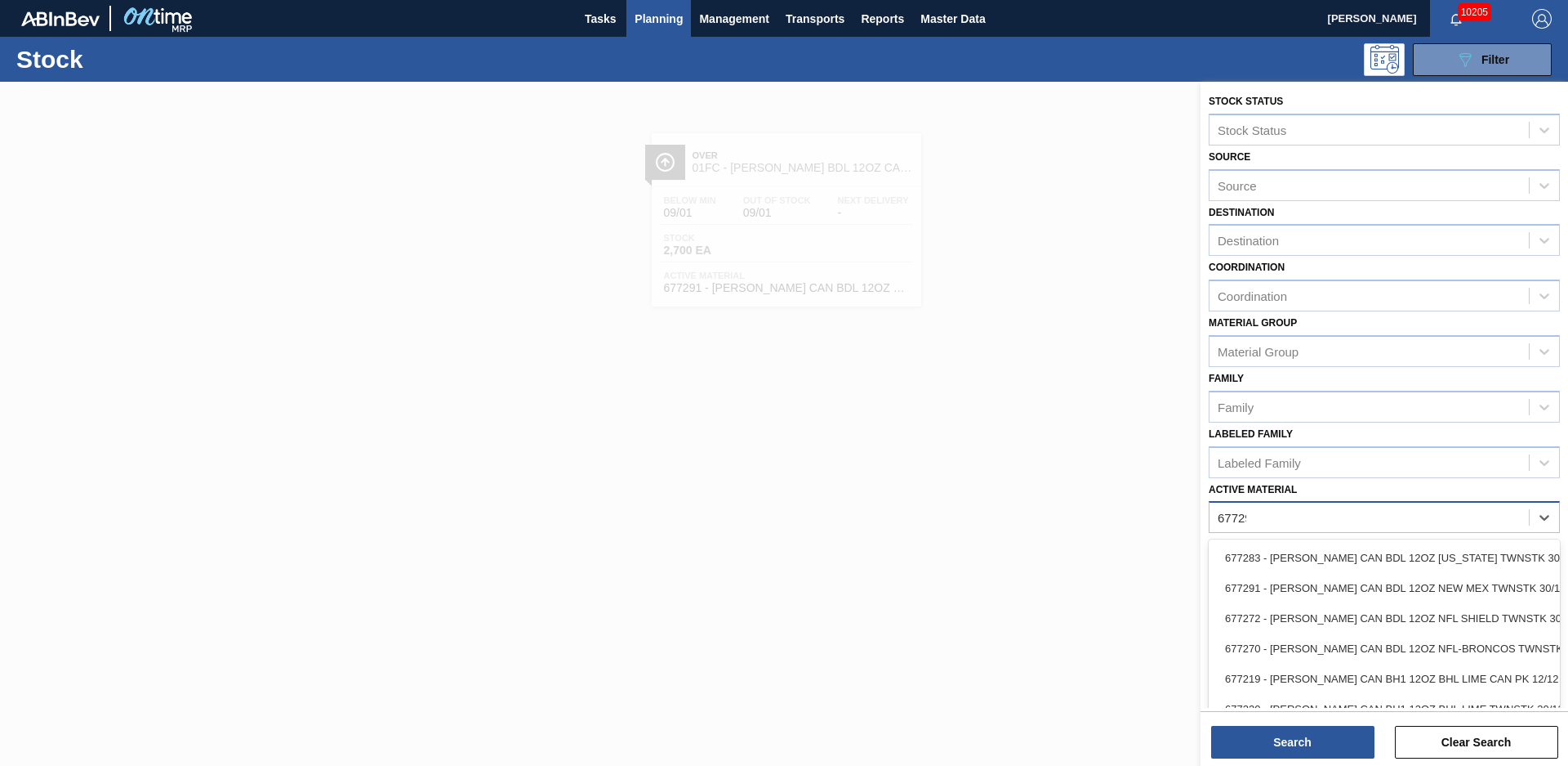
type Material "677294"
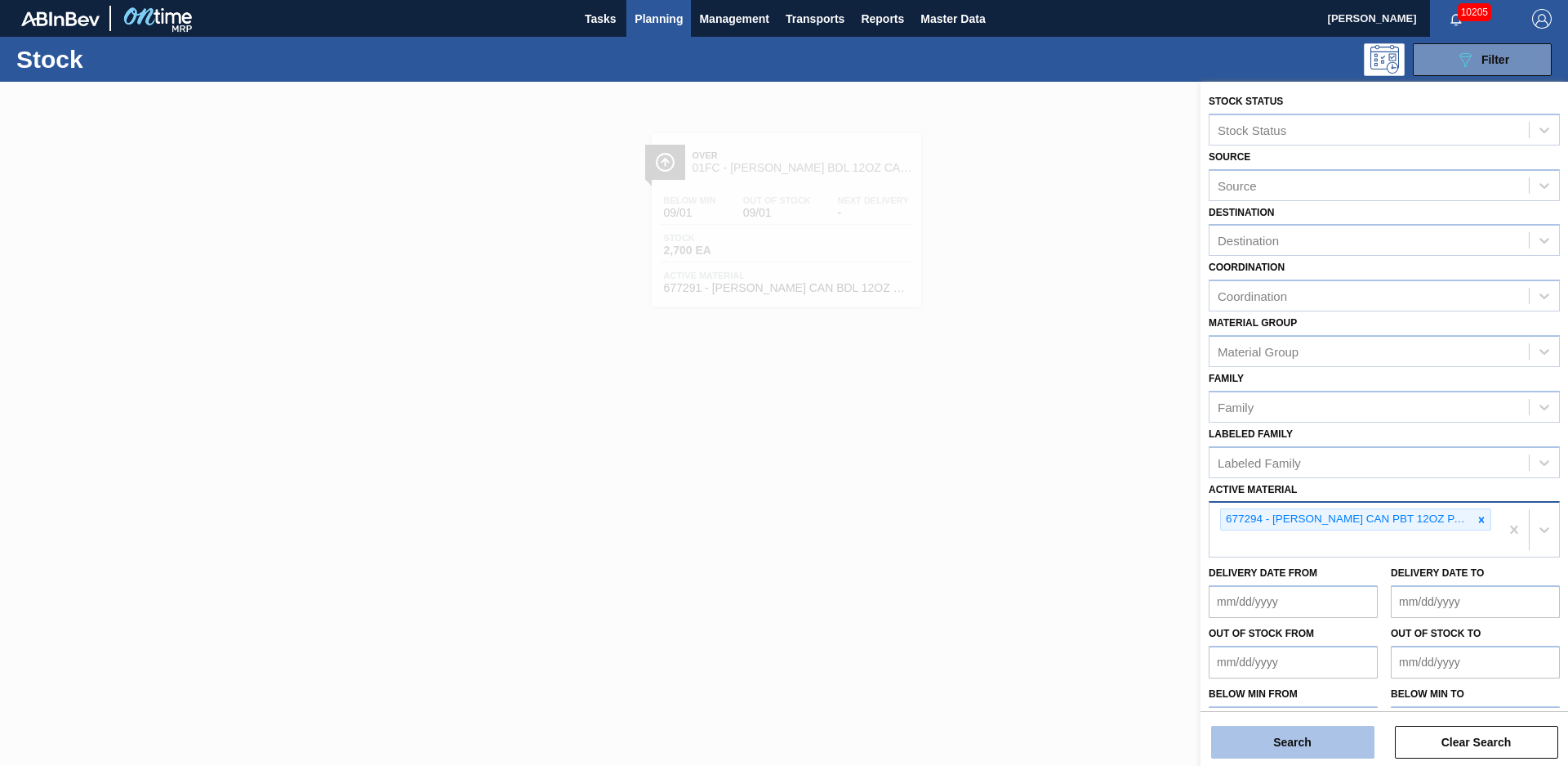
click at [1350, 743] on button "Search" at bounding box center [1293, 742] width 164 height 33
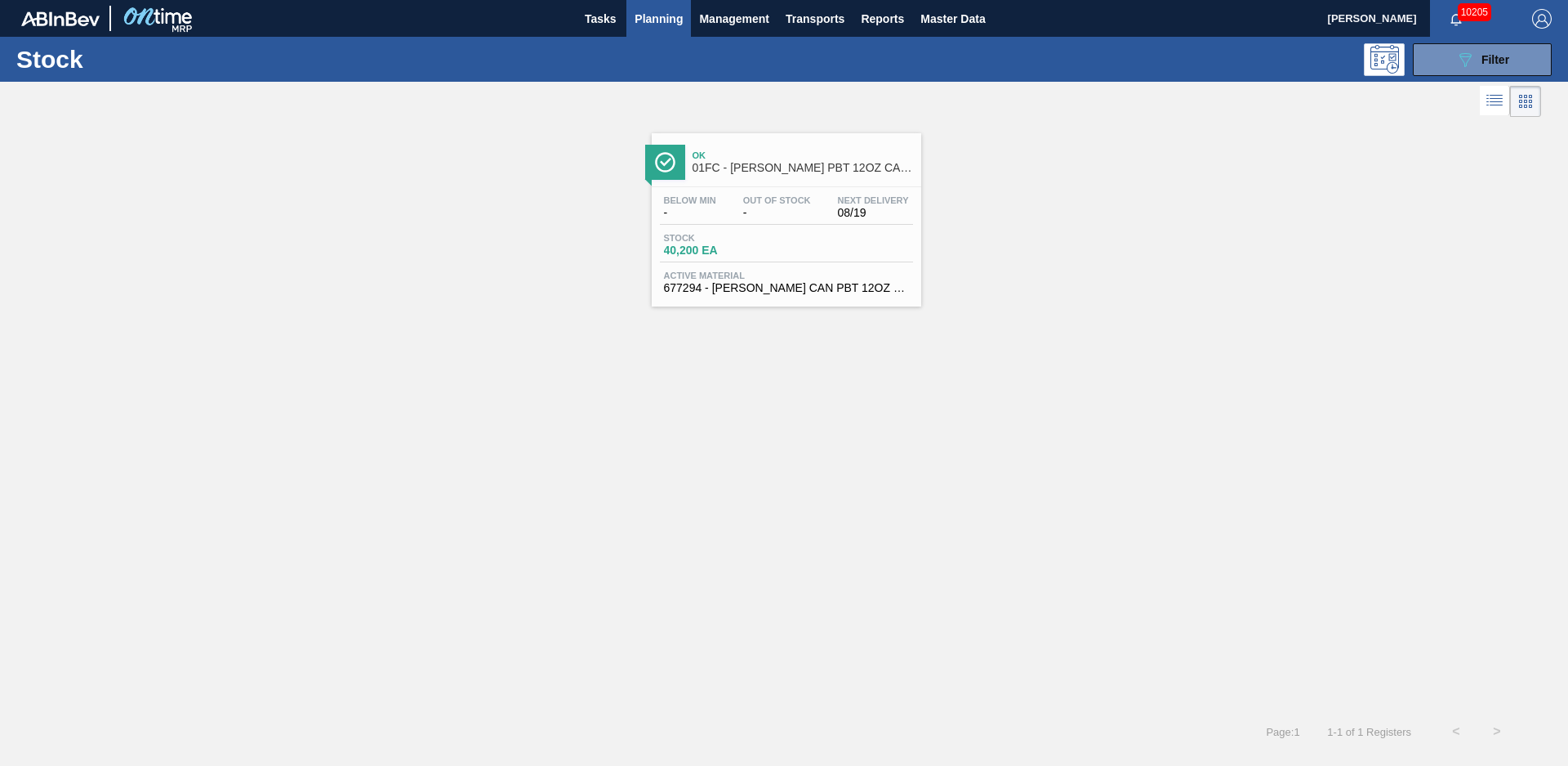
click at [794, 178] on div "Ok 01FC - CARR PBT 12OZ CAN 30/12 CAN PK" at bounding box center [802, 162] width 220 height 37
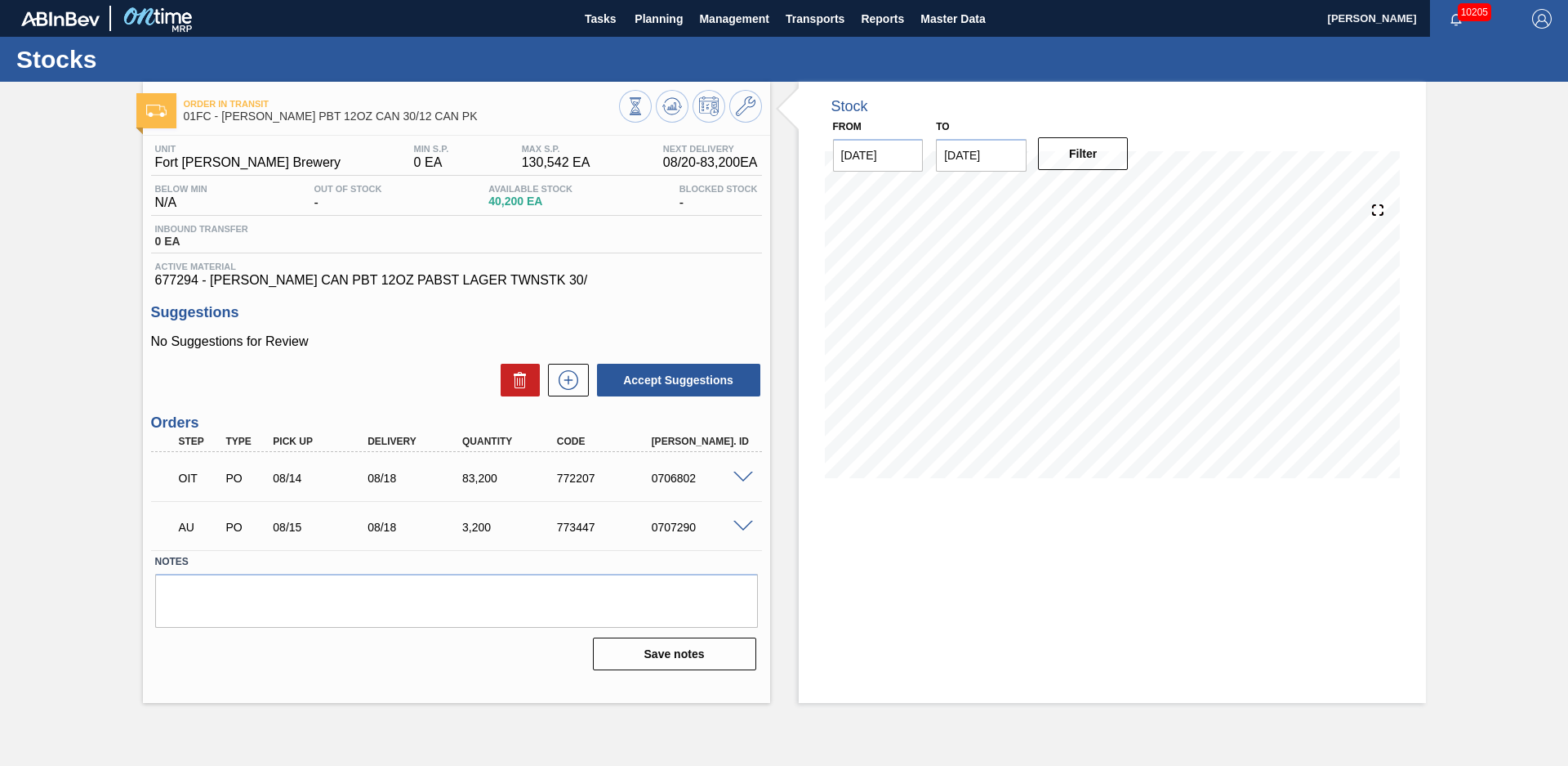
click at [87, 317] on div "Order in transit 01FC - CARR PBT 12OZ CAN 30/12 CAN PK Unit Fort Collins Brewer…" at bounding box center [784, 392] width 1568 height 621
click at [643, 33] on button "Planning" at bounding box center [658, 18] width 64 height 37
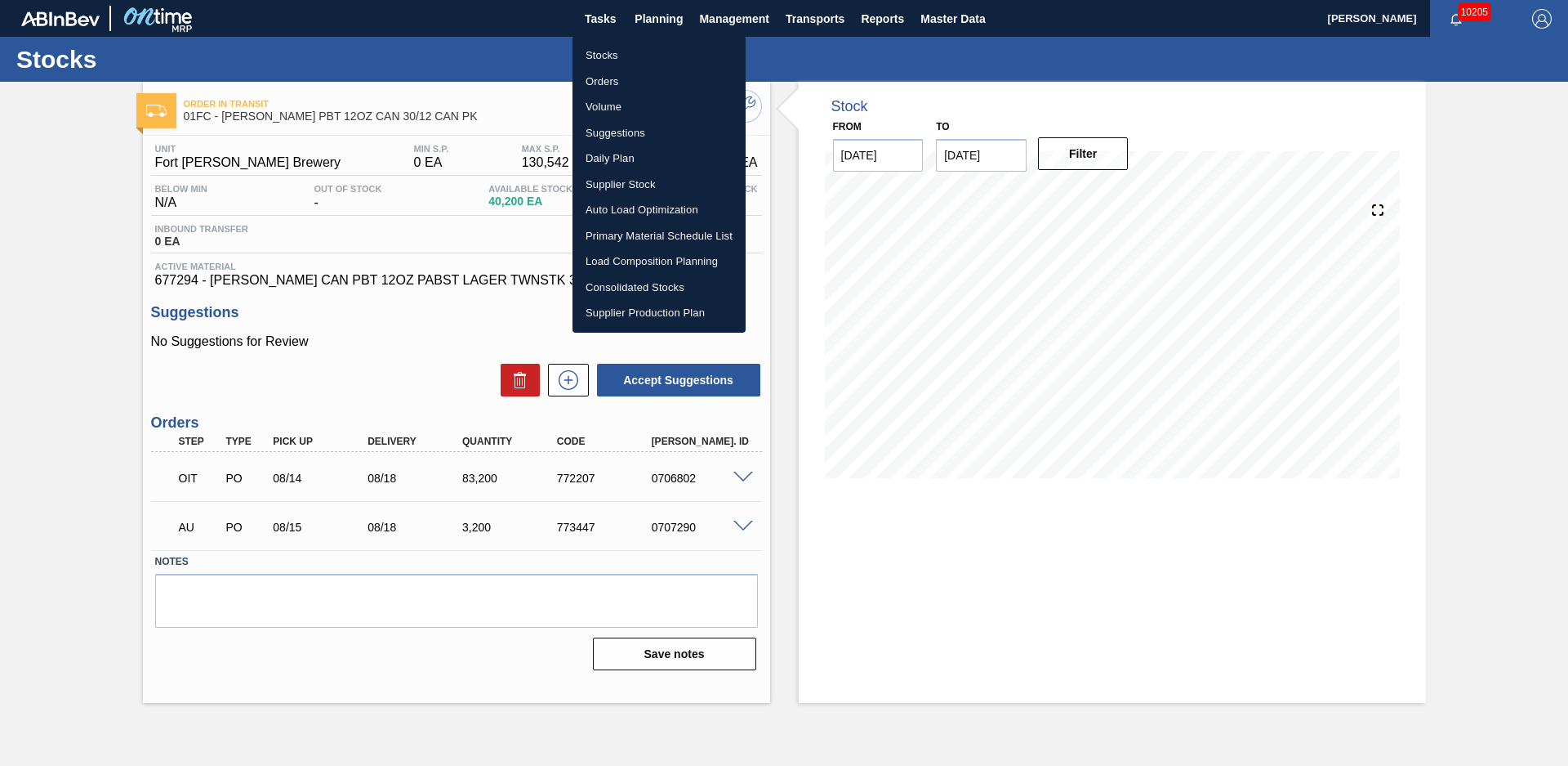
click at [620, 51] on li "Stocks" at bounding box center [659, 56] width 173 height 26
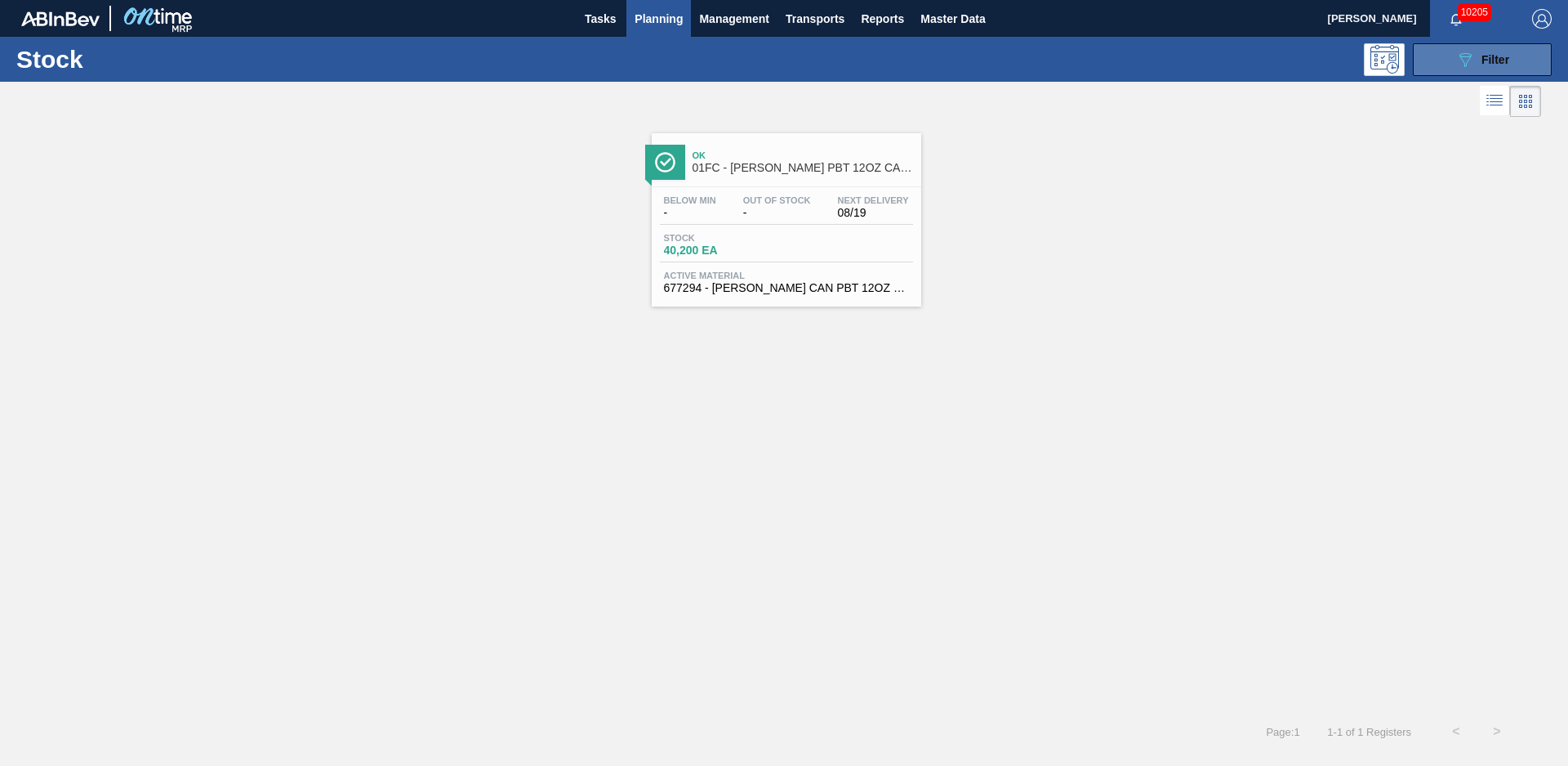
click at [1429, 63] on button "089F7B8B-B2A5-4AFE-B5C0-19BA573D28AC Filter" at bounding box center [1482, 59] width 139 height 33
